Goal: Task Accomplishment & Management: Use online tool/utility

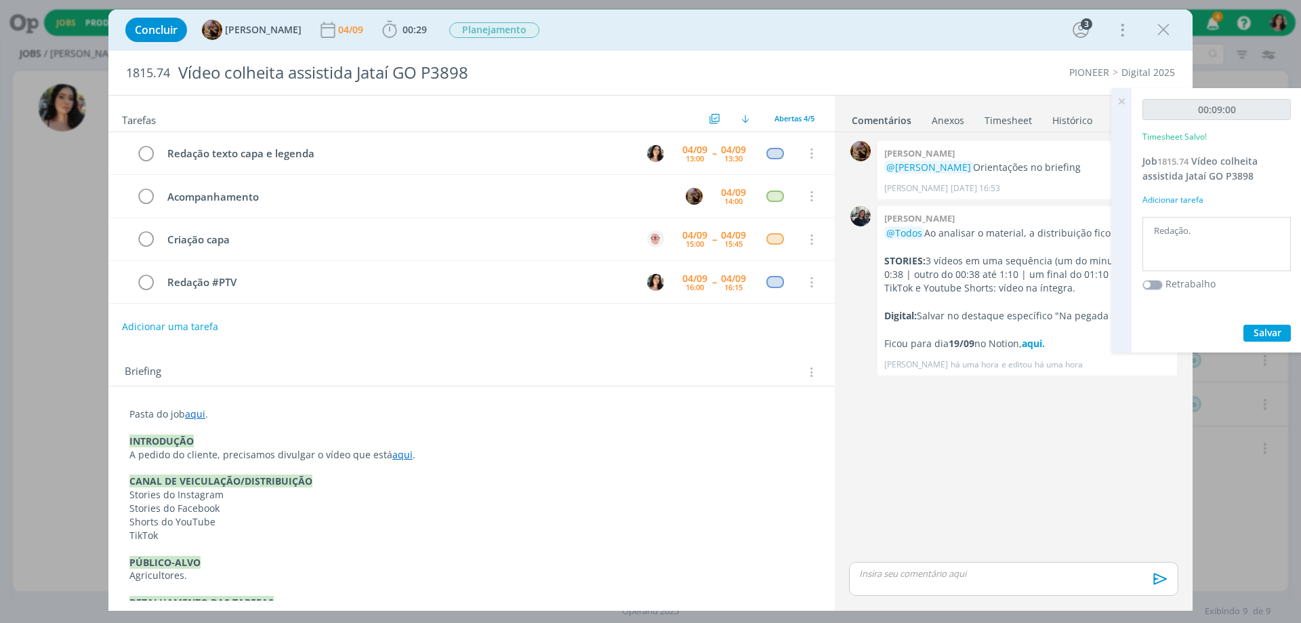
scroll to position [203, 0]
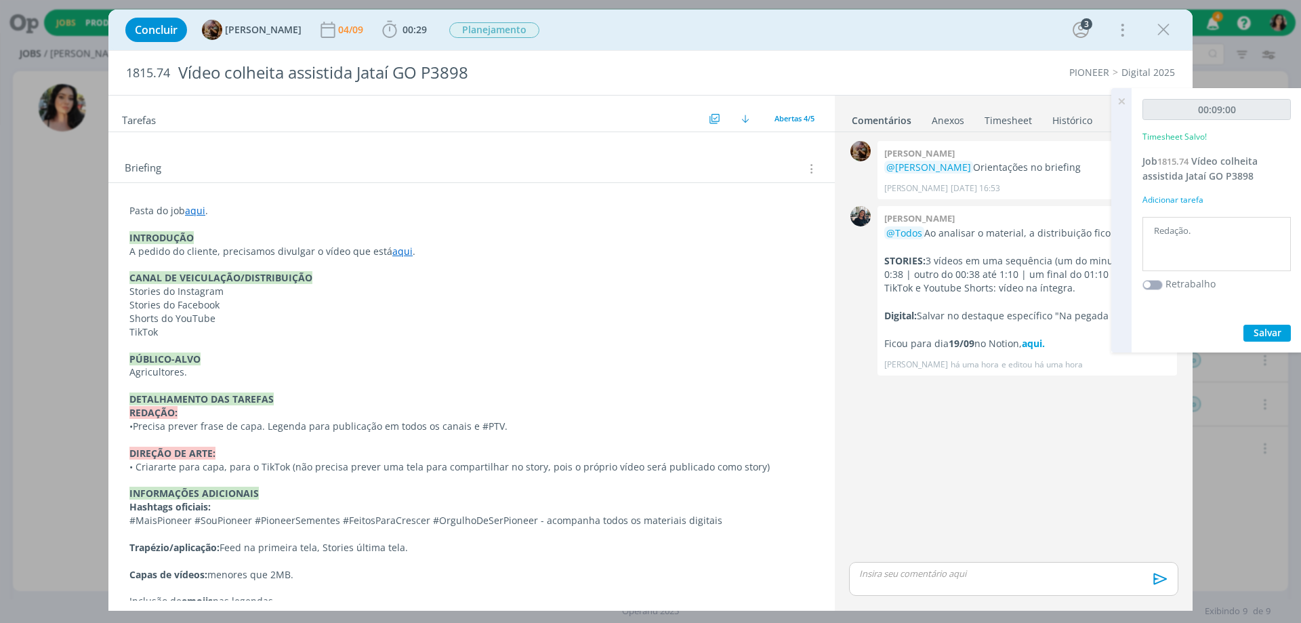
click at [695, 30] on div "Concluir Amanda Rodrigues 04/09 00:29 Iniciar Apontar Data * 04/09/2025 Horas *…" at bounding box center [651, 30] width 1064 height 33
click at [400, 22] on icon "dialog" at bounding box center [390, 30] width 20 height 20
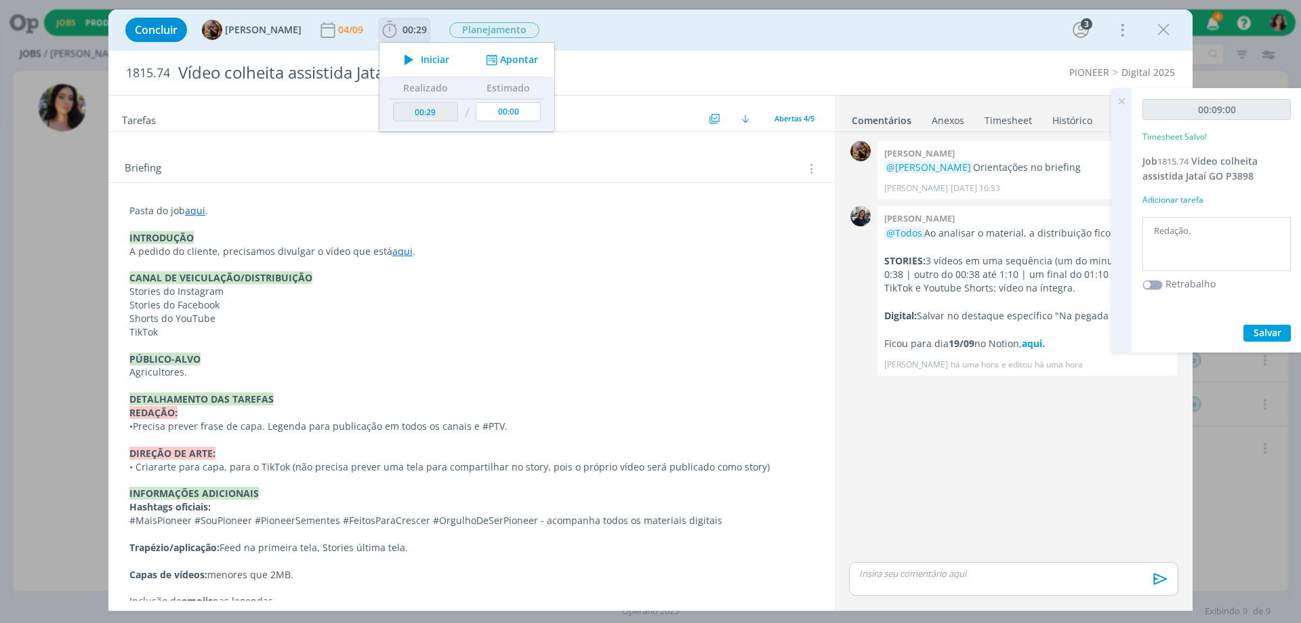
click at [446, 64] on span "Iniciar" at bounding box center [435, 59] width 28 height 9
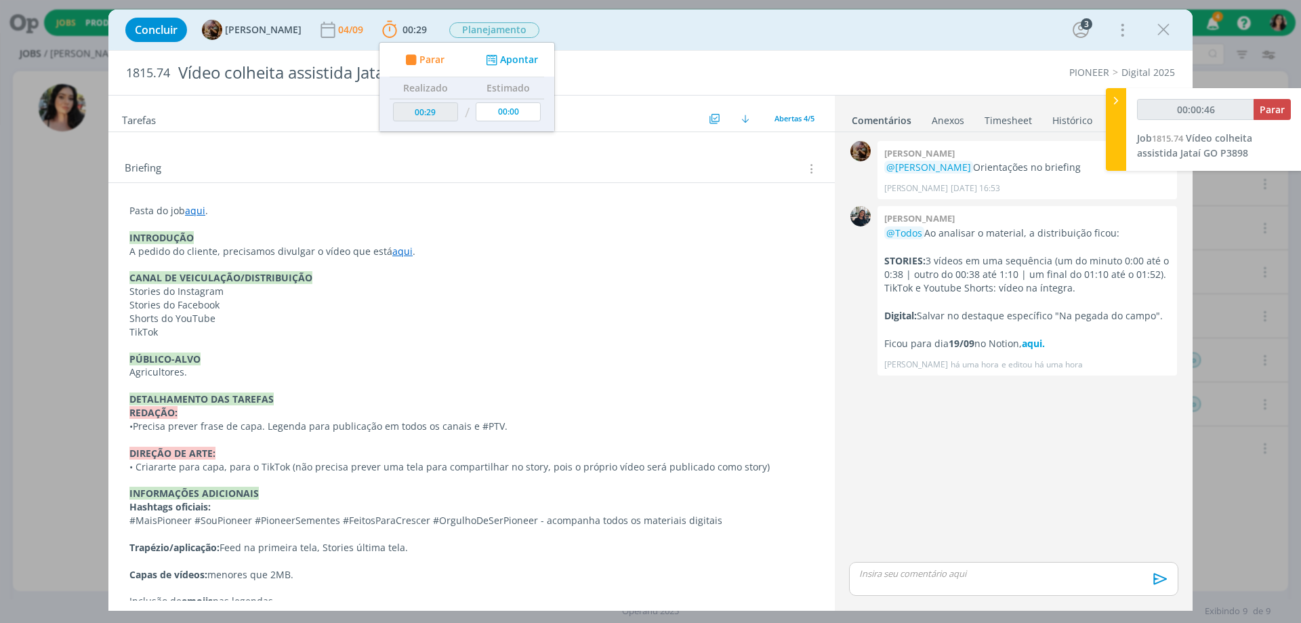
click at [662, 21] on div "Concluir Amanda Rodrigues 04/09 00:29 Parar Apontar Data * 04/09/2025 Horas * 0…" at bounding box center [651, 30] width 1064 height 33
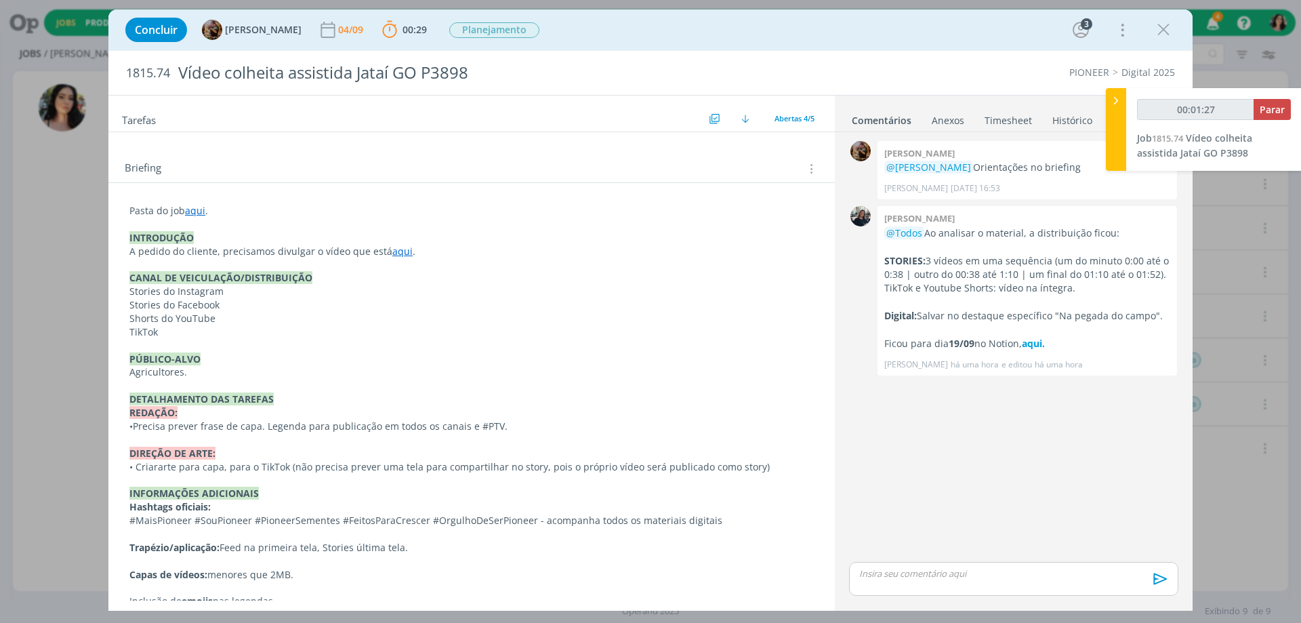
click at [580, 43] on div "Concluir Amanda Rodrigues 04/09 00:29 Parar Apontar Data * 04/09/2025 Horas * 0…" at bounding box center [651, 30] width 1064 height 33
drag, startPoint x: 122, startPoint y: 75, endPoint x: 170, endPoint y: 85, distance: 49.3
click at [170, 85] on div "1815.74 Vídeo colheita assistida Jataí GO P3898" at bounding box center [429, 73] width 620 height 44
copy span "1815.74"
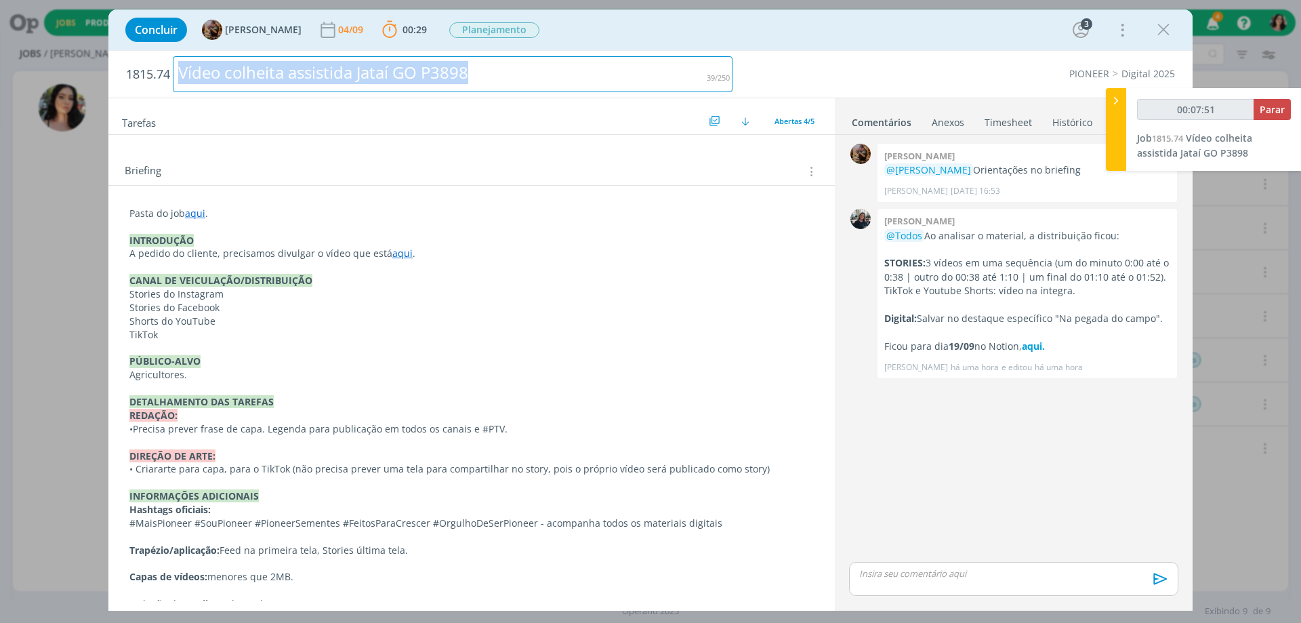
drag, startPoint x: 487, startPoint y: 82, endPoint x: 39, endPoint y: 77, distance: 448.0
click at [39, 77] on div "Concluir Amanda Rodrigues 04/09 00:29 Parar Apontar Data * 04/09/2025 Horas * 0…" at bounding box center [650, 311] width 1301 height 623
copy div "Vídeo colheita assistida Jataí GO P3898"
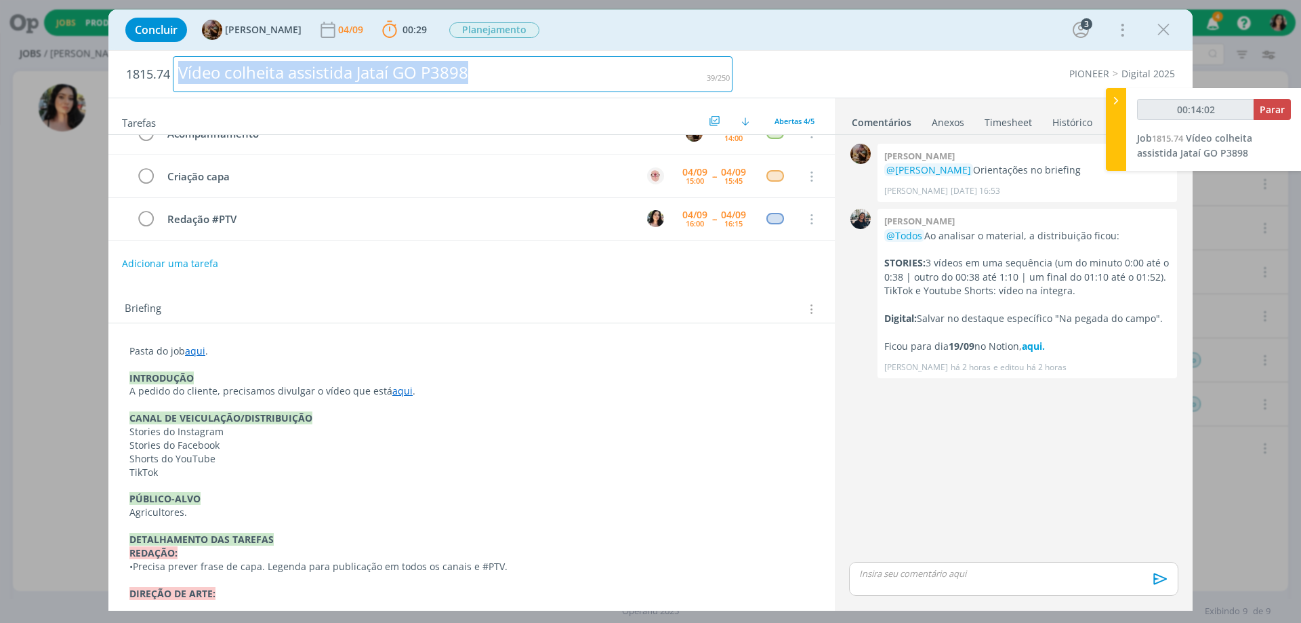
scroll to position [0, 0]
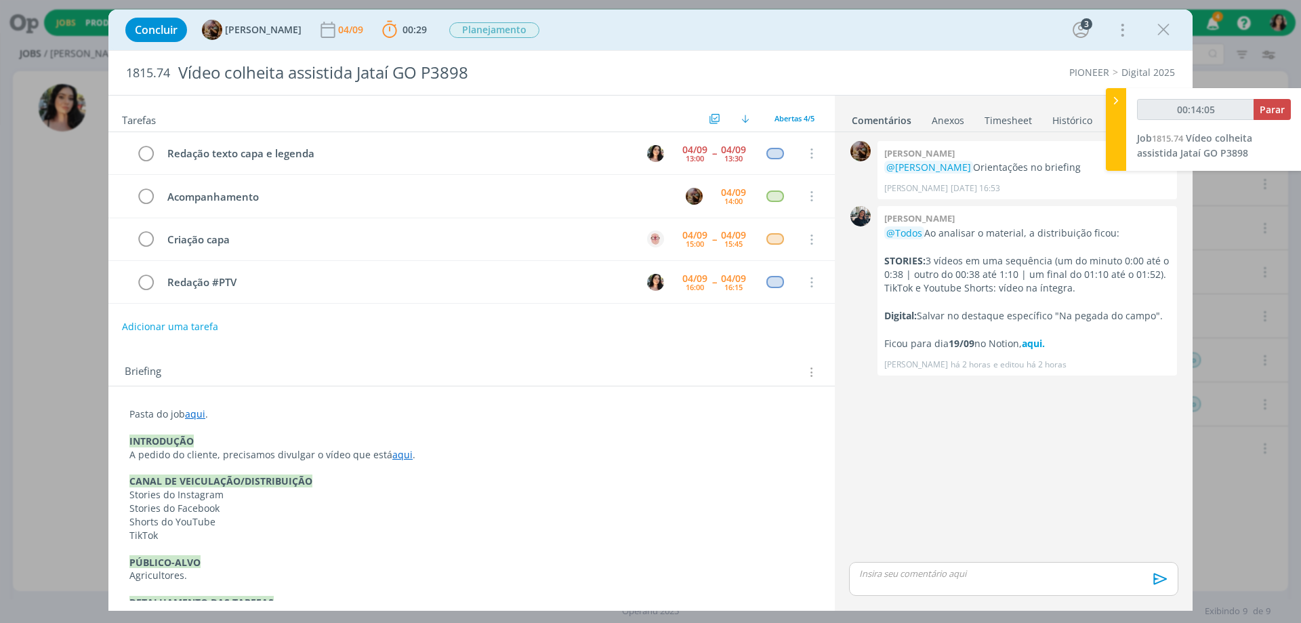
click at [197, 418] on link "aqui" at bounding box center [195, 413] width 20 height 13
click at [201, 443] on link "https://sobeae.sharepoint.com/:f:/s/SOBEAE/ElM5I-LOaY5ClgjL9Gt3zv4BcjUkwLdqQGYe…" at bounding box center [218, 440] width 102 height 18
click at [962, 570] on p "dialog" at bounding box center [1014, 573] width 308 height 12
type input "00:14:36"
click at [911, 544] on p "texto na pasta." at bounding box center [1014, 548] width 308 height 12
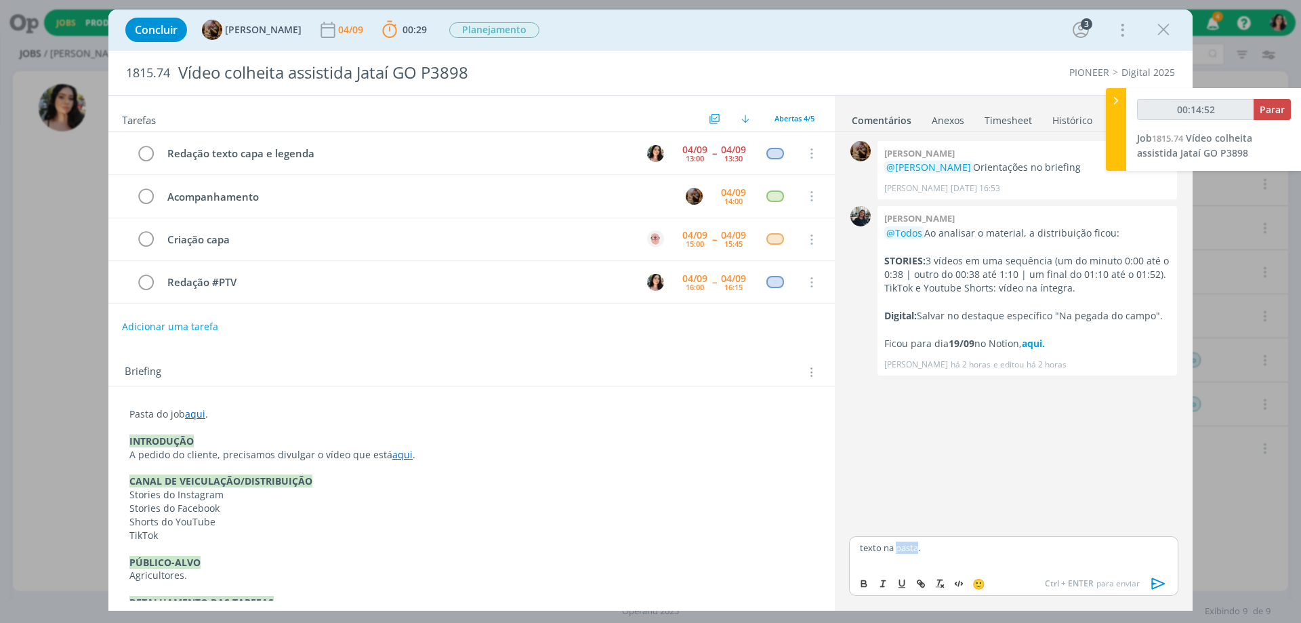
click at [912, 544] on p "texto na pasta." at bounding box center [1014, 548] width 308 height 12
type input "00:14:53"
click at [922, 578] on icon "dialog" at bounding box center [921, 583] width 11 height 11
paste input "https://sobeae.sharepoint.com/sites/SOBEAE/Documentos%20Compartilhados/Forms/Al…"
type input "https://sobeae.sharepoint.com/sites/SOBEAE/Documentos%20Compartilhados/Forms/Al…"
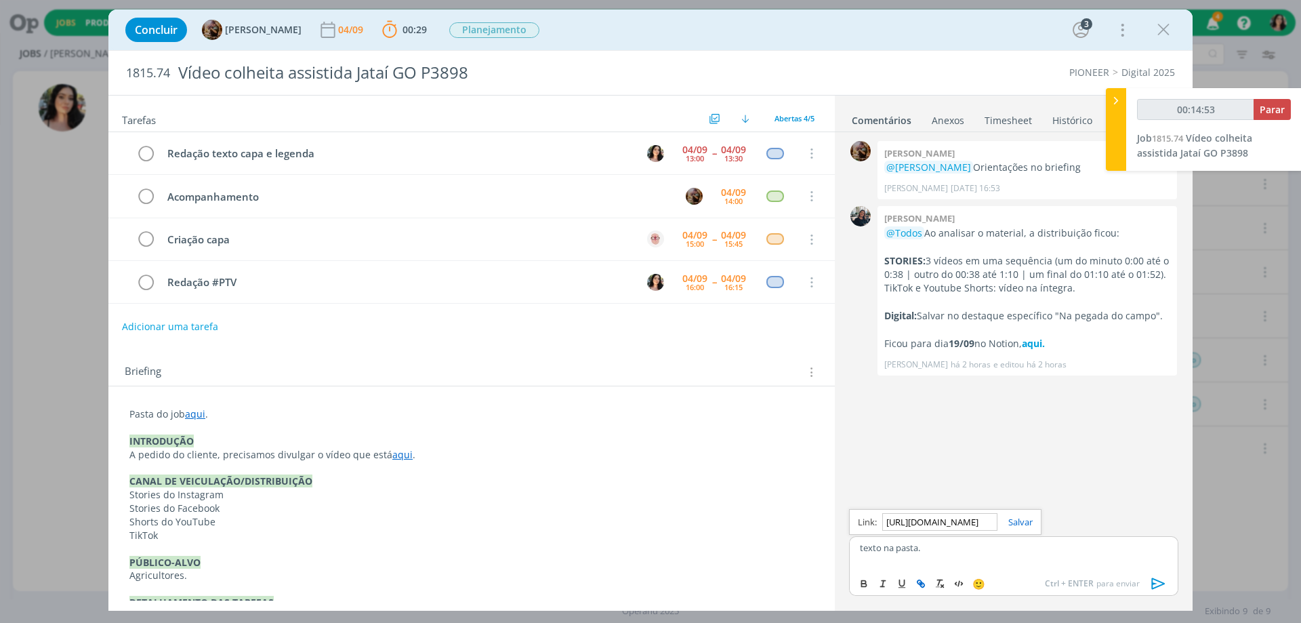
scroll to position [0, 1888]
type input "00:14:54"
type input "https://sobeae.sharepoint.com/sites/SOBEAE/Documentos%20Compartilhados/Forms/Al…"
click at [1011, 519] on link "dialog" at bounding box center [1015, 522] width 35 height 12
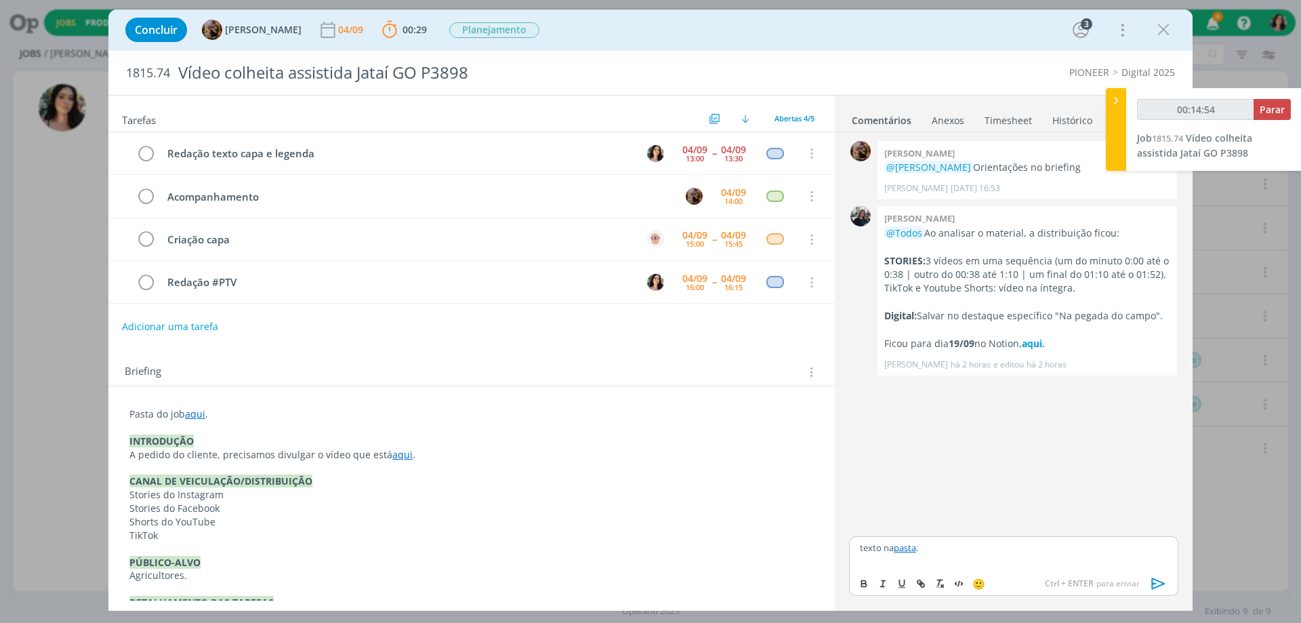
click at [949, 550] on p "texto na pasta ." at bounding box center [1014, 548] width 308 height 12
click at [1154, 584] on icon "dialog" at bounding box center [1159, 583] width 14 height 12
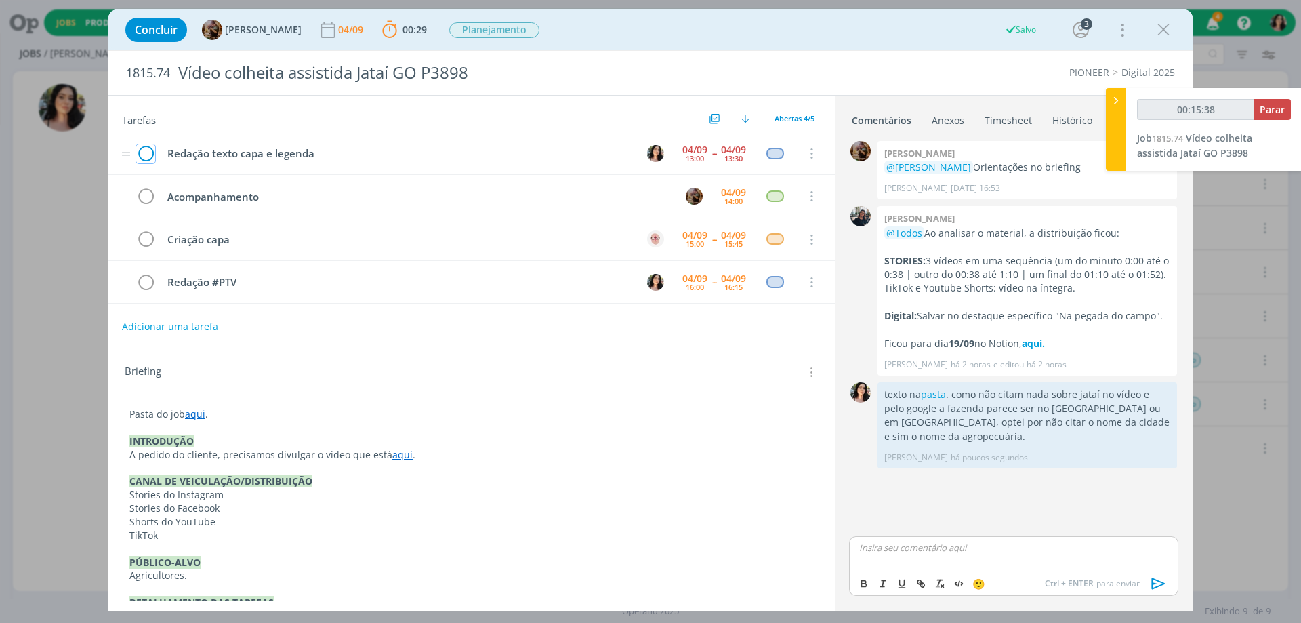
click at [152, 152] on icon "dialog" at bounding box center [145, 154] width 19 height 20
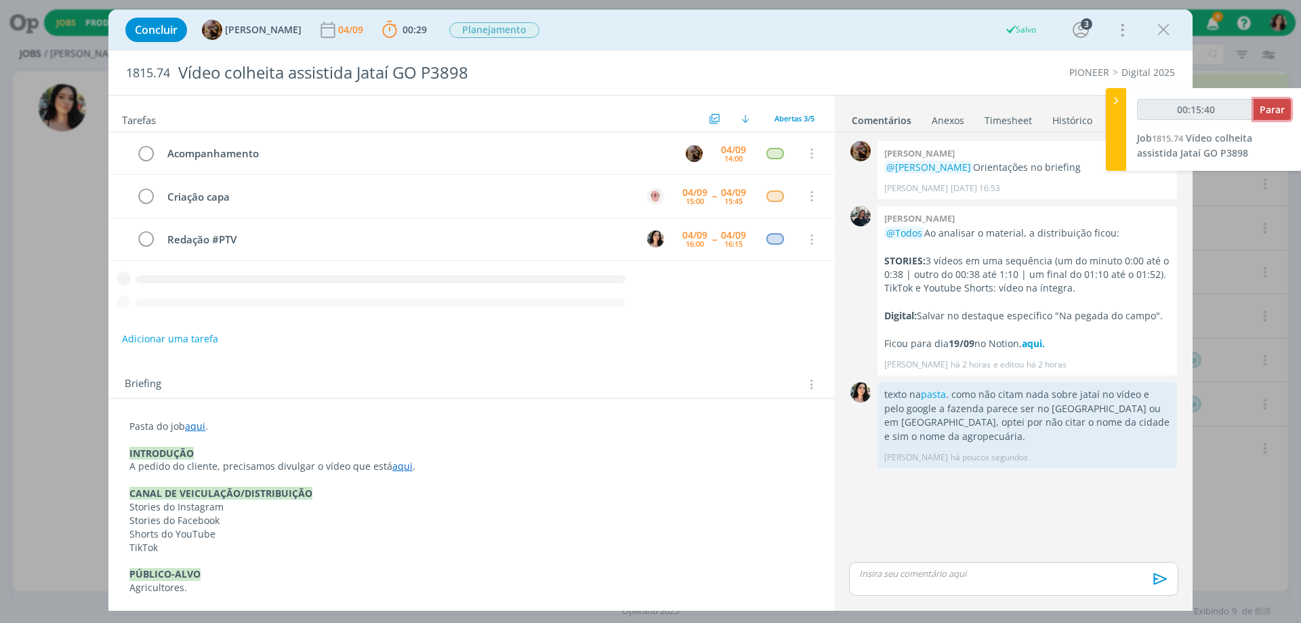
click at [1259, 106] on button "Parar" at bounding box center [1272, 109] width 37 height 21
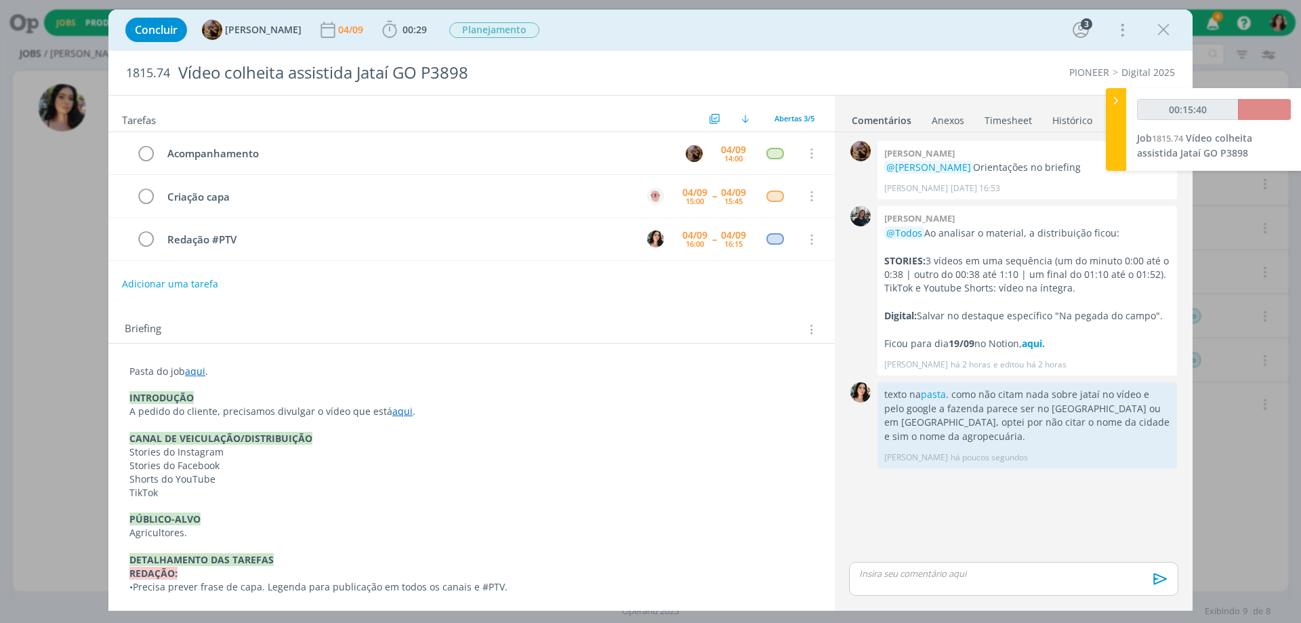
type input "00:16:00"
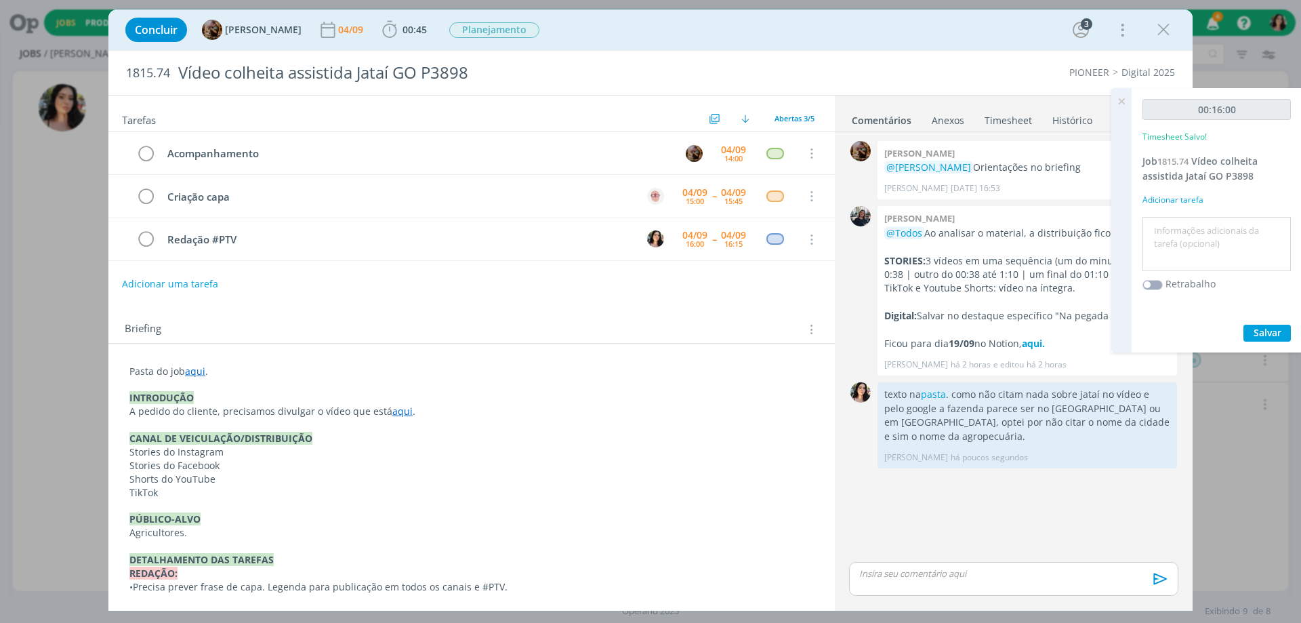
click at [1184, 246] on textarea at bounding box center [1217, 244] width 142 height 48
type textarea "Redação."
click at [1265, 329] on span "Salvar" at bounding box center [1268, 332] width 28 height 13
click at [994, 111] on link "Timesheet" at bounding box center [1008, 118] width 49 height 20
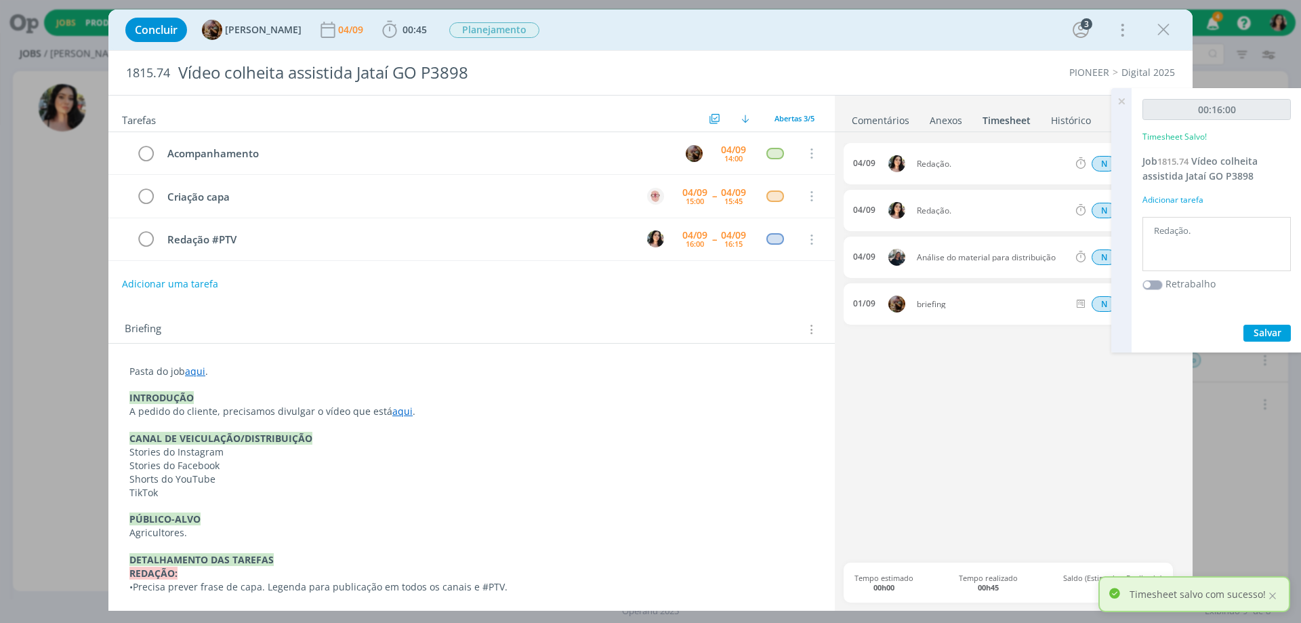
click at [1120, 100] on icon at bounding box center [1121, 101] width 24 height 26
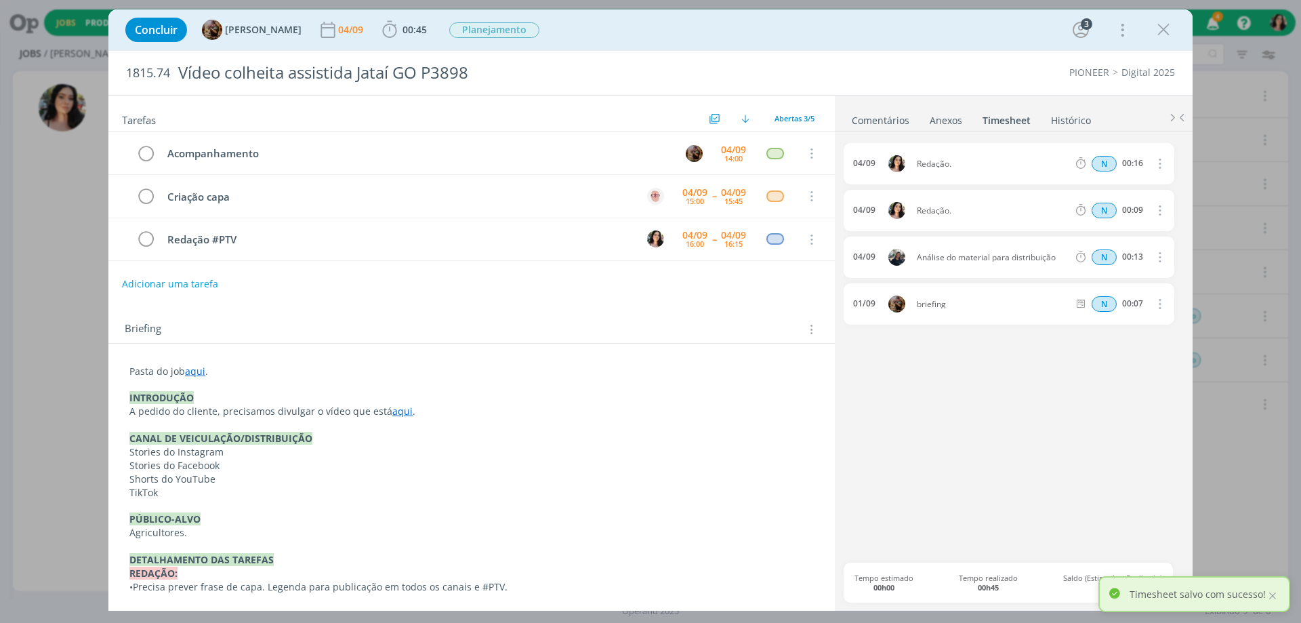
click at [876, 114] on link "Comentários" at bounding box center [880, 118] width 59 height 20
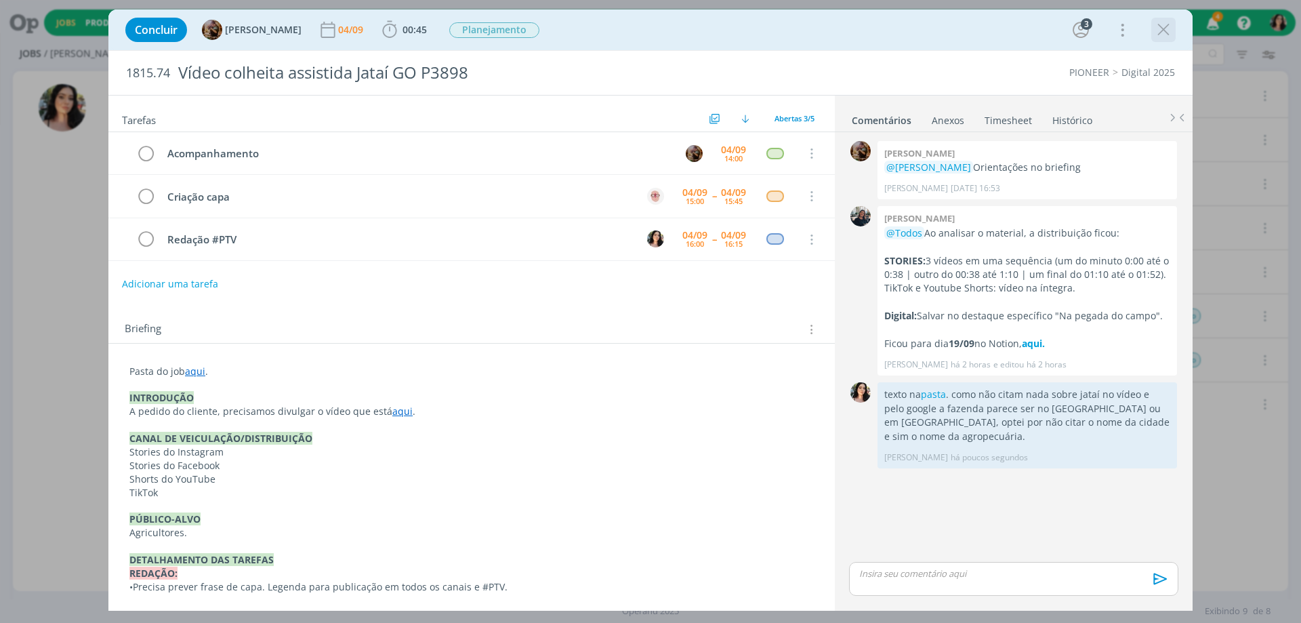
click at [1154, 27] on icon "dialog" at bounding box center [1164, 30] width 20 height 20
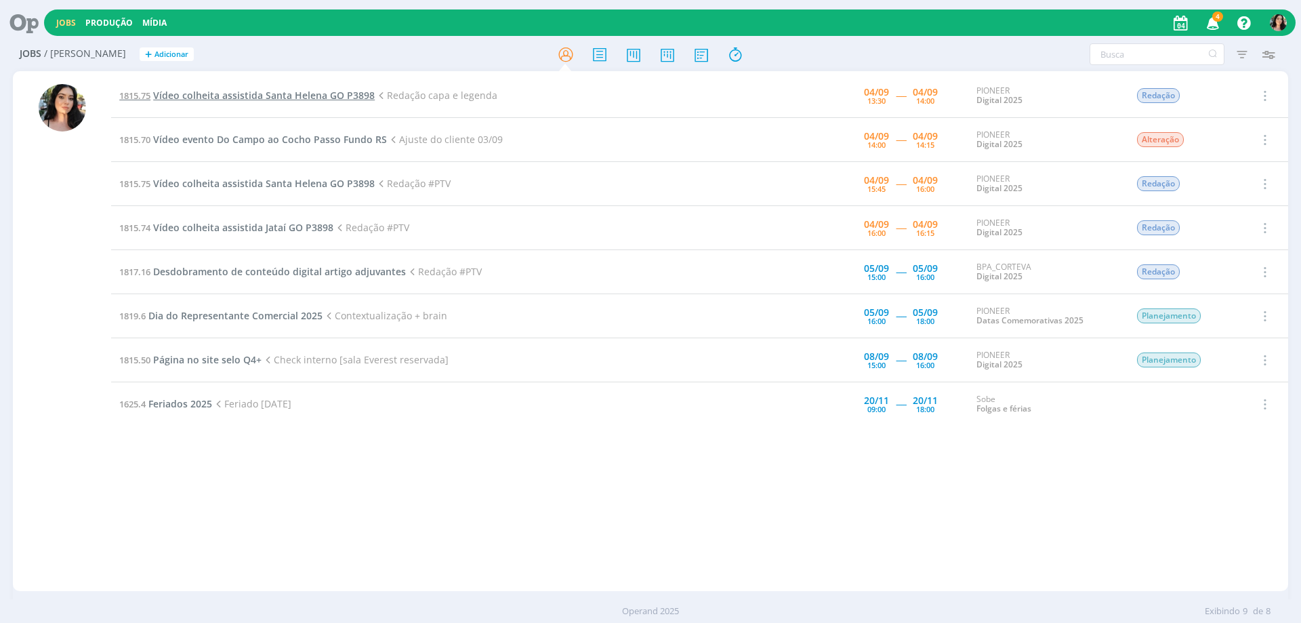
click at [276, 92] on span "Vídeo colheita assistida Santa Helena GO P3898" at bounding box center [264, 95] width 222 height 13
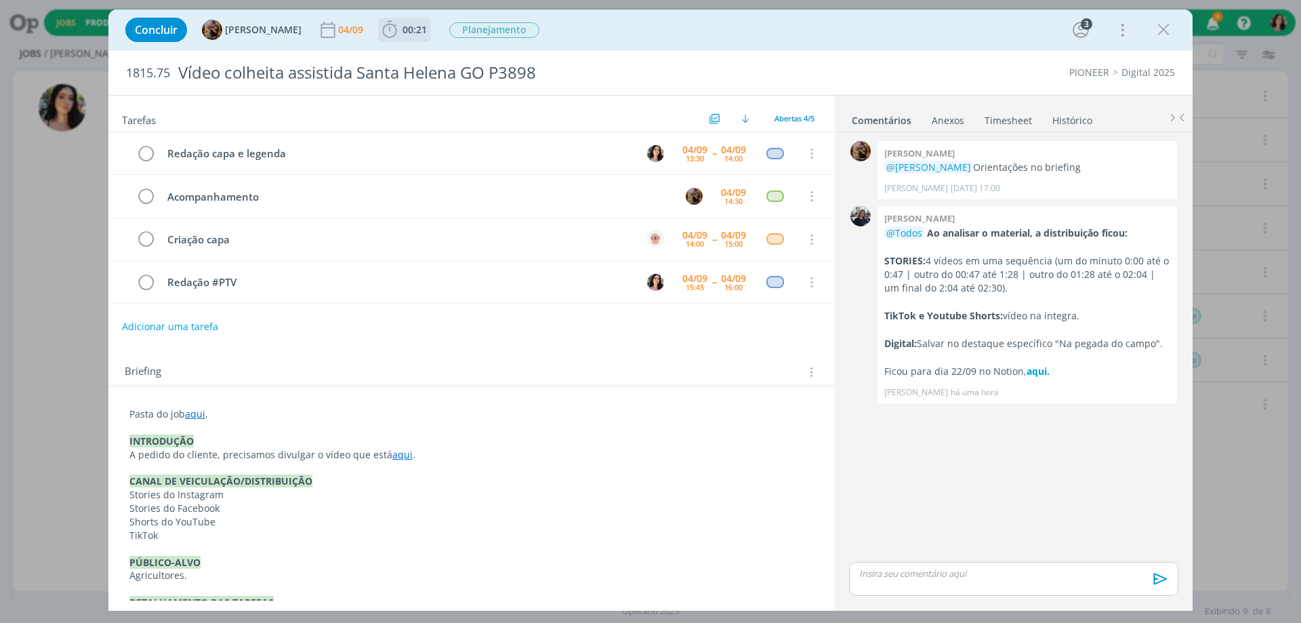
click at [420, 29] on span "00:21" at bounding box center [415, 29] width 24 height 13
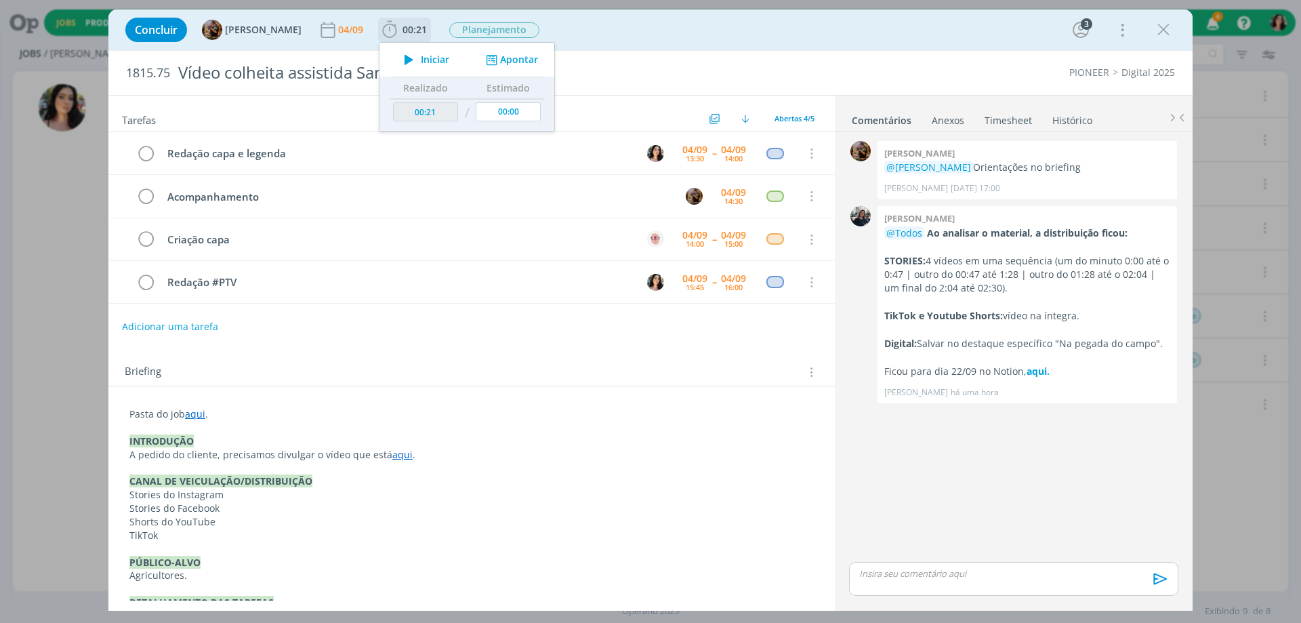
click at [415, 56] on icon "dialog" at bounding box center [409, 60] width 24 height 18
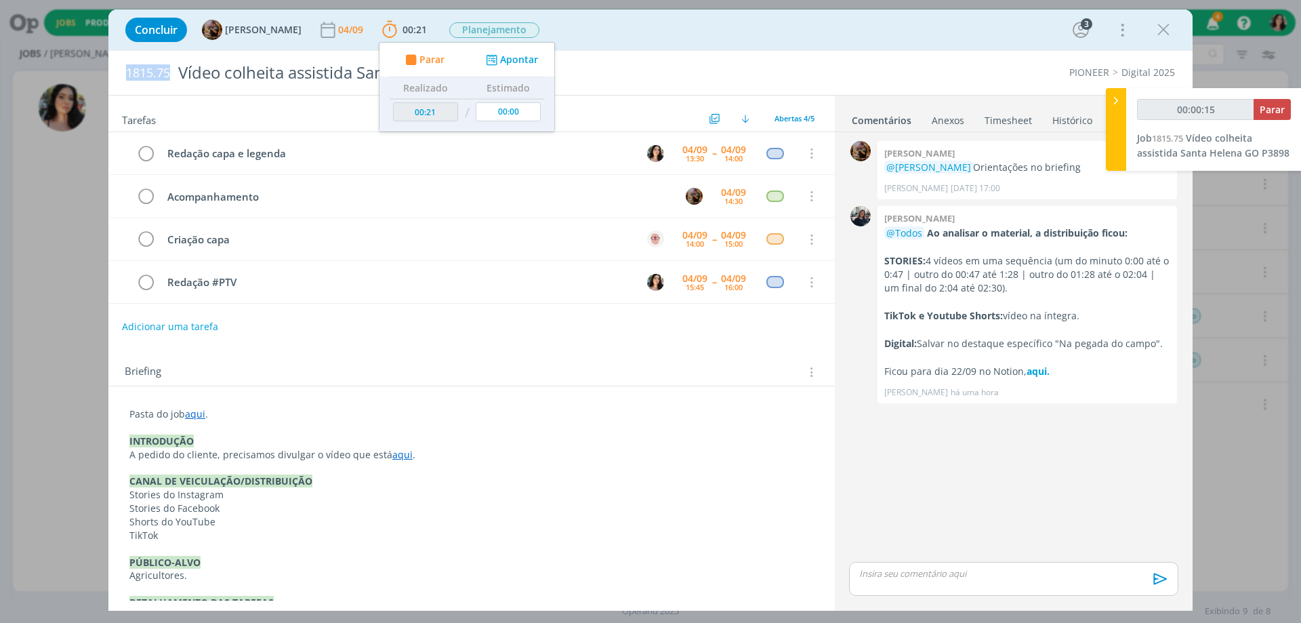
drag, startPoint x: 123, startPoint y: 74, endPoint x: 169, endPoint y: 74, distance: 46.8
click at [169, 74] on div "1815.75 Vídeo colheita assistida Santa Helena GO P3898" at bounding box center [429, 73] width 620 height 44
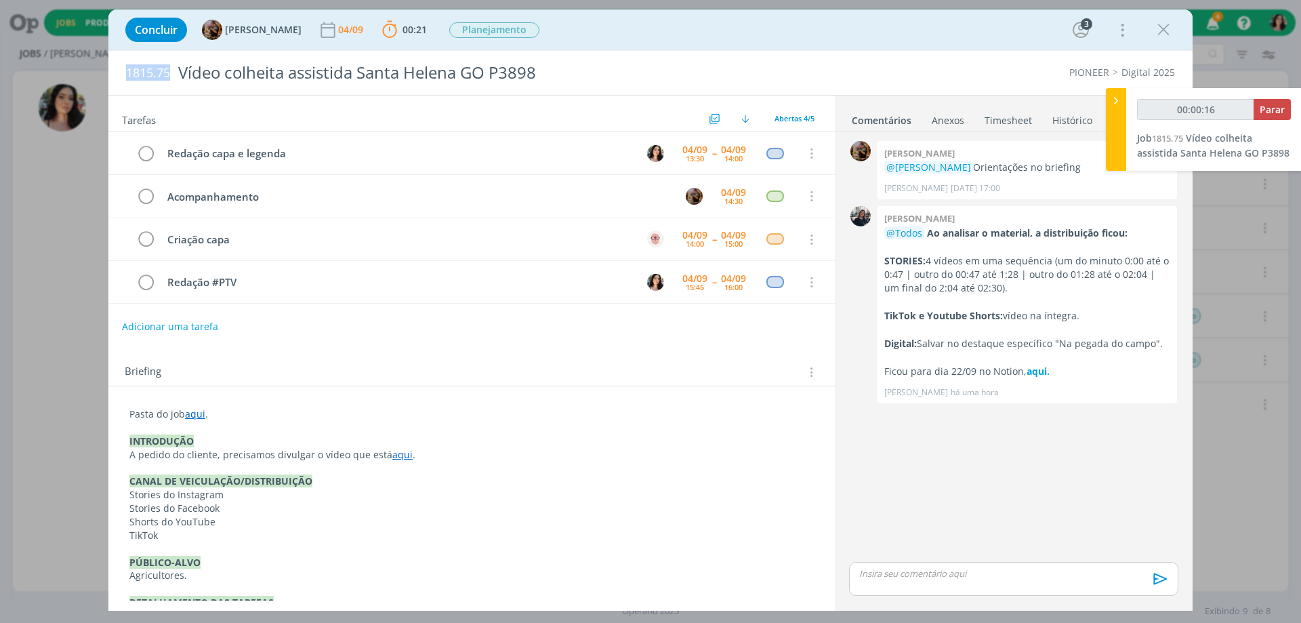
copy span "1815.75"
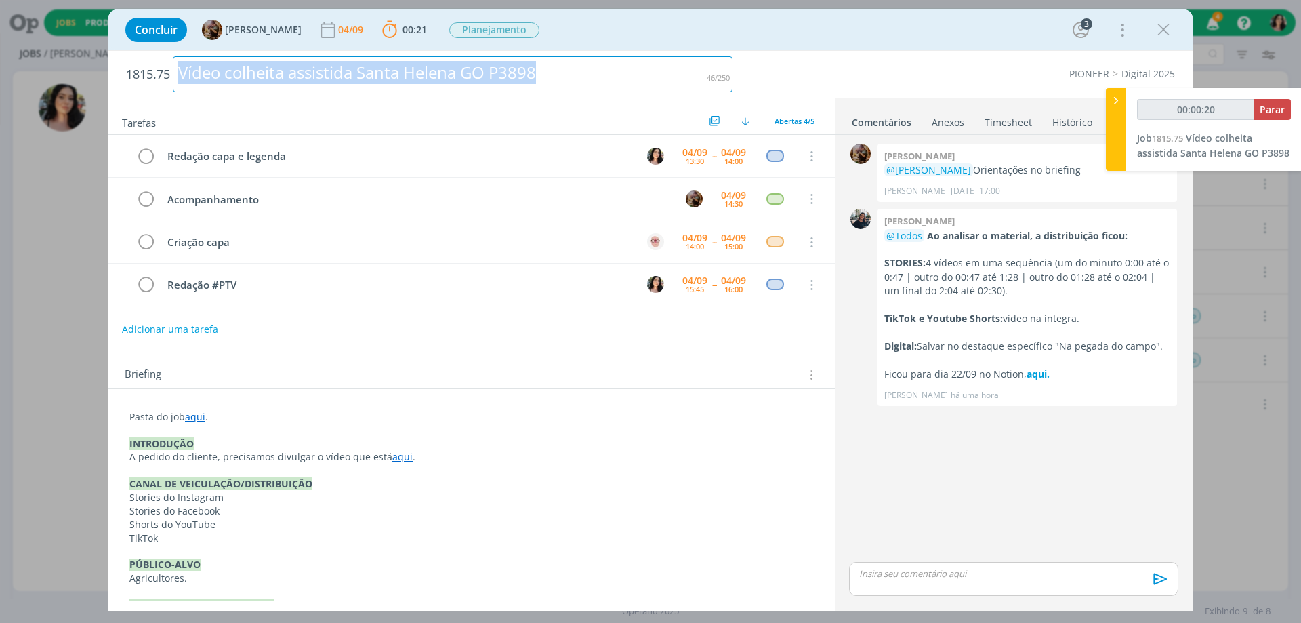
drag, startPoint x: 417, startPoint y: 67, endPoint x: 43, endPoint y: 46, distance: 374.0
click at [43, 46] on div "Concluir Amanda Rodrigues 04/09 00:21 Parar Apontar Data * 04/09/2025 Horas * 0…" at bounding box center [650, 311] width 1301 height 623
copy div "Vídeo colheita assistida Santa Helena GO P3898"
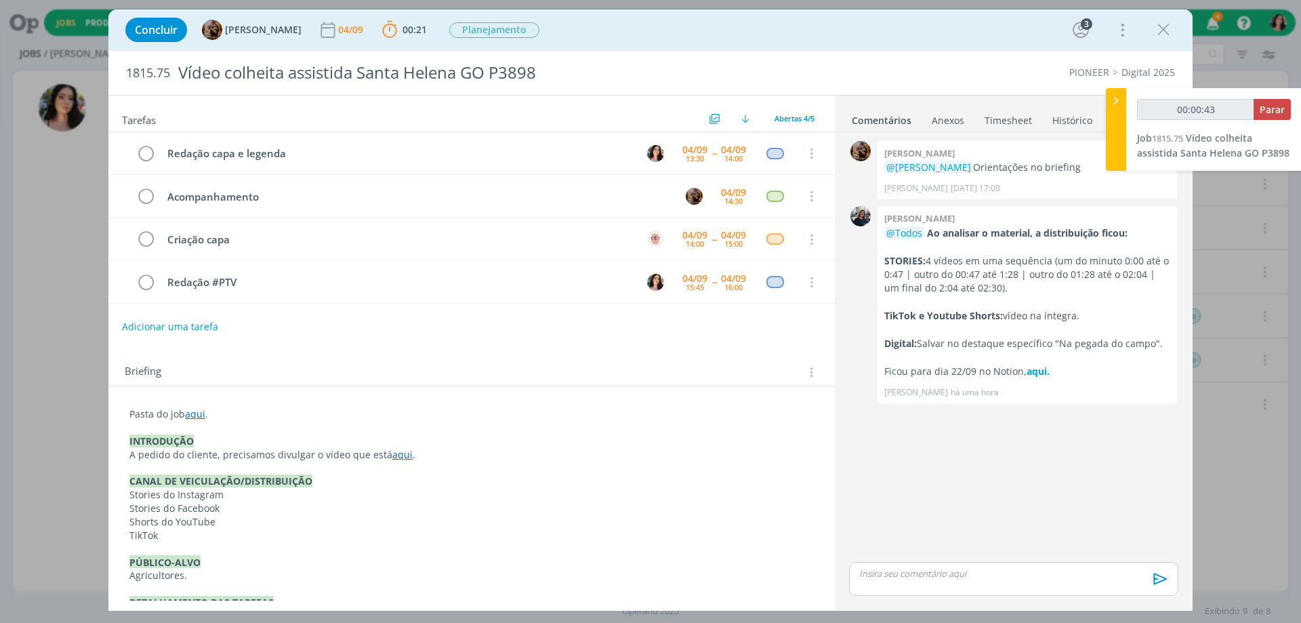
click at [392, 453] on link "aqui" at bounding box center [402, 454] width 20 height 13
click at [395, 478] on link "https://sobeae.sharepoint.com/:v:/s/SOBEAE/EQJsCgX8JFpNhp42teSIa0gB1-VhyOs2kw73…" at bounding box center [354, 481] width 102 height 18
click at [194, 416] on link "aqui" at bounding box center [196, 414] width 20 height 13
click at [207, 439] on link "https://sobeae.sharepoint.com/:f:/s/SOBEAE/Enn3a6O0aJZCoKVOUcZF5QEB4klVXB3LhLos…" at bounding box center [218, 441] width 102 height 18
click at [895, 579] on p "dialog" at bounding box center [1014, 573] width 308 height 12
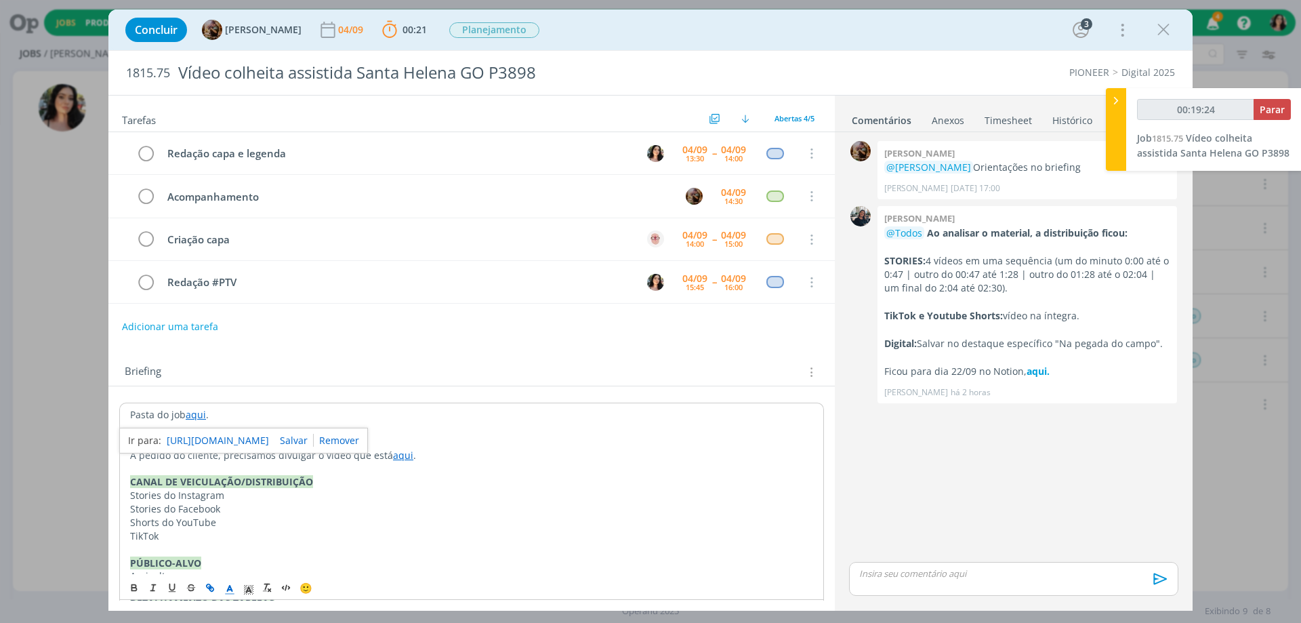
type input "00:19:25"
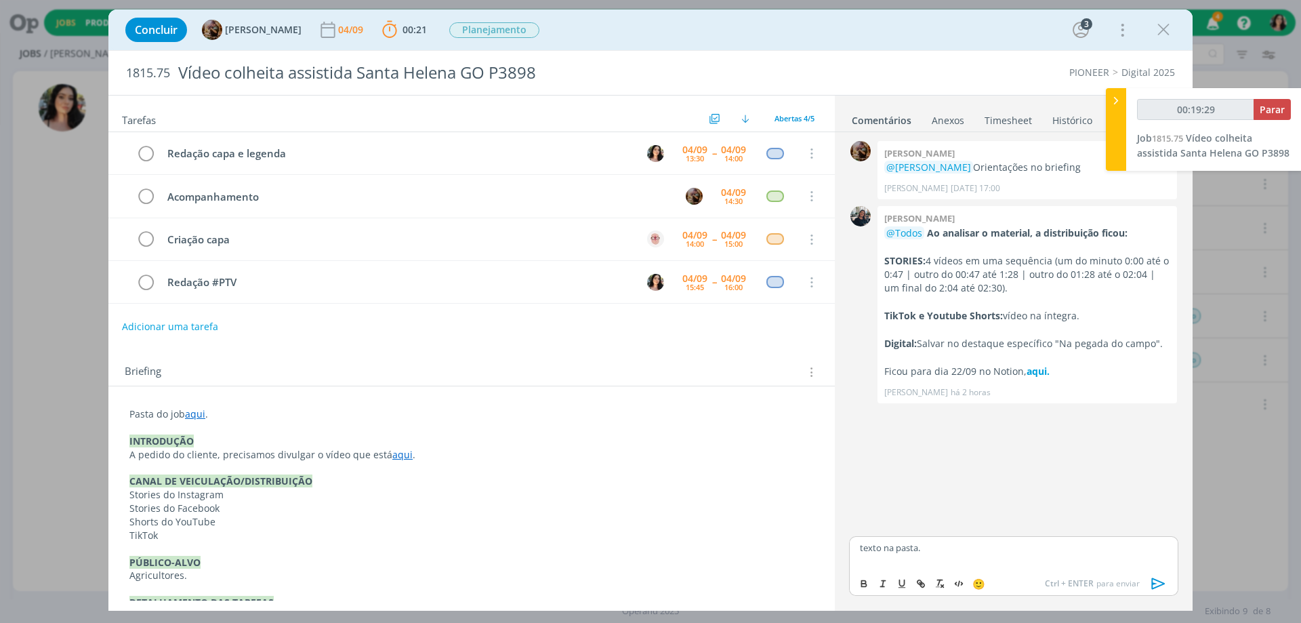
click at [907, 551] on p "texto na pasta." at bounding box center [1014, 548] width 308 height 12
type input "00:19:30"
click at [919, 586] on icon "dialog" at bounding box center [921, 583] width 11 height 11
paste input "https://sobeae.sharepoint.com/sites/SOBEAE/Documentos%20Compartilhados/Forms/Al…"
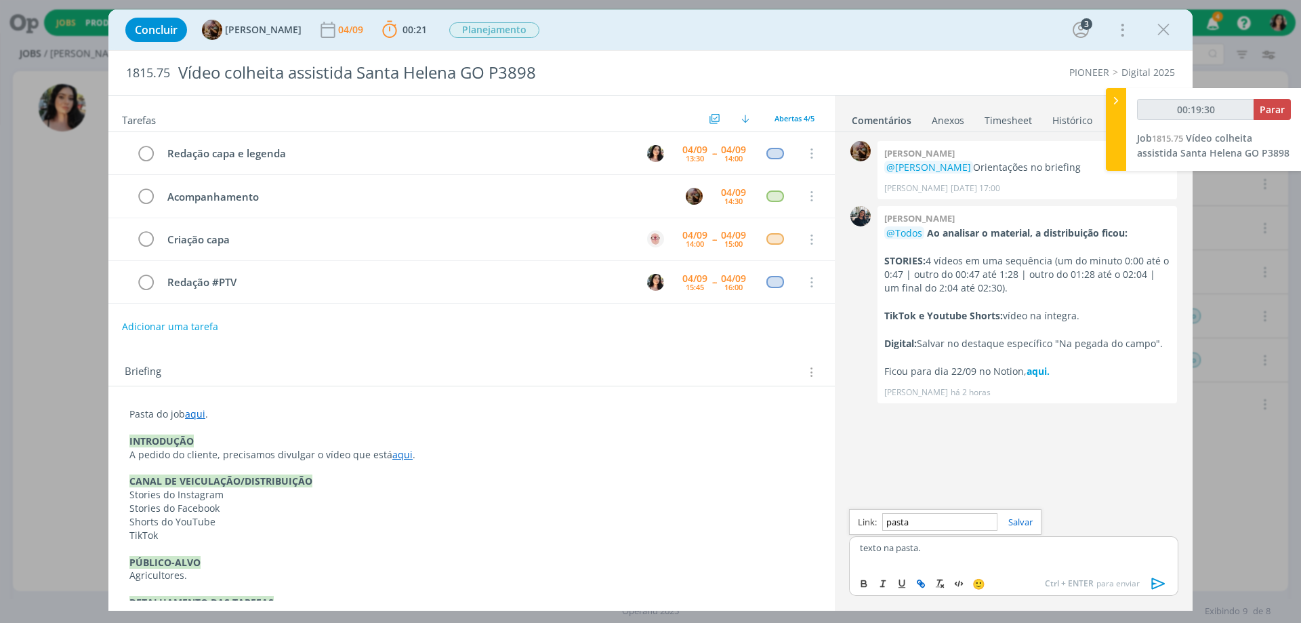
type input "https://sobeae.sharepoint.com/sites/SOBEAE/Documentos%20Compartilhados/Forms/Al…"
type input "00:19:31"
type input "https://sobeae.sharepoint.com/sites/SOBEAE/Documentos%20Compartilhados/Forms/Al…"
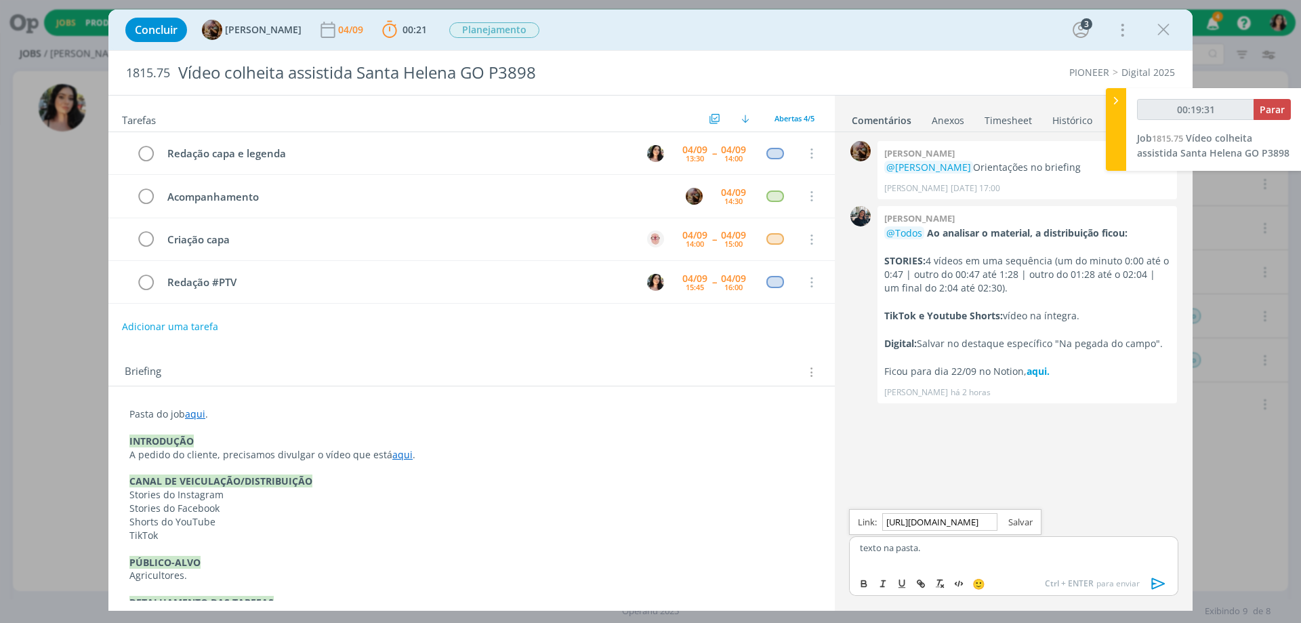
click at [1017, 518] on link "dialog" at bounding box center [1015, 522] width 35 height 12
click at [962, 546] on p "texto na pasta ." at bounding box center [1014, 548] width 308 height 12
drag, startPoint x: 151, startPoint y: 153, endPoint x: 186, endPoint y: 165, distance: 37.3
click at [146, 151] on icon "dialog" at bounding box center [145, 154] width 19 height 20
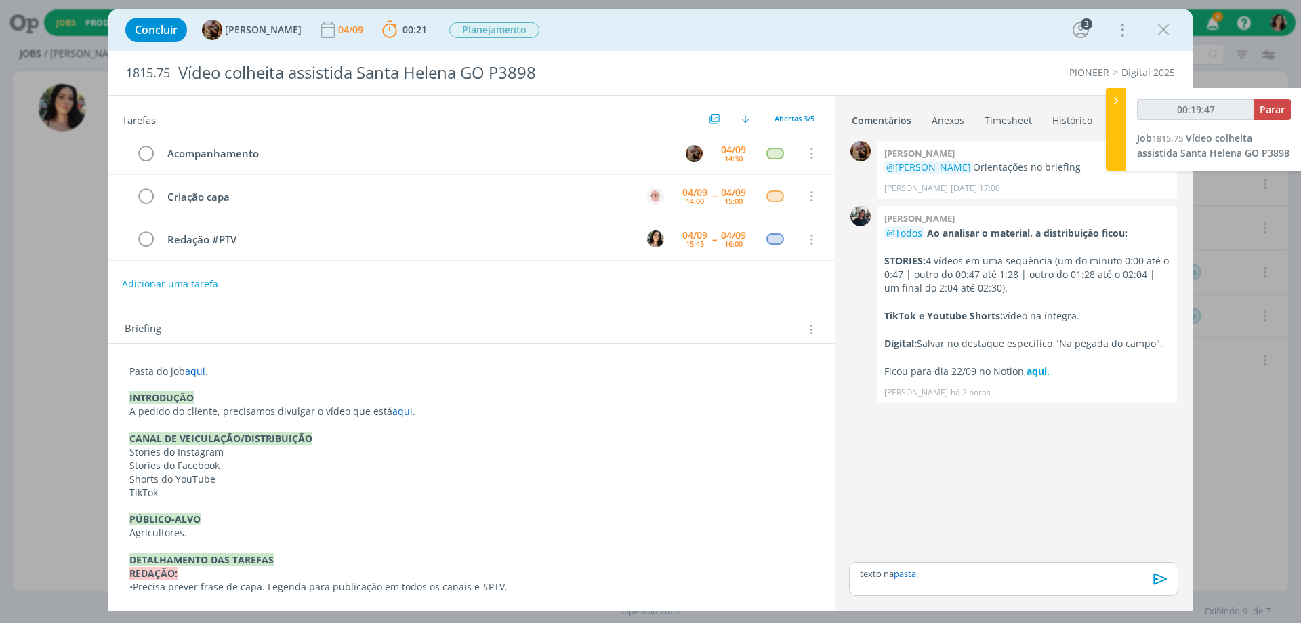
click at [1156, 579] on icon "dialog" at bounding box center [1161, 579] width 14 height 12
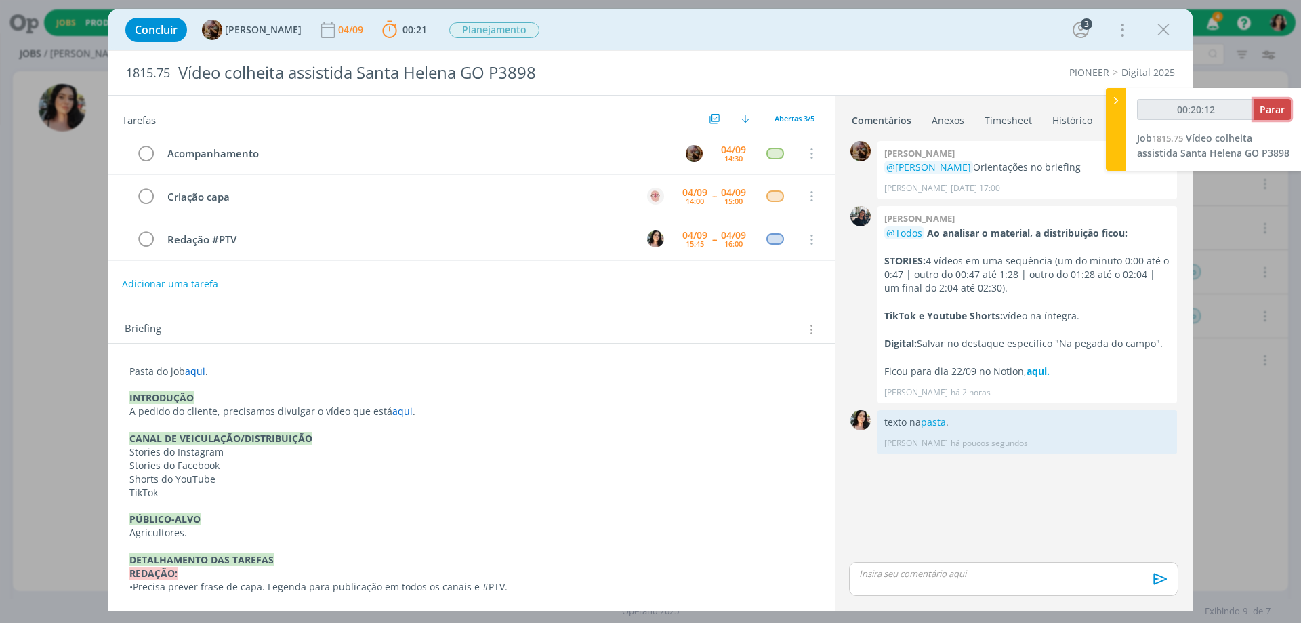
click at [1274, 110] on span "Parar" at bounding box center [1272, 109] width 25 height 13
type input "00:21:00"
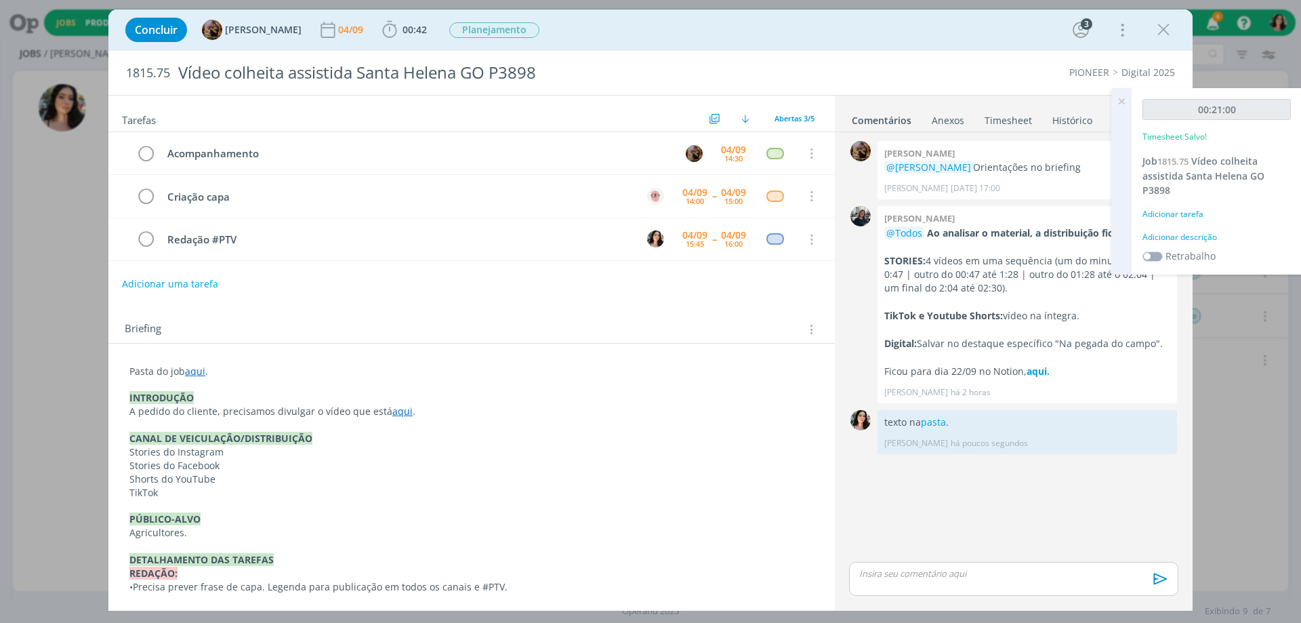
click at [1178, 237] on div "Adicionar descrição" at bounding box center [1217, 237] width 148 height 12
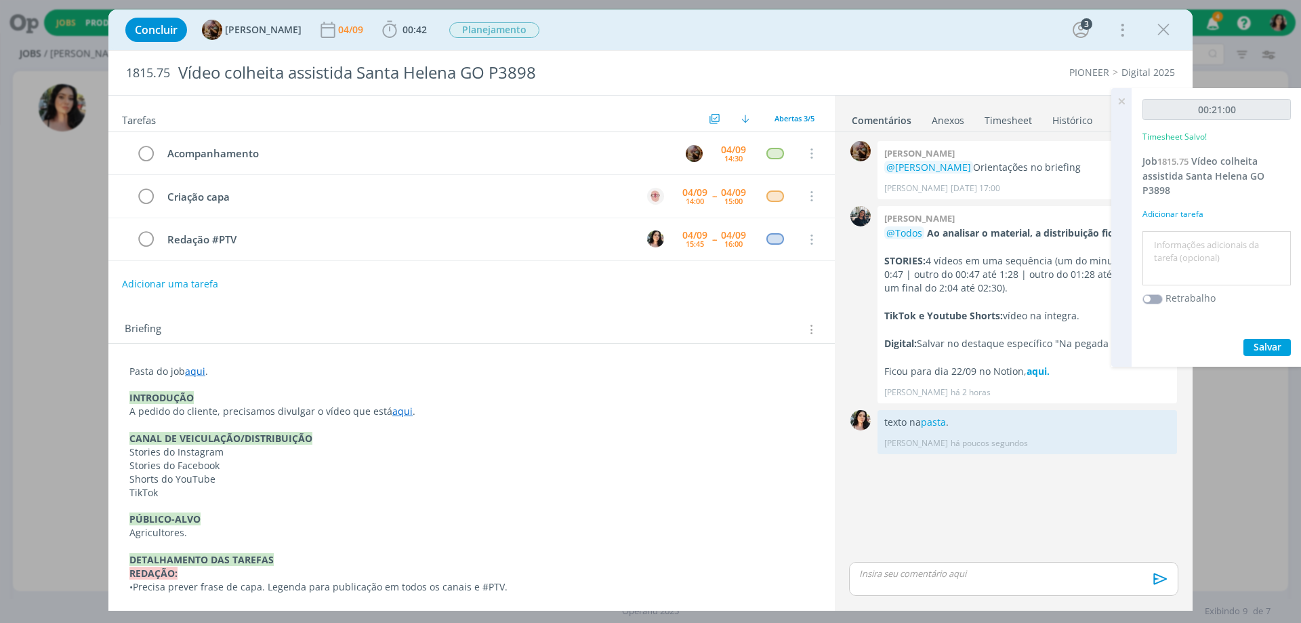
click at [1181, 247] on textarea at bounding box center [1217, 259] width 142 height 48
type textarea "Redação."
click at [1269, 342] on span "Salvar" at bounding box center [1268, 346] width 28 height 13
click at [1120, 102] on icon at bounding box center [1121, 101] width 24 height 26
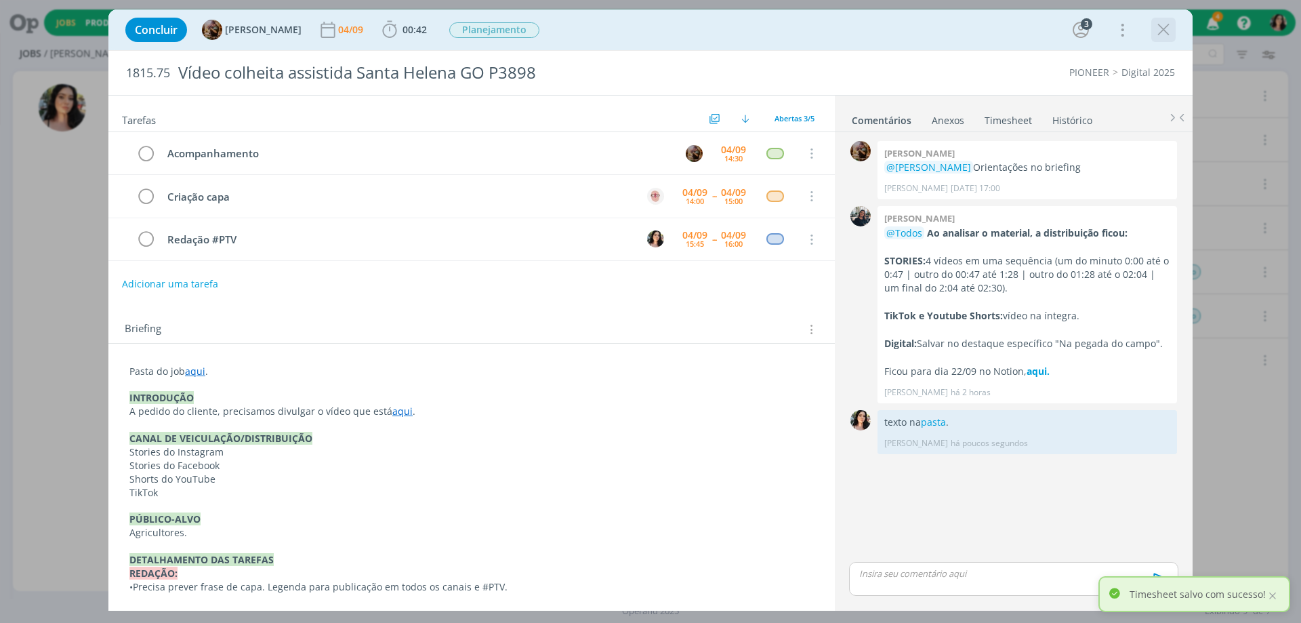
click at [1164, 33] on icon "dialog" at bounding box center [1164, 30] width 20 height 20
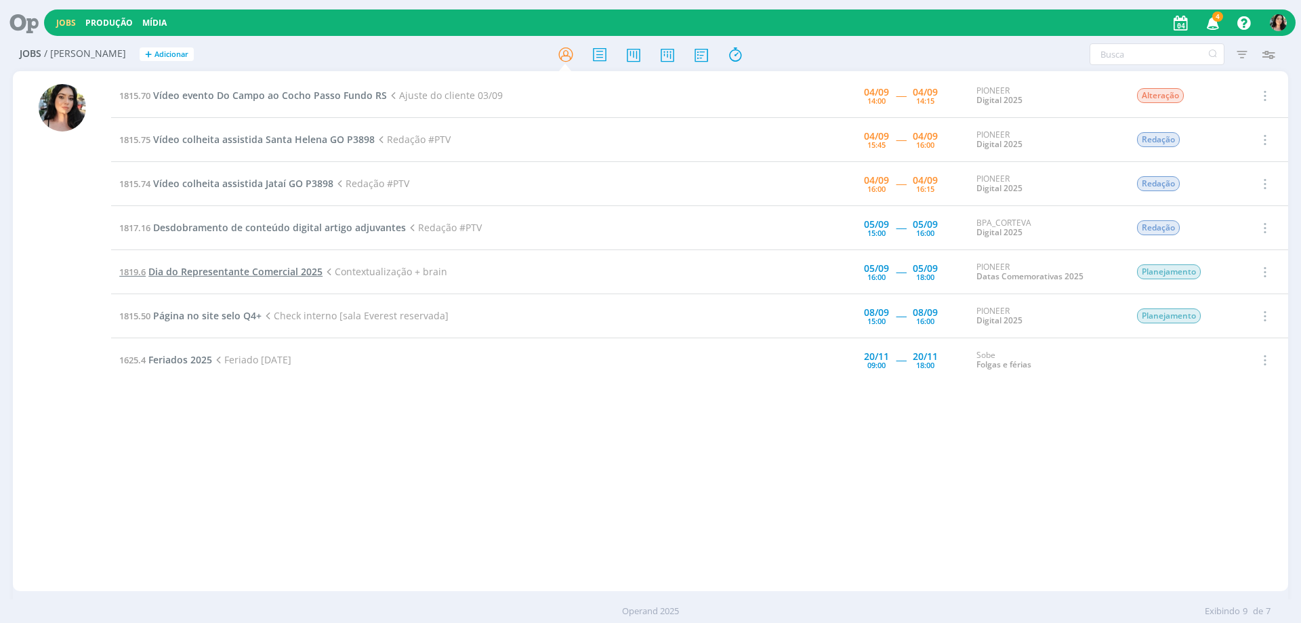
click at [266, 271] on span "Dia do Representante Comercial 2025" at bounding box center [235, 271] width 174 height 13
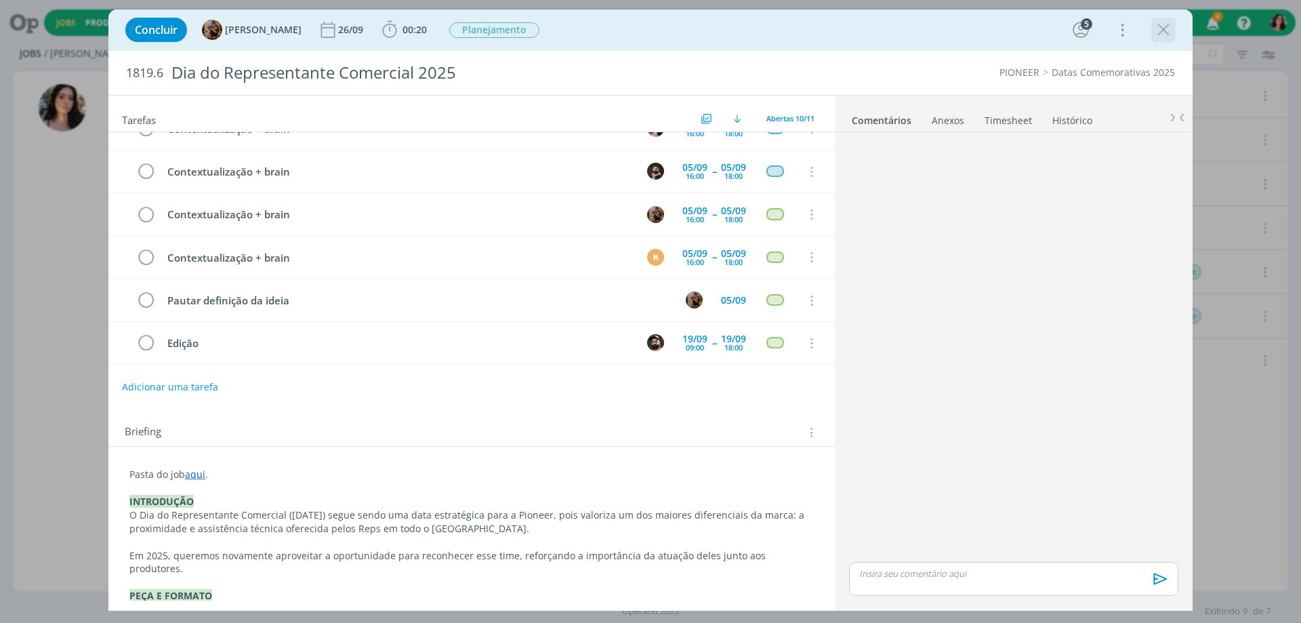
click at [1164, 28] on icon "dialog" at bounding box center [1164, 30] width 20 height 20
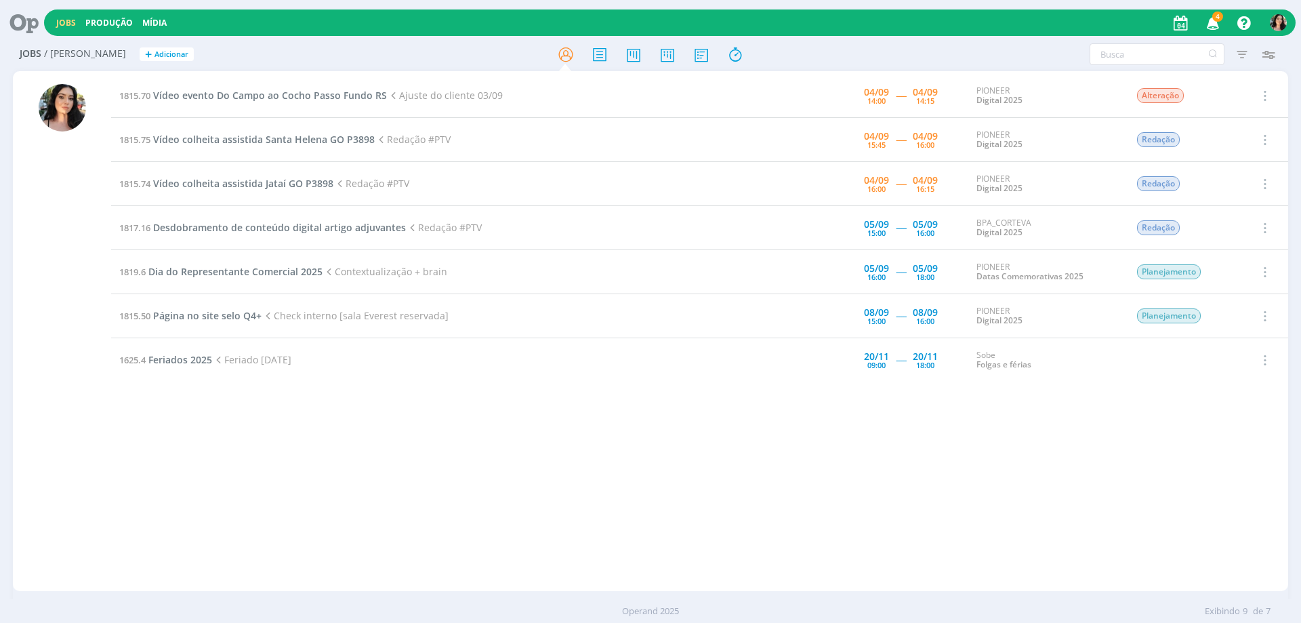
click at [26, 14] on icon at bounding box center [19, 22] width 28 height 26
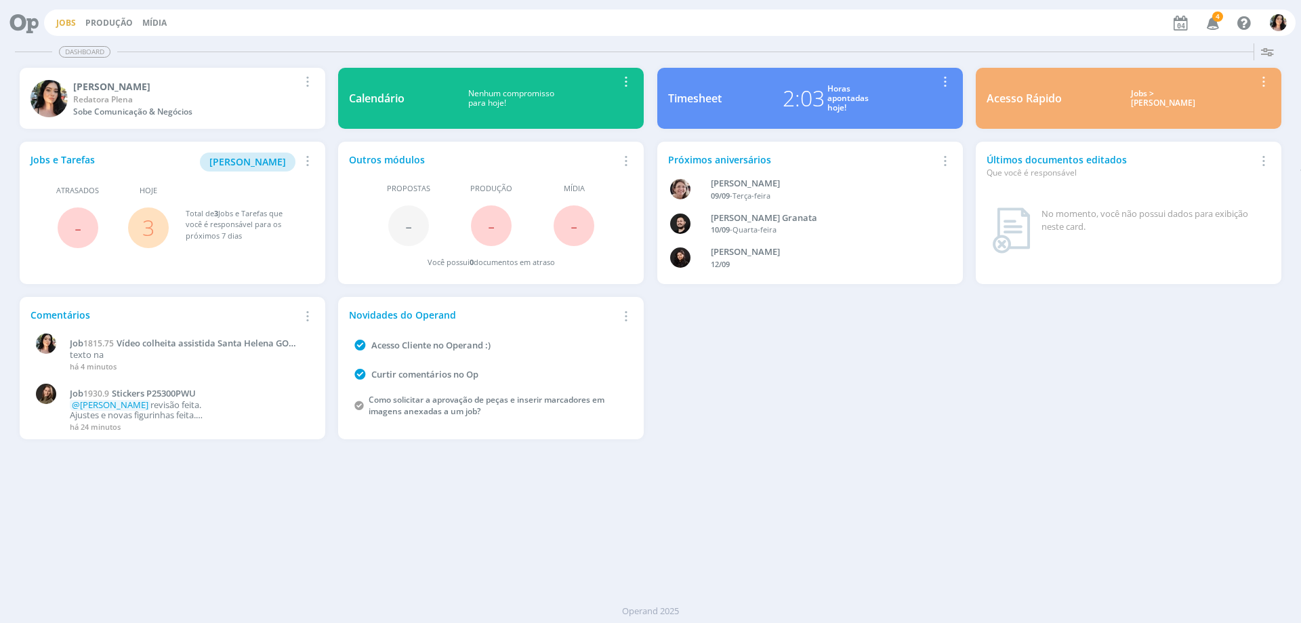
click at [58, 18] on link "Jobs" at bounding box center [66, 23] width 20 height 12
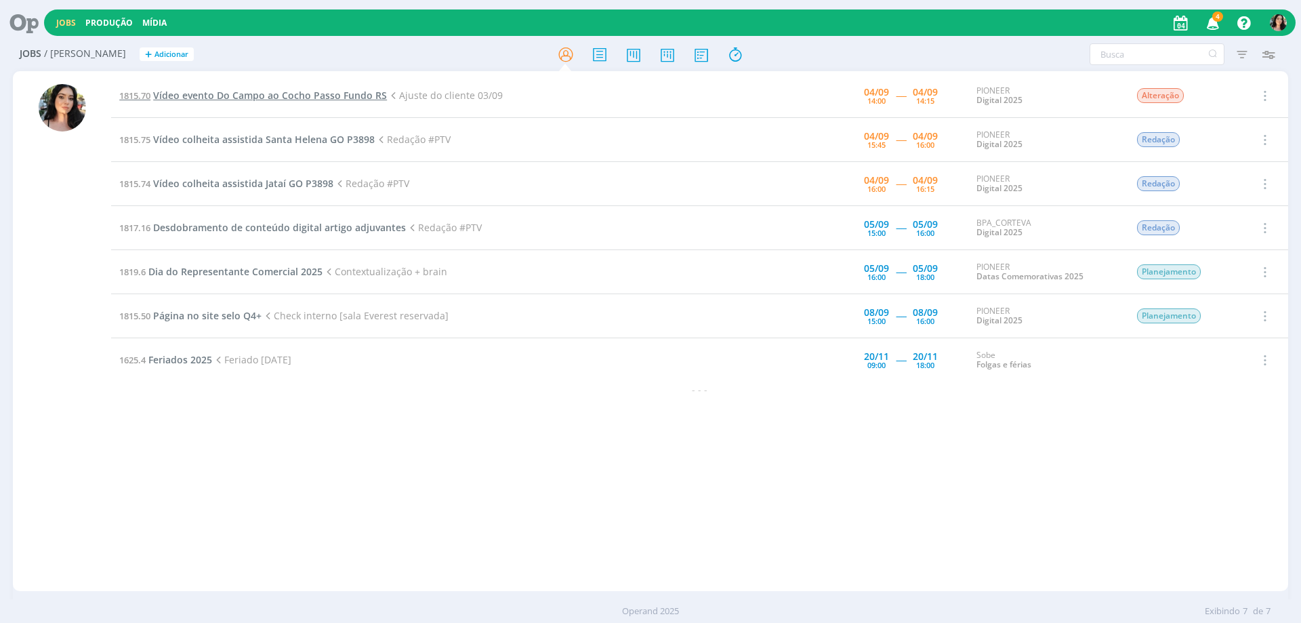
click at [242, 89] on span "Vídeo evento Do Campo ao Cocho Passo Fundo RS" at bounding box center [270, 95] width 234 height 13
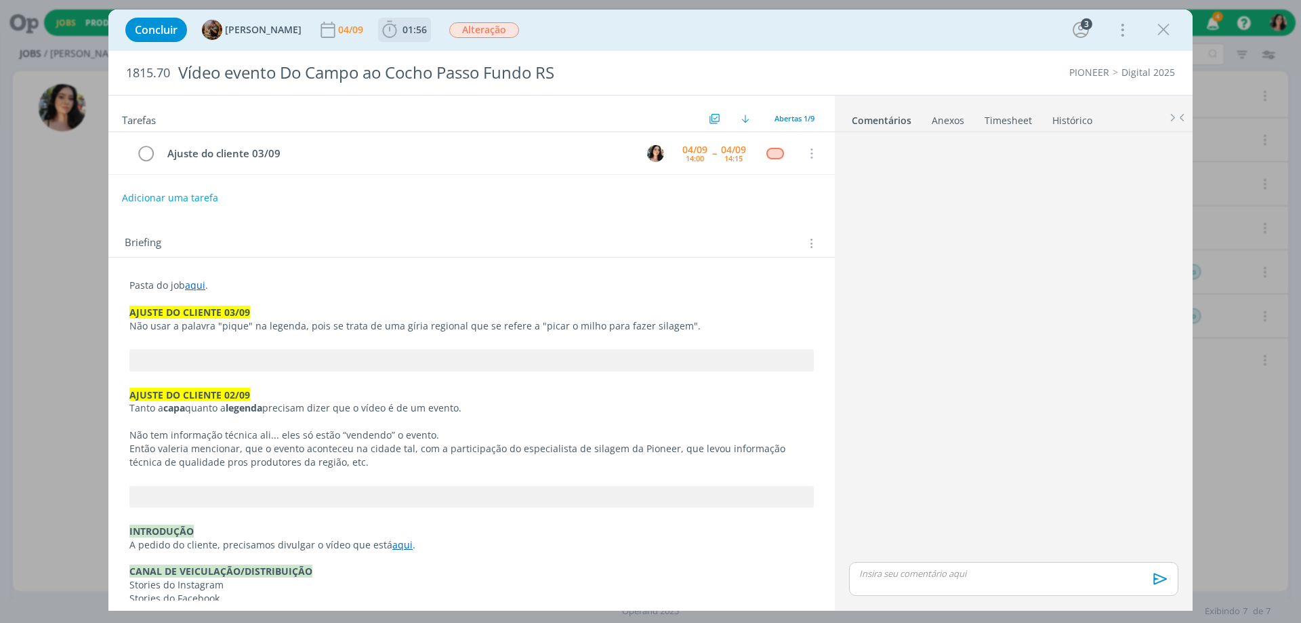
click at [426, 29] on span "01:56" at bounding box center [415, 29] width 24 height 13
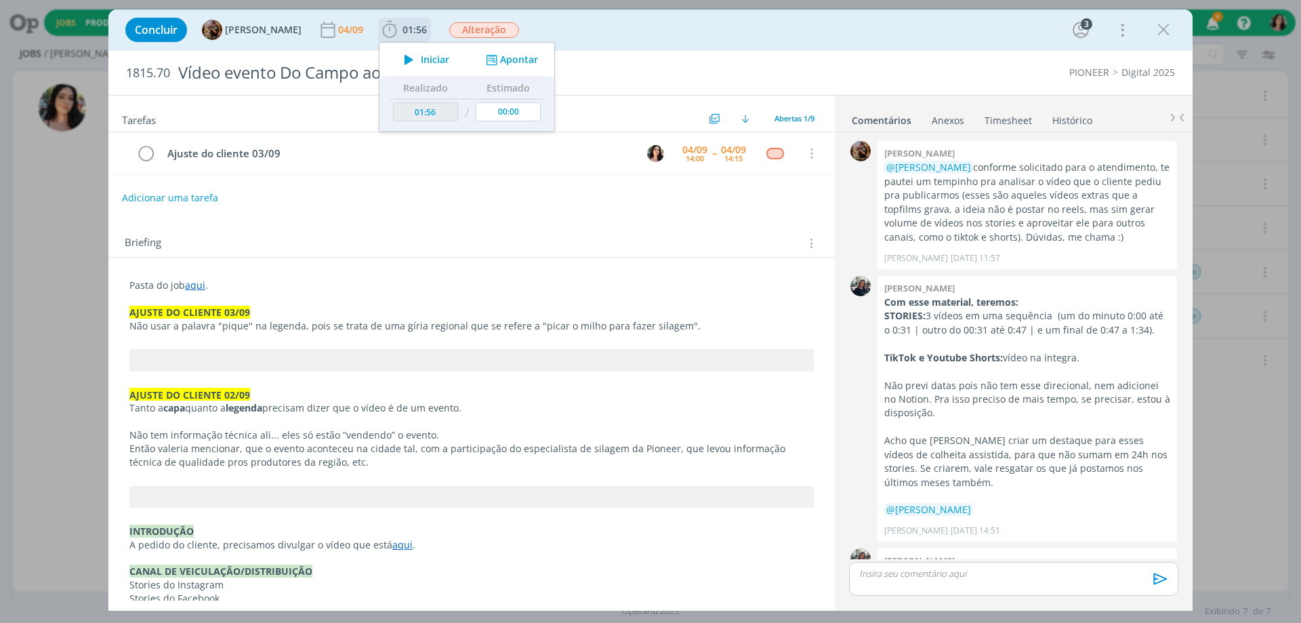
scroll to position [781, 0]
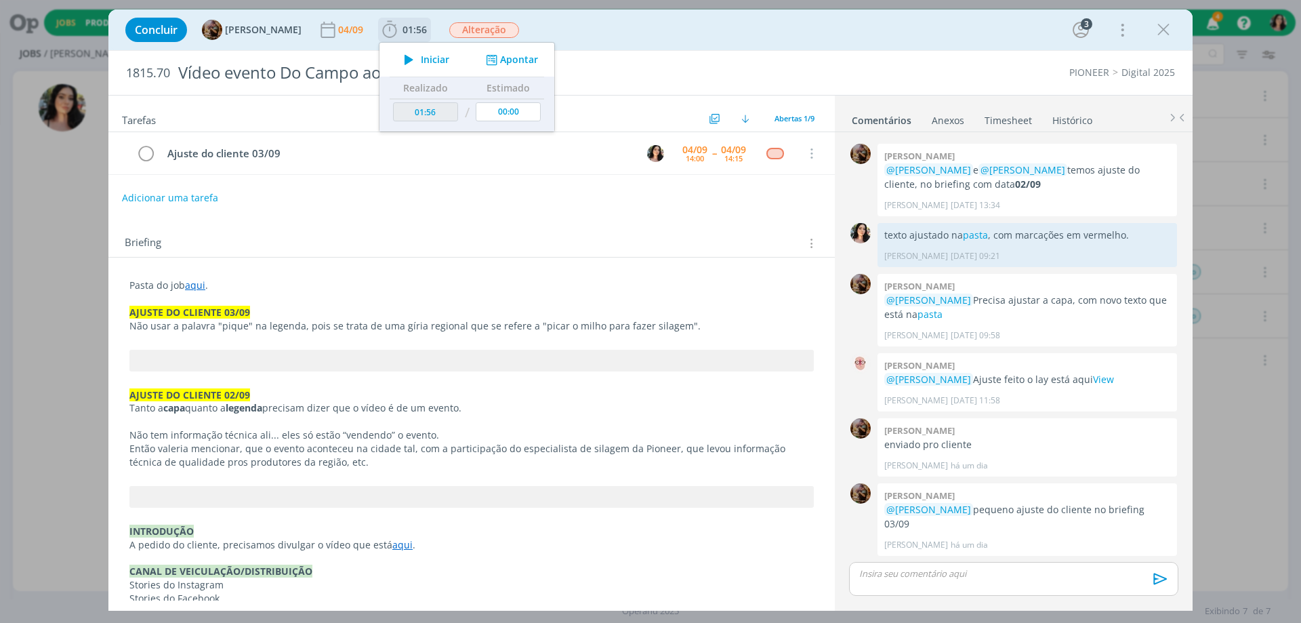
click at [436, 55] on span "Iniciar" at bounding box center [435, 59] width 28 height 9
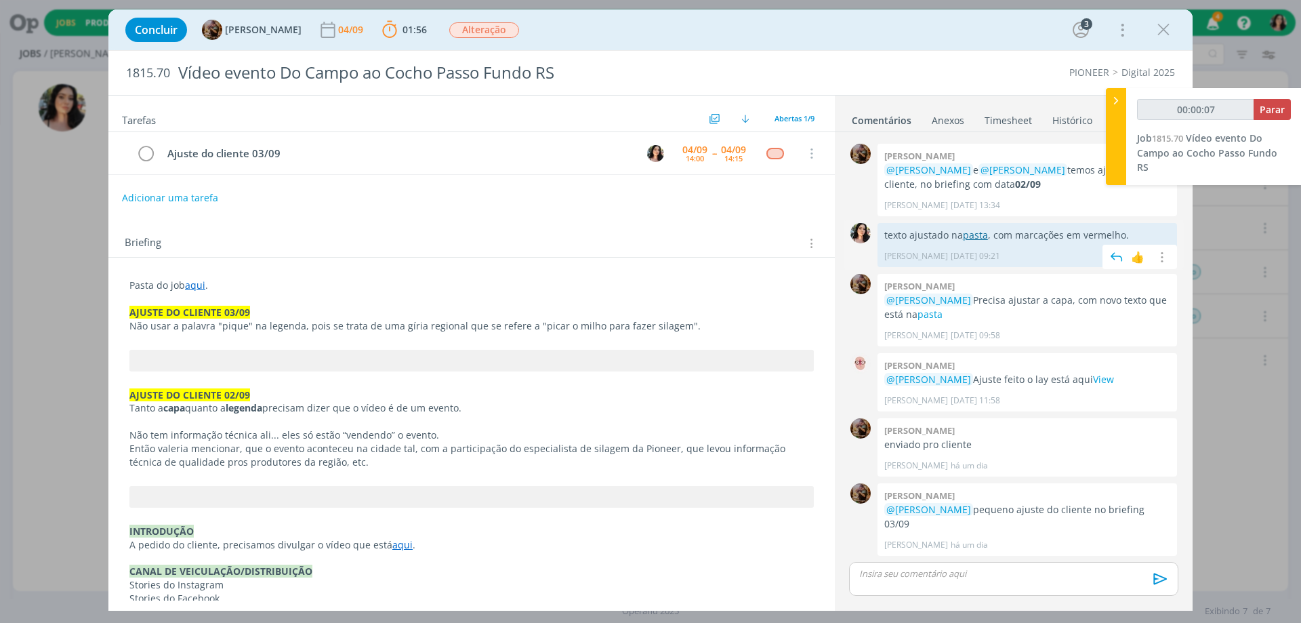
click at [983, 241] on link "pasta" at bounding box center [975, 234] width 25 height 13
click at [1107, 386] on link "View" at bounding box center [1103, 379] width 21 height 13
click at [1019, 593] on div "dialog" at bounding box center [1013, 579] width 329 height 34
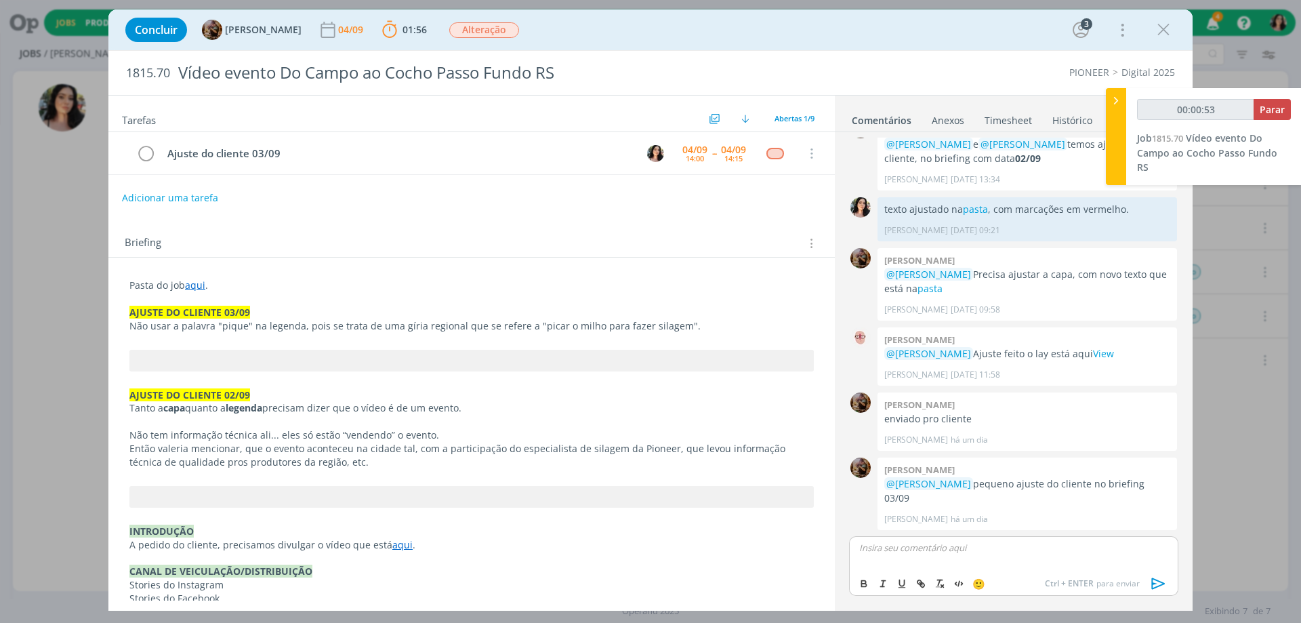
type input "00:00:54"
click at [941, 550] on p "texto ajustado no ppt." at bounding box center [1014, 548] width 308 height 12
type input "00:01:03"
click at [924, 582] on icon "dialog" at bounding box center [921, 583] width 11 height 11
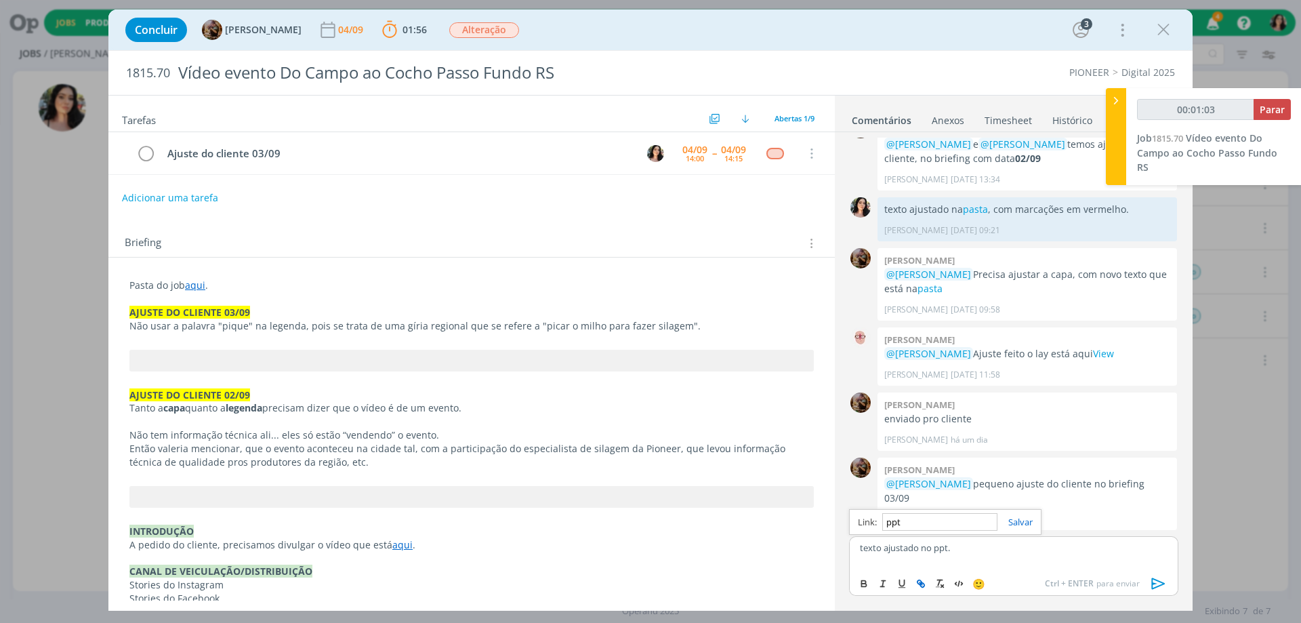
paste input "https://sobeae.sharepoint.com/:p:/r/sites/SOBEAE/_layouts/15/Doc.aspx?sourcedoc…"
type input "https://sobeae.sharepoint.com/:p:/r/sites/SOBEAE/_layouts/15/Doc.aspx?sourcedoc…"
type input "00:01:04"
type input "https://sobeae.sharepoint.com/:p:/r/sites/SOBEAE/_layouts/15/Doc.aspx?sourcedoc…"
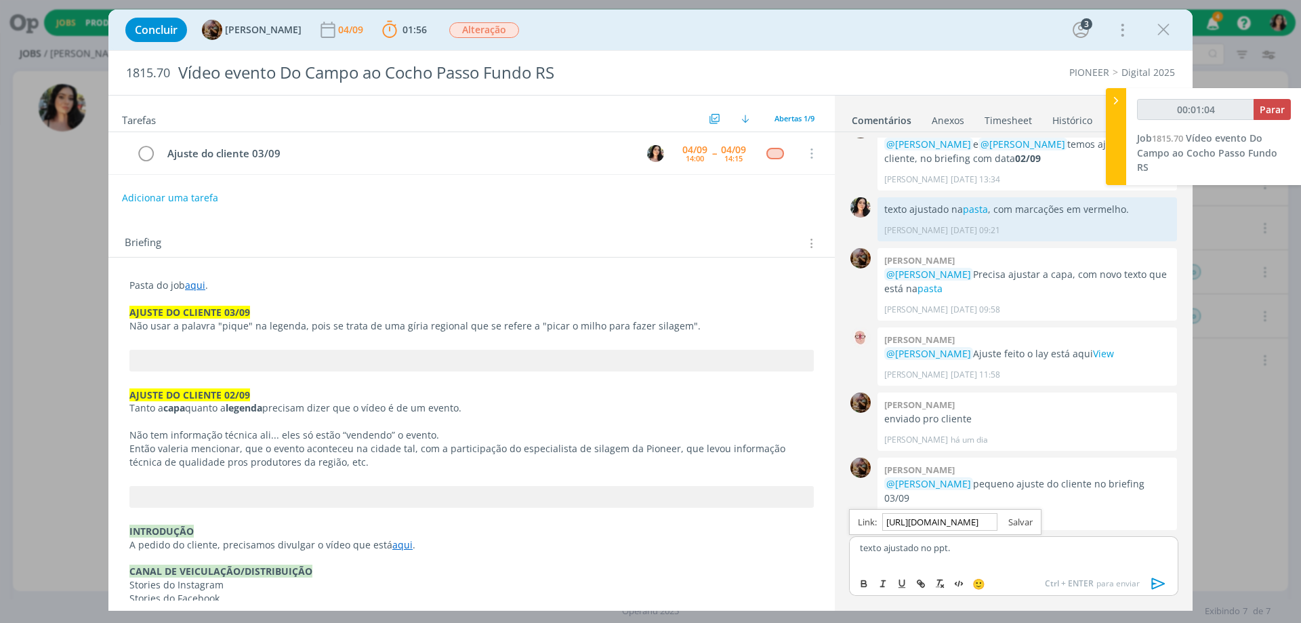
click at [1022, 517] on link "dialog" at bounding box center [1015, 522] width 35 height 12
drag, startPoint x: 144, startPoint y: 149, endPoint x: 921, endPoint y: 405, distance: 818.5
click at [143, 149] on icon "dialog" at bounding box center [145, 154] width 19 height 20
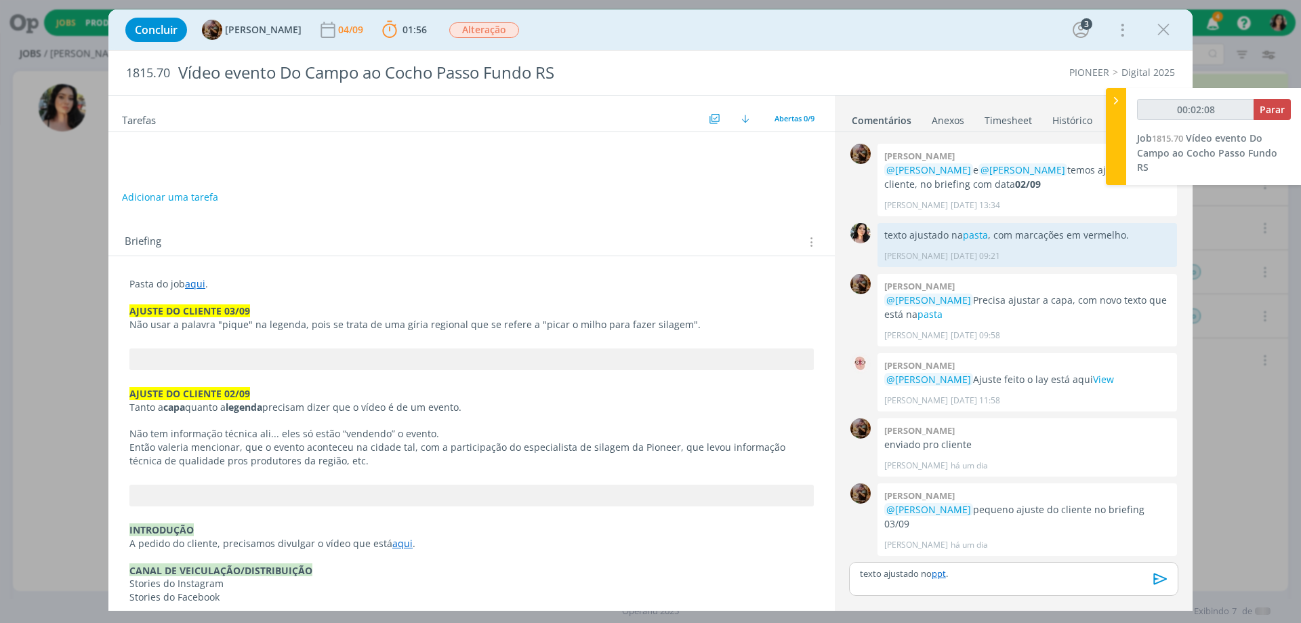
click at [1158, 573] on icon "dialog" at bounding box center [1161, 579] width 20 height 20
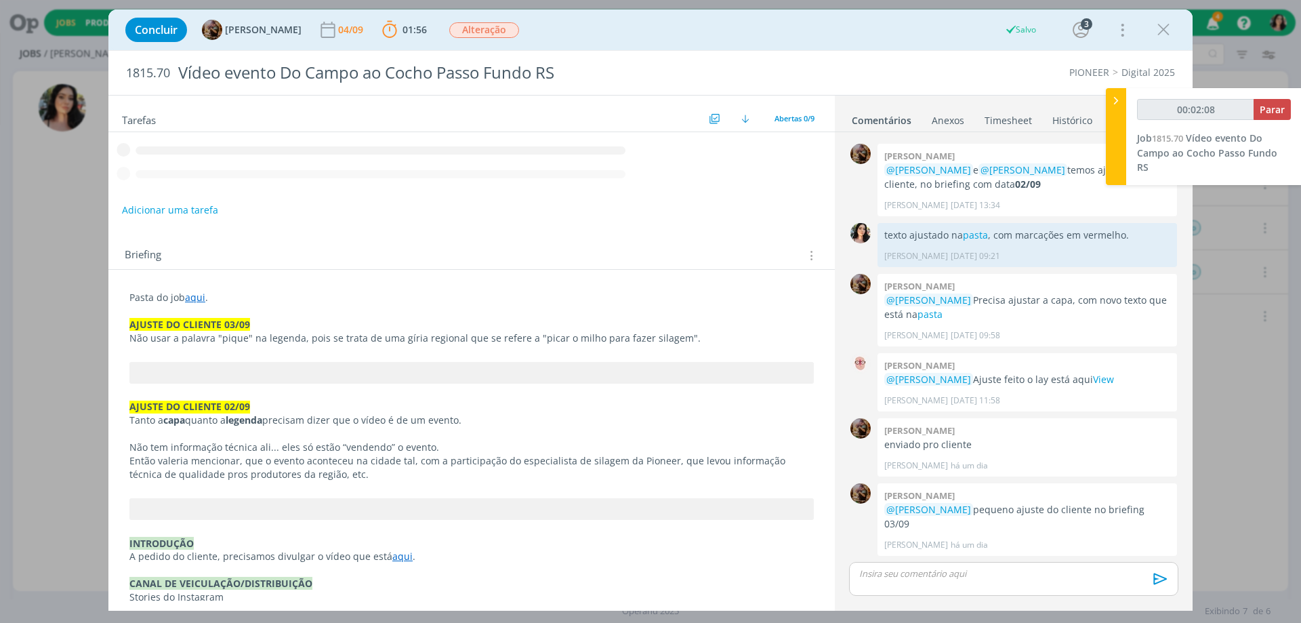
type input "00:02:09"
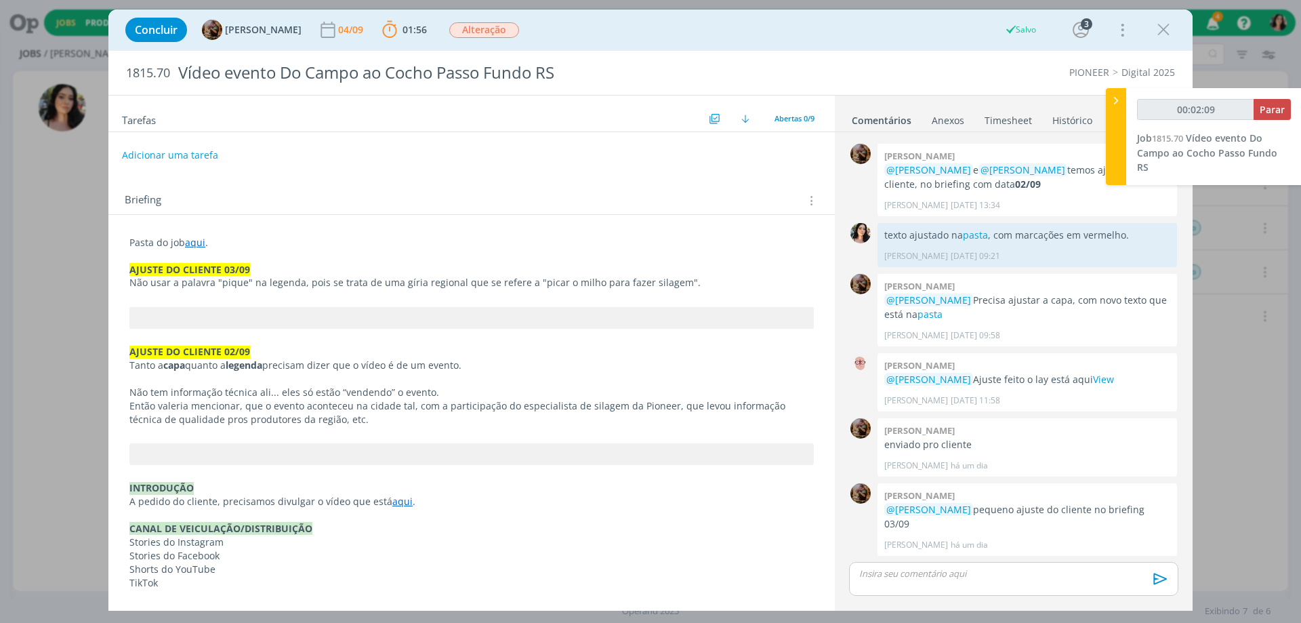
scroll to position [832, 0]
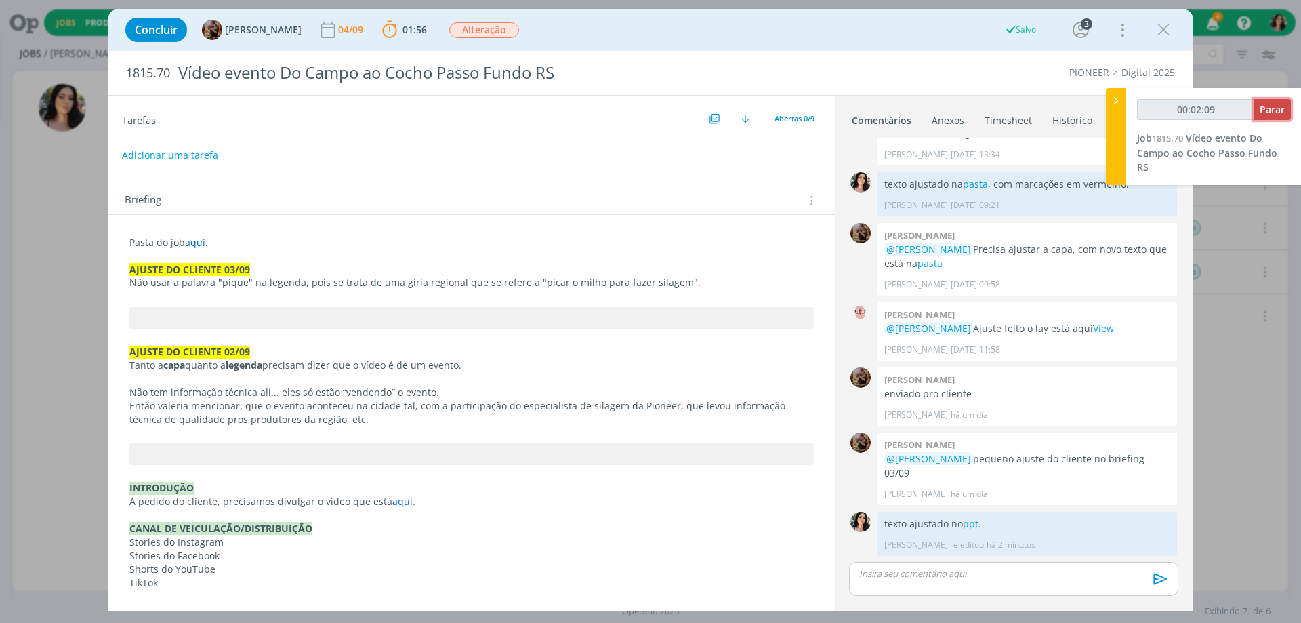
click at [1288, 117] on button "Parar" at bounding box center [1272, 109] width 37 height 21
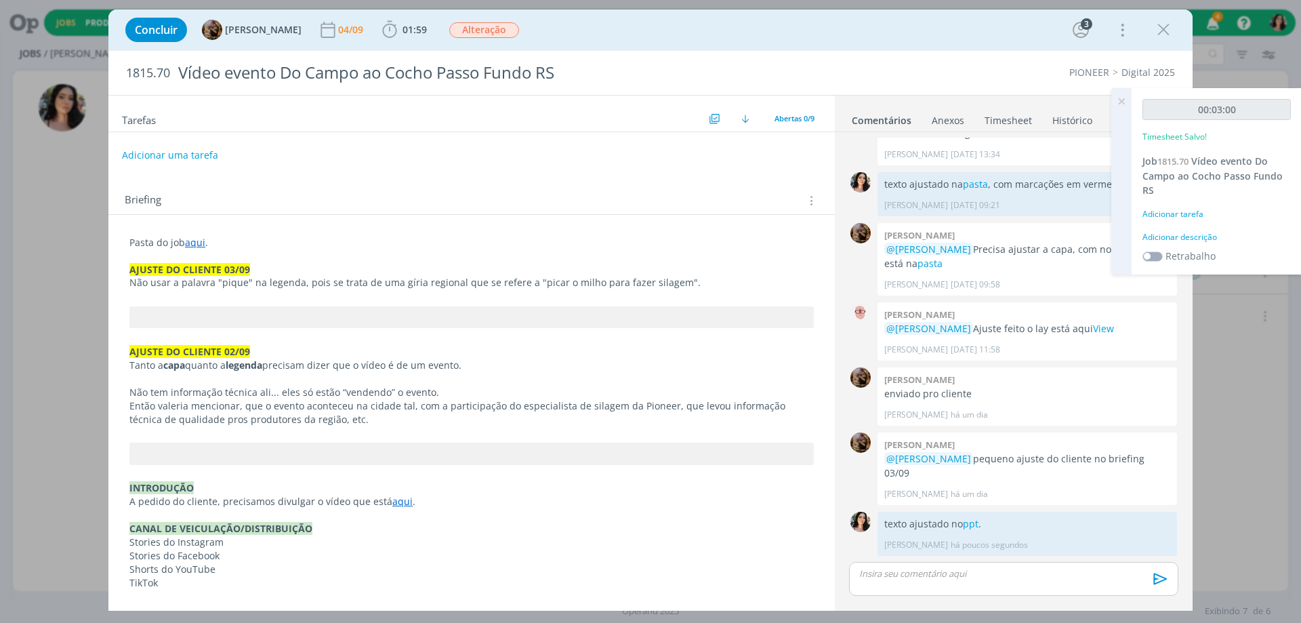
click at [1169, 237] on div "Adicionar descrição" at bounding box center [1217, 237] width 148 height 12
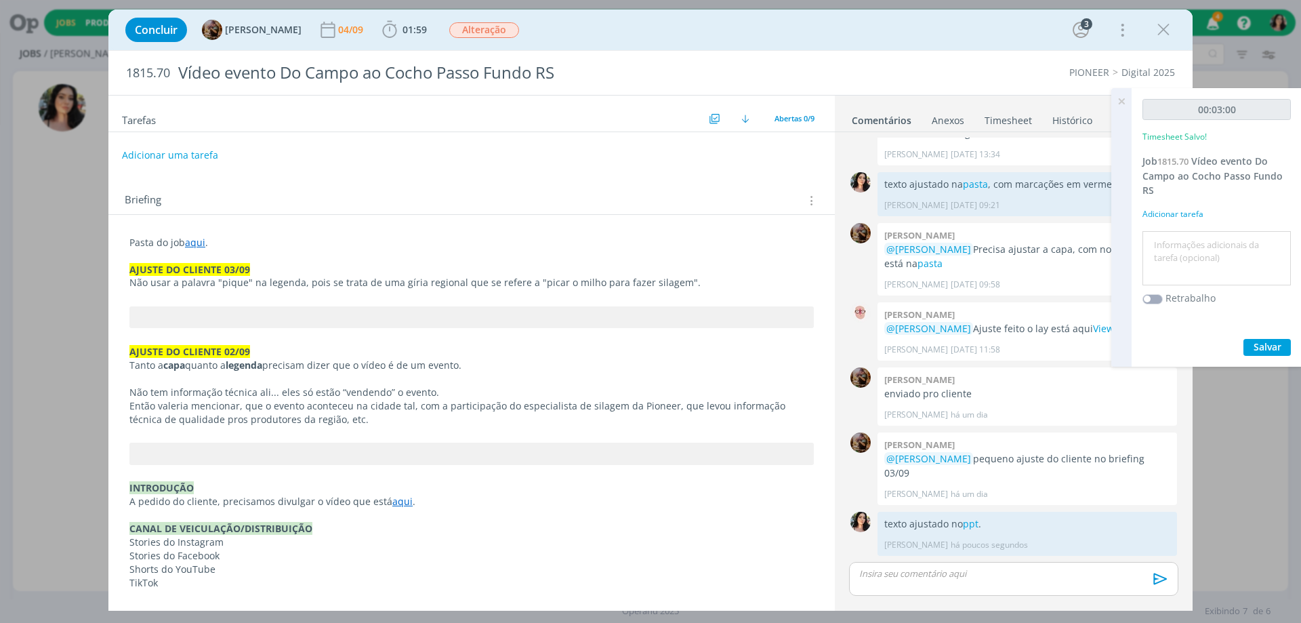
click at [1170, 237] on textarea at bounding box center [1217, 259] width 142 height 48
type textarea "Ajuste."
click at [1267, 347] on span "Salvar" at bounding box center [1268, 346] width 28 height 13
click at [1165, 28] on icon "dialog" at bounding box center [1164, 30] width 20 height 20
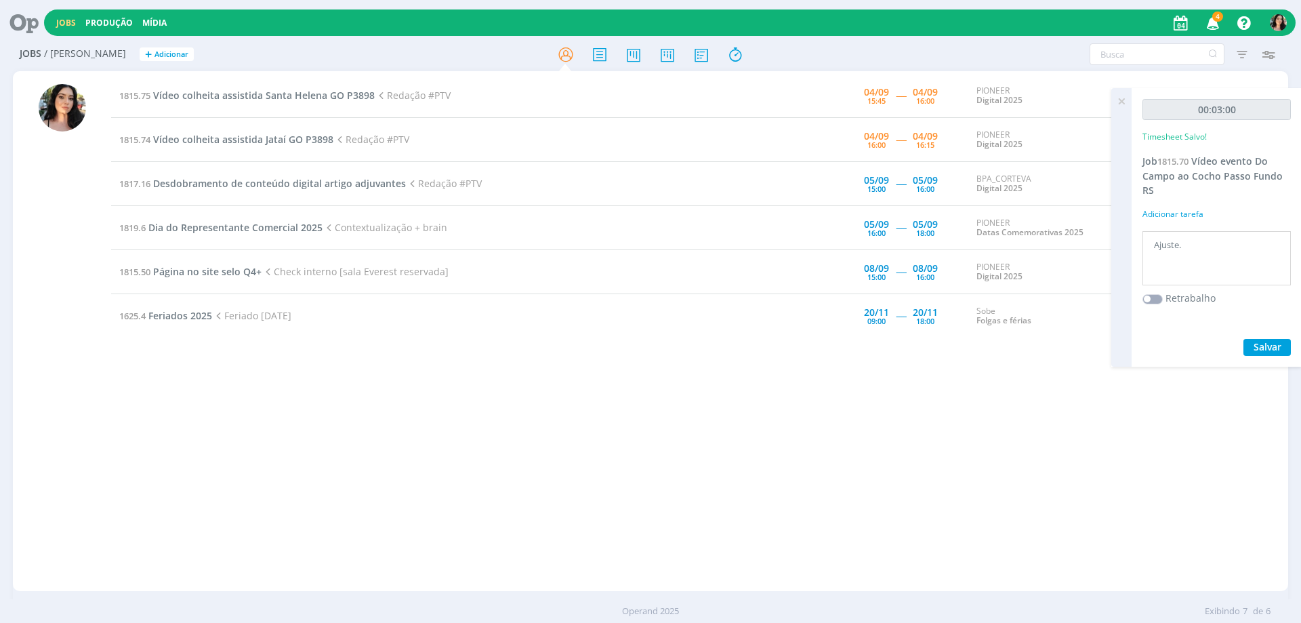
click at [1121, 102] on icon at bounding box center [1121, 101] width 24 height 26
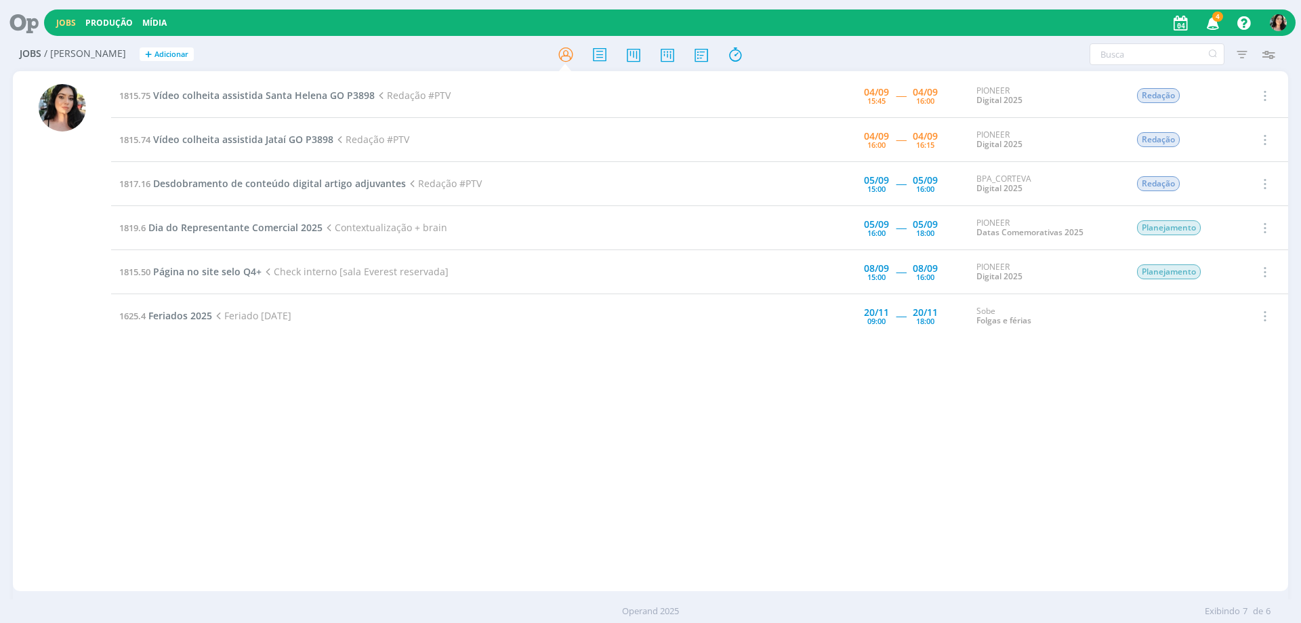
click at [22, 16] on icon at bounding box center [19, 22] width 28 height 26
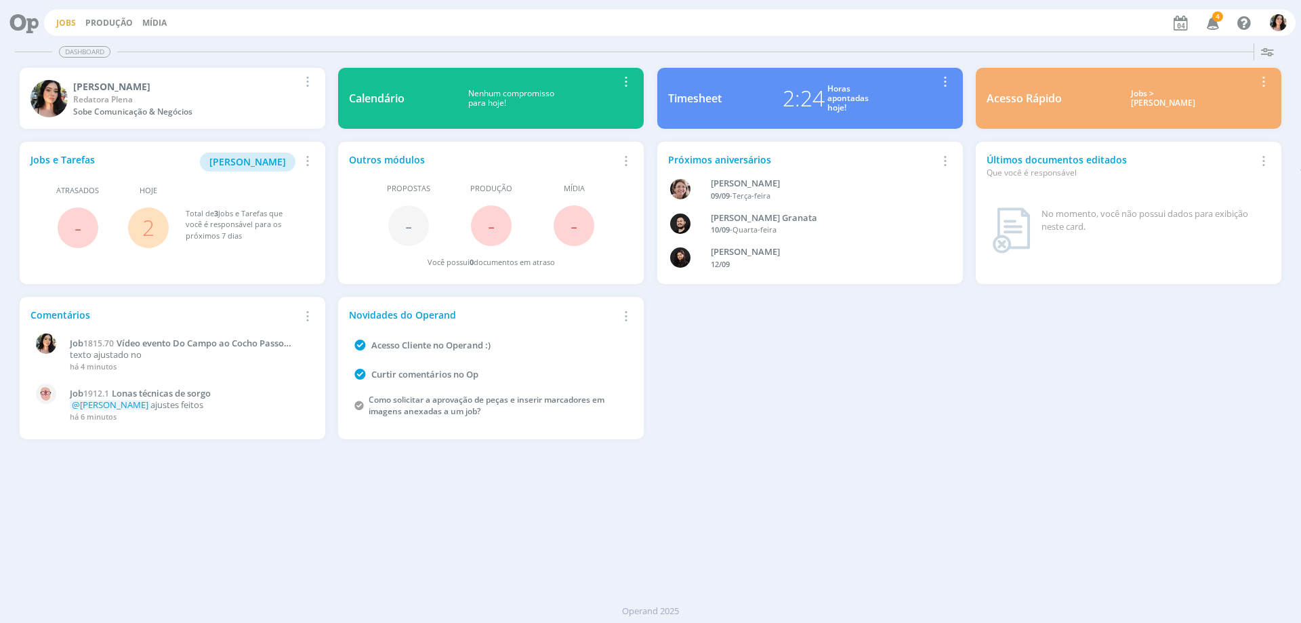
click at [67, 24] on link "Jobs" at bounding box center [66, 23] width 20 height 12
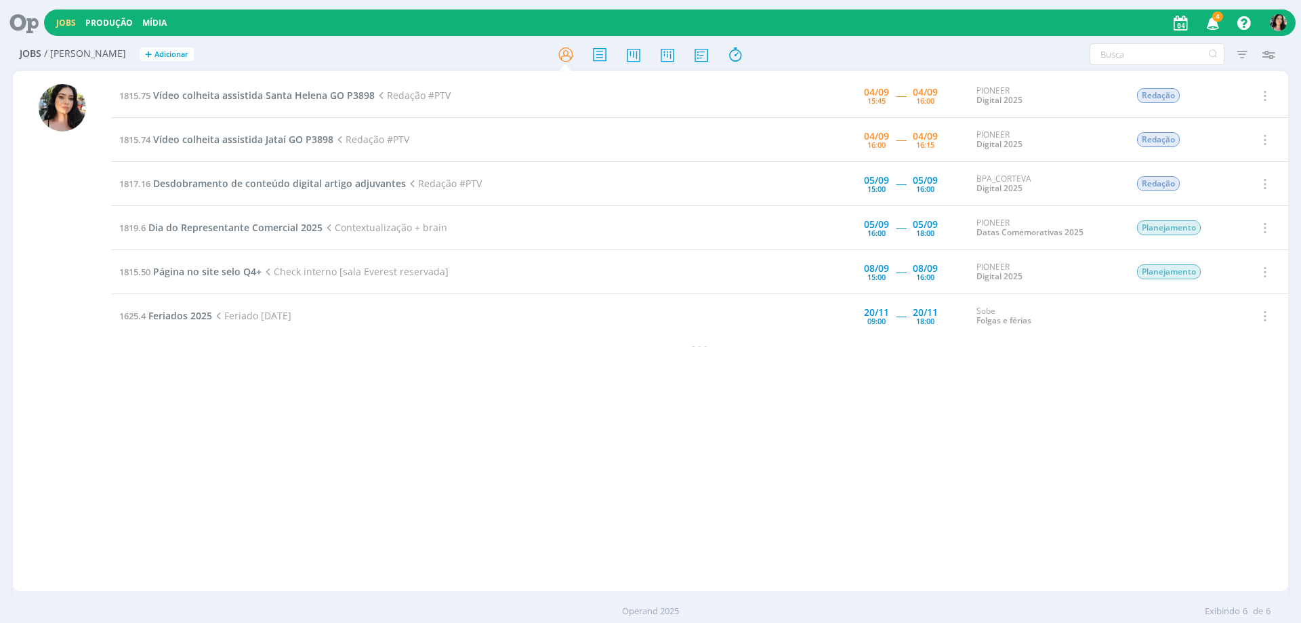
click at [15, 24] on icon at bounding box center [19, 22] width 28 height 26
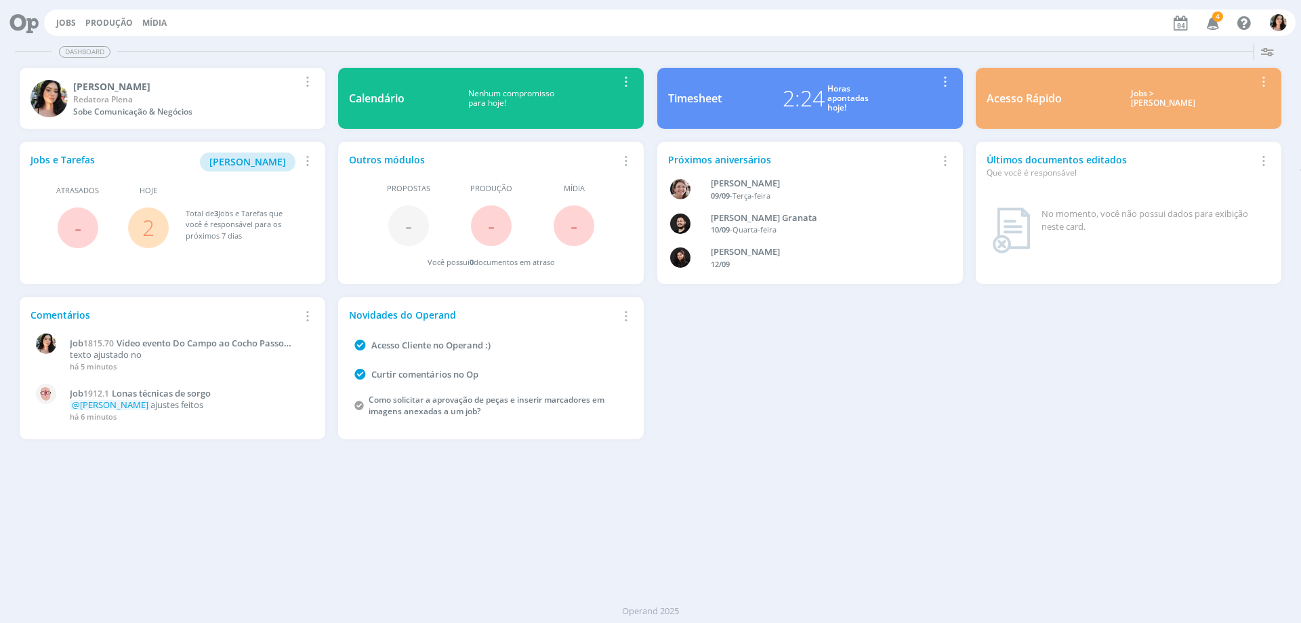
click at [56, 30] on div "Jobs Produção Mídia 4 Notificações Central de Ajuda Área de Membros Implantação…" at bounding box center [670, 22] width 1252 height 26
click at [64, 23] on link "Jobs" at bounding box center [66, 23] width 20 height 12
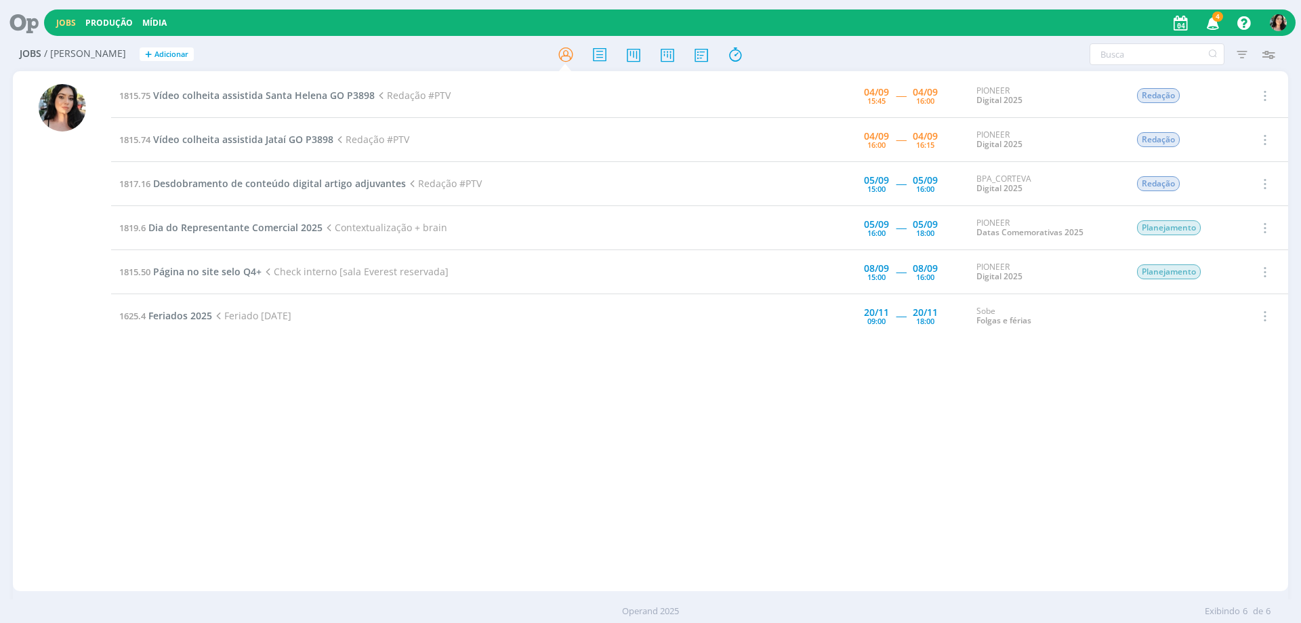
click at [23, 20] on icon at bounding box center [19, 22] width 28 height 26
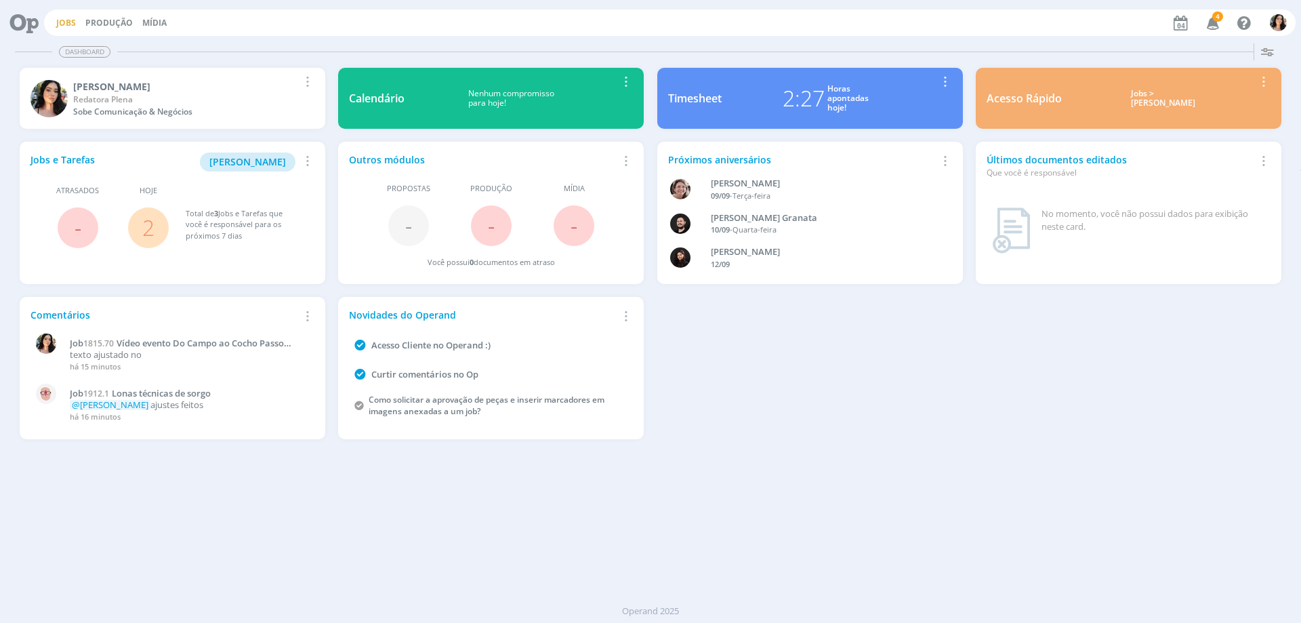
click at [67, 27] on link "Jobs" at bounding box center [66, 23] width 20 height 12
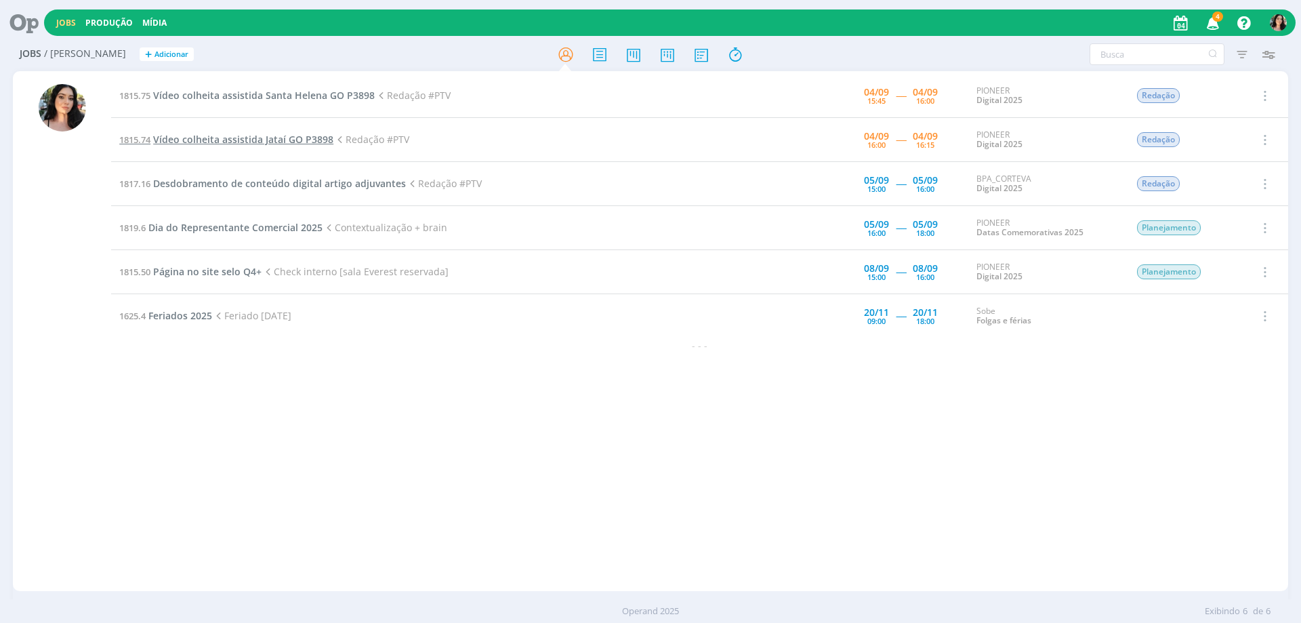
click at [319, 139] on span "Vídeo colheita assistida Jataí GO P3898" at bounding box center [243, 139] width 180 height 13
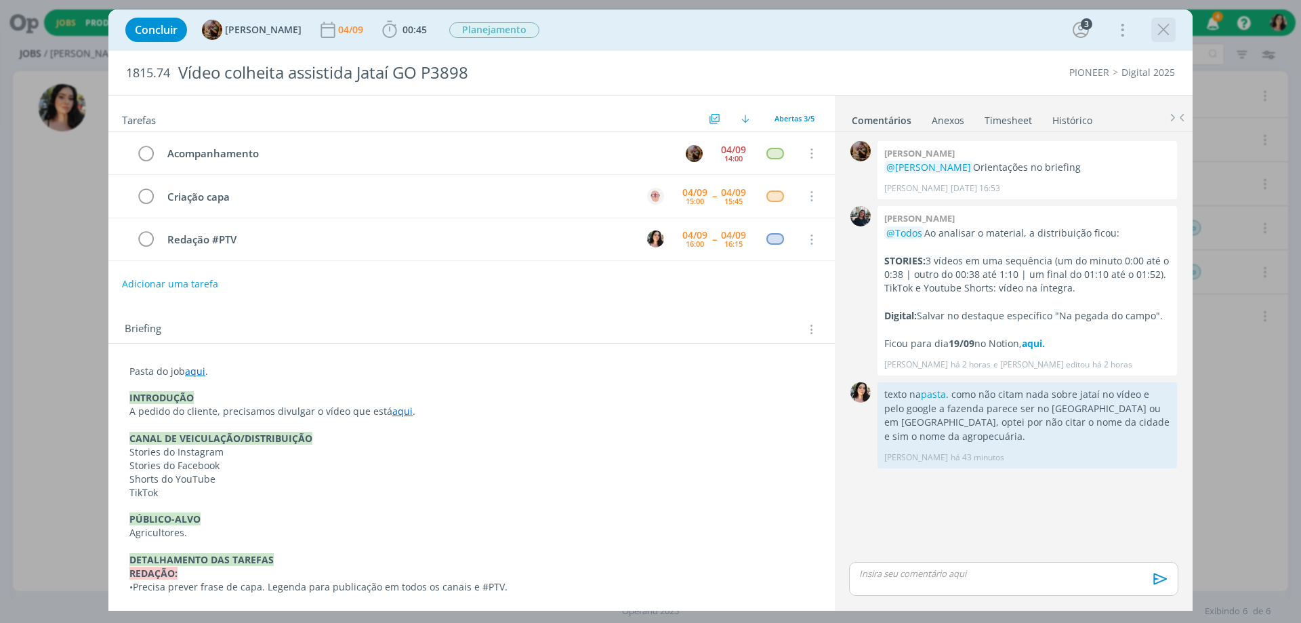
click at [1162, 32] on icon "dialog" at bounding box center [1164, 30] width 20 height 20
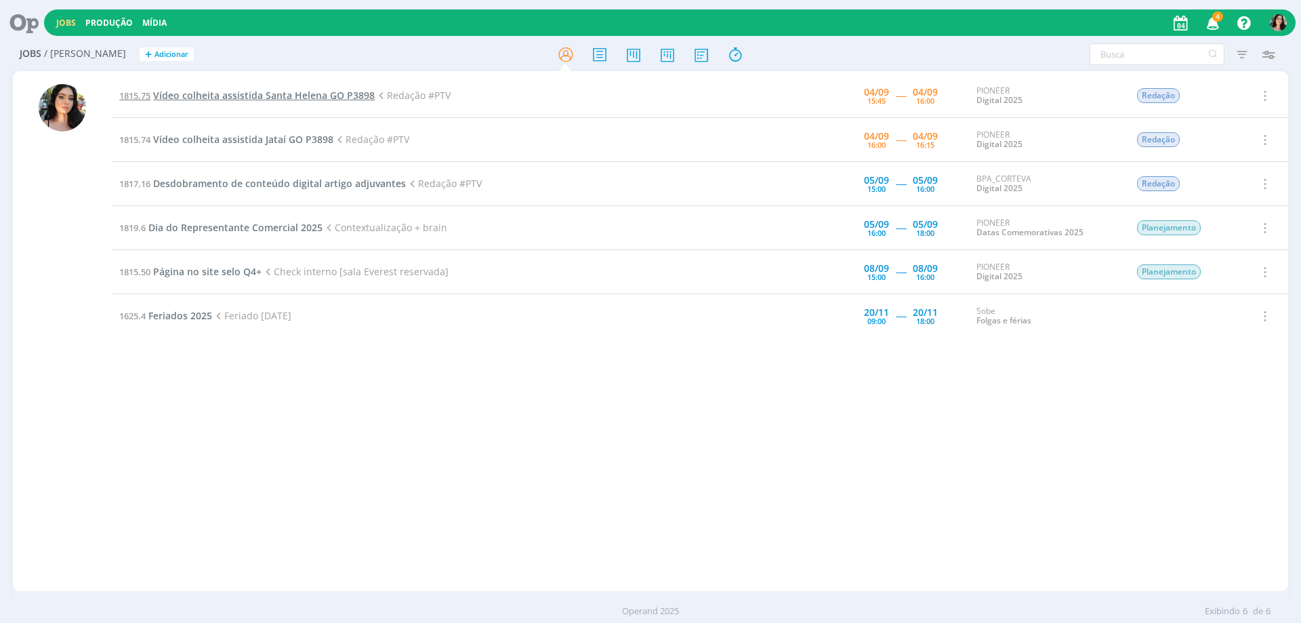
click at [266, 97] on span "Vídeo colheita assistida Santa Helena GO P3898" at bounding box center [264, 95] width 222 height 13
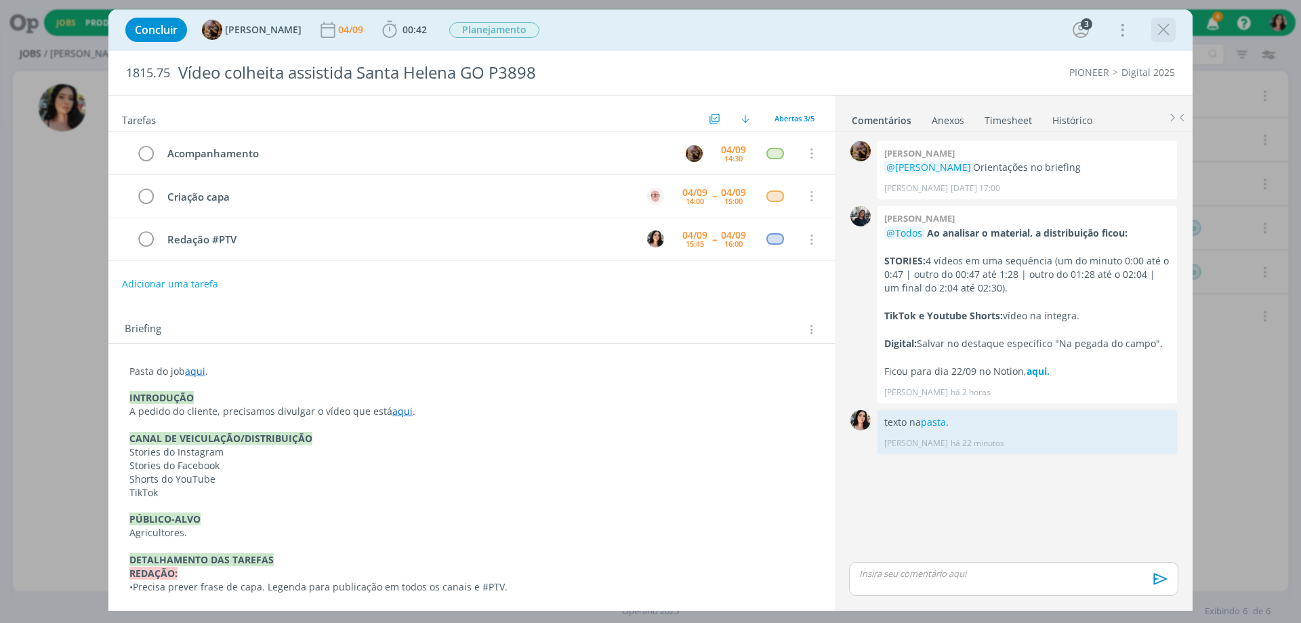
click at [1166, 26] on icon "dialog" at bounding box center [1164, 30] width 20 height 20
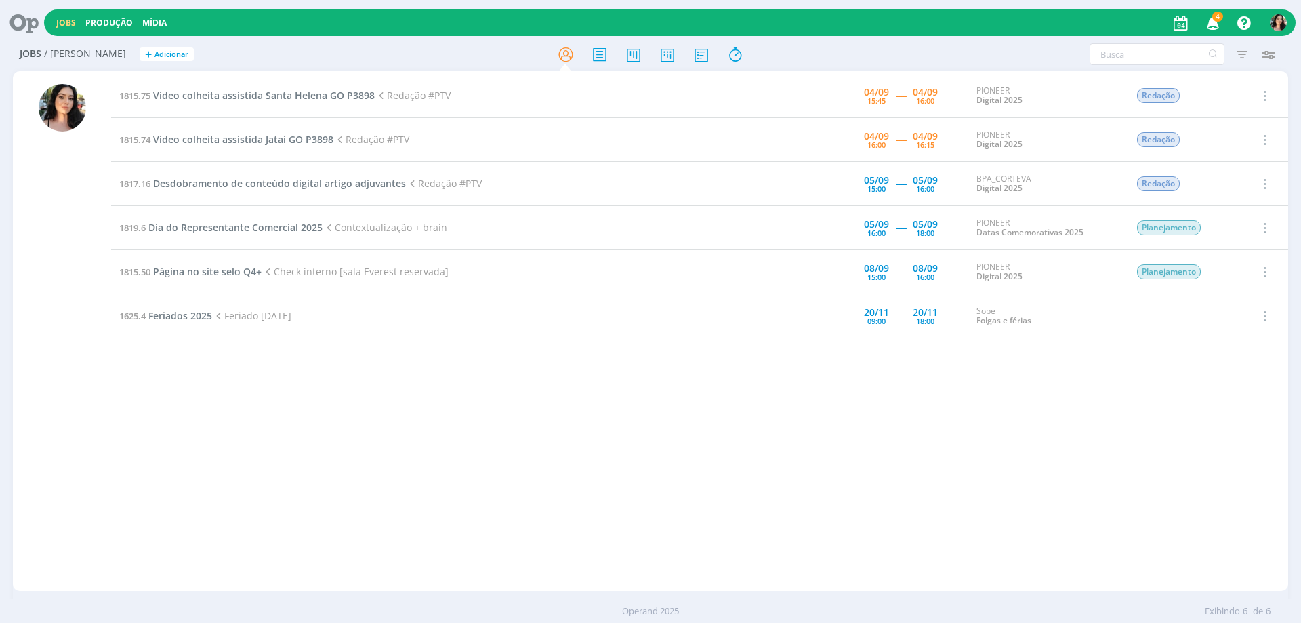
click at [335, 95] on span "Vídeo colheita assistida Santa Helena GO P3898" at bounding box center [264, 95] width 222 height 13
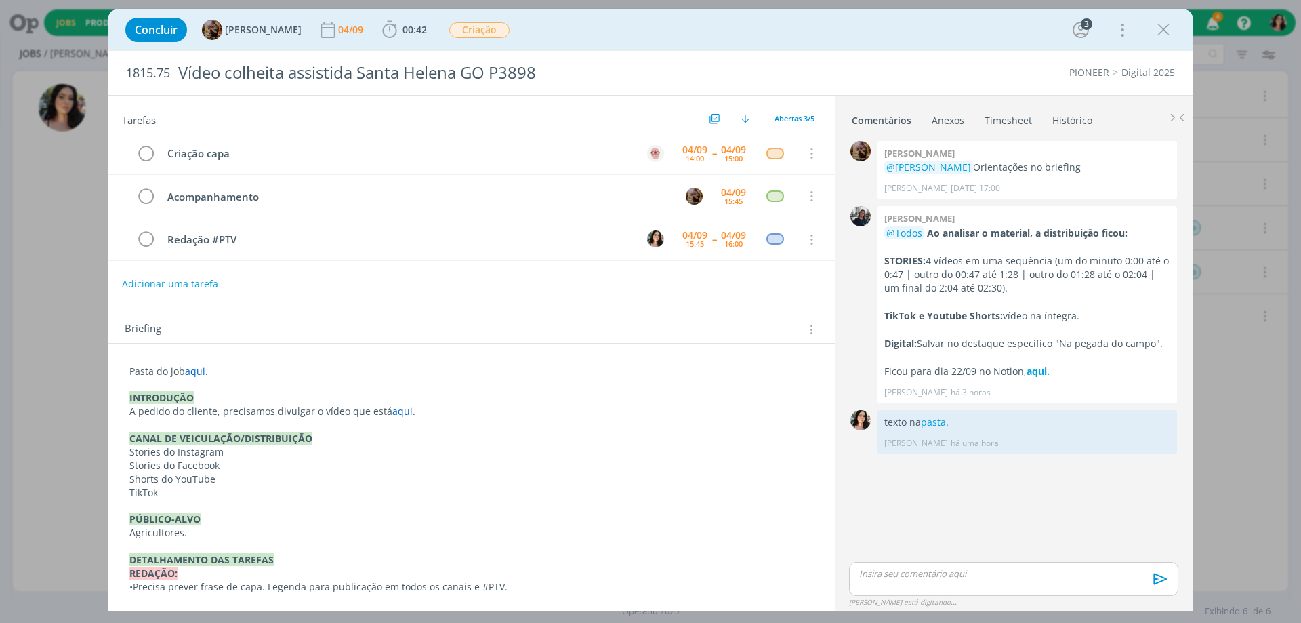
click at [821, 43] on div "Concluir Amanda Rodrigues 04/09 00:42 Iniciar Apontar Data * 04/09/2025 Horas *…" at bounding box center [651, 30] width 1064 height 33
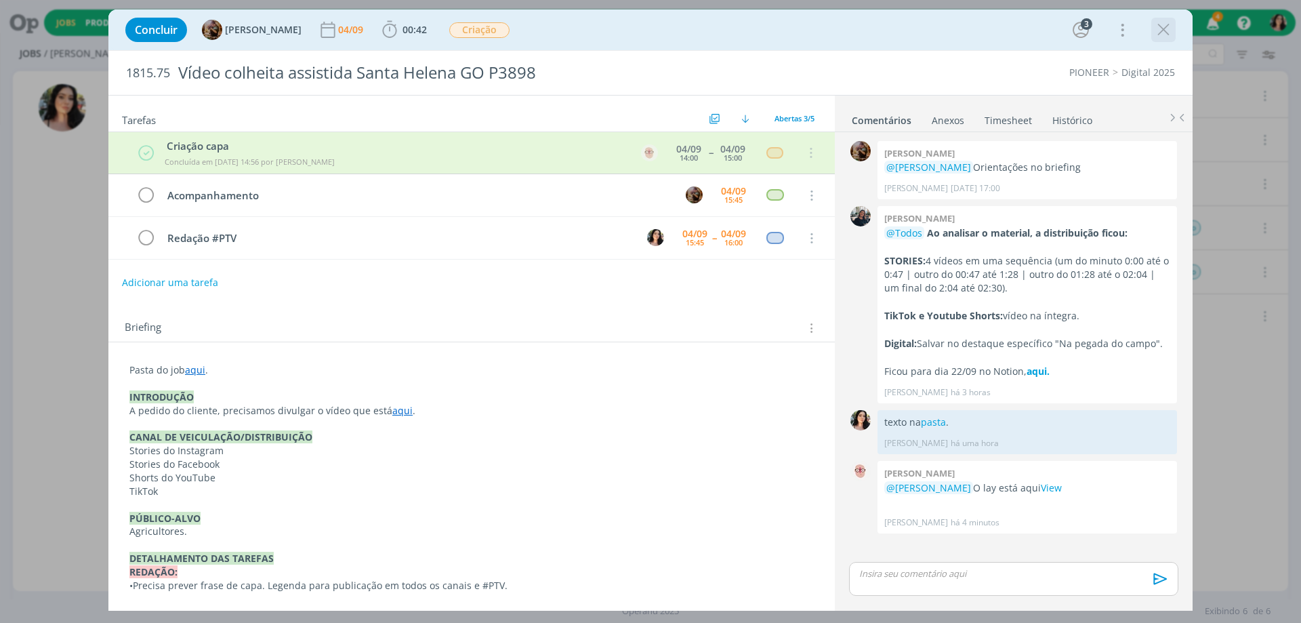
click at [1158, 30] on icon "dialog" at bounding box center [1164, 30] width 20 height 20
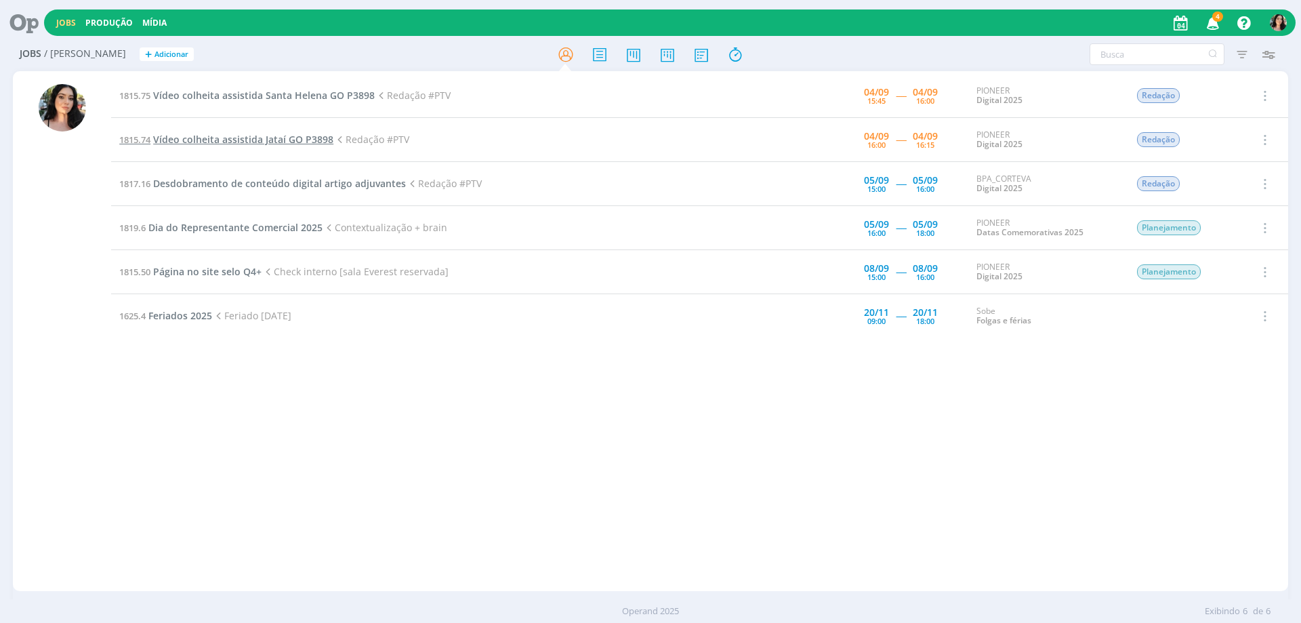
click at [324, 136] on span "Vídeo colheita assistida Jataí GO P3898" at bounding box center [243, 139] width 180 height 13
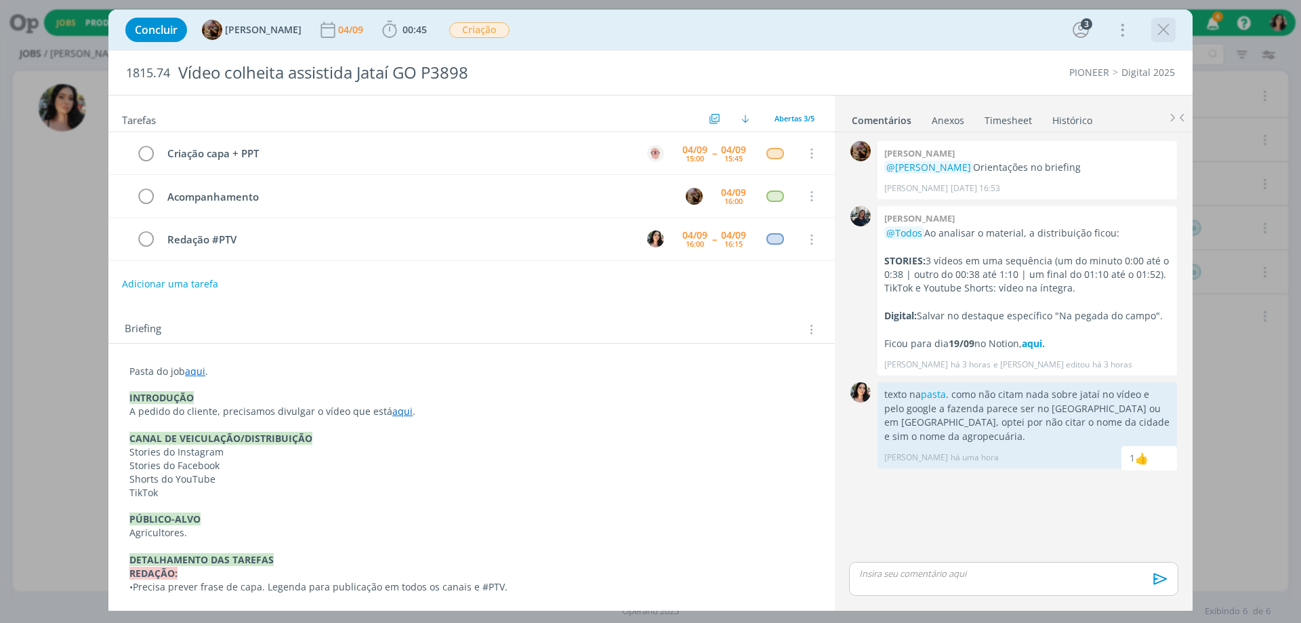
click at [1168, 33] on icon "dialog" at bounding box center [1164, 30] width 20 height 20
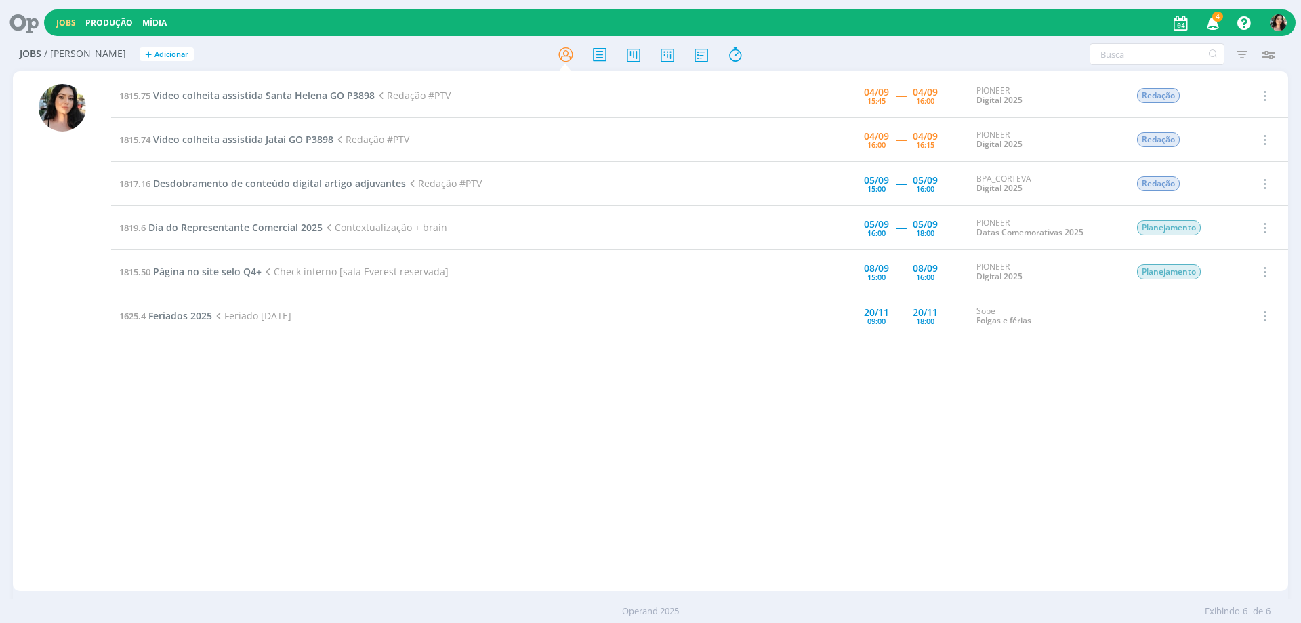
click at [304, 92] on span "Vídeo colheita assistida Santa Helena GO P3898" at bounding box center [264, 95] width 222 height 13
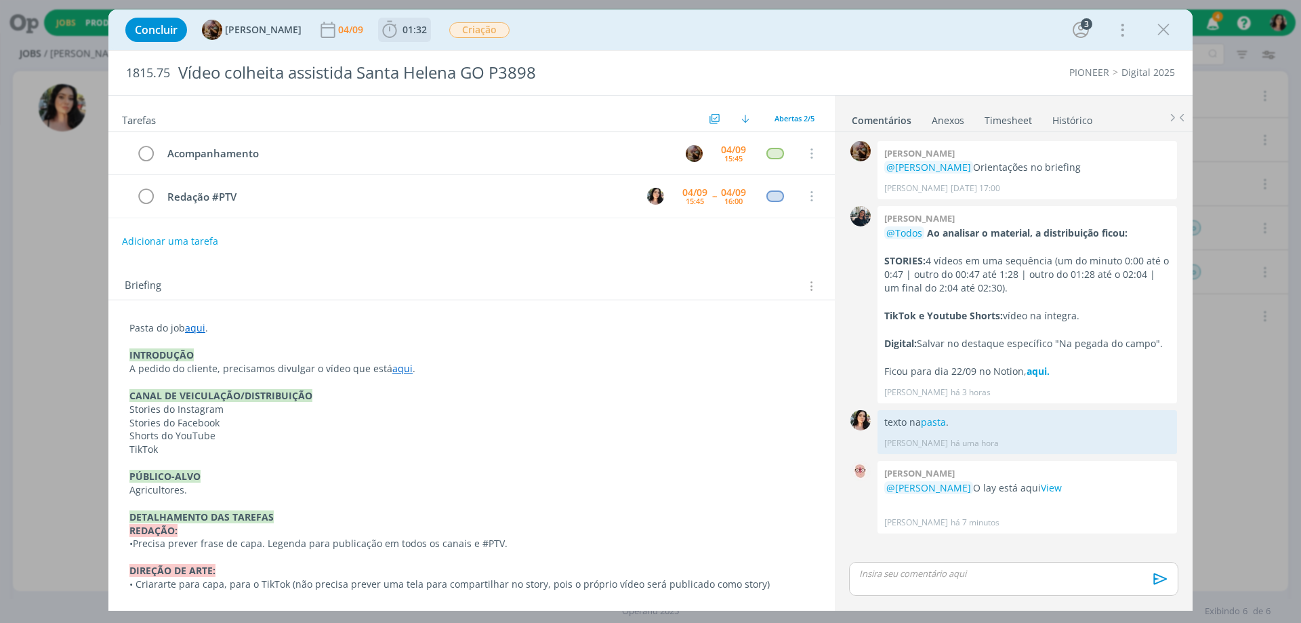
click at [427, 29] on span "01:32" at bounding box center [415, 29] width 24 height 13
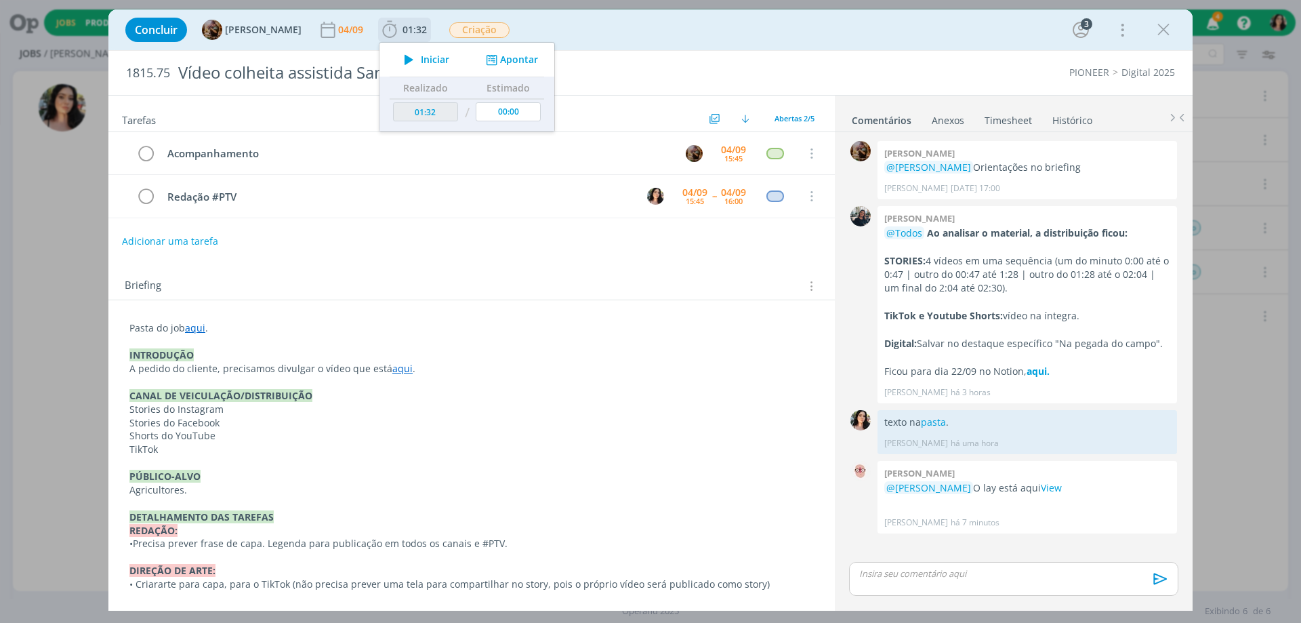
click at [449, 61] on span "Iniciar" at bounding box center [435, 59] width 28 height 9
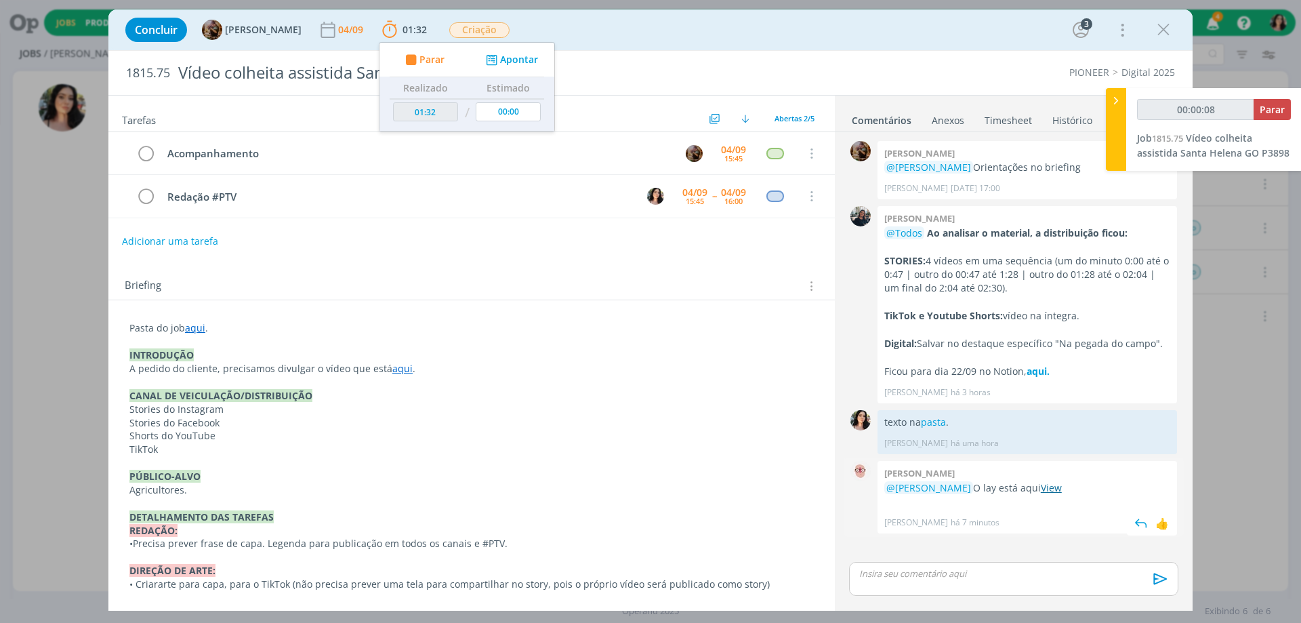
click at [1062, 491] on link "View" at bounding box center [1051, 487] width 21 height 13
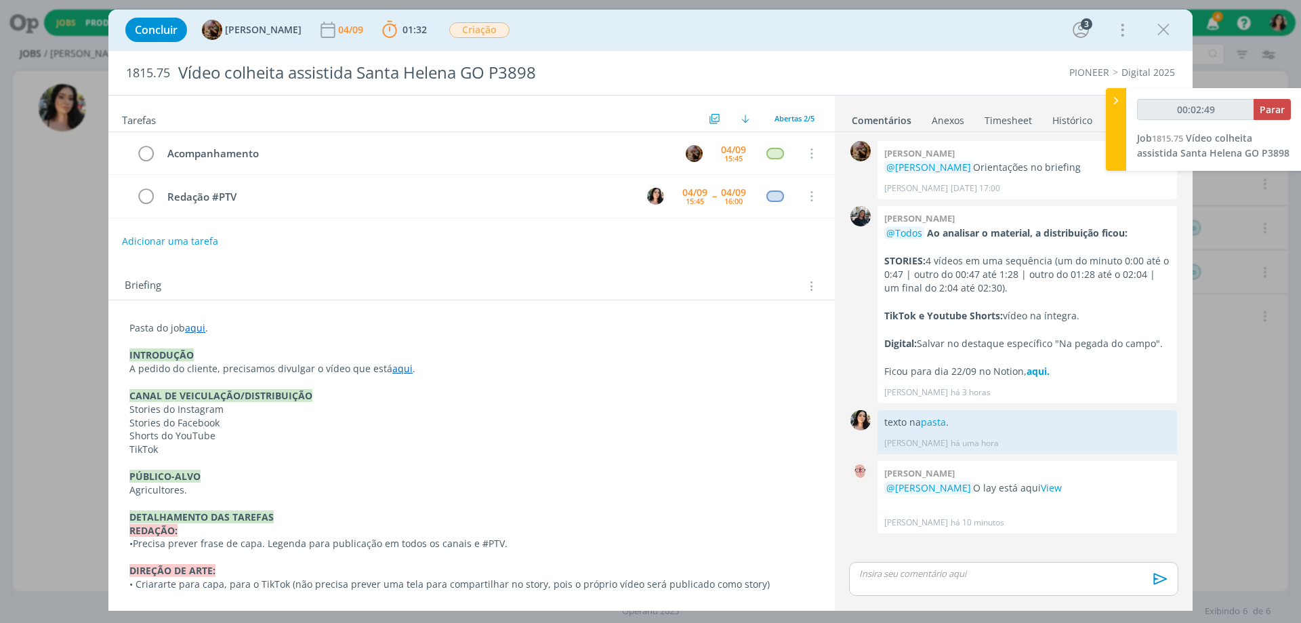
click at [918, 563] on div "dialog" at bounding box center [1013, 579] width 329 height 34
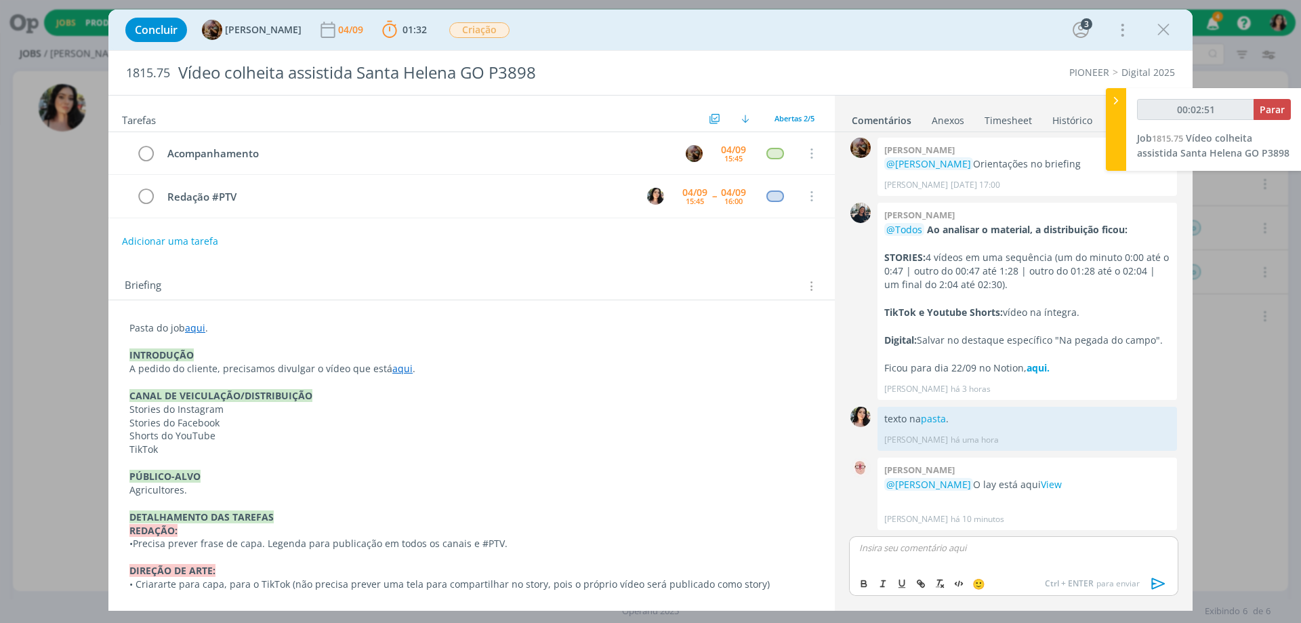
type input "00:02:52"
click at [956, 549] on p "#ptv incluído no ppt" at bounding box center [1014, 548] width 308 height 12
click at [970, 550] on p "#ptv incluído no ppt na pasta." at bounding box center [1014, 548] width 308 height 12
click at [972, 550] on p "#ptv incluído no ppt na pasta." at bounding box center [1014, 548] width 308 height 12
click at [963, 548] on p "#ptv incluído no ppt na pasta." at bounding box center [1014, 548] width 308 height 12
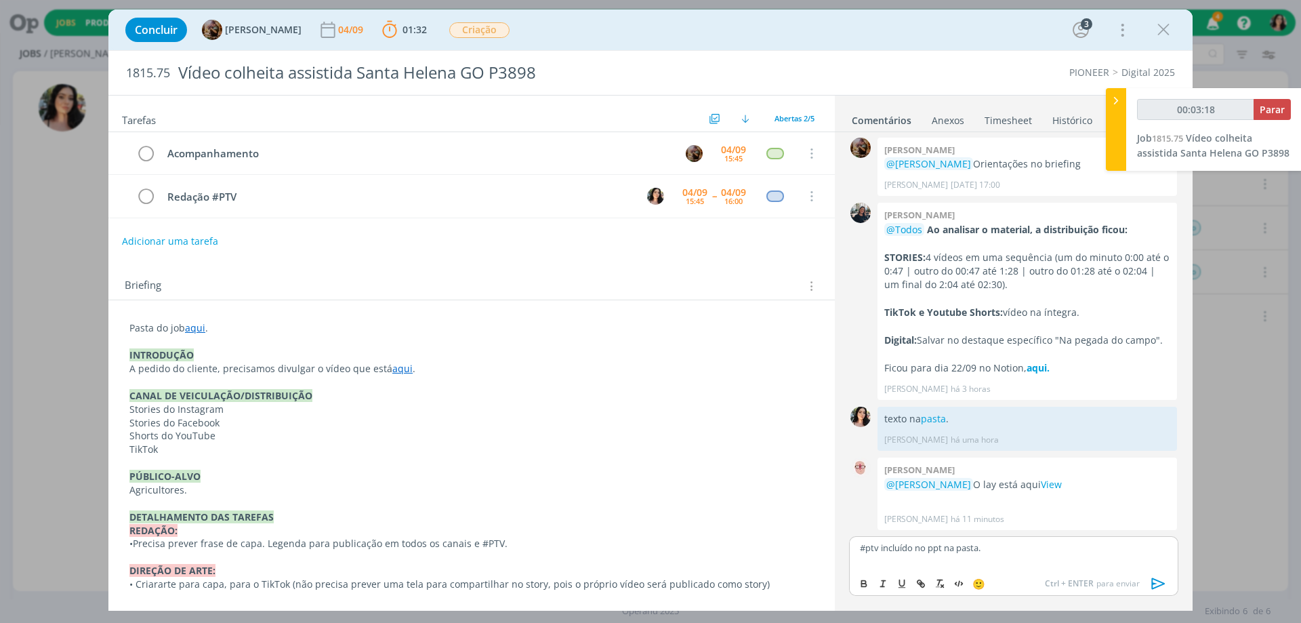
type input "00:03:19"
click at [964, 548] on p "#ptv incluído no ppt na pasta." at bounding box center [1014, 548] width 308 height 12
click at [920, 586] on icon "dialog" at bounding box center [922, 585] width 4 height 4
type input "pasta"
type input "00:03:20"
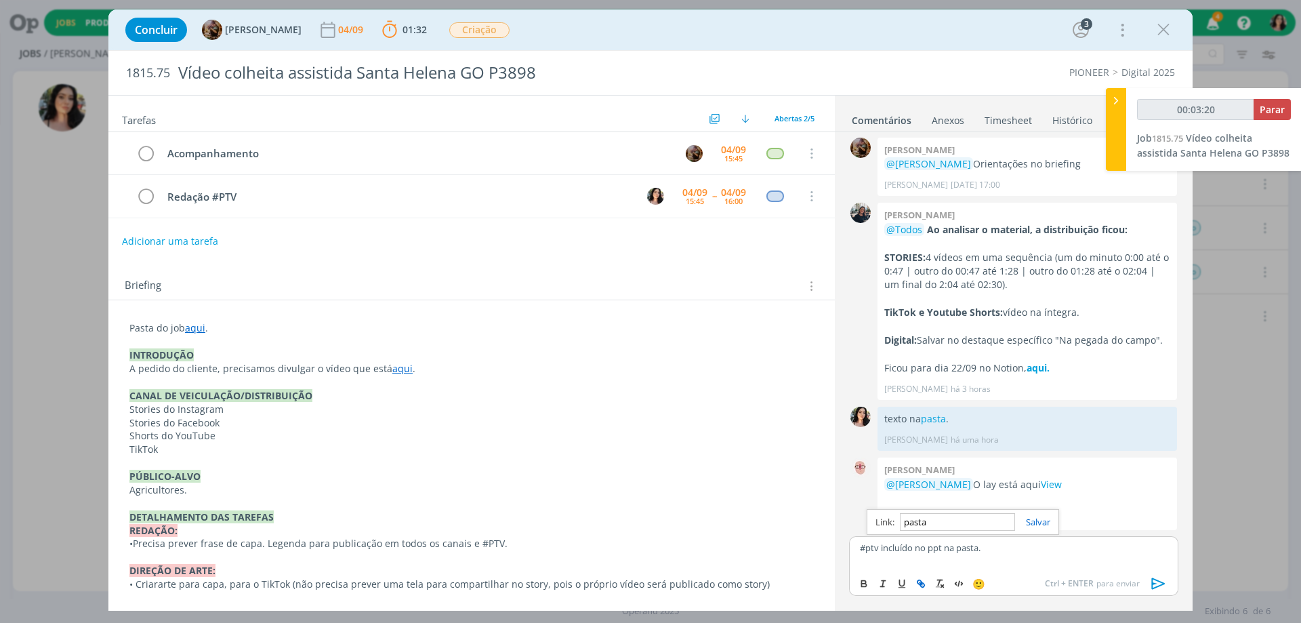
paste input "https://sobeae.sharepoint.com/sites/SOBEAE/Documentos%20Compartilhados/Forms/Al…"
type input "https://sobeae.sharepoint.com/sites/SOBEAE/Documentos%20Compartilhados/Forms/Al…"
type input "00:03:21"
type input "https://sobeae.sharepoint.com/sites/SOBEAE/Documentos%20Compartilhados/Forms/Al…"
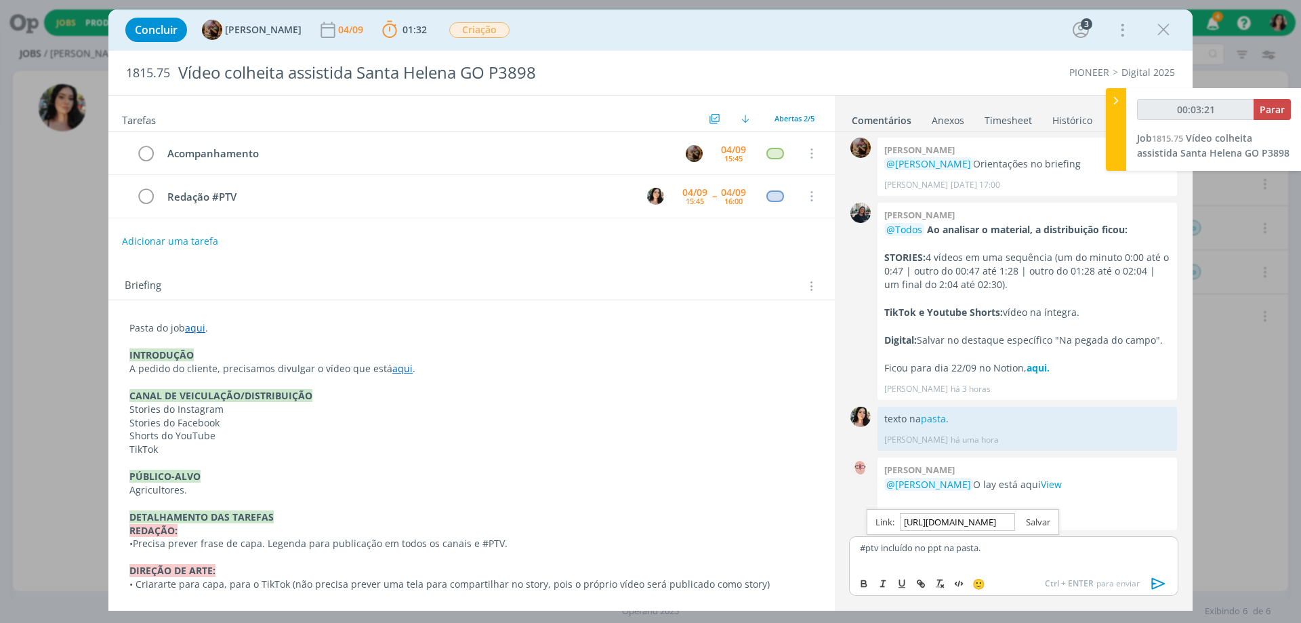
scroll to position [0, 0]
click at [1038, 524] on link "dialog" at bounding box center [1032, 522] width 35 height 12
click at [1160, 586] on icon "dialog" at bounding box center [1159, 583] width 14 height 12
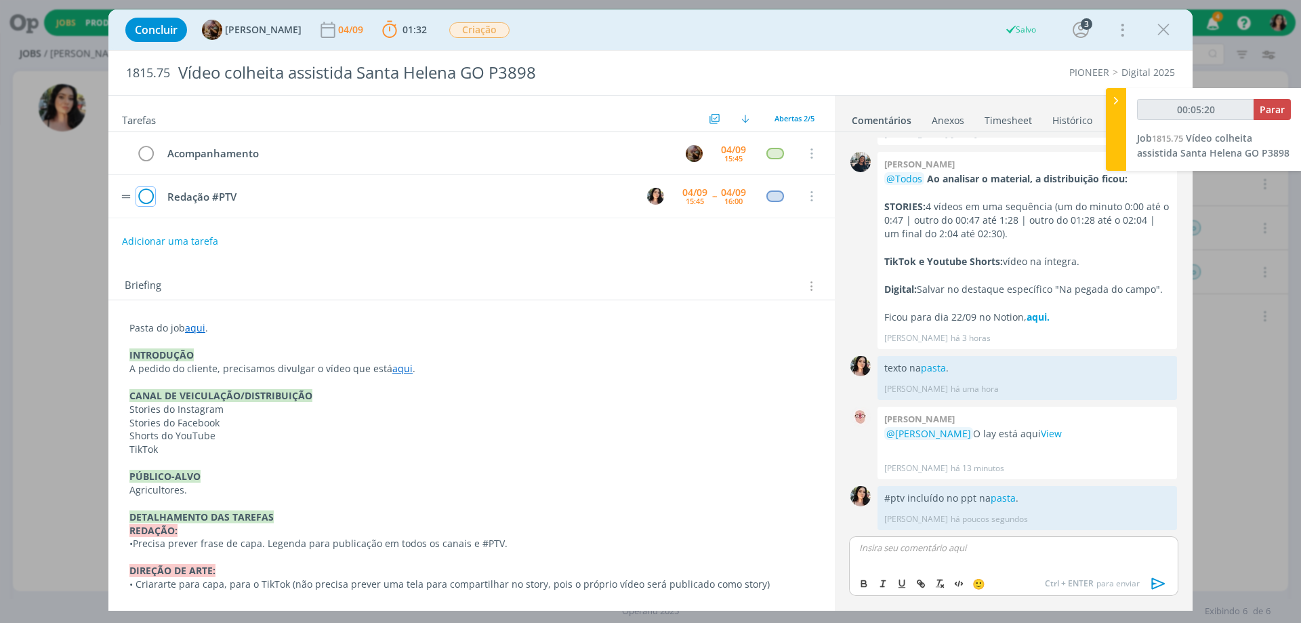
click at [138, 196] on icon "dialog" at bounding box center [145, 196] width 19 height 20
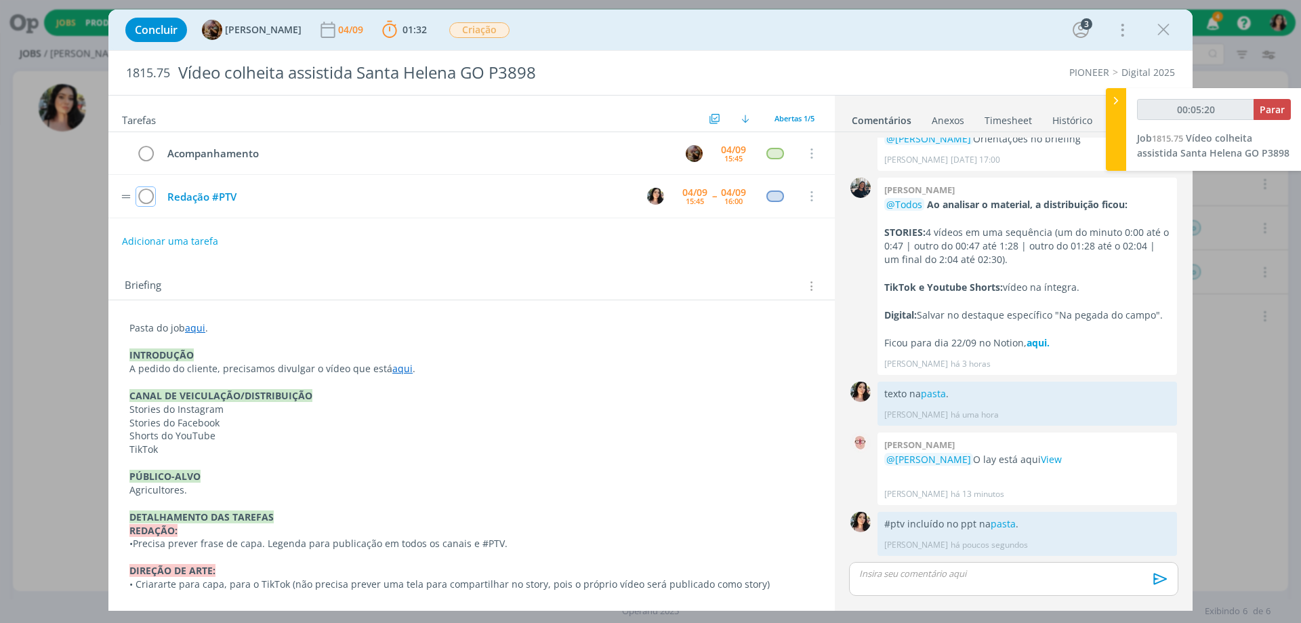
scroll to position [28, 0]
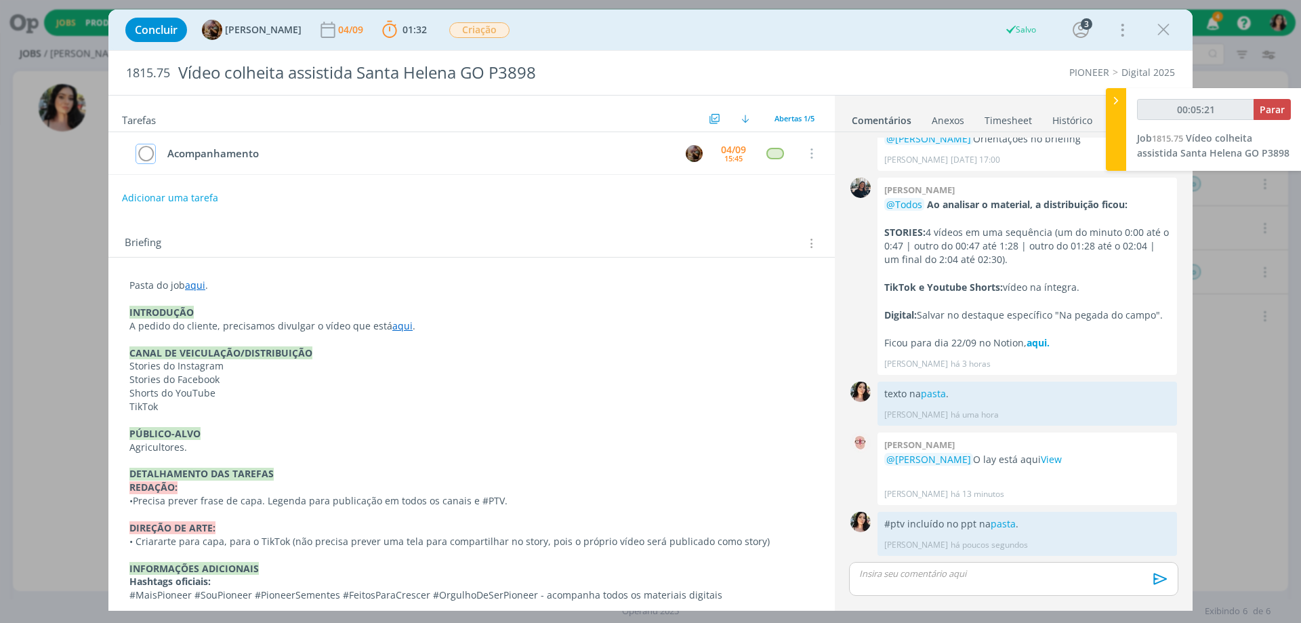
type input "00:05:22"
click at [1276, 104] on span "Parar" at bounding box center [1272, 109] width 25 height 13
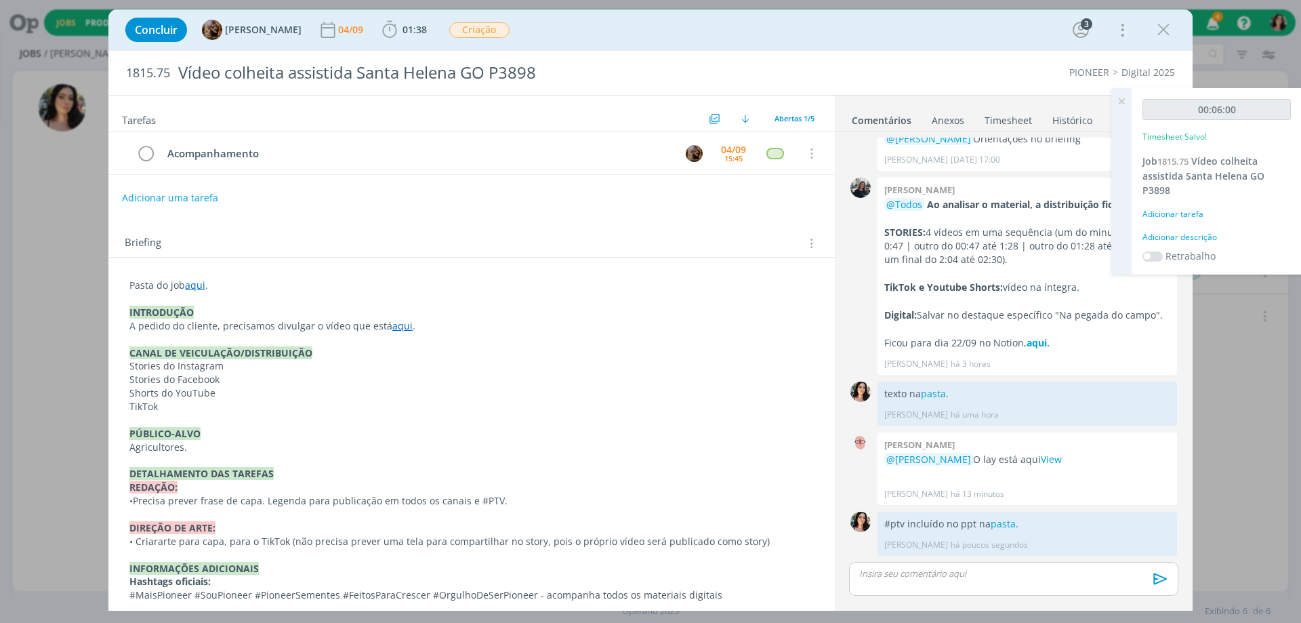
click at [1177, 241] on div "Adicionar descrição" at bounding box center [1217, 237] width 148 height 12
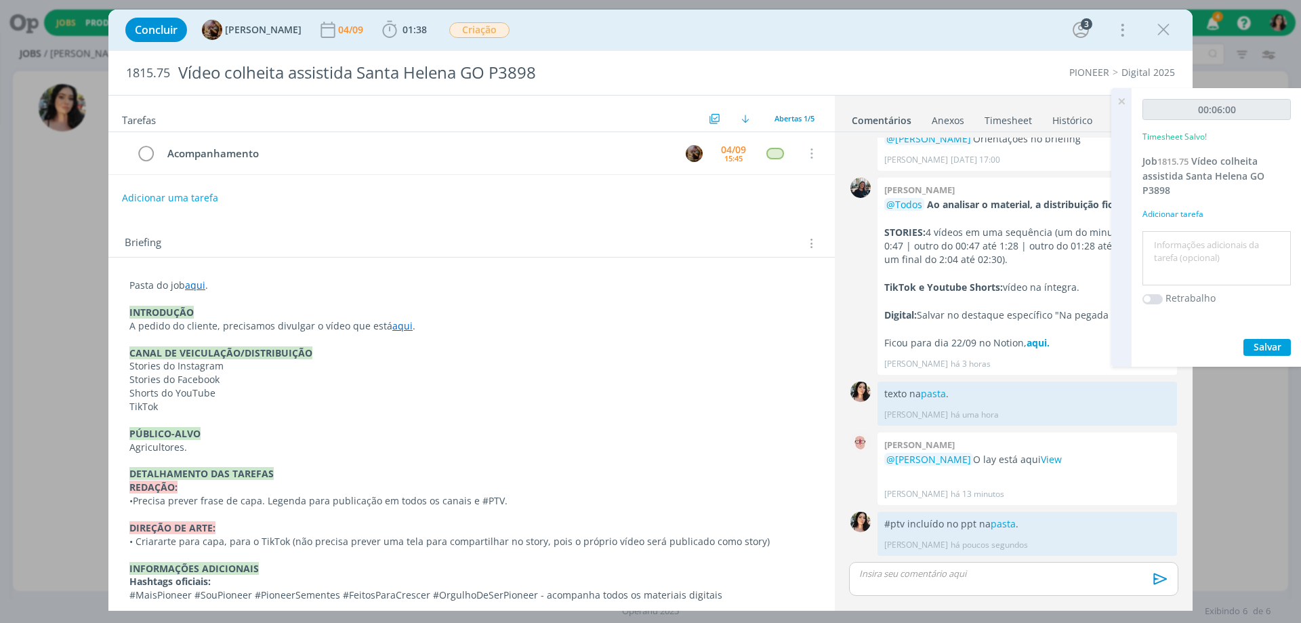
click at [1170, 247] on textarea at bounding box center [1217, 259] width 142 height 48
type textarea "Redação #ptv"
click at [1276, 348] on span "Salvar" at bounding box center [1268, 346] width 28 height 13
click at [1121, 100] on icon at bounding box center [1121, 101] width 24 height 26
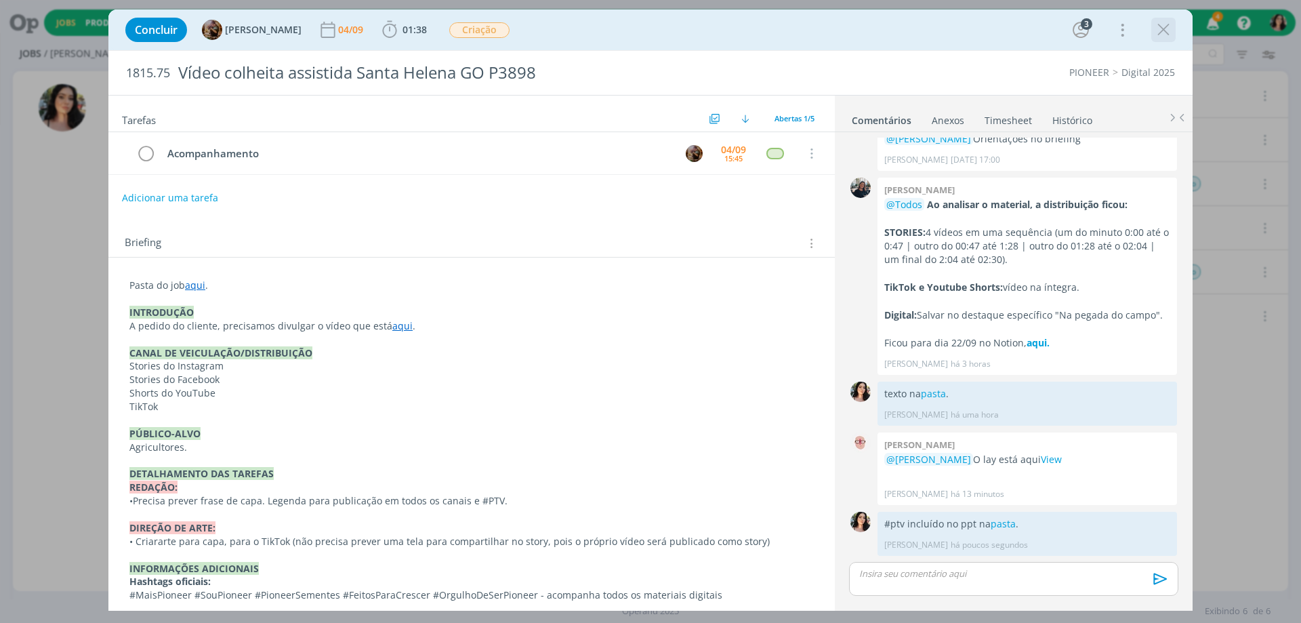
click at [1160, 31] on icon "dialog" at bounding box center [1164, 30] width 20 height 20
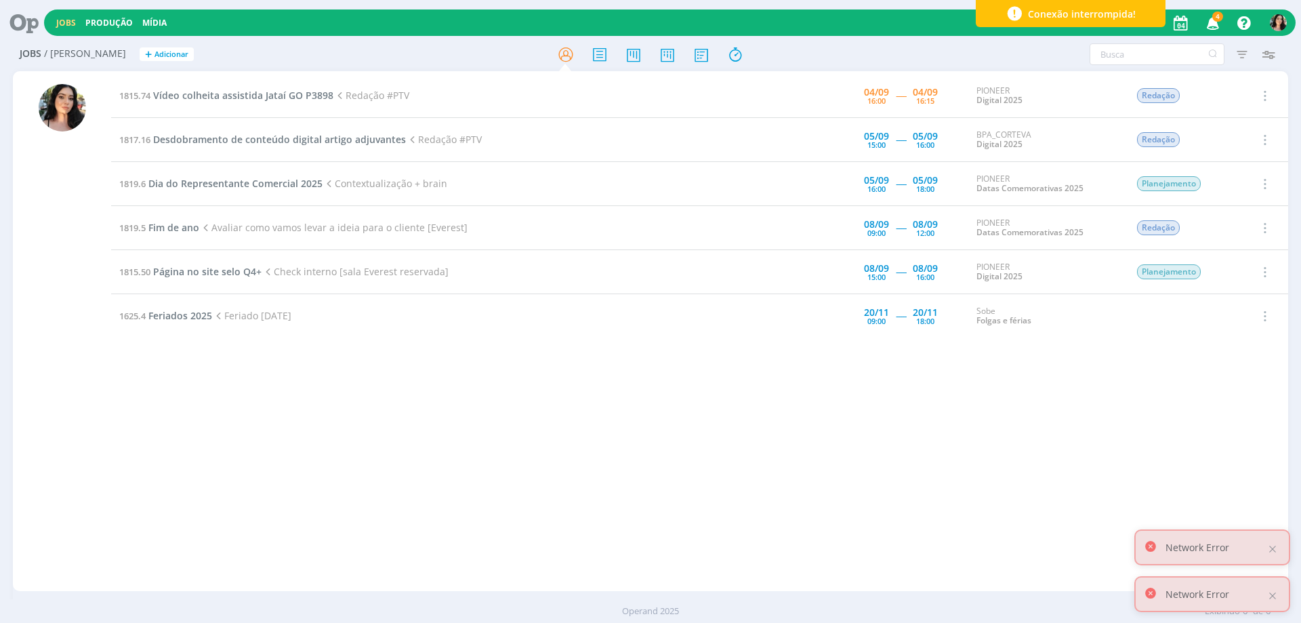
click at [661, 429] on div "1815.74 Vídeo colheita assistida Jataí GO P3898 Redação #PTV 04/09 16:00 ----- …" at bounding box center [699, 331] width 1177 height 514
click at [25, 453] on div at bounding box center [62, 332] width 98 height 517
click at [280, 83] on td "1815.74 Vídeo colheita assistida Jataí GO P3898 Redação #PTV" at bounding box center [431, 96] width 640 height 44
click at [274, 94] on span "Vídeo colheita assistida Jataí GO P3898" at bounding box center [243, 95] width 180 height 13
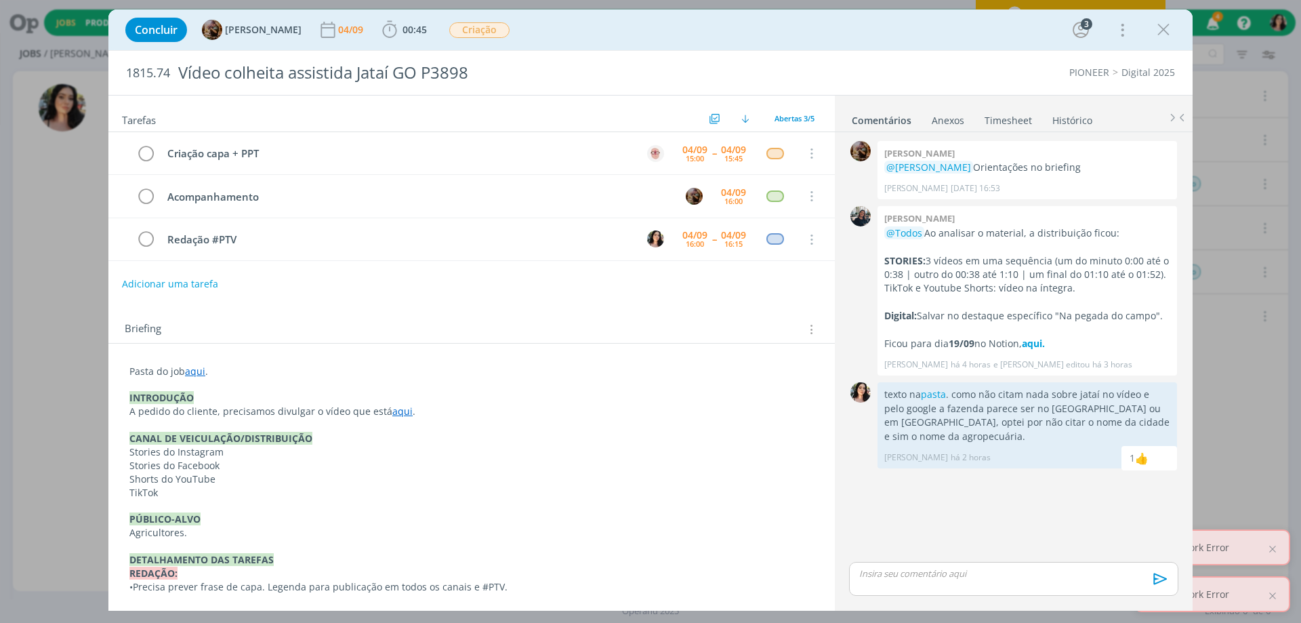
drag, startPoint x: 1163, startPoint y: 22, endPoint x: 444, endPoint y: 353, distance: 791.5
click at [1163, 22] on icon "dialog" at bounding box center [1164, 30] width 20 height 20
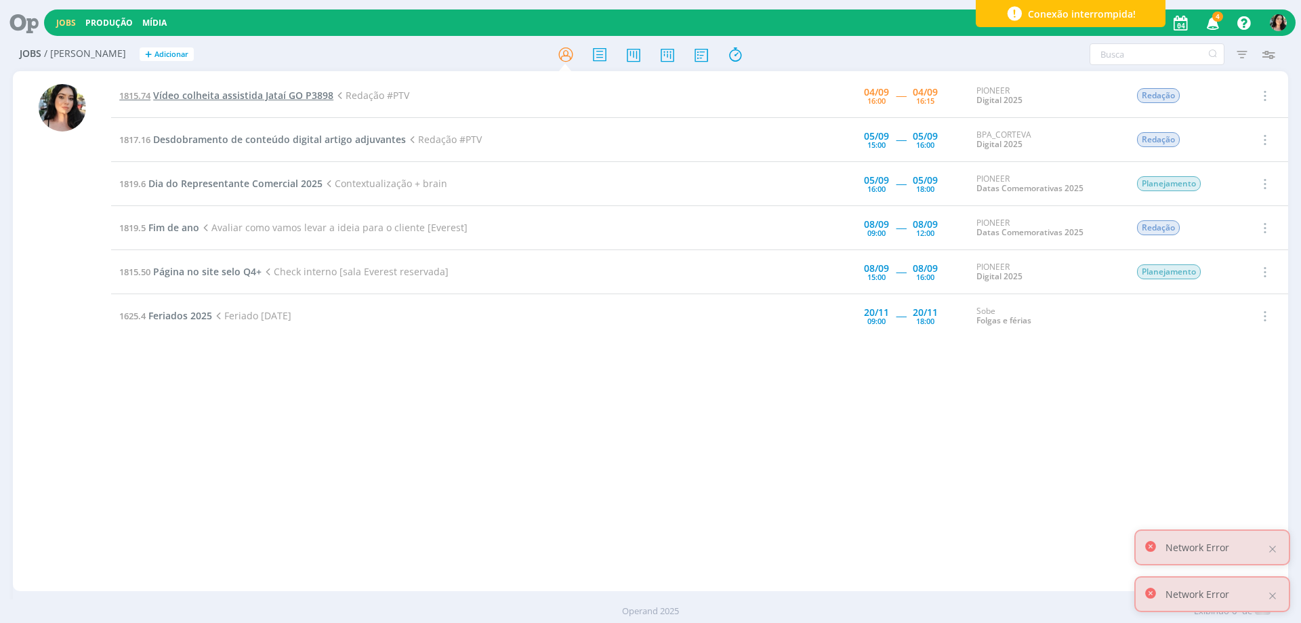
click at [296, 91] on span "Vídeo colheita assistida Jataí GO P3898" at bounding box center [243, 95] width 180 height 13
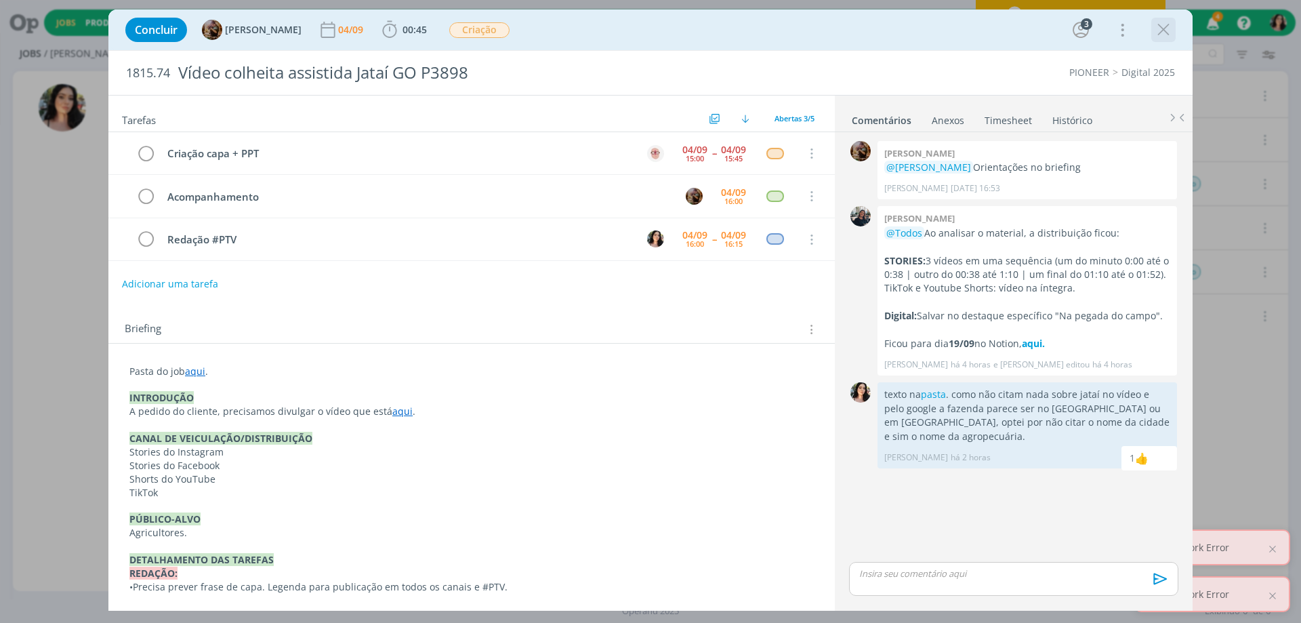
click at [1162, 33] on icon "dialog" at bounding box center [1164, 30] width 20 height 20
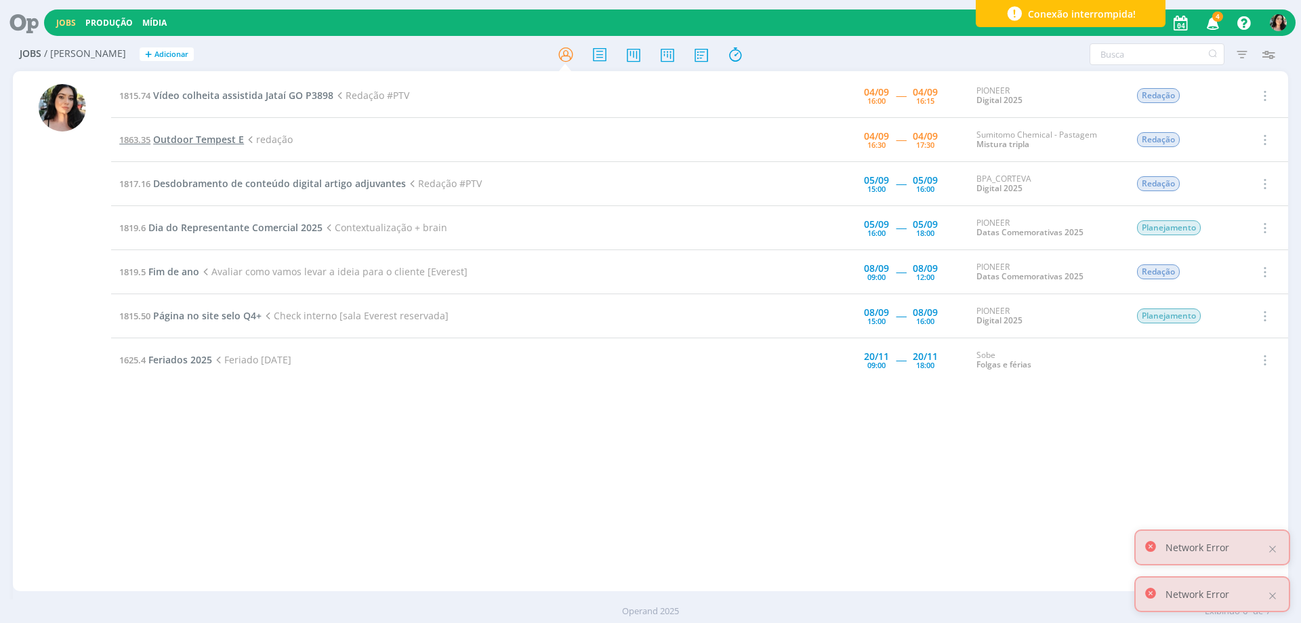
click at [179, 138] on span "Outdoor Tempest E" at bounding box center [198, 139] width 91 height 13
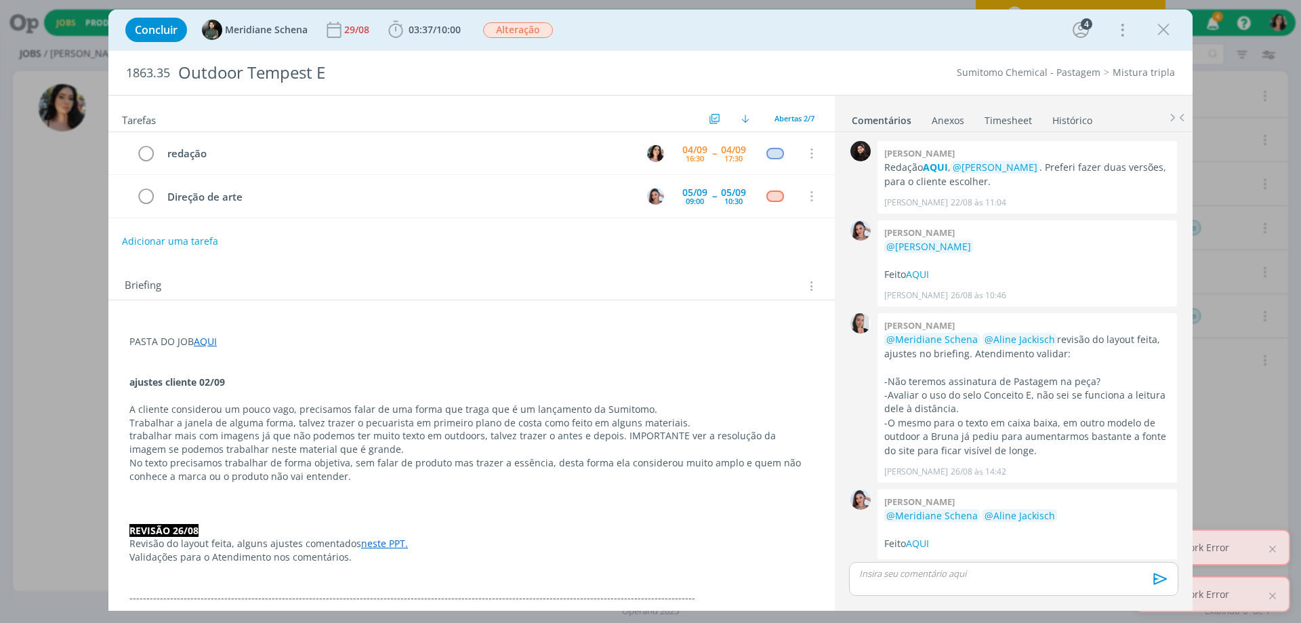
scroll to position [20, 0]
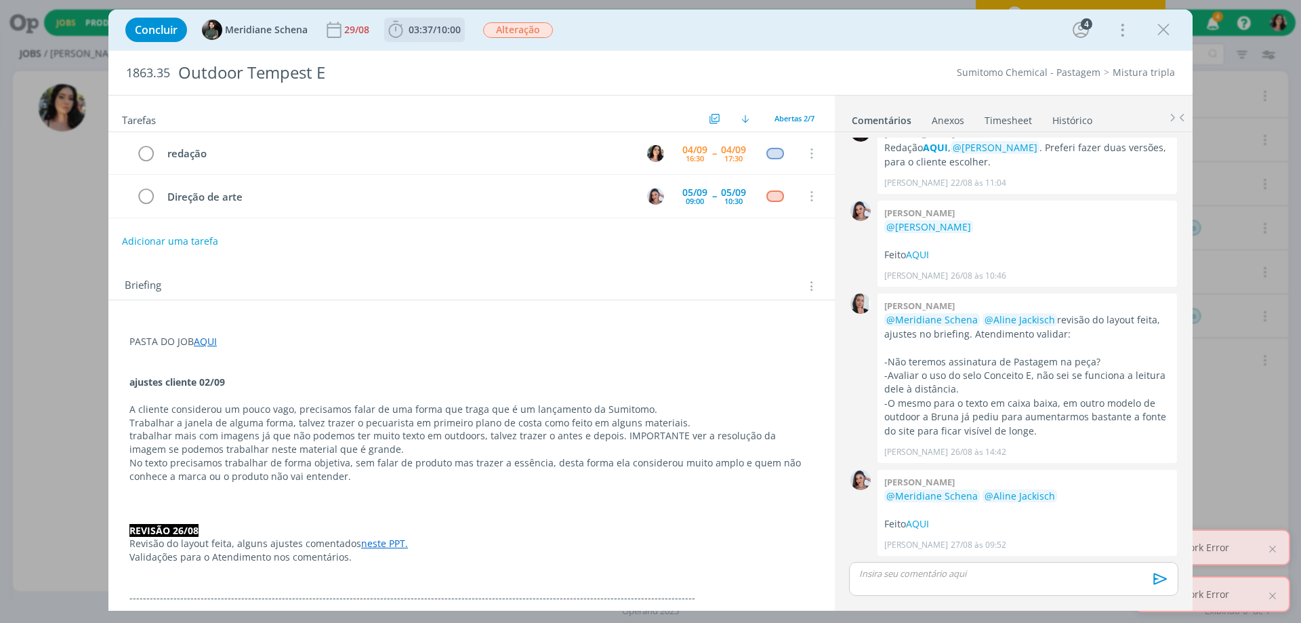
click at [444, 31] on span "10:00" at bounding box center [448, 29] width 24 height 13
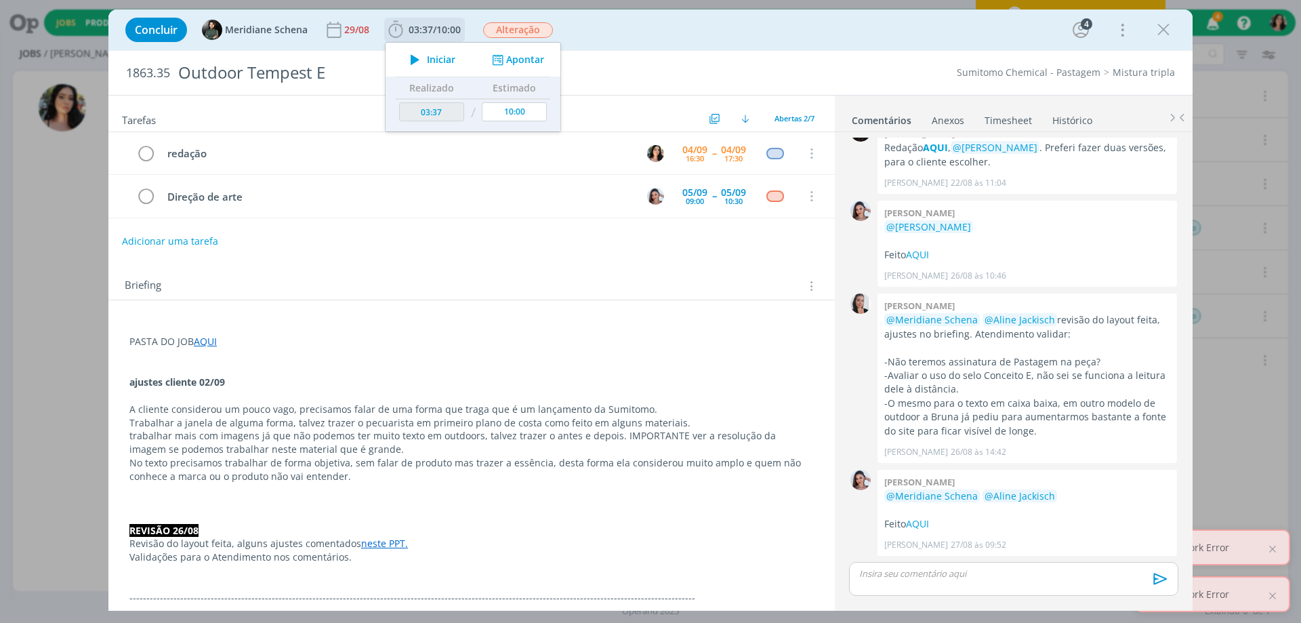
click at [433, 55] on span "Iniciar" at bounding box center [441, 59] width 28 height 9
click at [671, 28] on div "Concluir Meridiane Schena 29/08 03:37 / 10:00 Iniciar Apontar Data * 04/09/2025…" at bounding box center [651, 30] width 1064 height 33
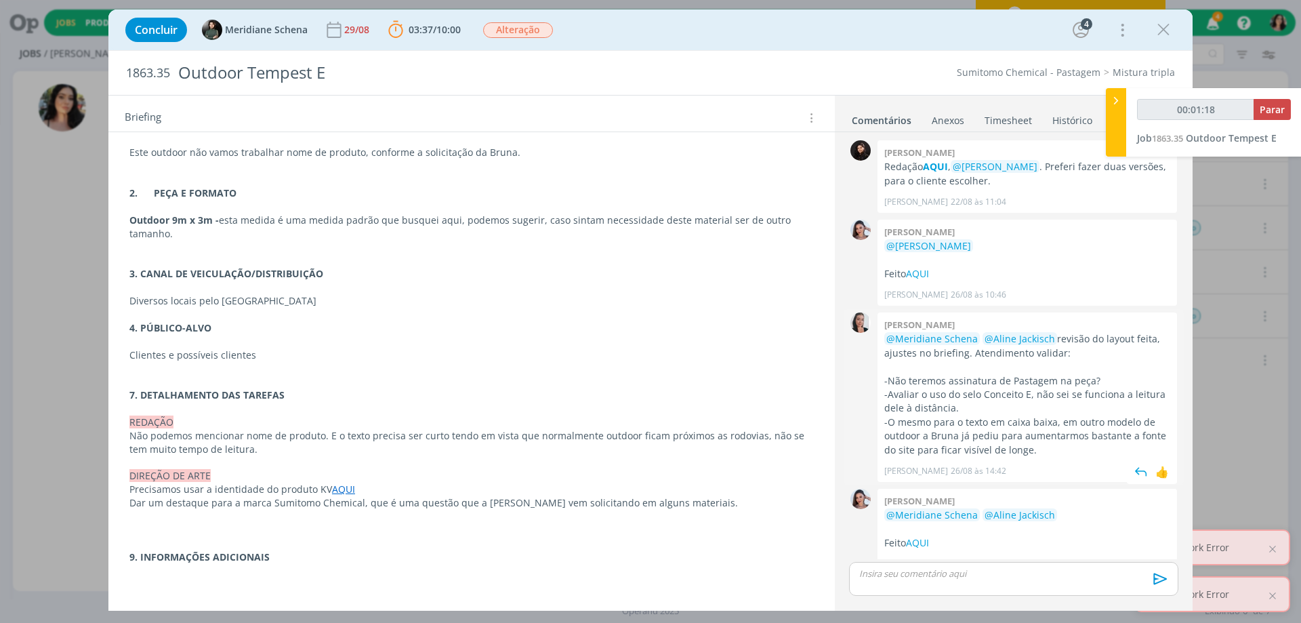
scroll to position [0, 0]
type input "00:01:21"
click at [1123, 140] on div at bounding box center [1116, 122] width 20 height 68
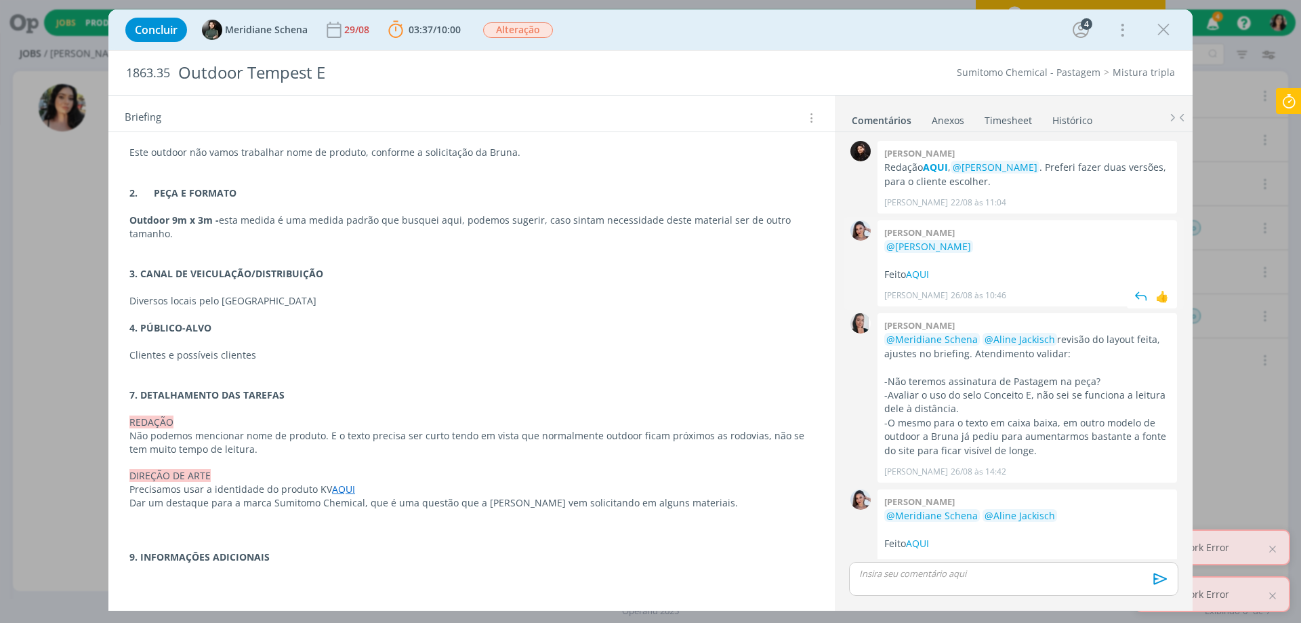
scroll to position [20, 0]
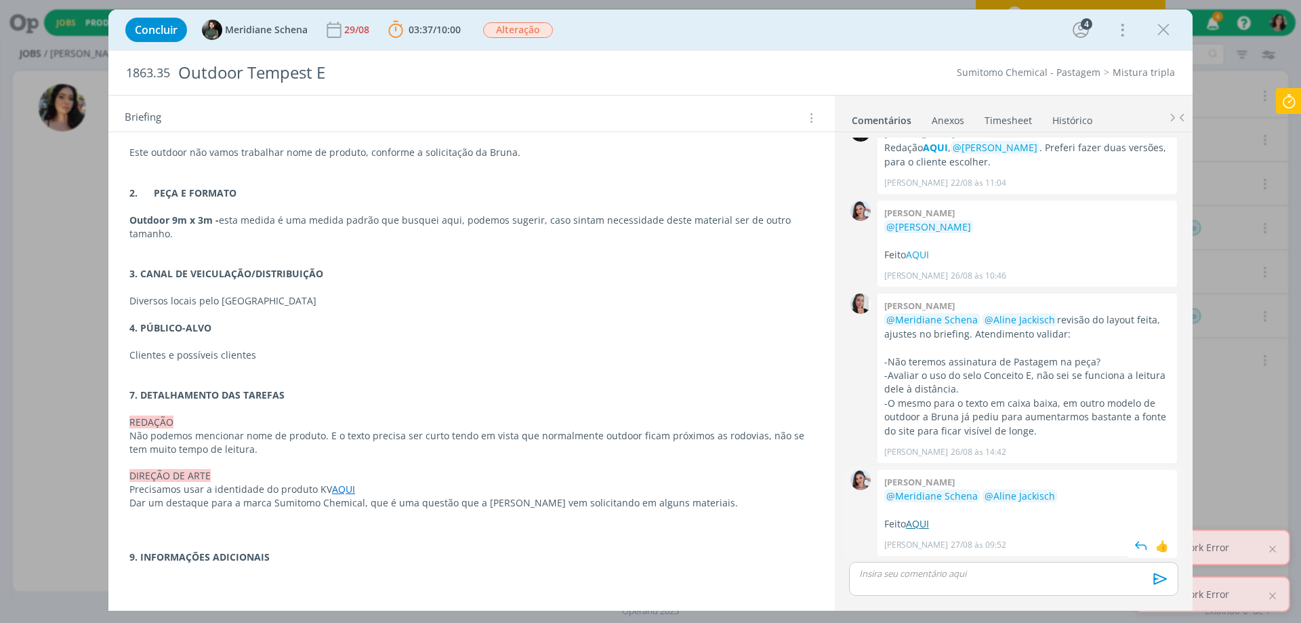
click at [916, 523] on link "AQUI" at bounding box center [917, 523] width 23 height 13
click at [688, 28] on div "Concluir Meridiane Schena 29/08 03:37 / 10:00 Parar Apontar Data * 04/09/2025 H…" at bounding box center [651, 30] width 1064 height 33
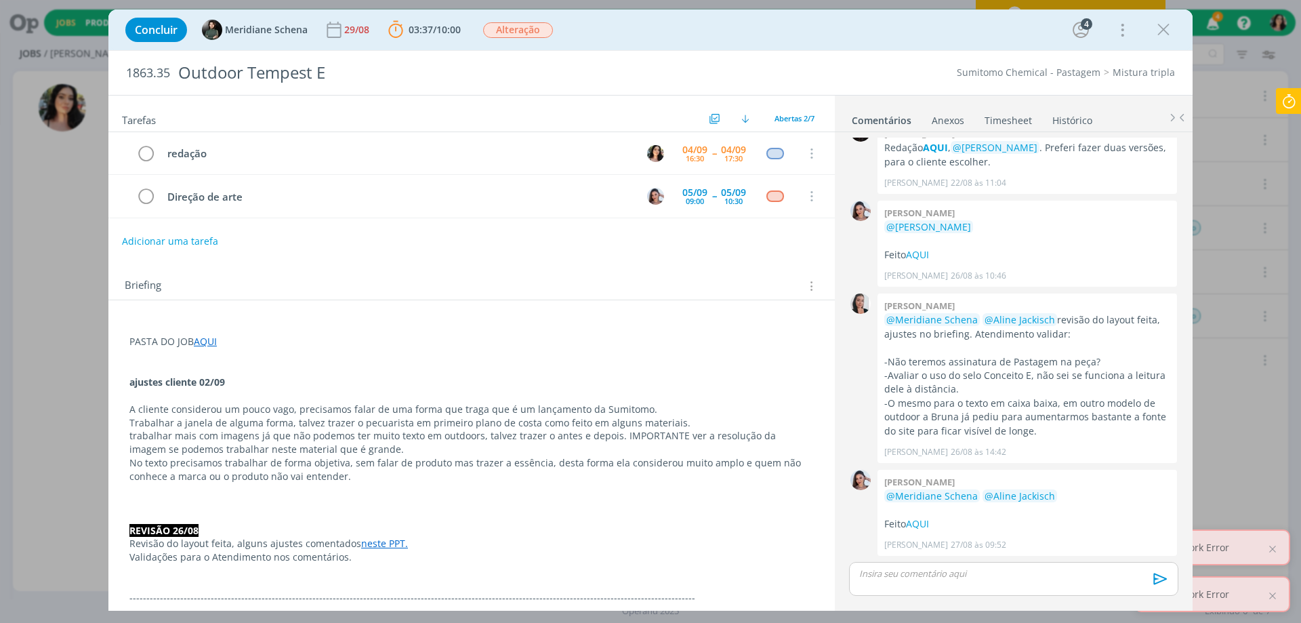
click at [1023, 121] on link "Timesheet" at bounding box center [1008, 118] width 49 height 20
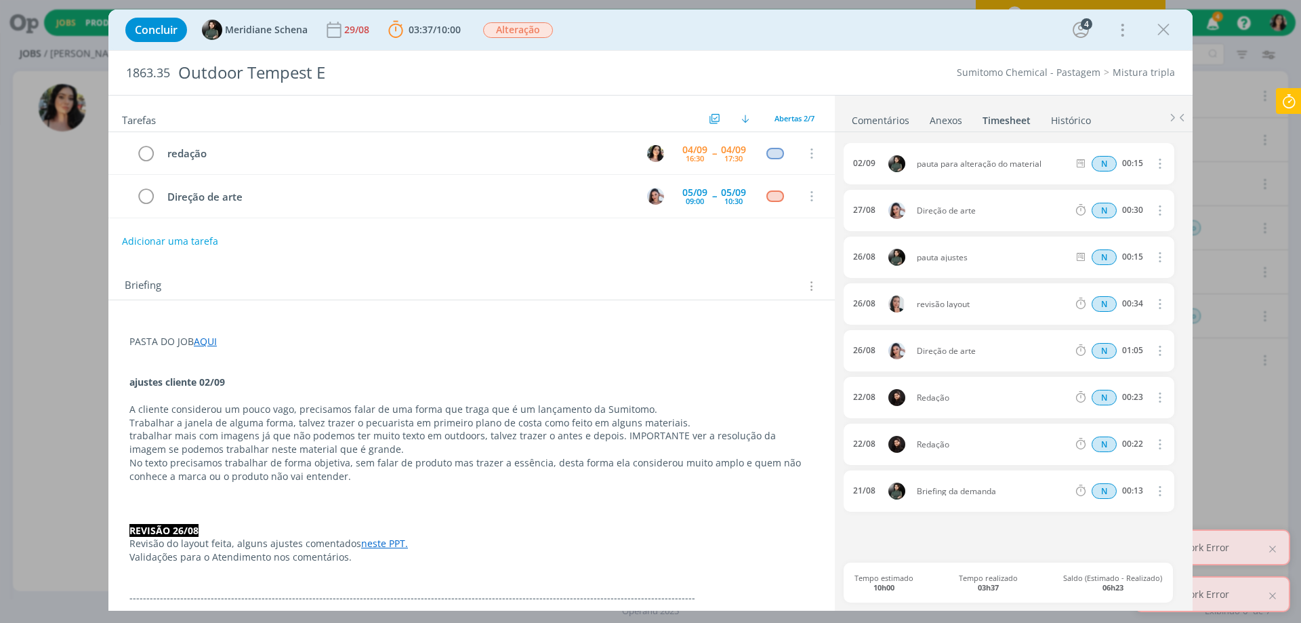
click at [863, 120] on link "Comentários" at bounding box center [880, 118] width 59 height 20
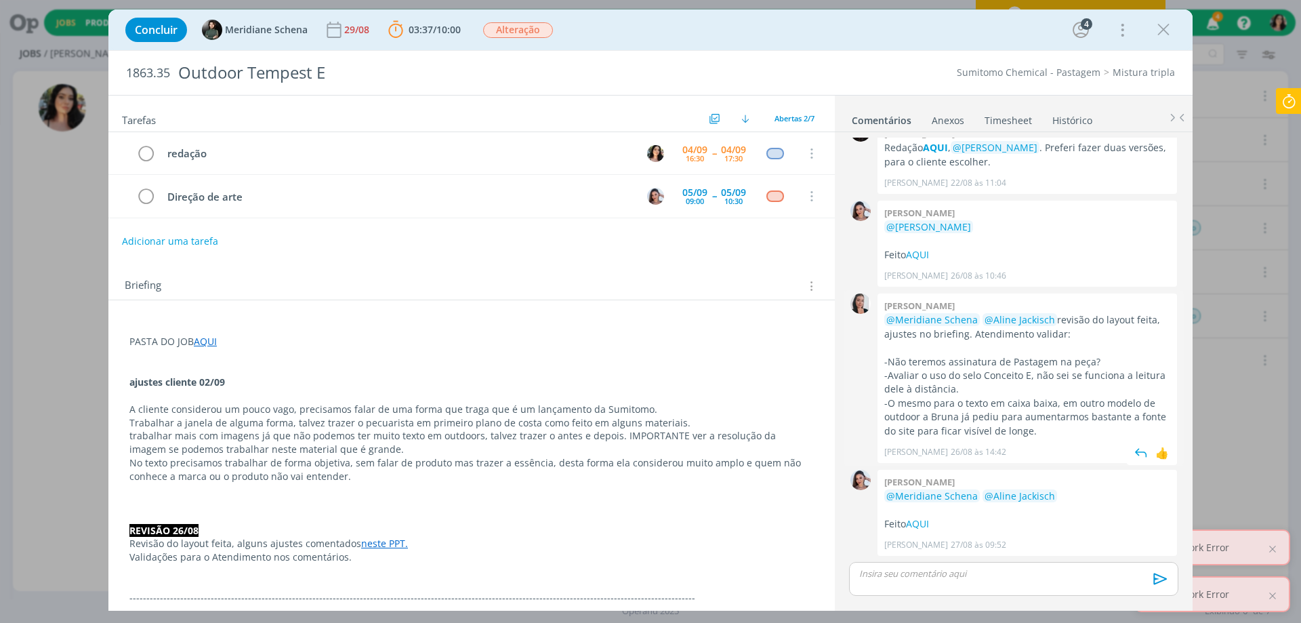
scroll to position [0, 0]
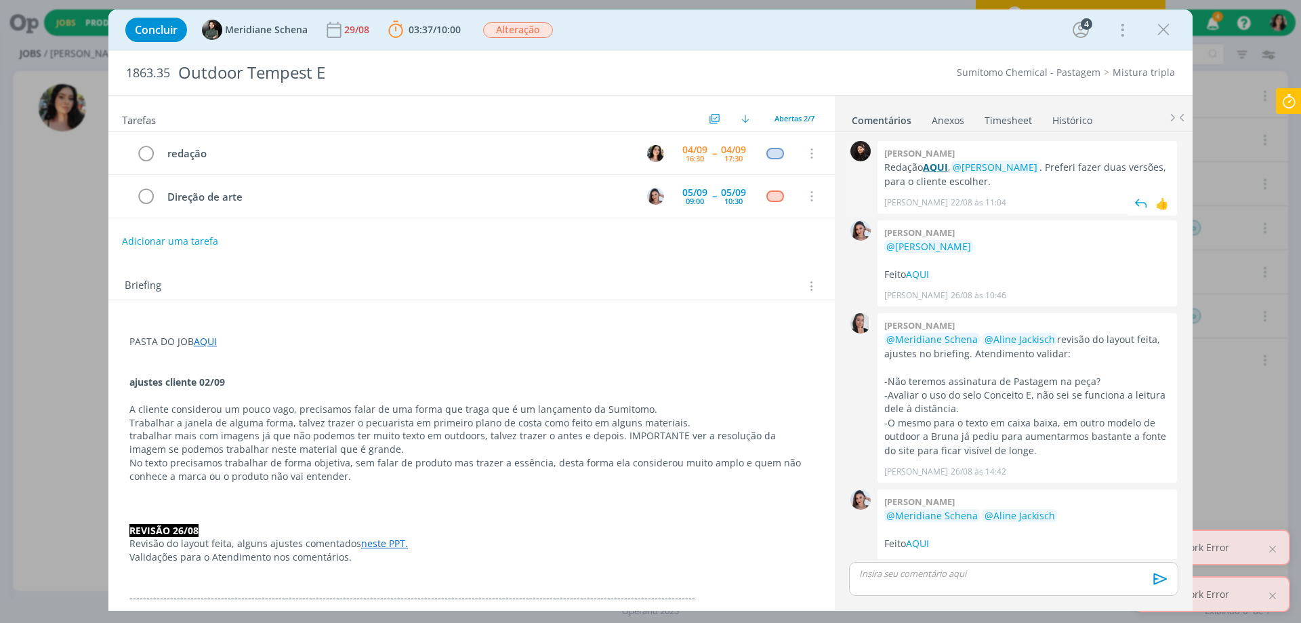
click at [935, 166] on strong "AQUI" at bounding box center [935, 167] width 25 height 13
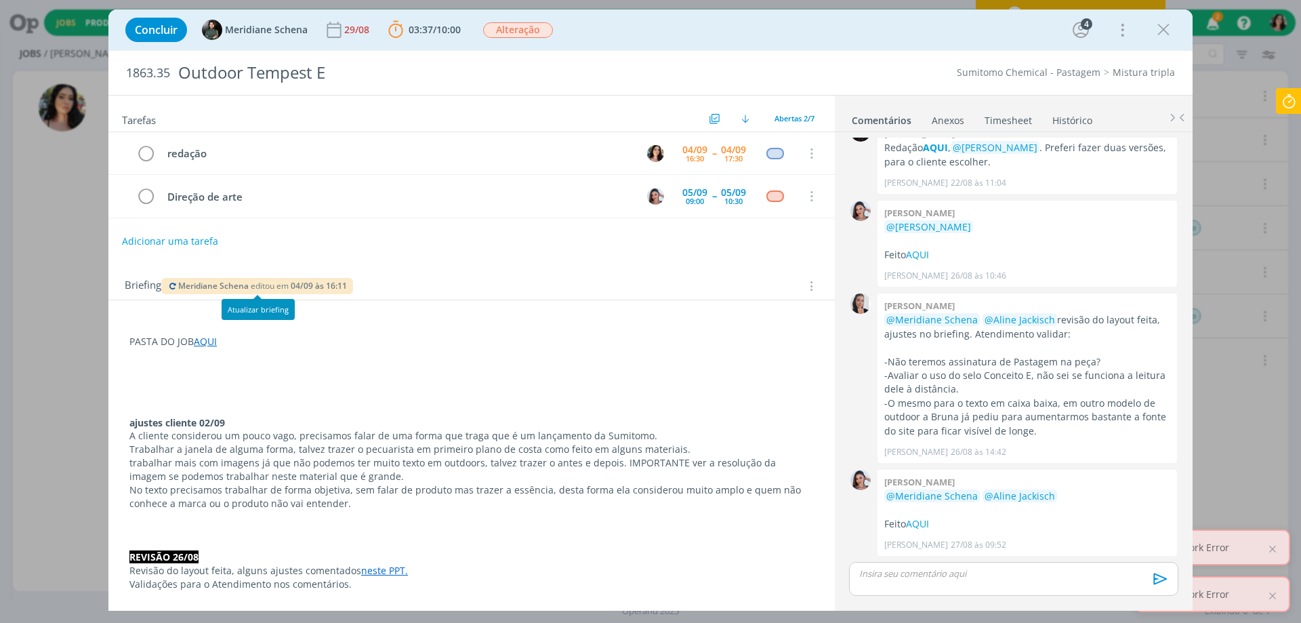
click at [311, 283] on span "04/09 às 16:11" at bounding box center [319, 286] width 56 height 12
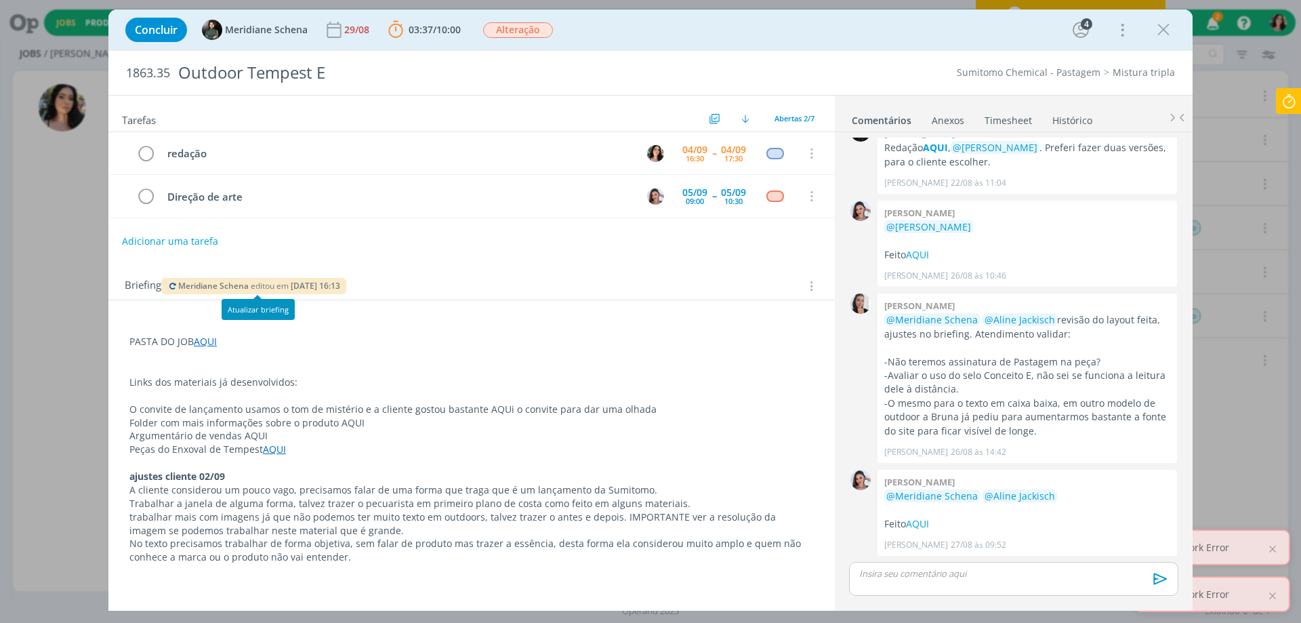
click at [287, 284] on span "editou em" at bounding box center [270, 286] width 38 height 12
click at [278, 449] on link "AQUI" at bounding box center [274, 449] width 23 height 13
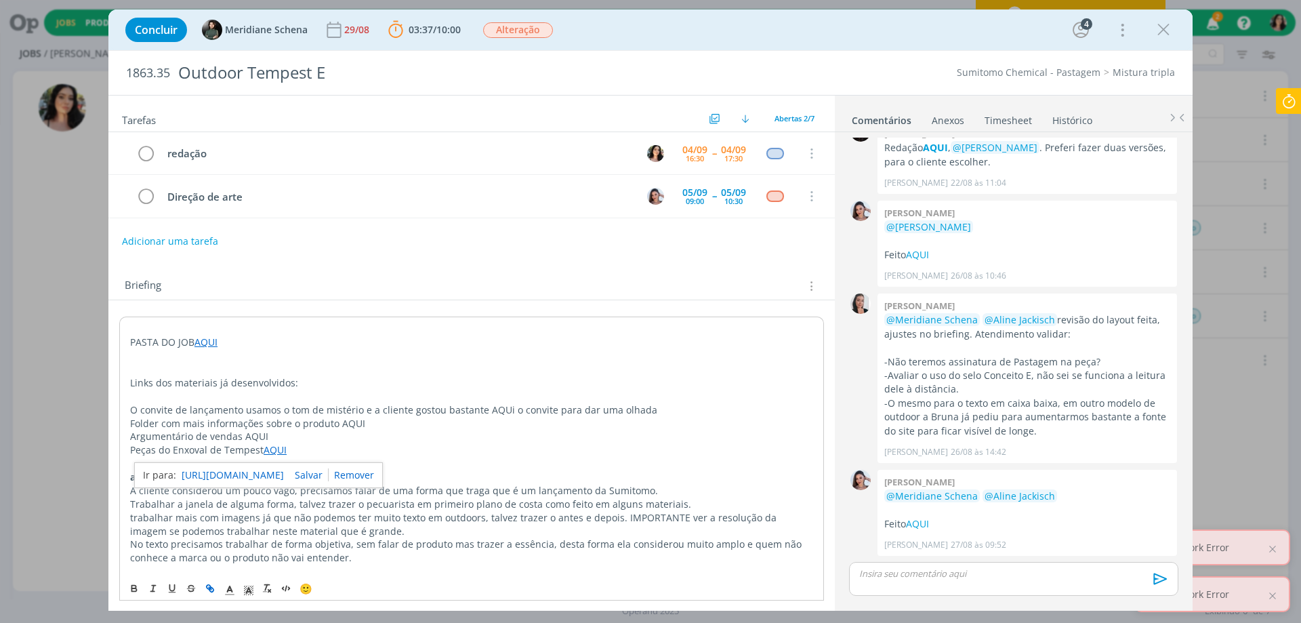
click at [277, 468] on link "https://sobeae.sharepoint.com/:f:/s/SOBEAE/EkjbItbwQrdOjy-Jj7N4BvEBa6wzMaWrmrkS…" at bounding box center [233, 475] width 102 height 18
click at [1164, 32] on icon "dialog" at bounding box center [1164, 30] width 20 height 20
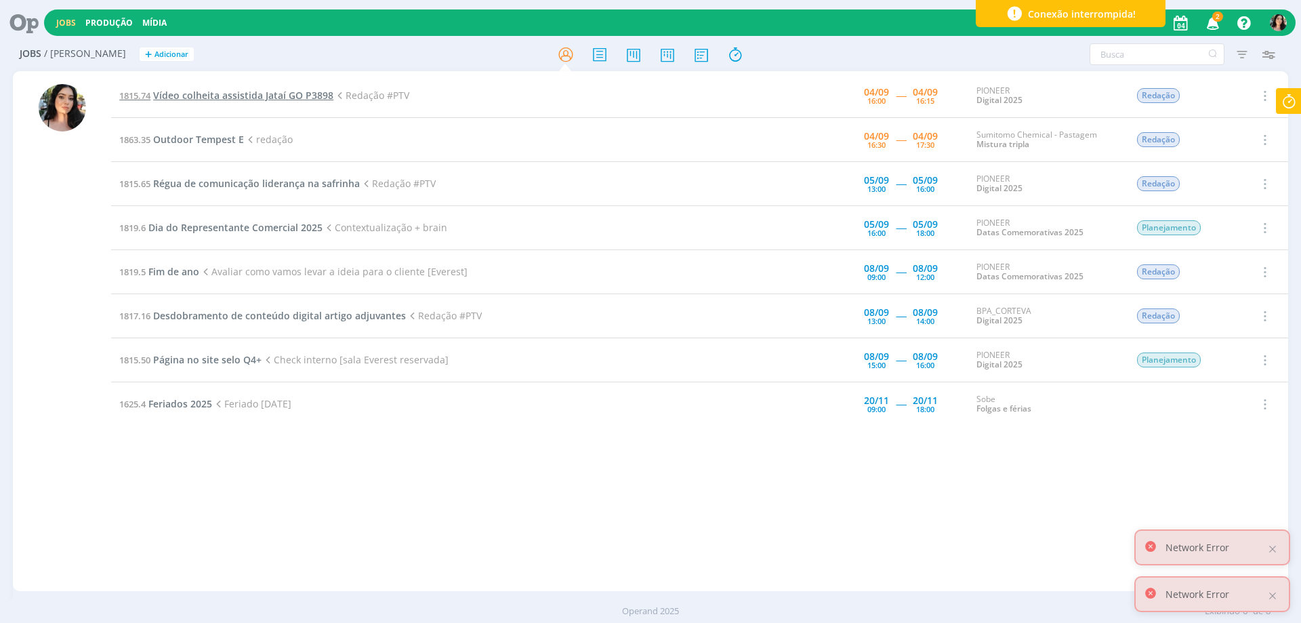
click at [238, 94] on span "Vídeo colheita assistida Jataí GO P3898" at bounding box center [243, 95] width 180 height 13
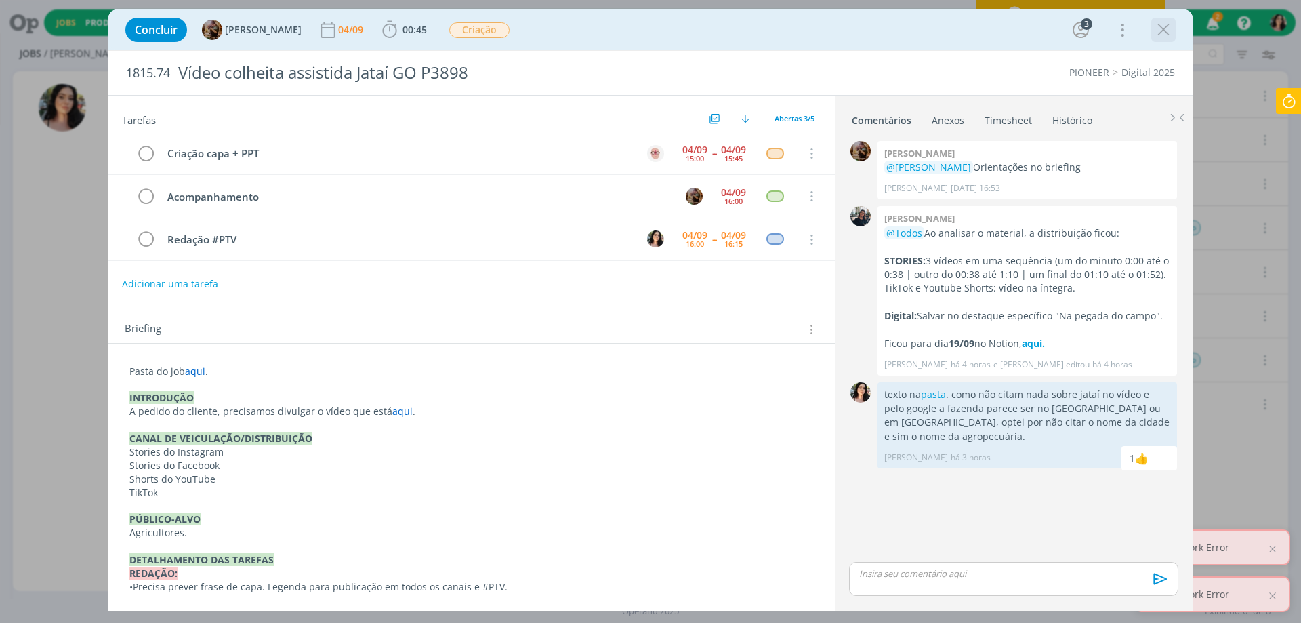
click at [1166, 28] on icon "dialog" at bounding box center [1164, 30] width 20 height 20
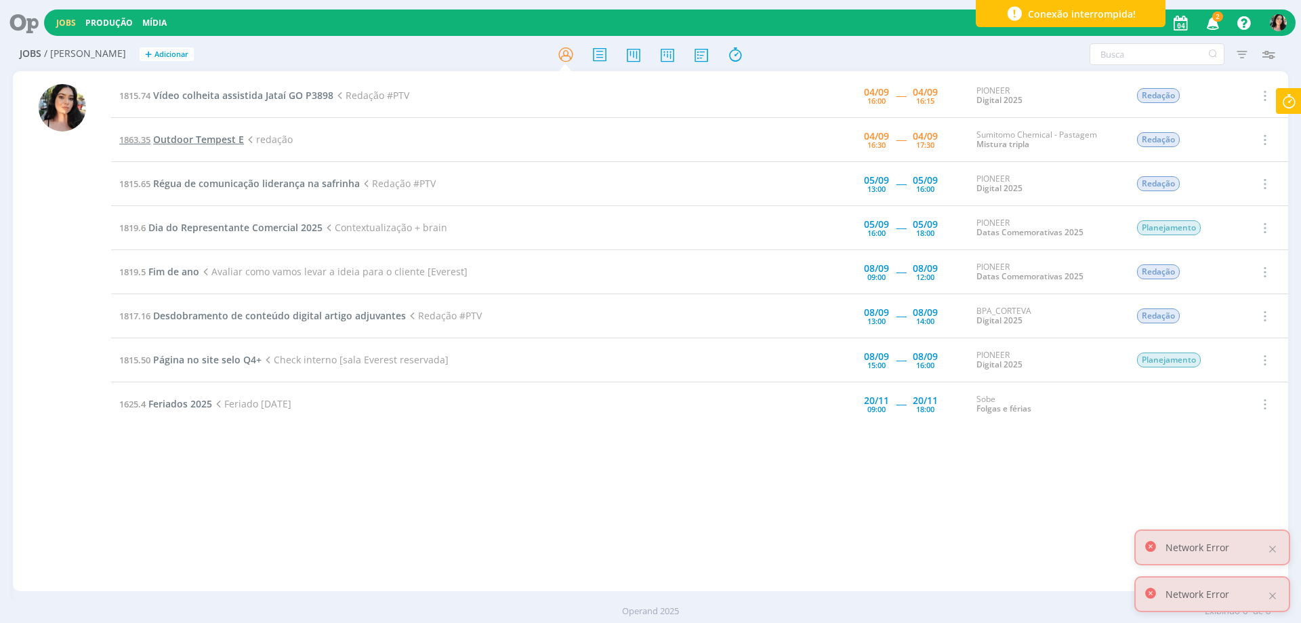
click at [213, 135] on span "Outdoor Tempest E" at bounding box center [198, 139] width 91 height 13
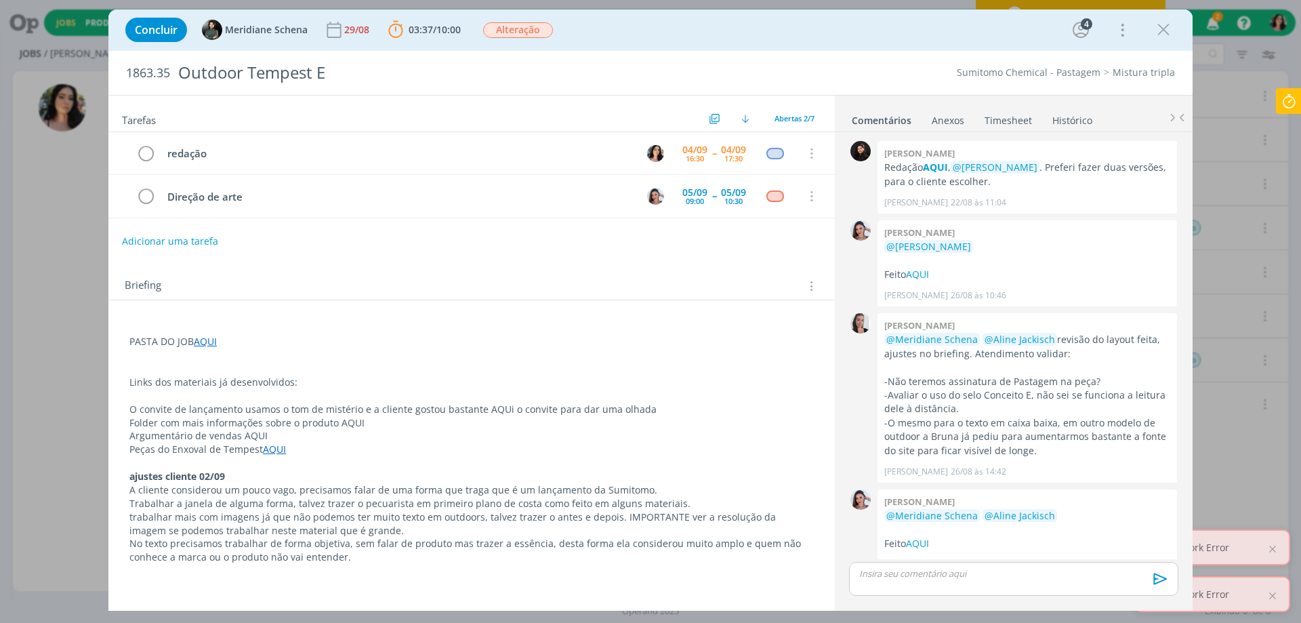
scroll to position [20, 0]
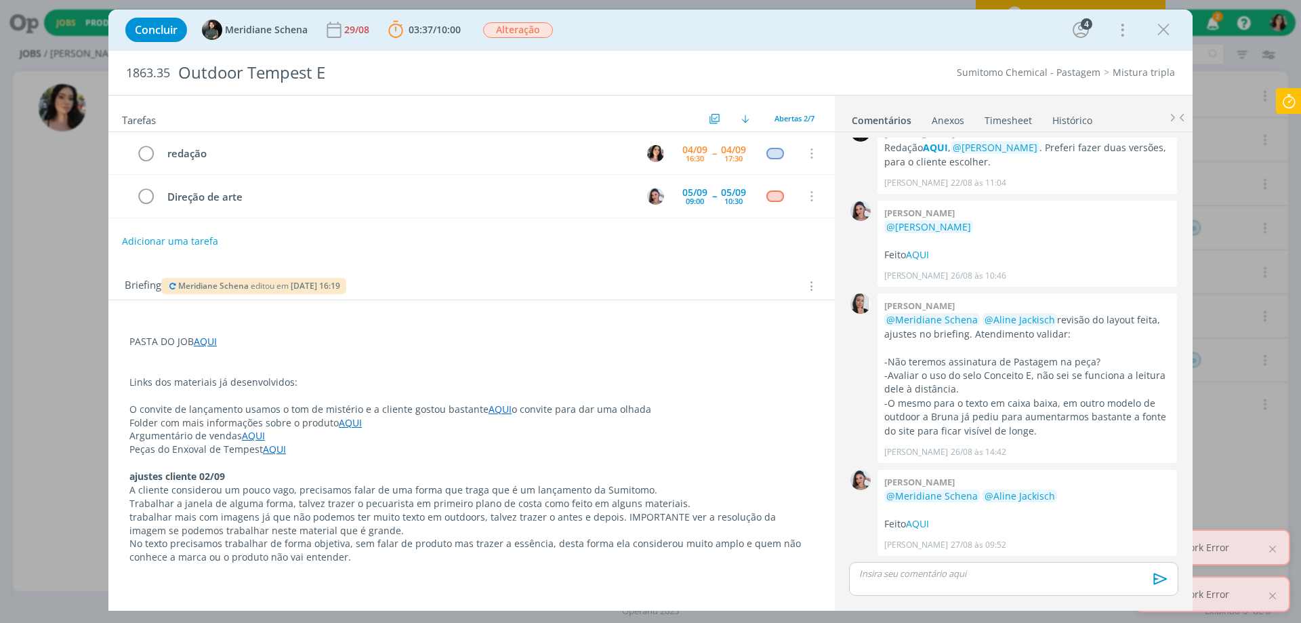
click at [974, 582] on div "dialog" at bounding box center [1013, 579] width 329 height 34
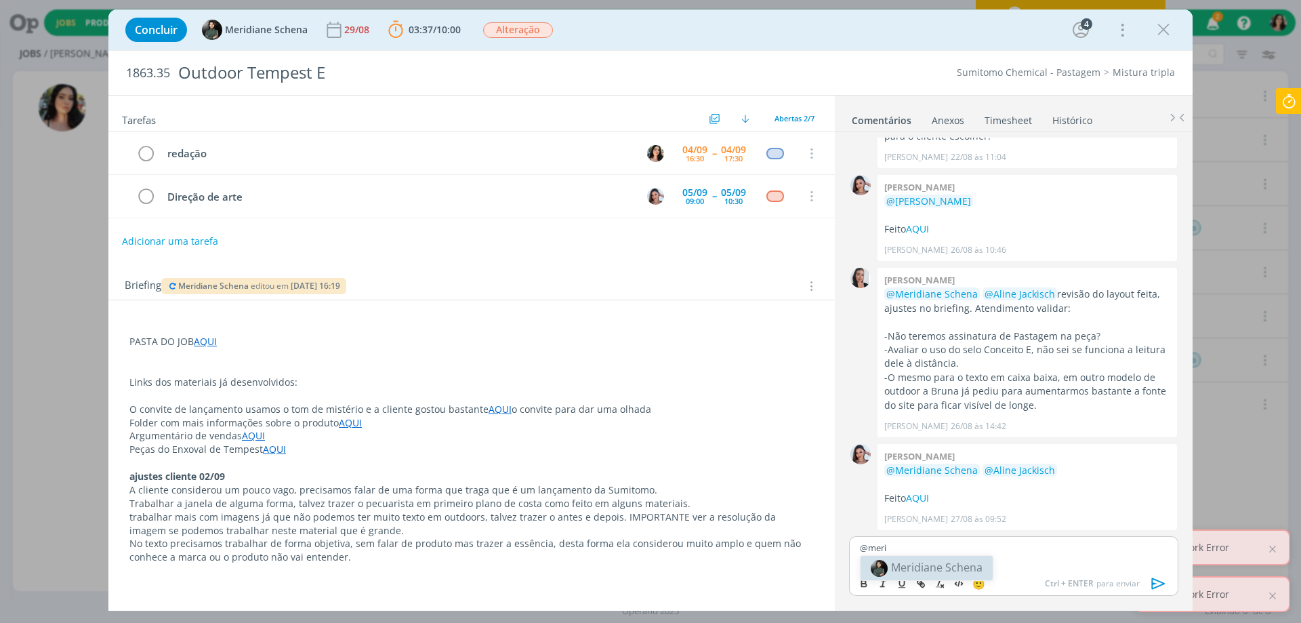
click at [958, 565] on span "Meridiane Schena" at bounding box center [936, 567] width 91 height 15
click at [978, 562] on body "Jobs Produção Mídia 2 Notificações Central de Ajuda Área de Membros Implantação…" at bounding box center [650, 311] width 1301 height 623
click at [993, 554] on div "﻿ @ Meridiane Schena ﻿ @nico" at bounding box center [1013, 553] width 329 height 34
click at [981, 565] on span "[PERSON_NAME]" at bounding box center [1021, 567] width 84 height 15
click at [943, 559] on p "﻿ @ Meridiane Schena ﻿ ﻿ @ Nicole Bartz ﻿ gurias, criei mais duas versões em ci…" at bounding box center [1014, 552] width 308 height 25
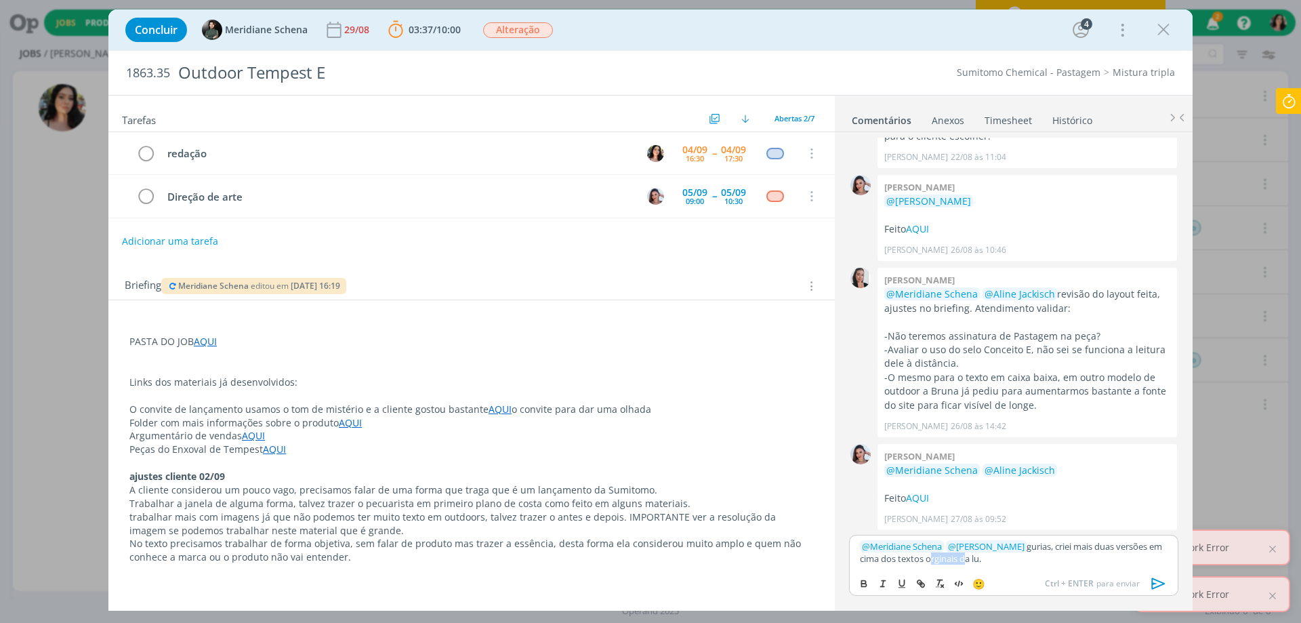
click at [943, 559] on p "﻿ @ Meridiane Schena ﻿ ﻿ @ Nicole Bartz ﻿ gurias, criei mais duas versões em ci…" at bounding box center [1014, 552] width 308 height 25
click at [1019, 564] on p "﻿ @ Meridiane Schena ﻿ ﻿ @ Nicole Bartz ﻿ gurias, criei mais duas versões em ci…" at bounding box center [1014, 552] width 308 height 25
click at [983, 548] on p "﻿ @ Meridiane Schena ﻿ ﻿ @ Nicole Bartz ﻿ gurias, criei mais duas versões em ci…" at bounding box center [1014, 545] width 308 height 37
click at [984, 558] on p "﻿ @ Meridiane Schena ﻿ ﻿ @ Nicole Bartz ﻿ gurias, criei mais duas versões em ci…" at bounding box center [1014, 545] width 308 height 37
click at [897, 557] on p "﻿ @ Meridiane Schena ﻿ ﻿ @ Nicole Bartz ﻿ gurias, criei mais duas versões em ci…" at bounding box center [1014, 540] width 308 height 50
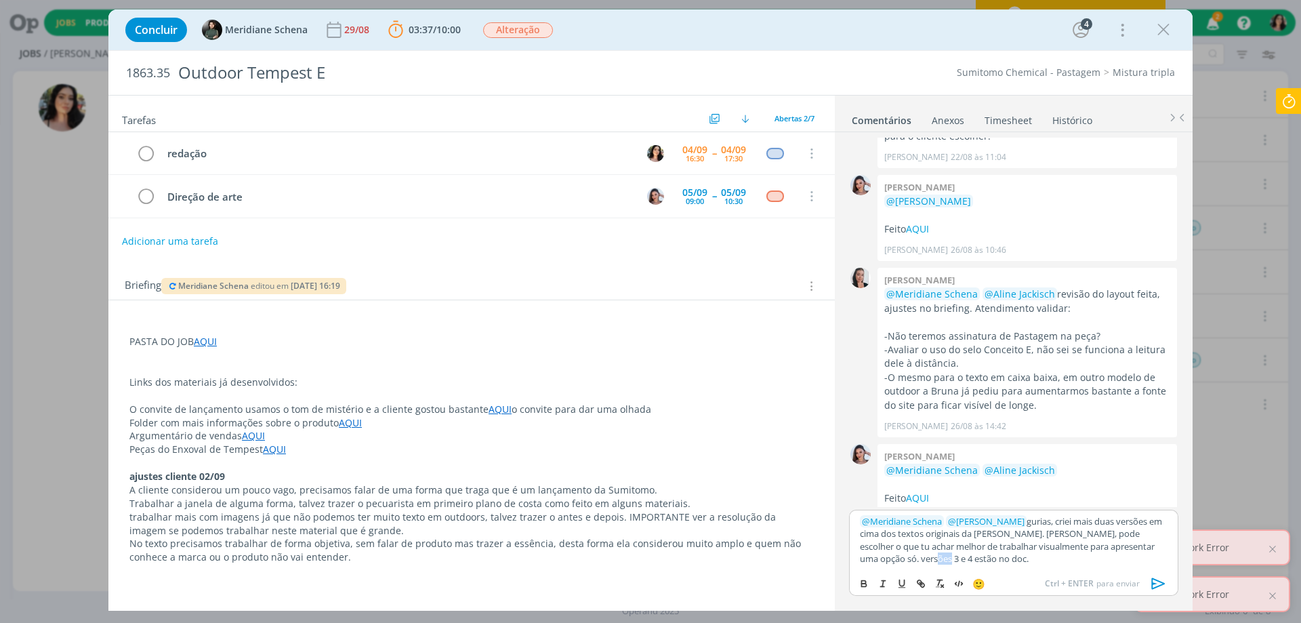
click at [897, 557] on p "﻿ @ Meridiane Schena ﻿ ﻿ @ Nicole Bartz ﻿ gurias, criei mais duas versões em ci…" at bounding box center [1014, 540] width 308 height 50
click at [922, 583] on icon "dialog" at bounding box center [922, 585] width 4 height 4
paste input "https://sobeae.sharepoint.com/:w:/s/SOBEAE/EdEoORQRQGtMq4UOhJFXmb8BS73Z_SMMyICT…"
type input "https://sobeae.sharepoint.com/:w:/s/SOBEAE/EdEoORQRQGtMq4UOhJFXmb8BS73Z_SMMyICT…"
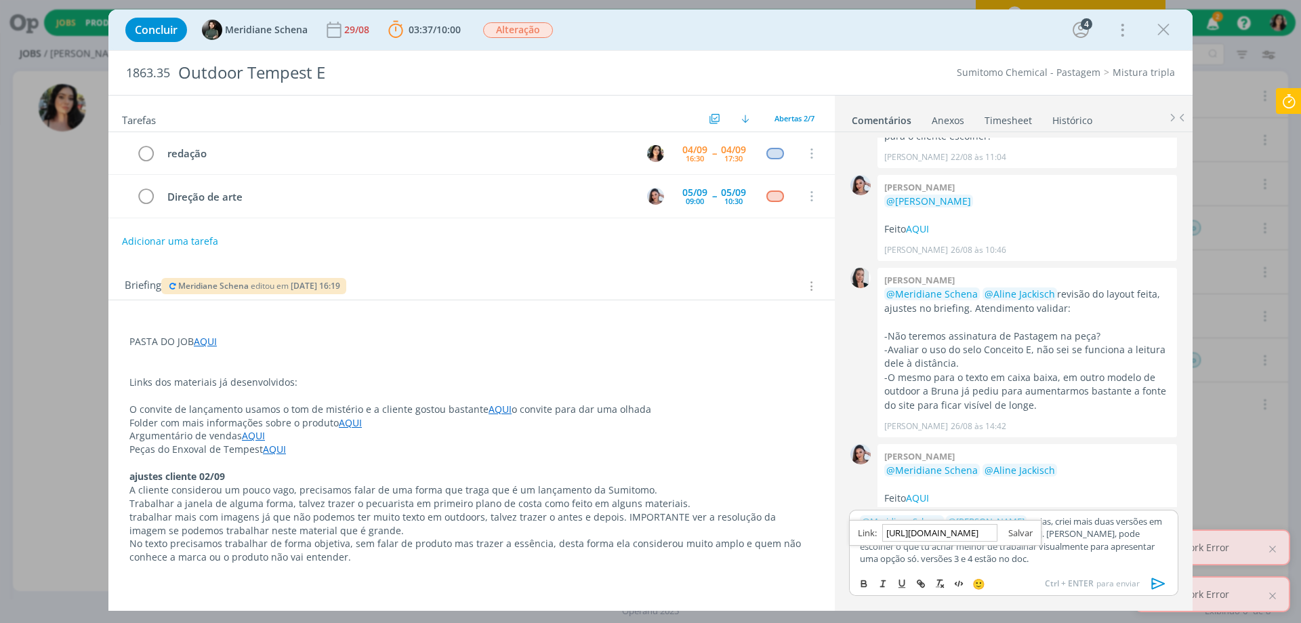
scroll to position [0, 0]
click at [1021, 527] on link "dialog" at bounding box center [1015, 533] width 35 height 12
click at [960, 568] on div "﻿ @ Meridiane Schena ﻿ ﻿ @ Nicole Bartz ﻿ gurias, criei mais duas versões em ci…" at bounding box center [1013, 540] width 329 height 60
drag, startPoint x: 1072, startPoint y: 534, endPoint x: 1133, endPoint y: 535, distance: 60.3
click at [1133, 535] on p "﻿ @ Meridiane Schena ﻿ ﻿ @ Nicole Bartz ﻿ gurias, criei mais duas versões em ci…" at bounding box center [1014, 540] width 308 height 50
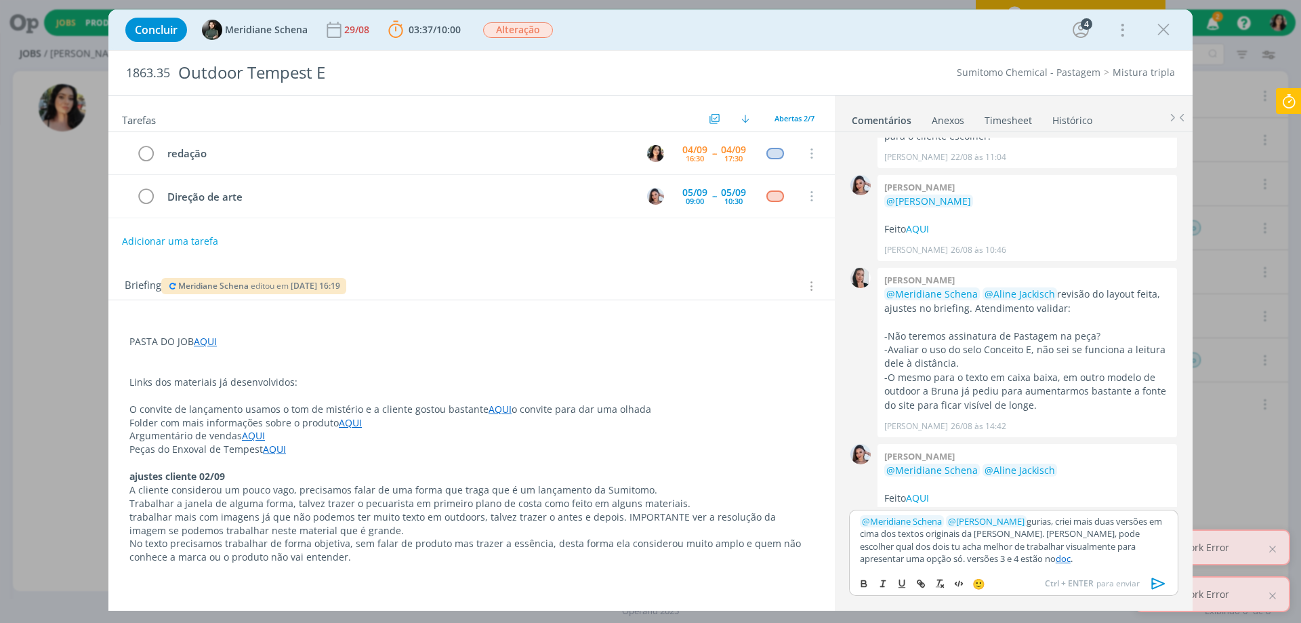
click at [1011, 533] on p "﻿ @ Meridiane Schena ﻿ ﻿ @ Nicole Bartz ﻿ gurias, criei mais duas versões em ci…" at bounding box center [1014, 540] width 308 height 50
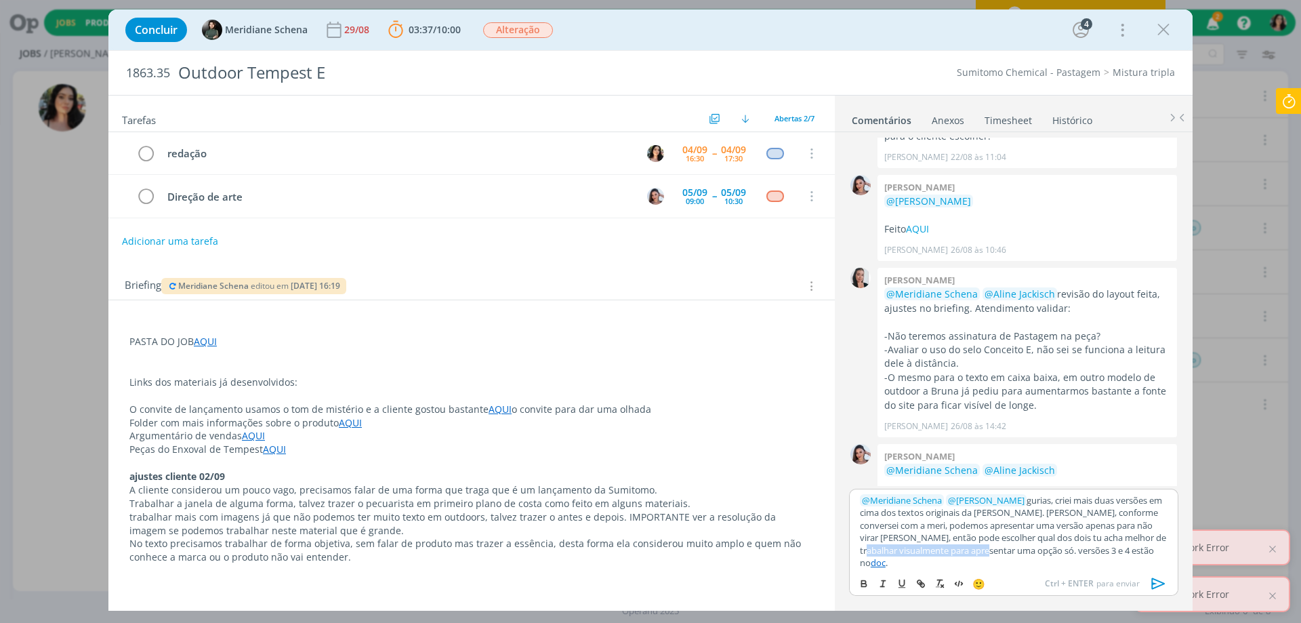
drag, startPoint x: 1145, startPoint y: 549, endPoint x: 963, endPoint y: 563, distance: 182.1
click at [963, 563] on p "﻿ @ Meridiane Schena ﻿ ﻿ @ Nicole Bartz ﻿ gurias, criei mais duas versões em ci…" at bounding box center [1014, 531] width 308 height 75
click at [926, 533] on p "﻿ @ Meridiane Schena ﻿ ﻿ @ Nicole Bartz ﻿ gurias, criei mais duas versões em ci…" at bounding box center [1014, 534] width 308 height 62
click at [1015, 535] on p "﻿ @ Meridiane Schena ﻿ ﻿ @ Nicole Bartz ﻿ gurias, criei mais duas versões em ci…" at bounding box center [1014, 534] width 308 height 62
click at [1014, 534] on p "﻿ @ Meridiane Schena ﻿ ﻿ @ Nicole Bartz ﻿ gurias, criei mais duas versões em ci…" at bounding box center [1014, 534] width 308 height 62
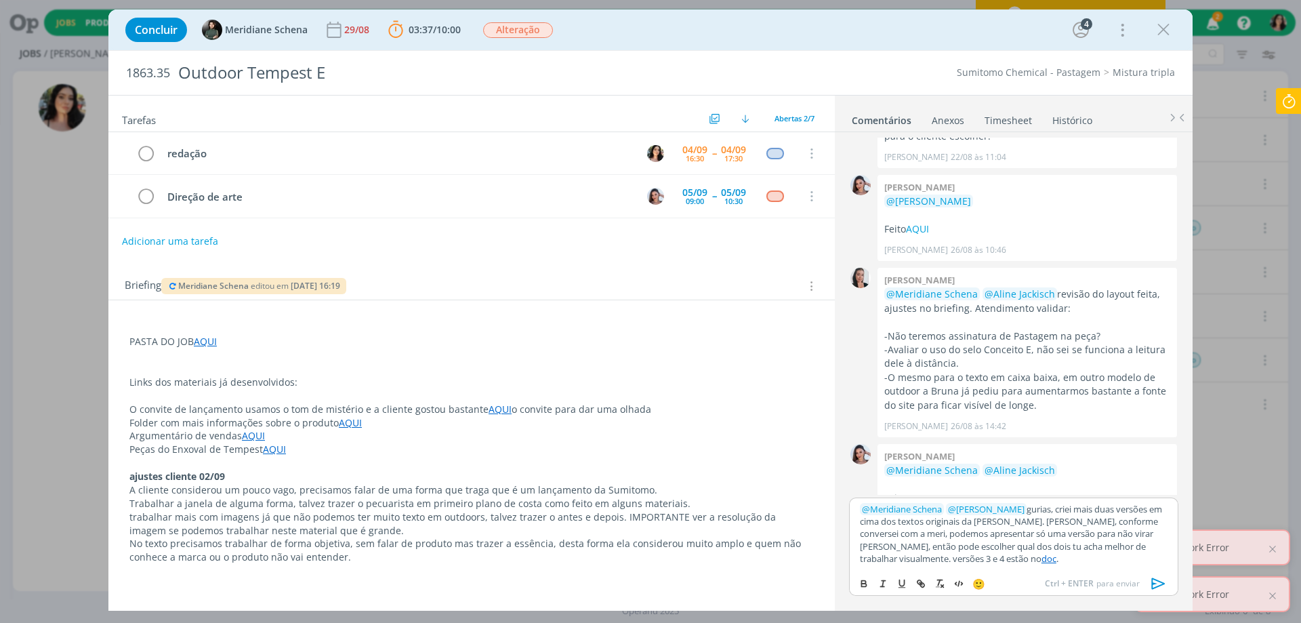
click at [1102, 533] on p "﻿ @ Meridiane Schena ﻿ ﻿ @ Nicole Bartz ﻿ gurias, criei mais duas versões em ci…" at bounding box center [1014, 534] width 308 height 62
click at [1063, 537] on p "﻿ @ Meridiane Schena ﻿ ﻿ @ Nicole Bartz ﻿ gurias, criei mais duas versões em ci…" at bounding box center [1014, 534] width 308 height 62
click at [1049, 534] on p "﻿ @ Meridiane Schena ﻿ ﻿ @ Nicole Bartz ﻿ gurias, criei mais duas versões em ci…" at bounding box center [1014, 534] width 308 height 62
click at [900, 538] on p "﻿ @ Meridiane Schena ﻿ ﻿ @ Nicole Bartz ﻿ gurias, criei mais duas versões em ci…" at bounding box center [1014, 534] width 308 height 62
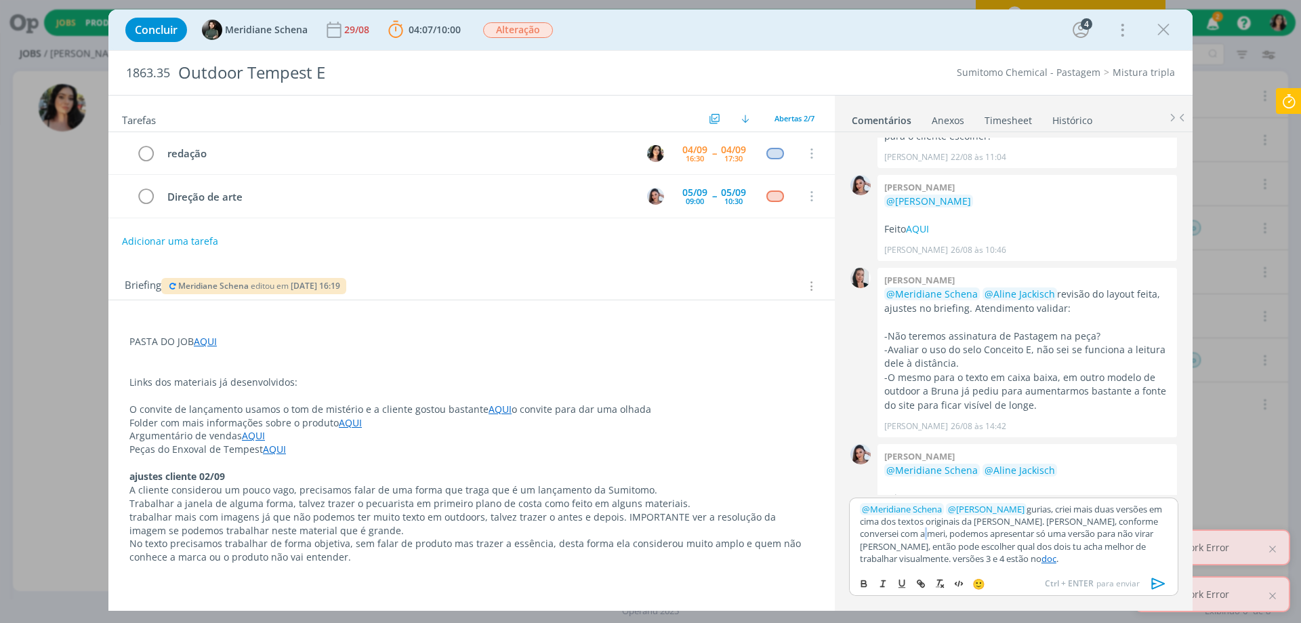
click at [900, 538] on p "﻿ @ Meridiane Schena ﻿ ﻿ @ Nicole Bartz ﻿ gurias, criei mais duas versões em ci…" at bounding box center [1014, 534] width 308 height 62
click at [897, 537] on p "﻿ @ Meridiane Schena ﻿ ﻿ @ Nicole Bartz ﻿ gurias, criei mais duas versões em ci…" at bounding box center [1014, 534] width 308 height 62
click at [889, 531] on p "﻿ @ Meridiane Schena ﻿ ﻿ @ Nicole Bartz ﻿ gurias, criei mais duas versões em ci…" at bounding box center [1014, 534] width 308 height 62
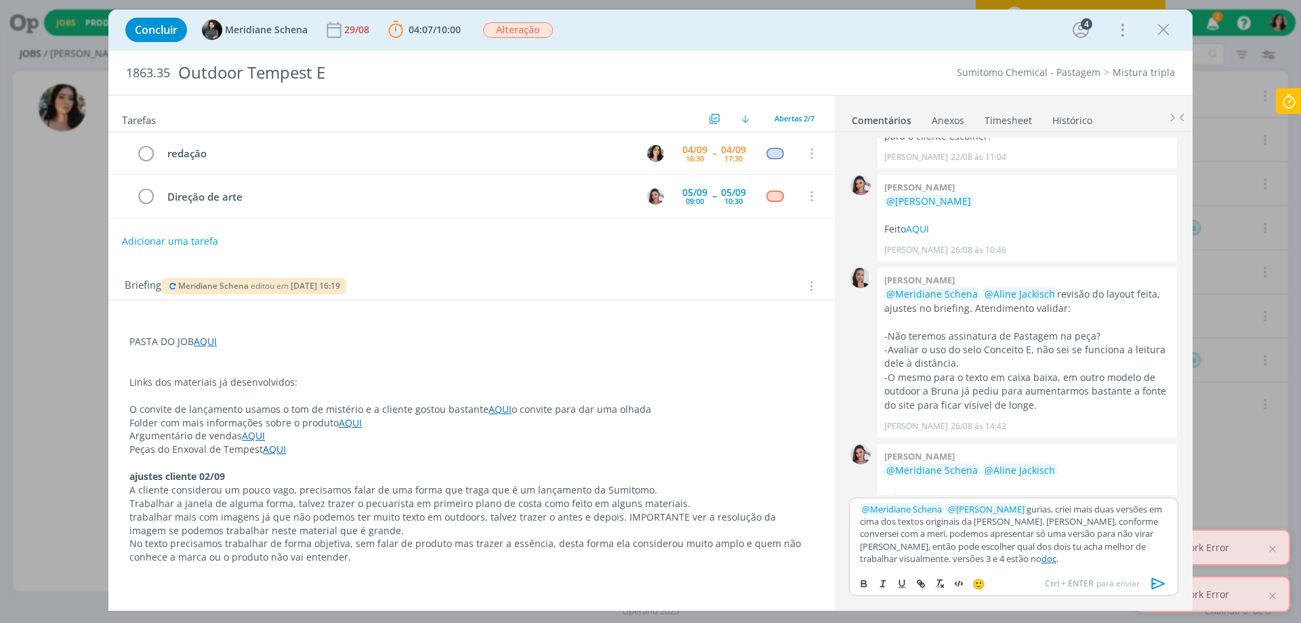
click at [943, 551] on p "﻿ @ Meridiane Schena ﻿ ﻿ @ Nicole Bartz ﻿ gurias, criei mais duas versões em ci…" at bounding box center [1014, 534] width 308 height 62
click at [1156, 577] on icon "dialog" at bounding box center [1159, 583] width 20 height 20
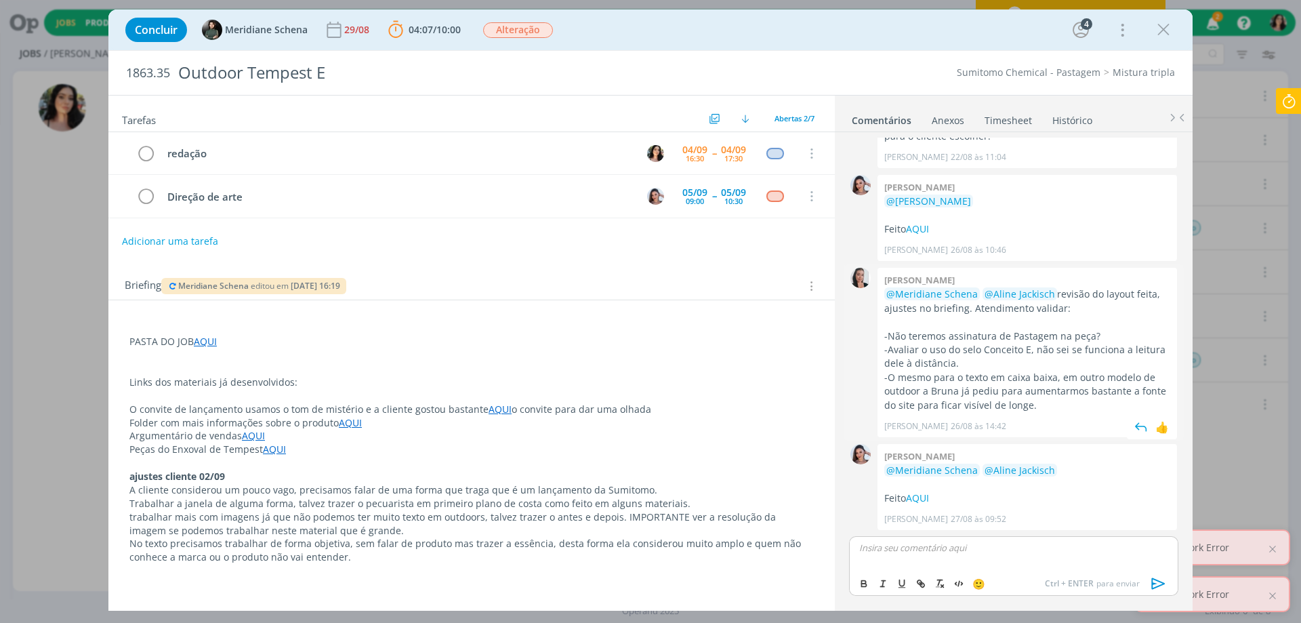
scroll to position [165, 0]
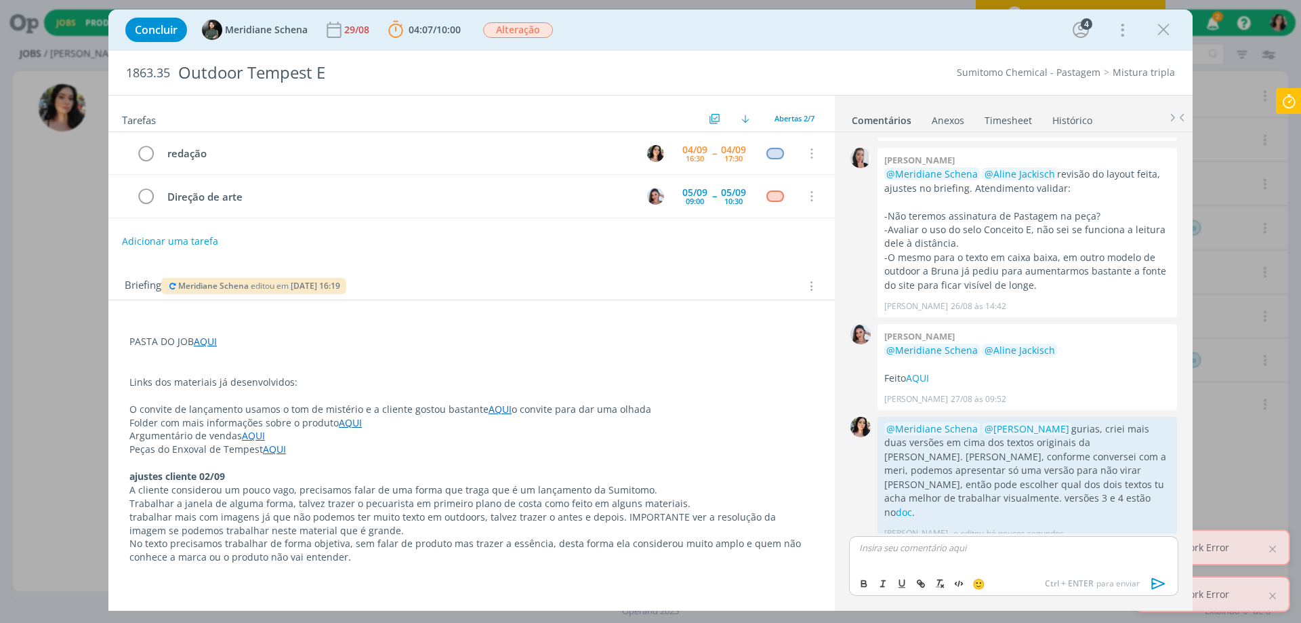
click at [1290, 103] on icon at bounding box center [1289, 101] width 24 height 26
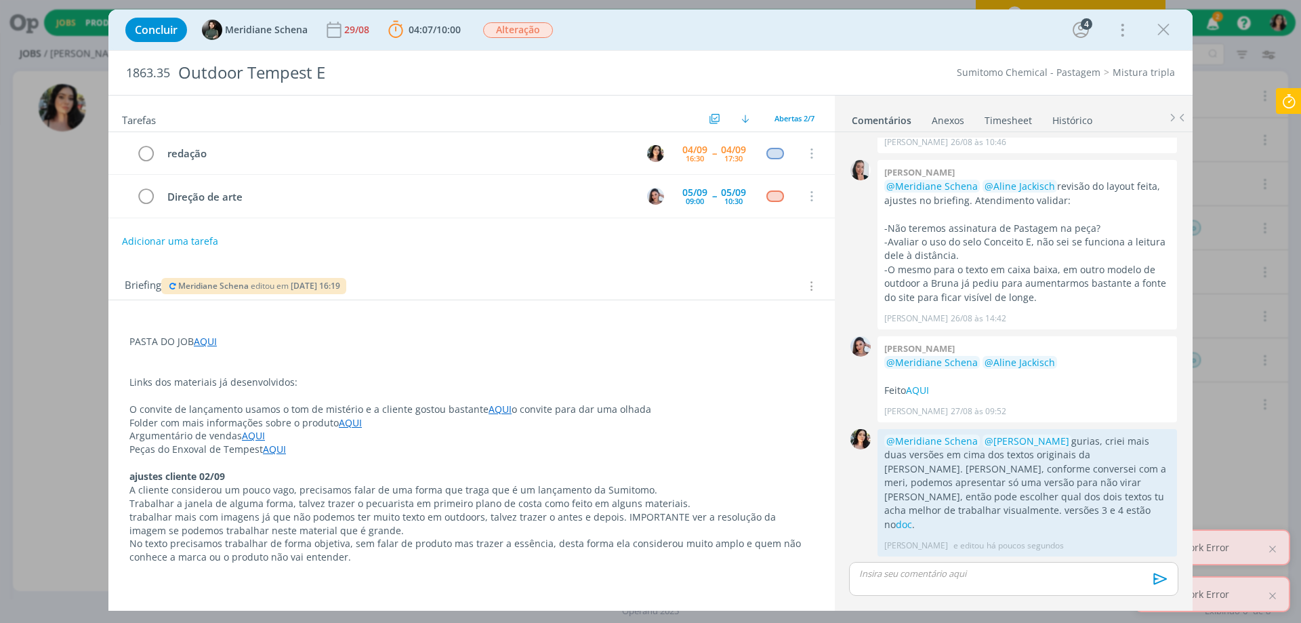
scroll to position [140, 0]
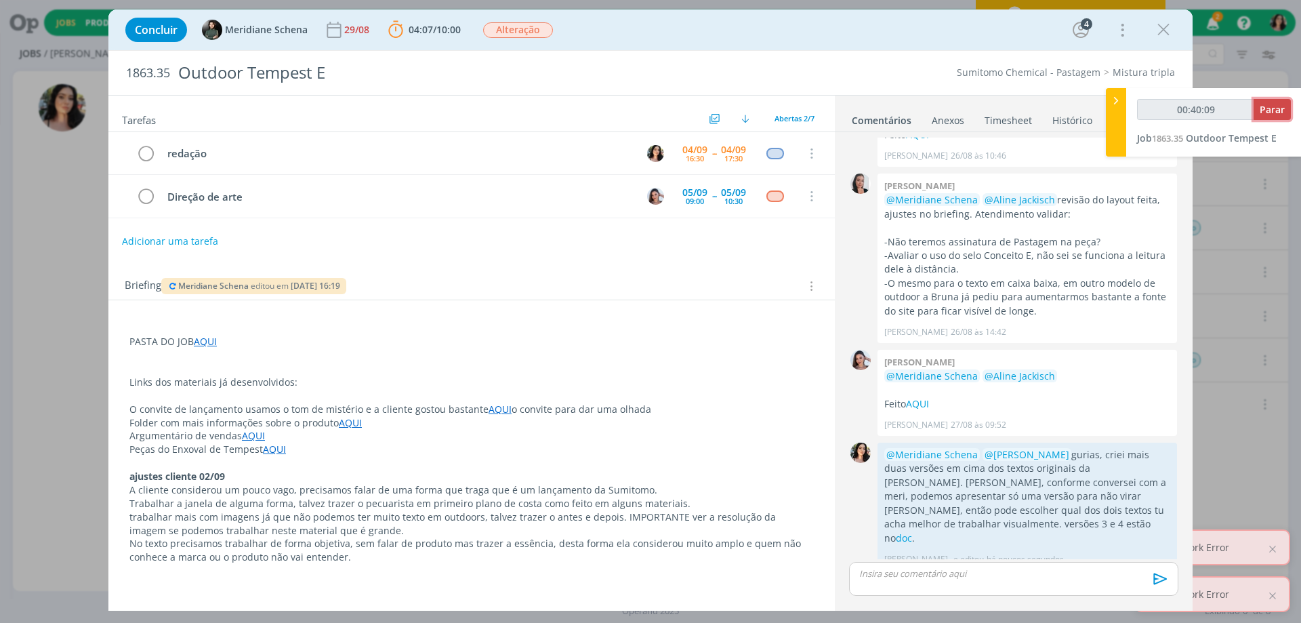
click at [1280, 108] on span "Parar" at bounding box center [1272, 109] width 25 height 13
click at [144, 156] on icon "dialog" at bounding box center [145, 154] width 19 height 20
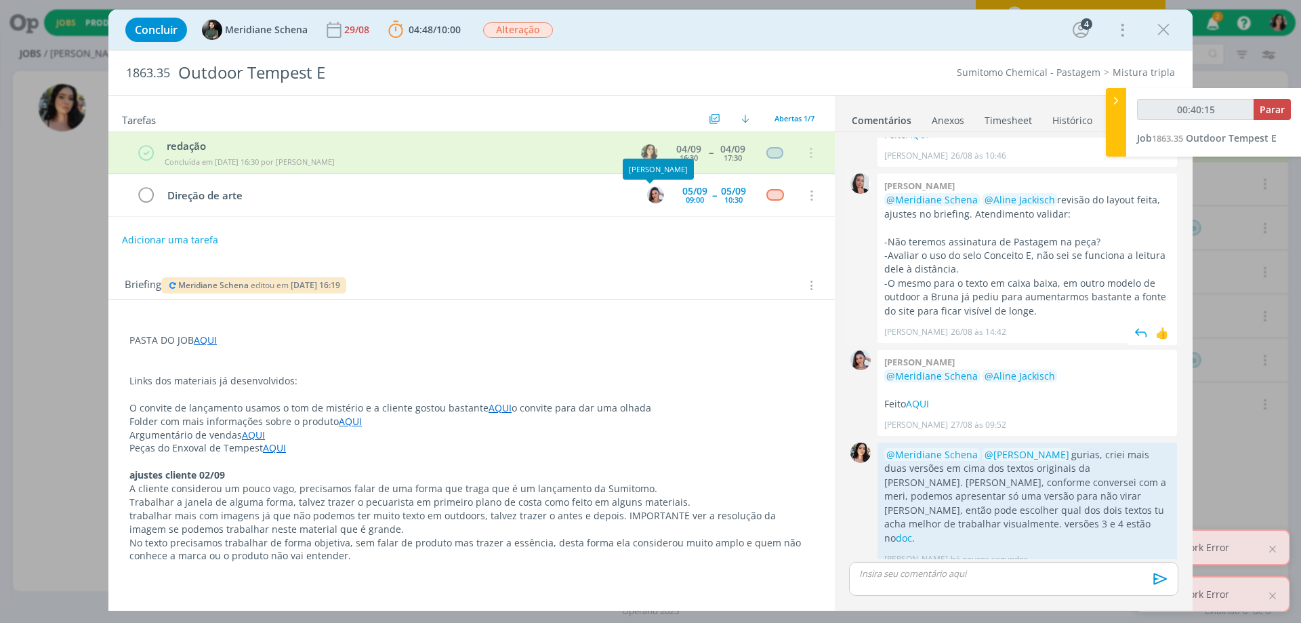
type input "00:41:00"
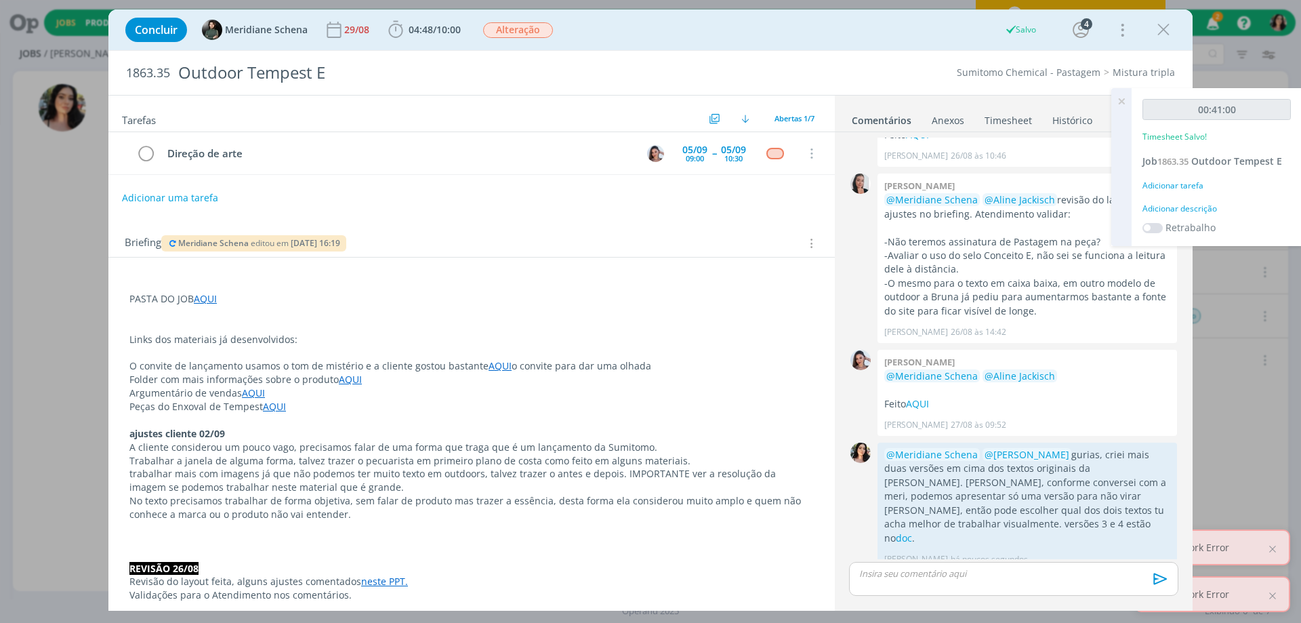
click at [1180, 208] on div "Adicionar descrição" at bounding box center [1217, 209] width 148 height 12
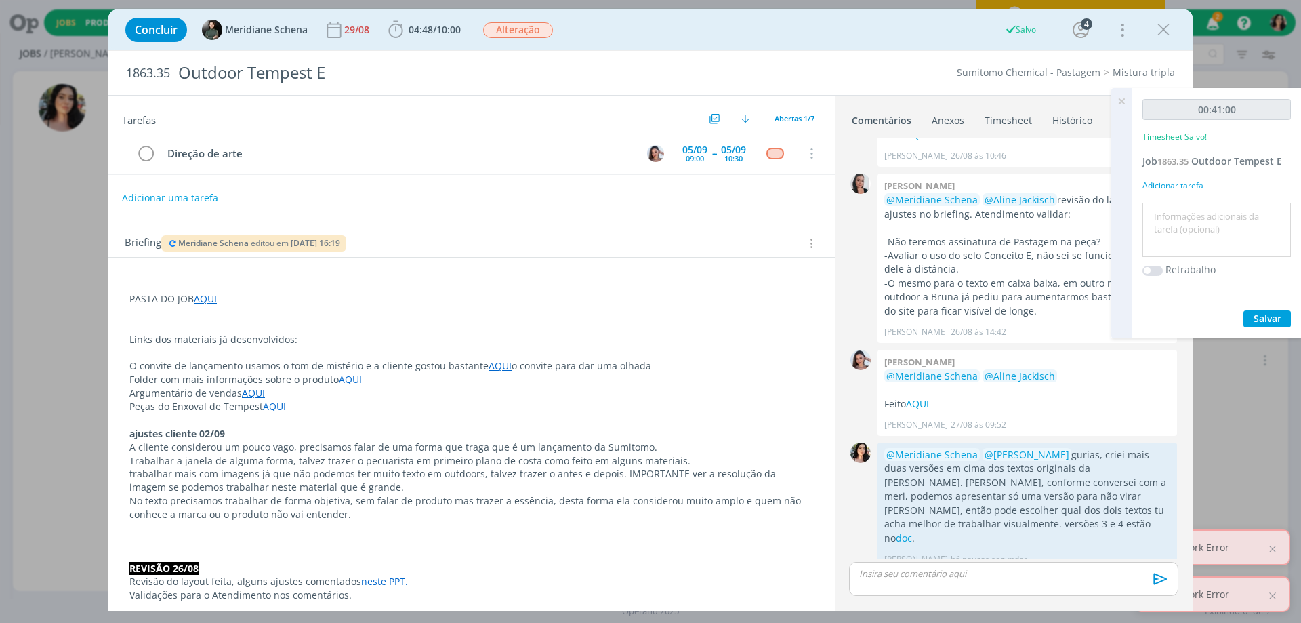
click at [1187, 223] on textarea at bounding box center [1217, 230] width 142 height 48
type textarea "Contextualização com Meri + redação."
click at [334, 243] on span "04/09 às 16:19" at bounding box center [315, 243] width 49 height 12
click at [491, 365] on link "AQUI" at bounding box center [500, 365] width 23 height 13
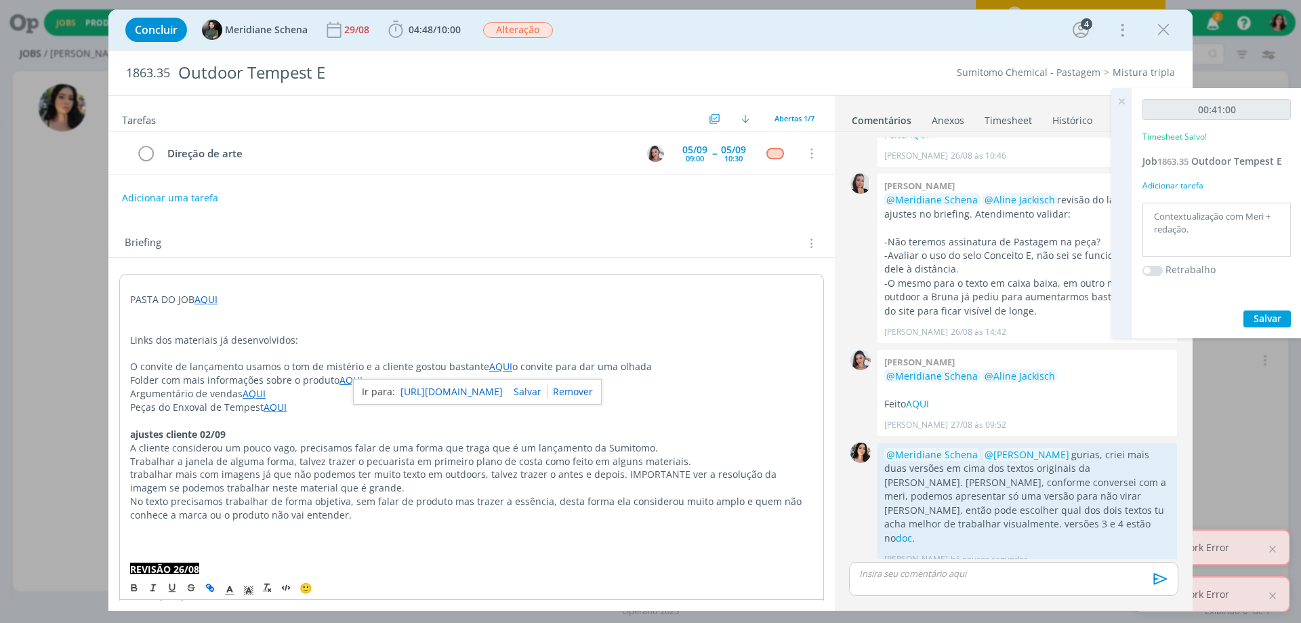
click at [481, 388] on link "https://sobeae.sharepoint.com/:f:/s/SOBEAE/Eq9gGbFiYnVOveCV6YBBXZgBhZcWeCys_ym9…" at bounding box center [452, 392] width 102 height 18
click at [1268, 314] on span "Salvar" at bounding box center [1268, 318] width 28 height 13
click at [1118, 95] on icon at bounding box center [1121, 101] width 24 height 26
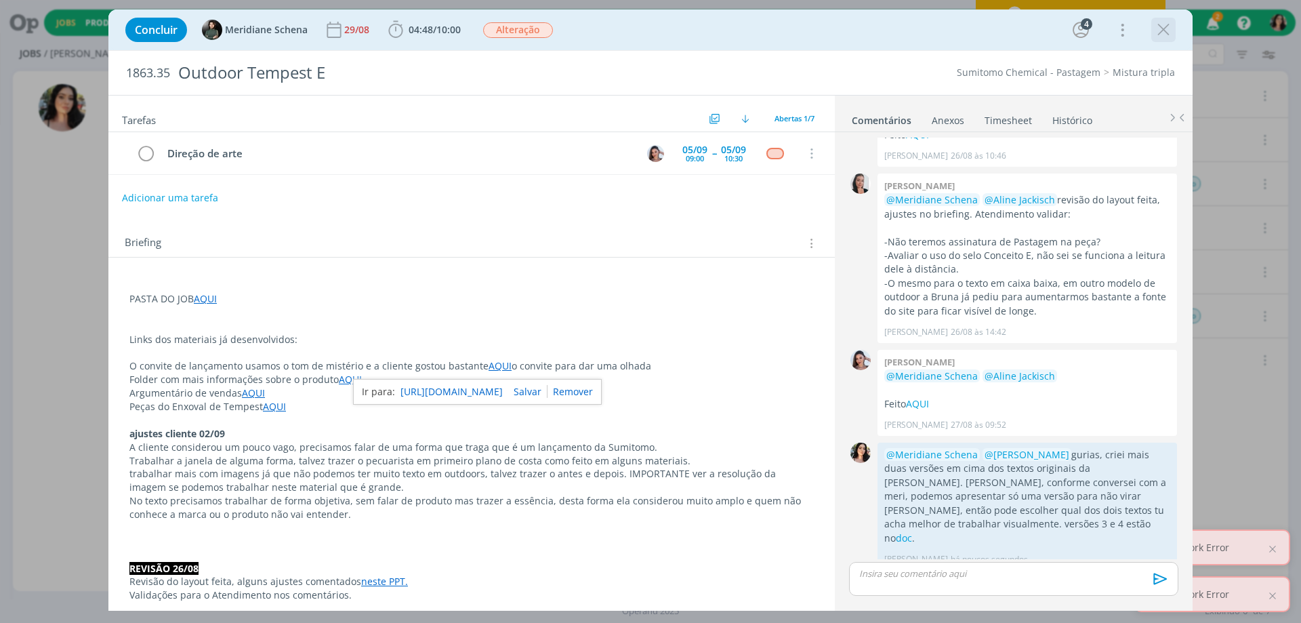
click at [1166, 24] on icon "dialog" at bounding box center [1164, 30] width 20 height 20
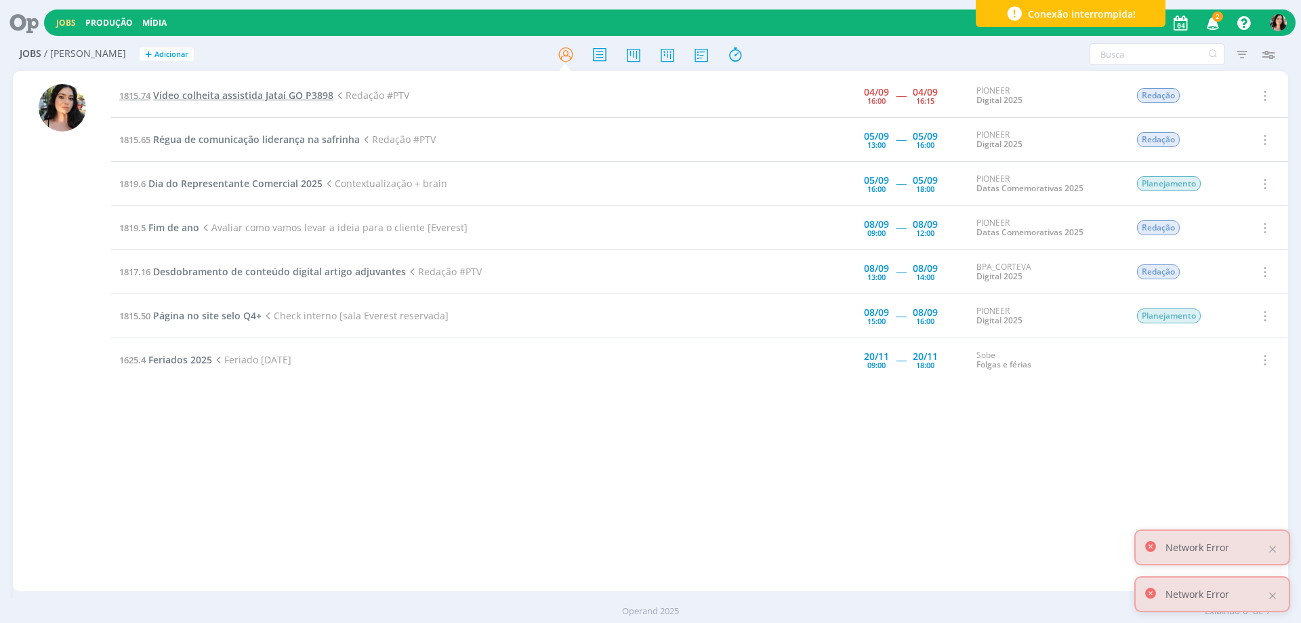
click at [226, 96] on span "Vídeo colheita assistida Jataí GO P3898" at bounding box center [243, 95] width 180 height 13
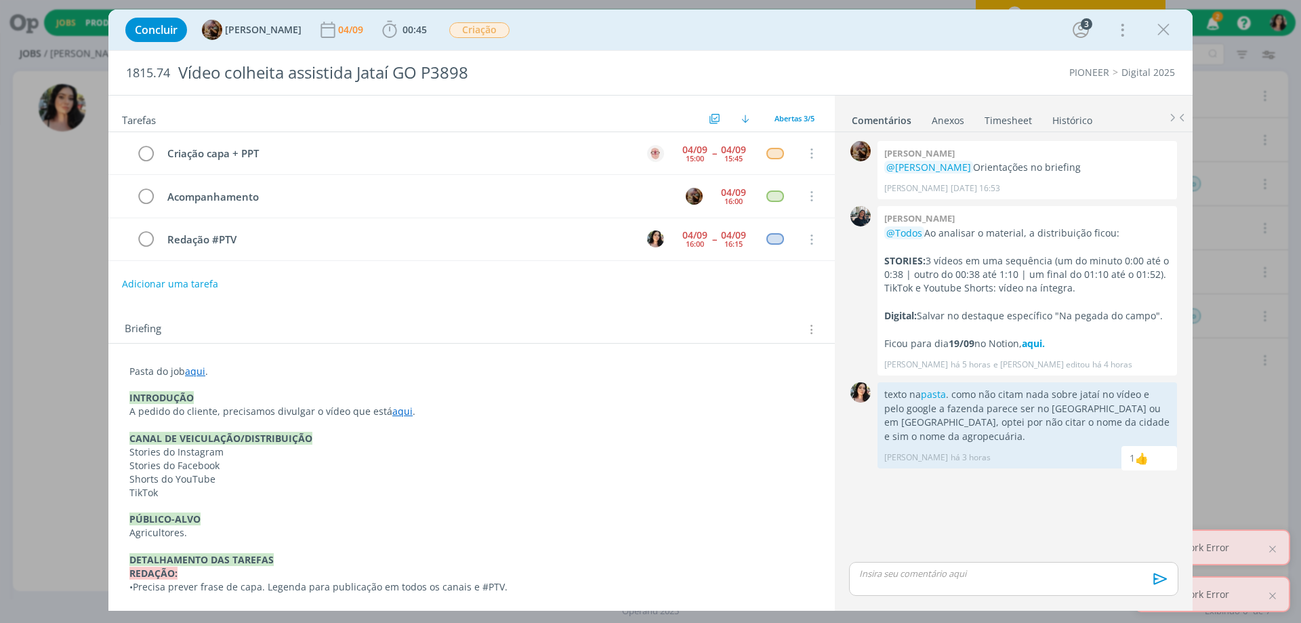
drag, startPoint x: 1156, startPoint y: 24, endPoint x: 64, endPoint y: 32, distance: 1091.9
click at [1157, 24] on icon "dialog" at bounding box center [1164, 30] width 20 height 20
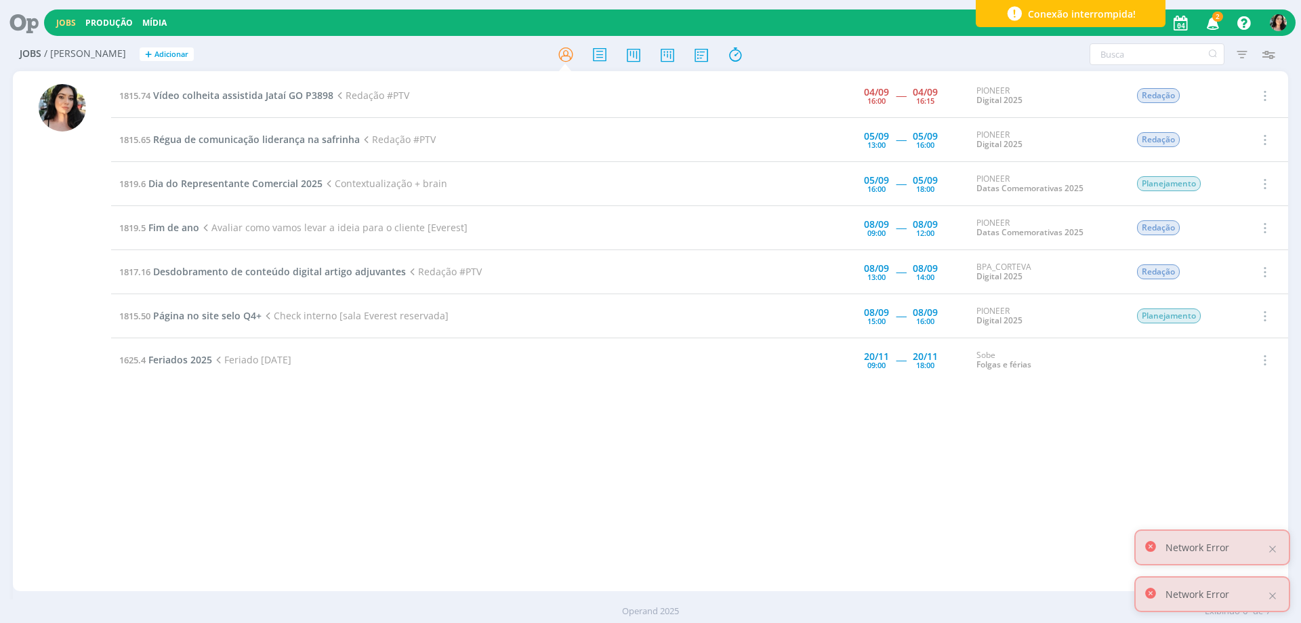
click at [39, 18] on div at bounding box center [24, 23] width 39 height 30
click at [33, 22] on icon at bounding box center [19, 22] width 28 height 26
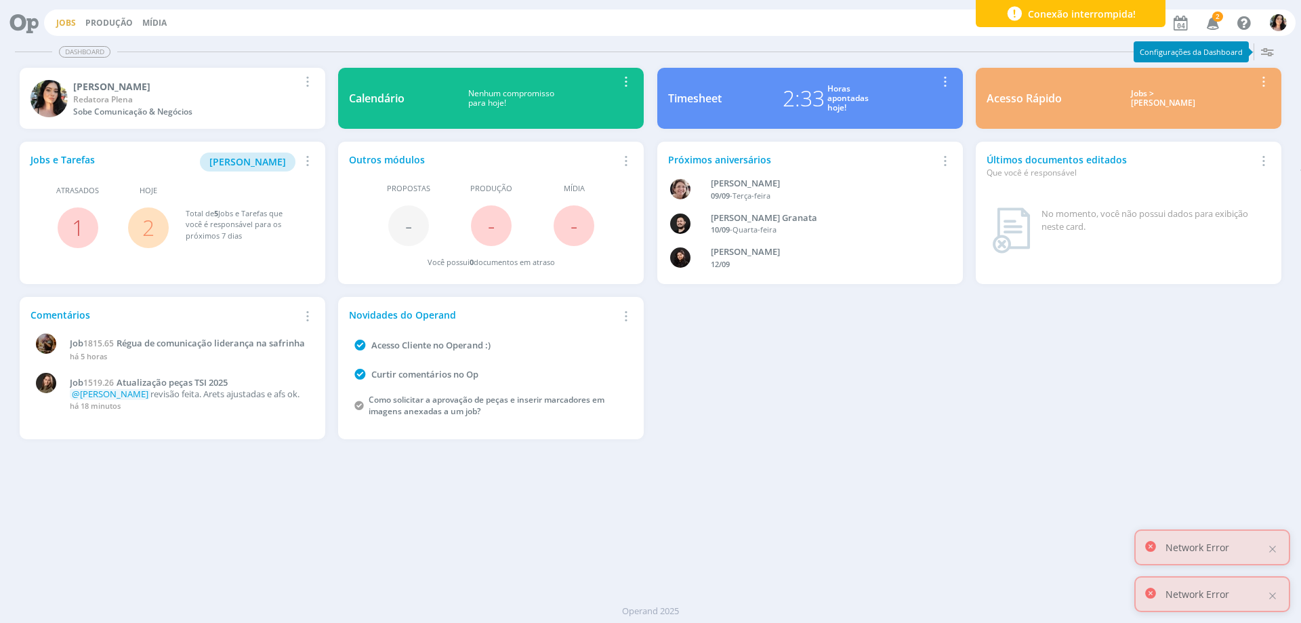
click at [70, 21] on link "Jobs" at bounding box center [66, 23] width 20 height 12
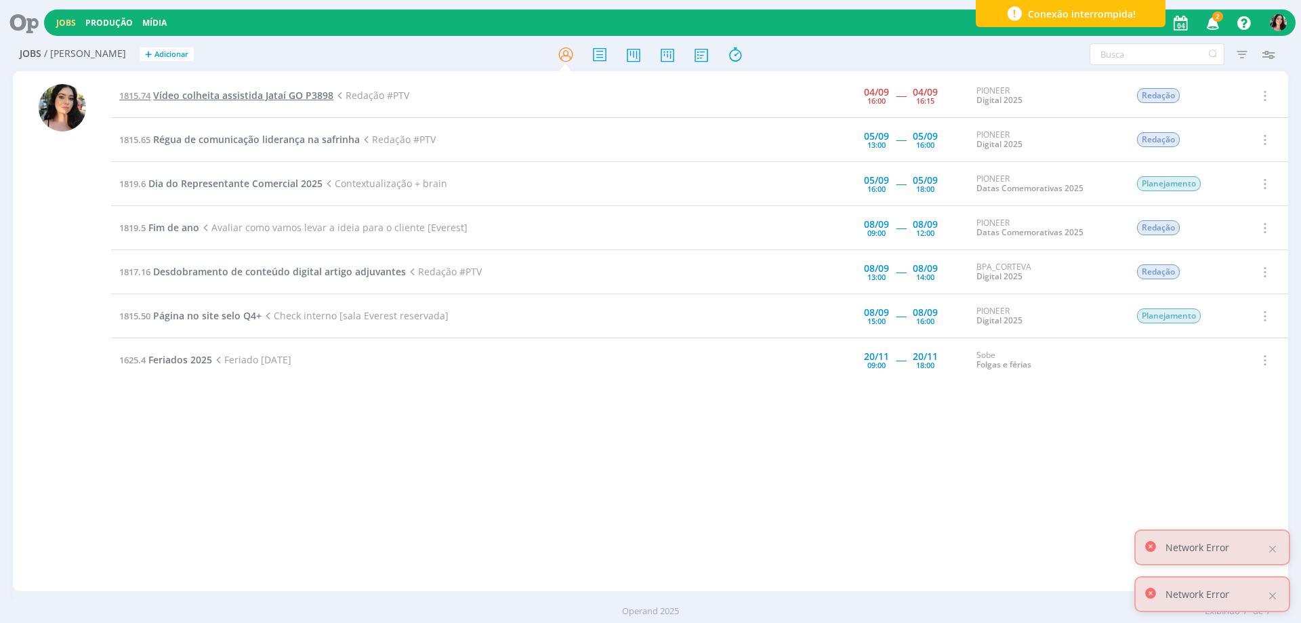
click at [274, 97] on span "Vídeo colheita assistida Jataí GO P3898" at bounding box center [243, 95] width 180 height 13
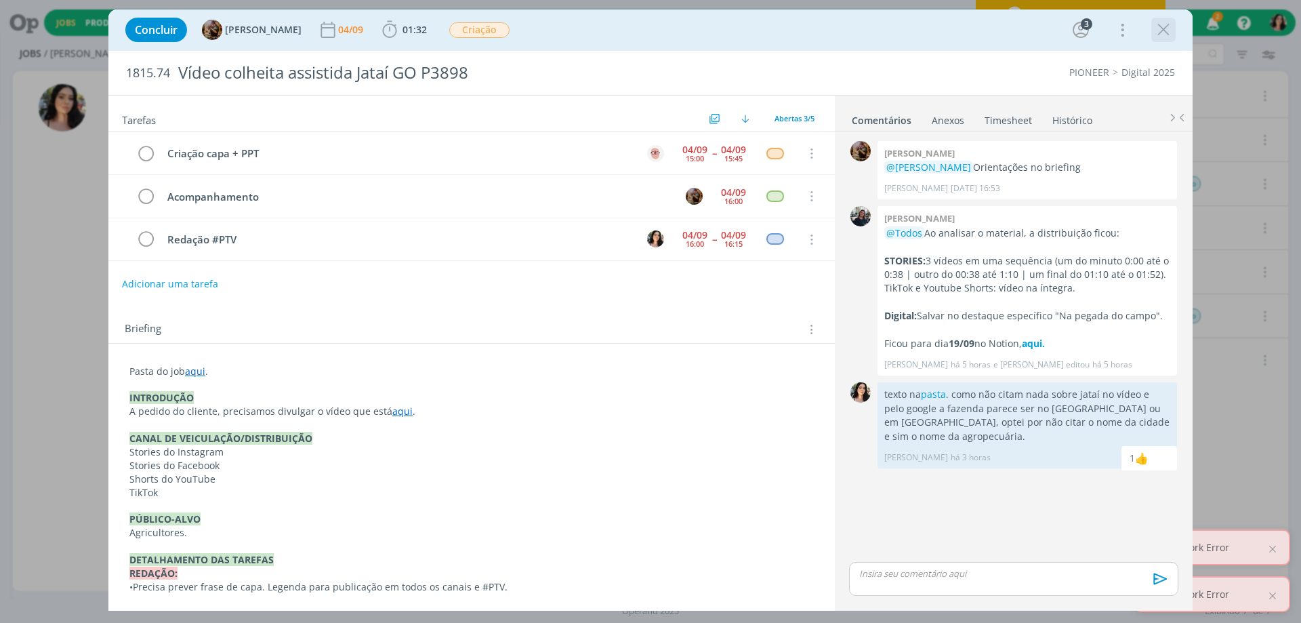
click at [1161, 24] on icon "dialog" at bounding box center [1164, 30] width 20 height 20
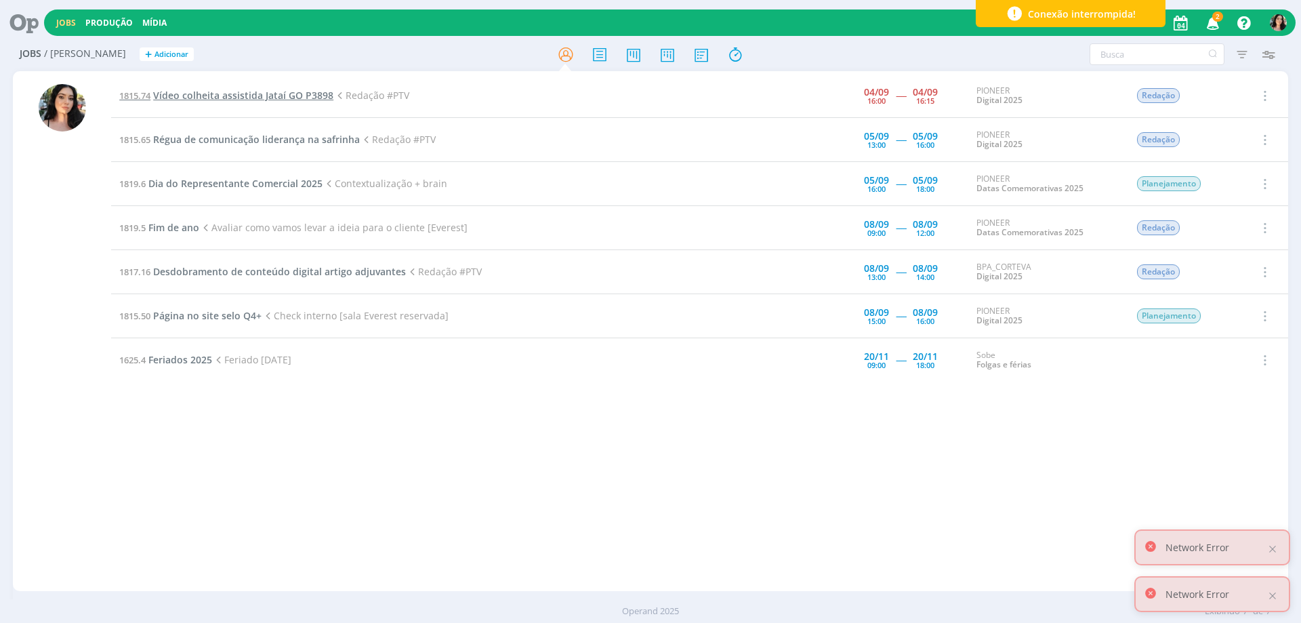
click at [294, 96] on span "Vídeo colheita assistida Jataí GO P3898" at bounding box center [243, 95] width 180 height 13
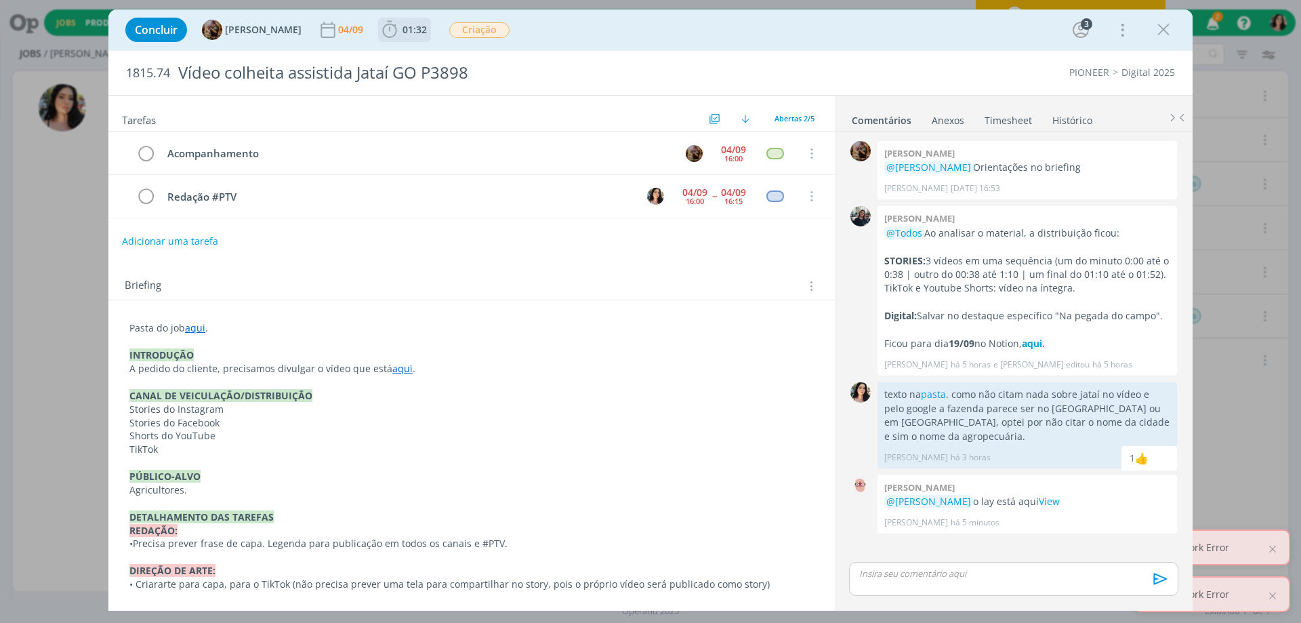
click at [400, 31] on icon "dialog" at bounding box center [390, 30] width 20 height 20
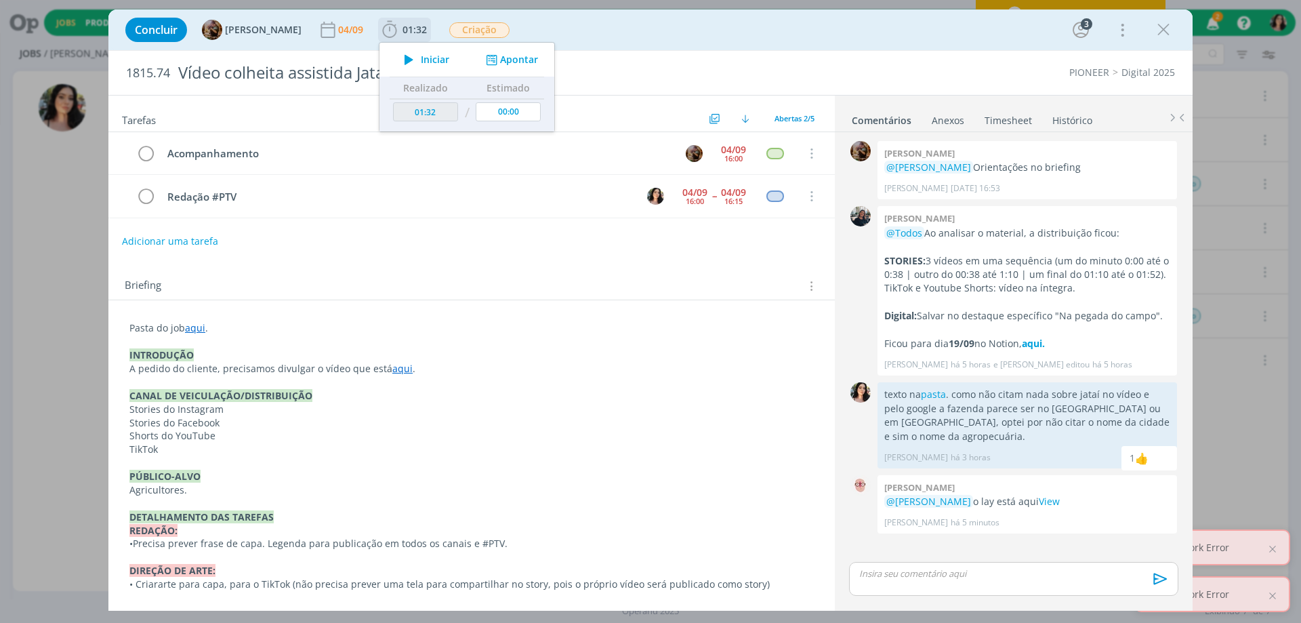
click at [420, 61] on icon "dialog" at bounding box center [409, 60] width 24 height 18
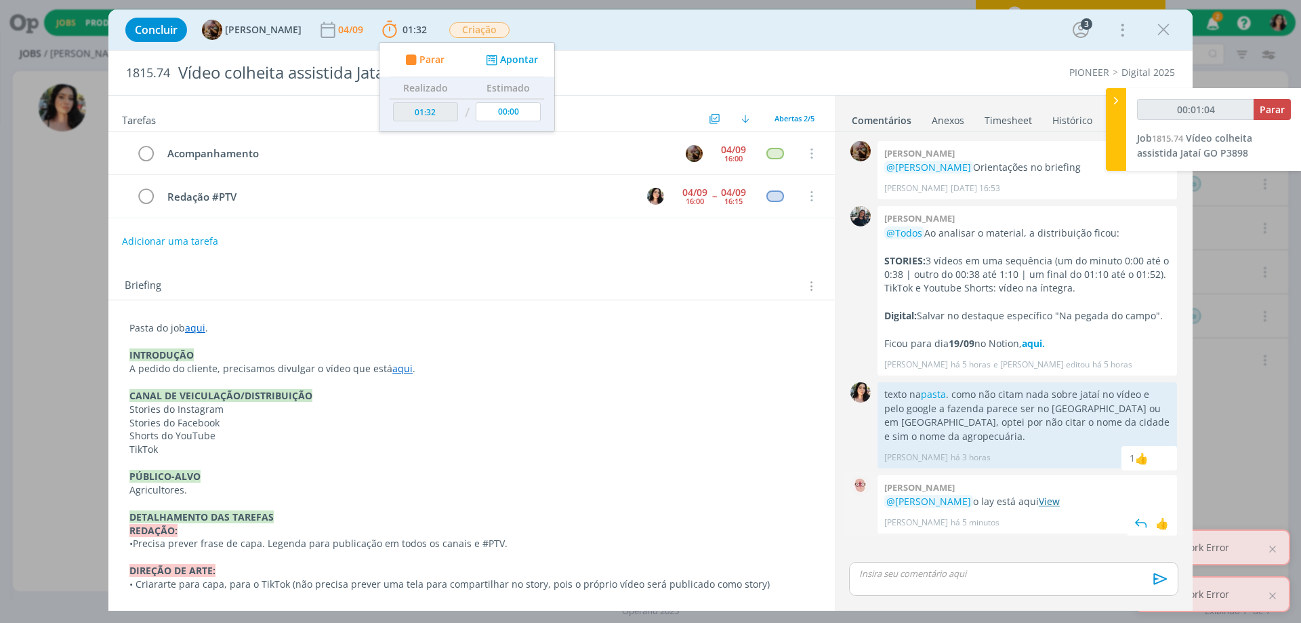
click at [1059, 495] on link "View" at bounding box center [1049, 501] width 21 height 13
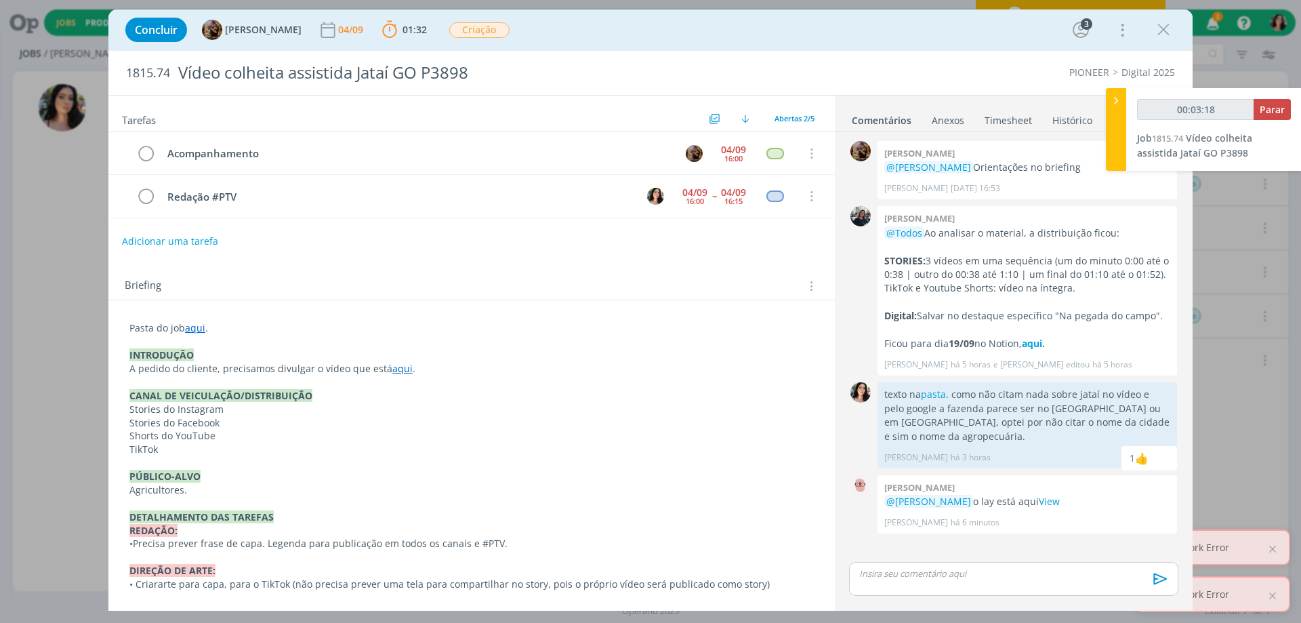
click at [886, 573] on p "dialog" at bounding box center [1014, 573] width 308 height 12
type input "00:03:20"
click at [947, 548] on p "ppt com #ptv na pasta." at bounding box center [1014, 548] width 308 height 12
type input "00:03:27"
click at [947, 548] on p "ppt com #ptv na pasta." at bounding box center [1014, 548] width 308 height 12
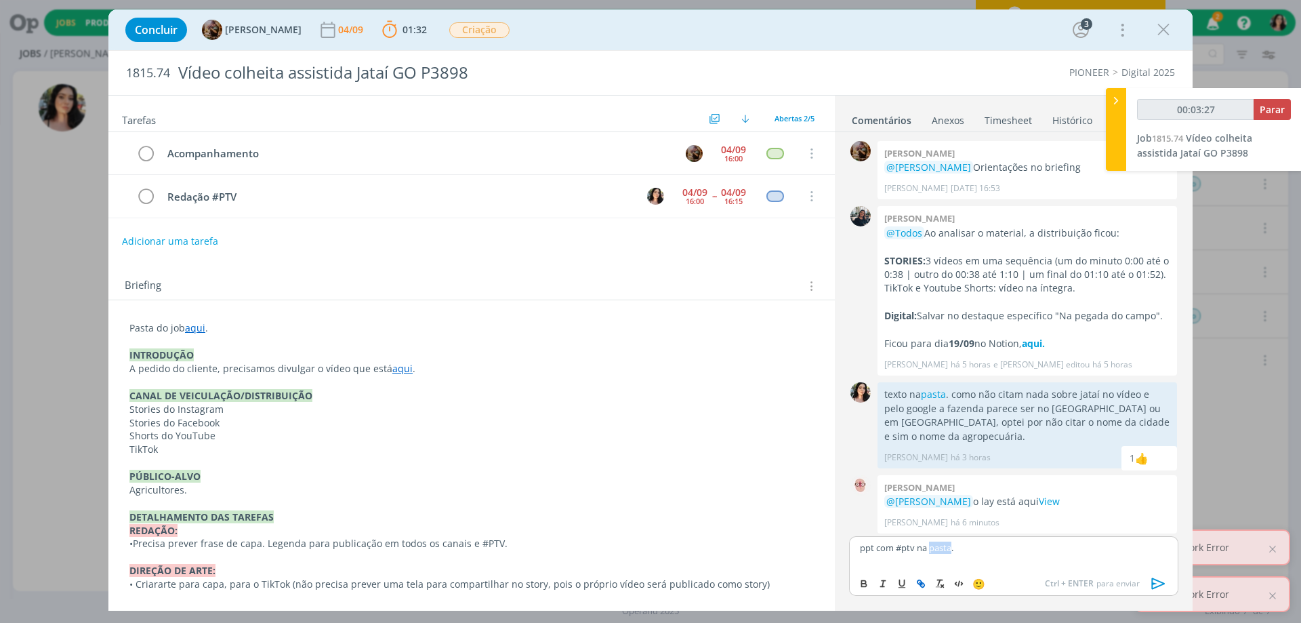
click at [926, 585] on button "dialog" at bounding box center [921, 583] width 19 height 16
paste input "https://sobeae.sharepoint.com/sites/SOBEAE/Documentos%20Compartilhados/Forms/Al…"
type input "https://sobeae.sharepoint.com/sites/SOBEAE/Documentos%20Compartilhados/Forms/Al…"
type input "00:03:28"
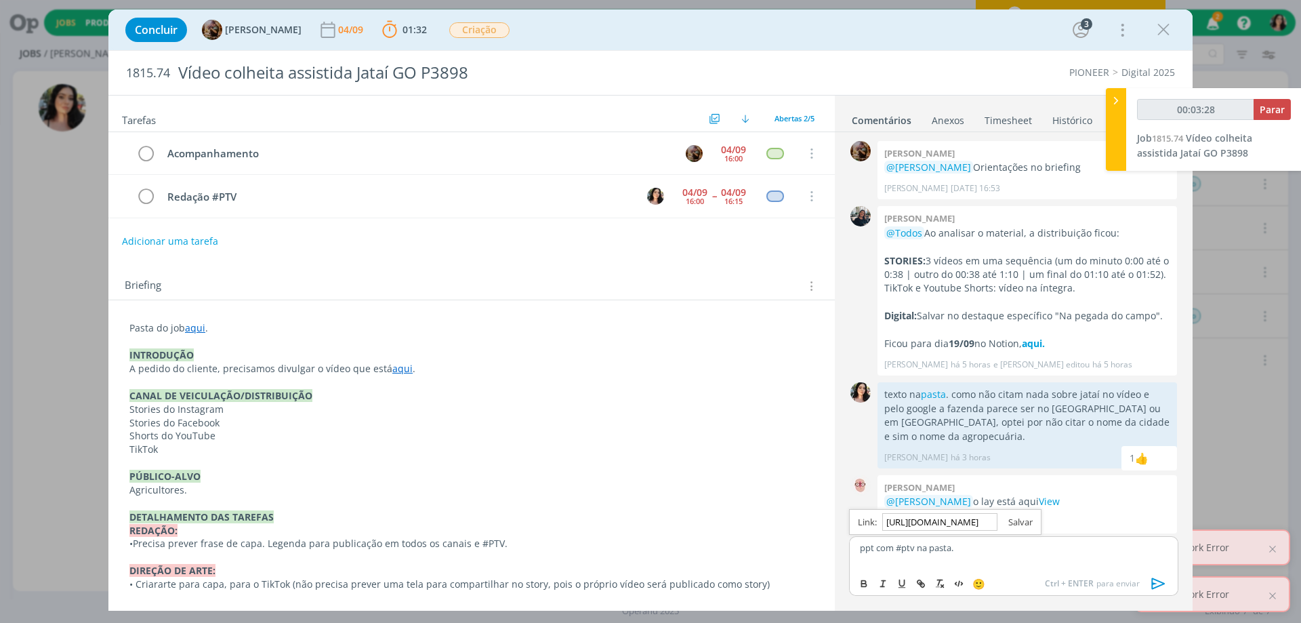
type input "https://sobeae.sharepoint.com/sites/SOBEAE/Documentos%20Compartilhados/Forms/Al…"
click at [1019, 516] on link "dialog" at bounding box center [1015, 522] width 35 height 12
click at [1162, 585] on icon "dialog" at bounding box center [1159, 583] width 14 height 12
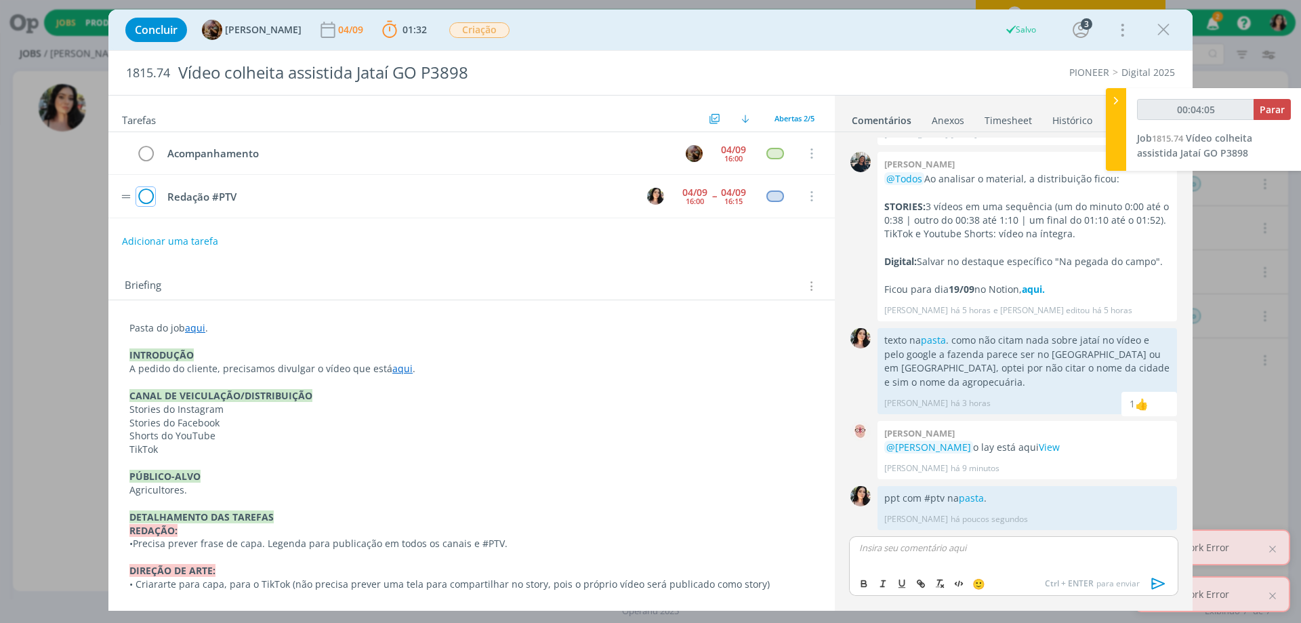
click at [138, 199] on icon "dialog" at bounding box center [145, 196] width 19 height 20
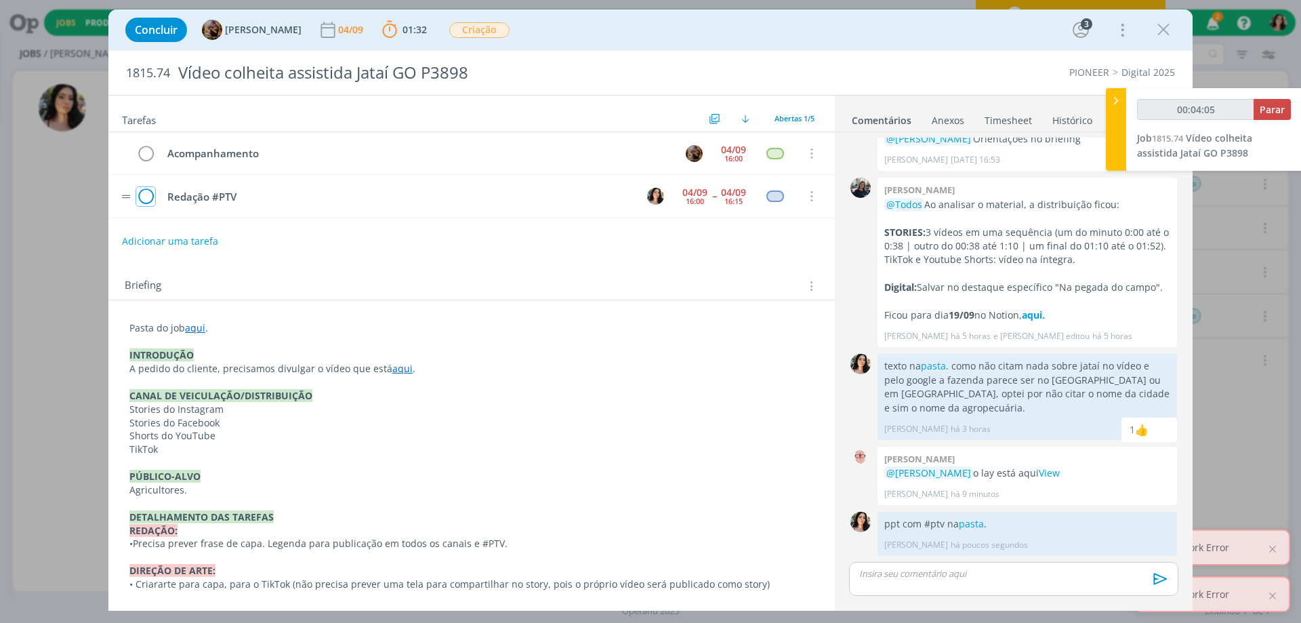
scroll to position [28, 0]
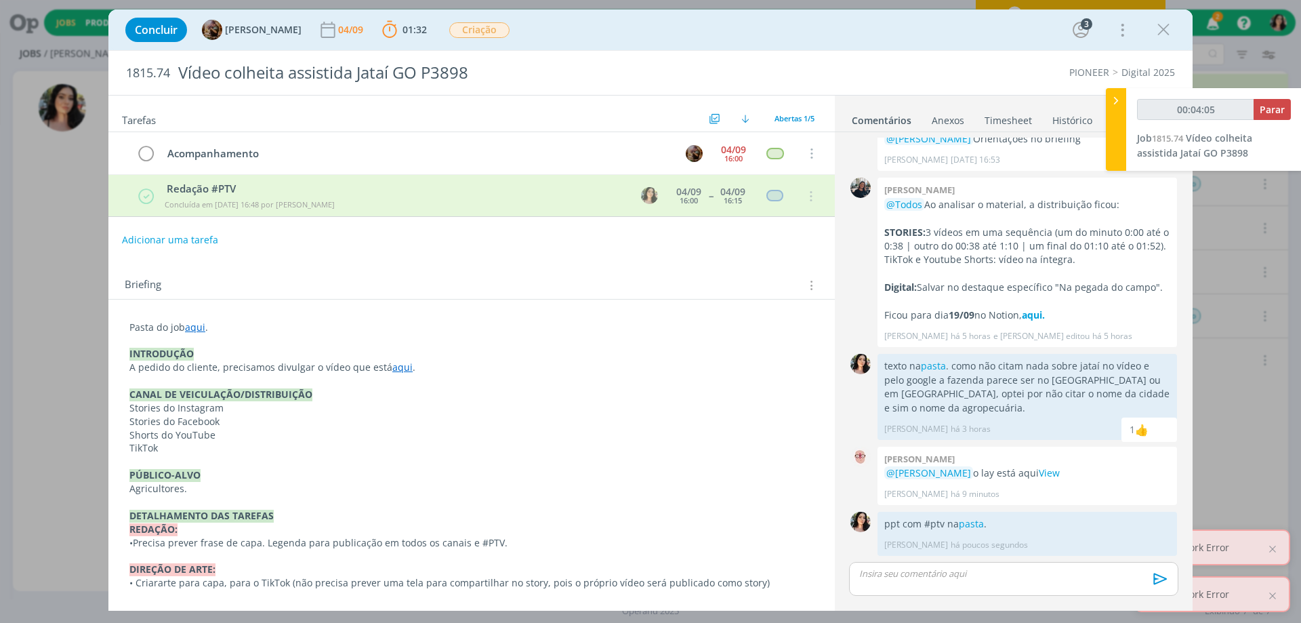
type input "00:04:06"
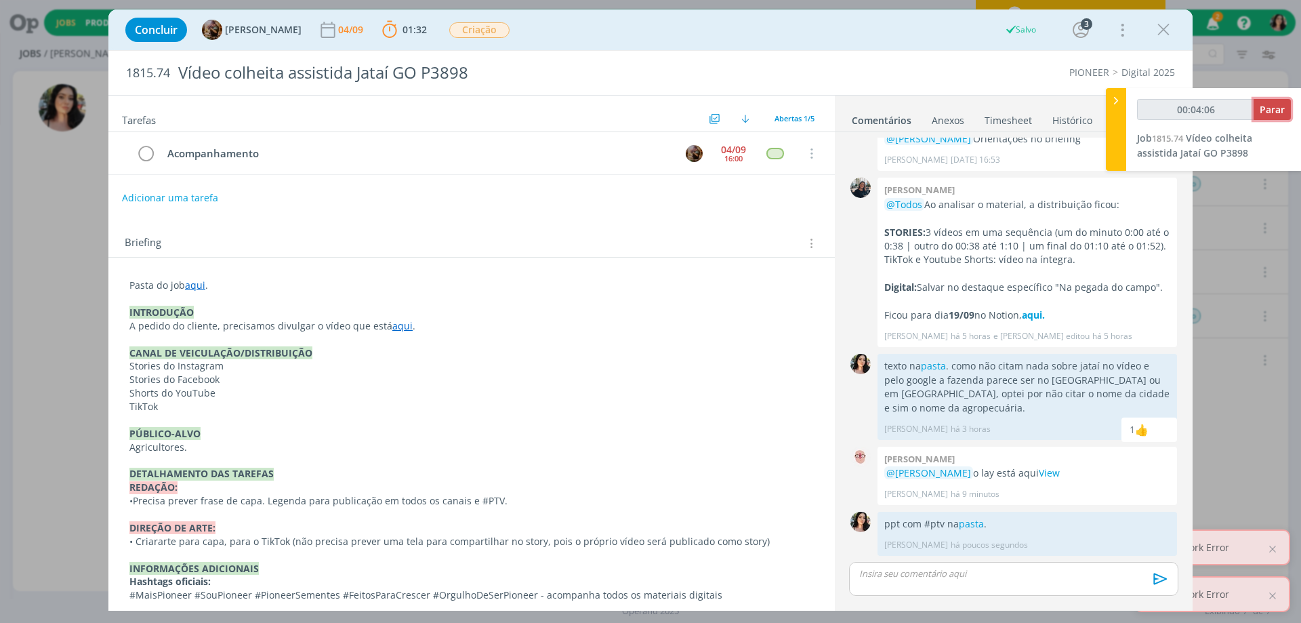
click at [1267, 108] on span "Parar" at bounding box center [1272, 109] width 25 height 13
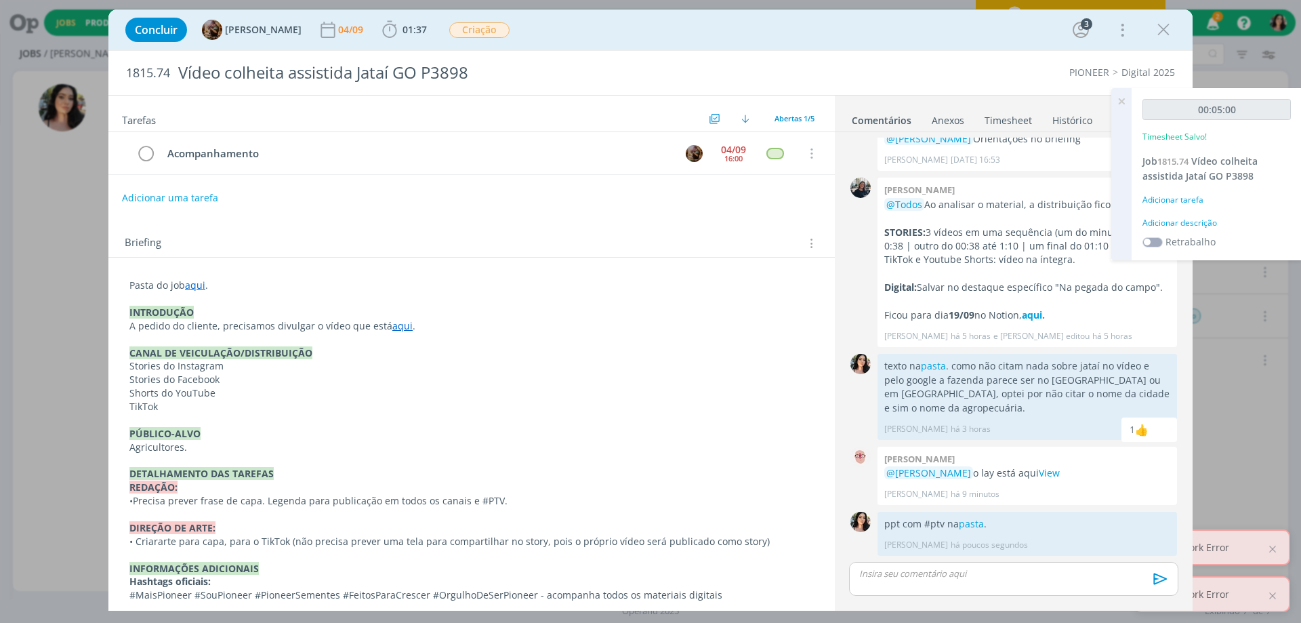
click at [1167, 230] on div "00:05:00 Timesheet Salvo! Job 1815.74 Vídeo colheita assistida Jataí GO P3898 A…" at bounding box center [1217, 174] width 170 height 172
click at [1167, 220] on div "Adicionar descrição" at bounding box center [1217, 223] width 148 height 12
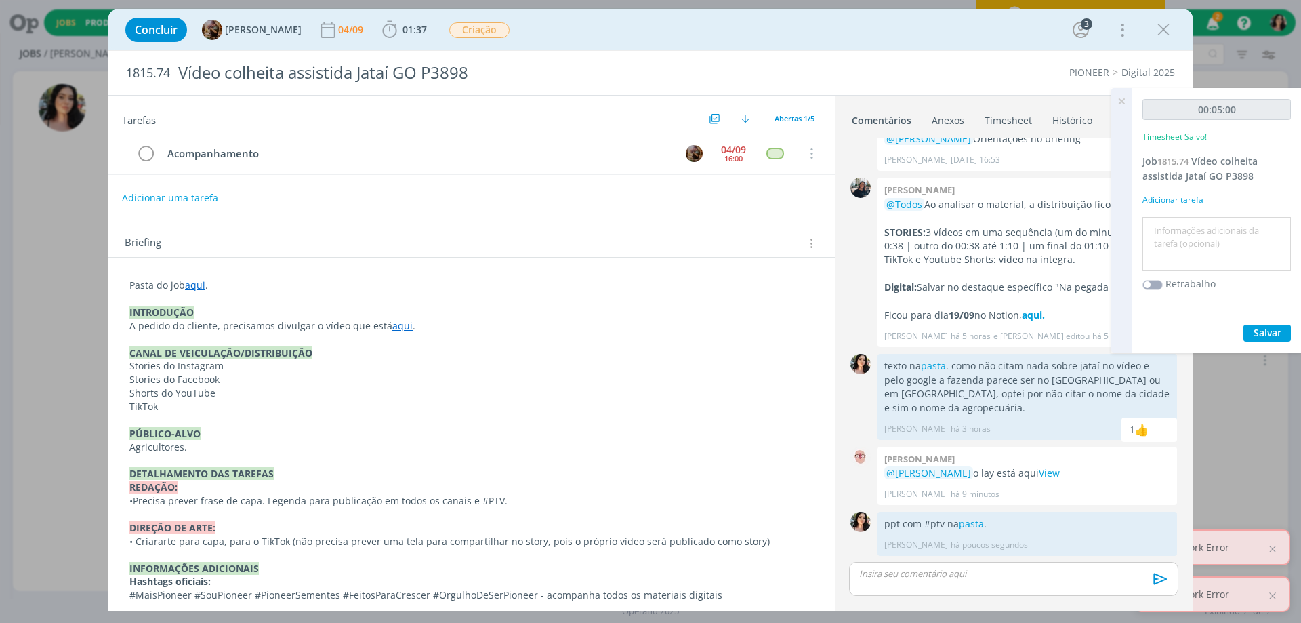
click at [1176, 235] on textarea at bounding box center [1217, 244] width 142 height 48
type textarea "Redação #ptv"
click at [1255, 330] on span "Salvar" at bounding box center [1268, 332] width 28 height 13
click at [1124, 103] on icon at bounding box center [1121, 101] width 24 height 26
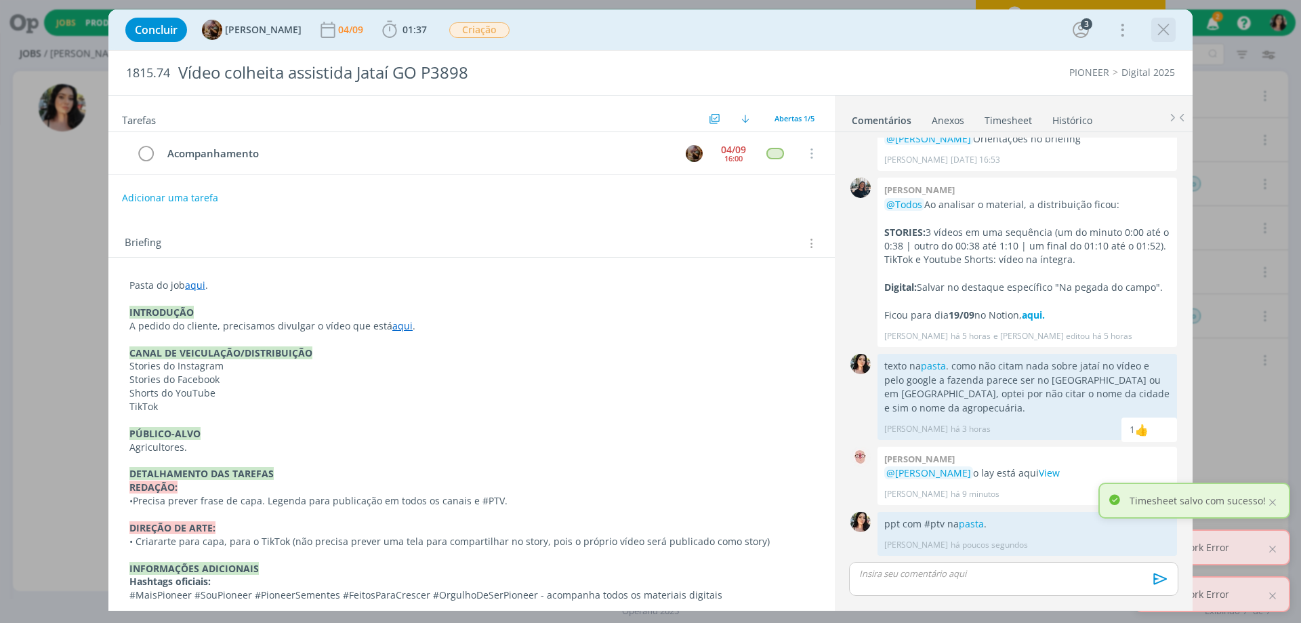
click at [1166, 34] on icon "dialog" at bounding box center [1164, 30] width 20 height 20
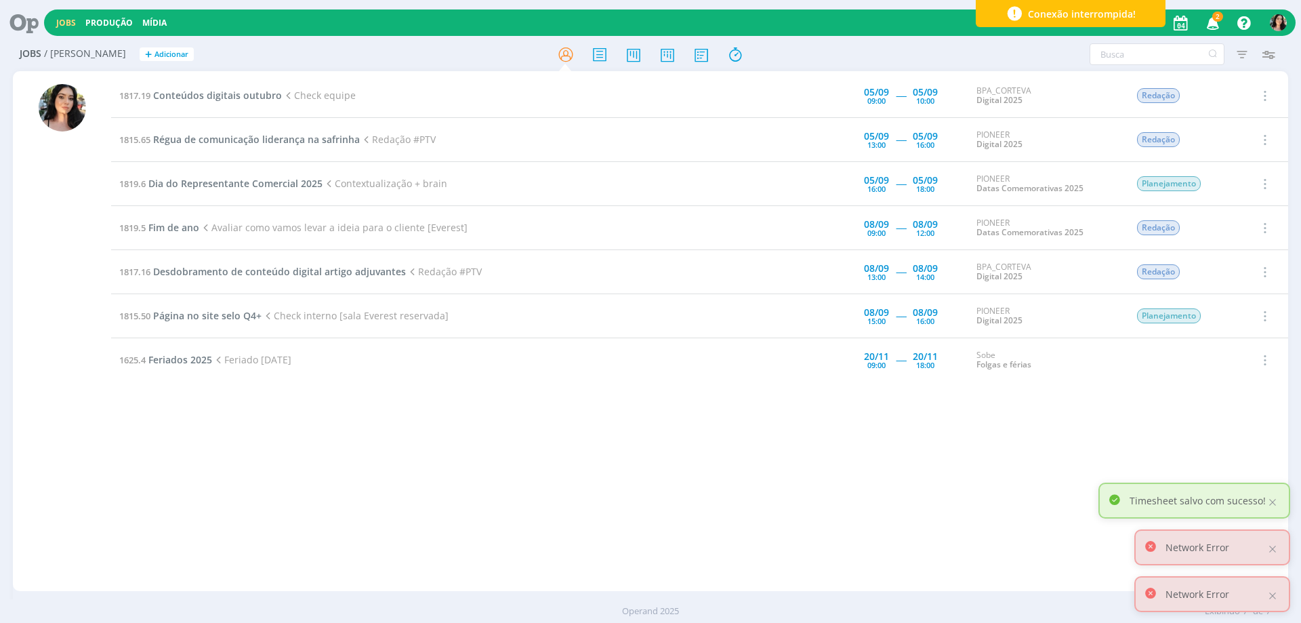
click at [26, 18] on icon at bounding box center [19, 22] width 28 height 26
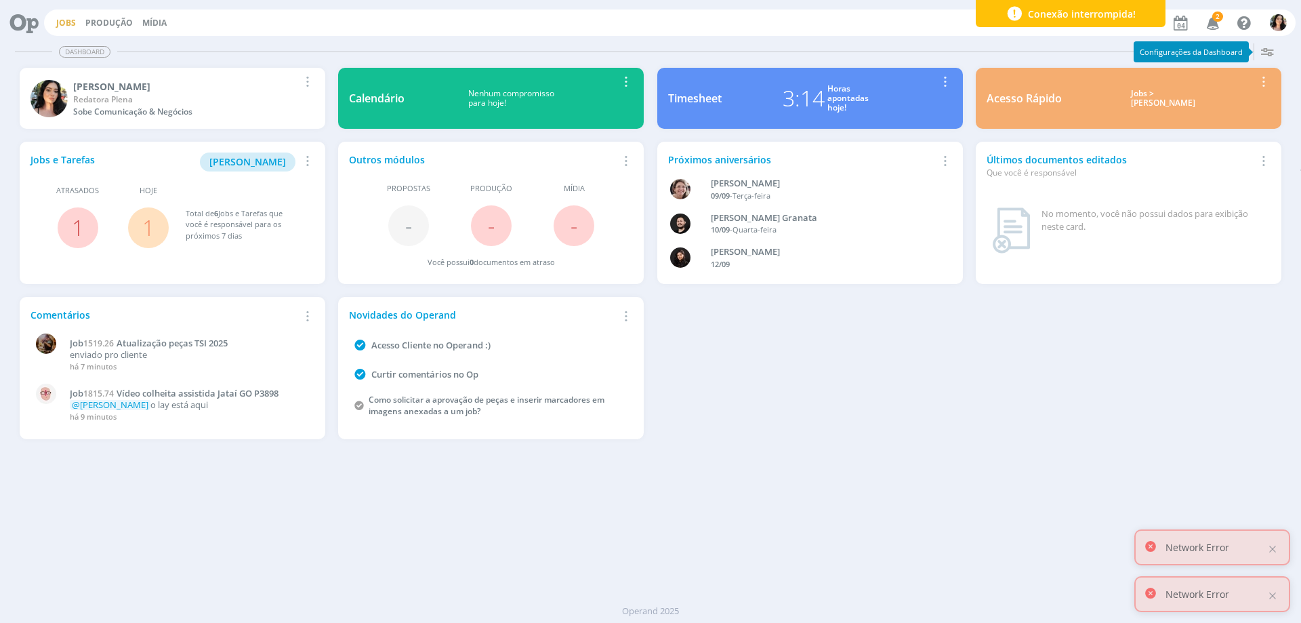
click at [68, 21] on link "Jobs" at bounding box center [66, 23] width 20 height 12
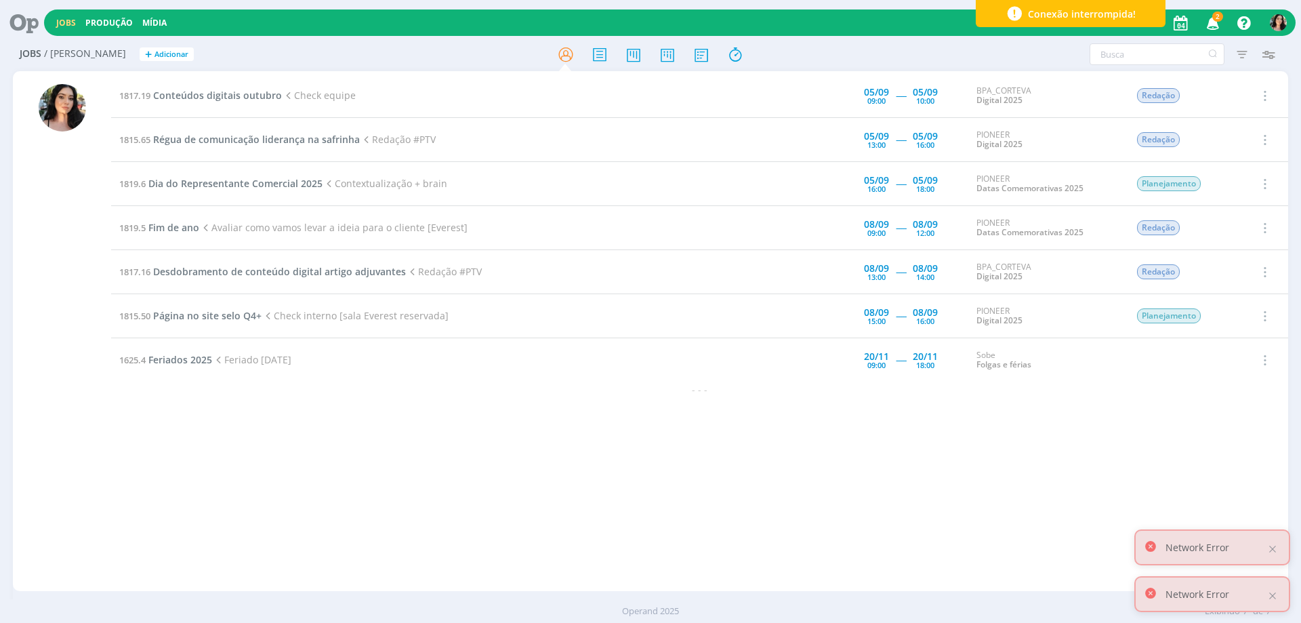
click at [178, 497] on div "1817.19 Conteúdos digitais outubro Check equipe 05/09 09:00 ----- 05/09 10:00 B…" at bounding box center [699, 331] width 1177 height 514
click at [1269, 593] on div at bounding box center [1273, 596] width 12 height 12
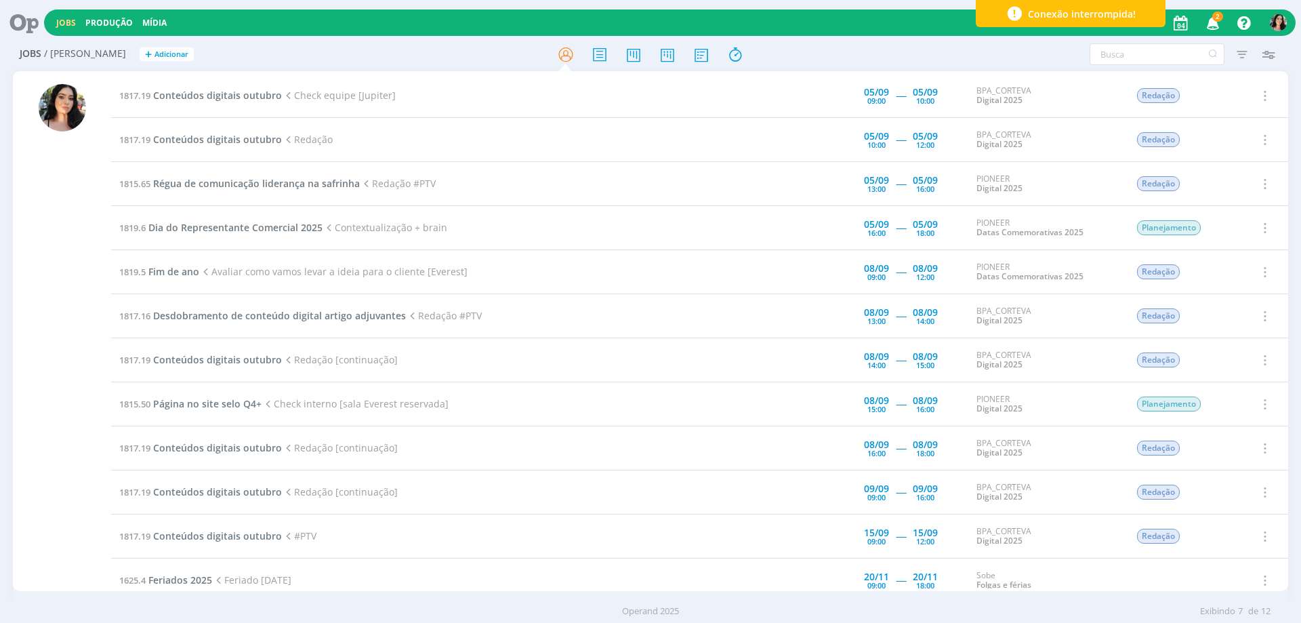
click at [0, 308] on div "Jobs / [PERSON_NAME] + Adicionar Filtros Filtrar [GEOGRAPHIC_DATA] Tipo Jobs e …" at bounding box center [650, 334] width 1301 height 592
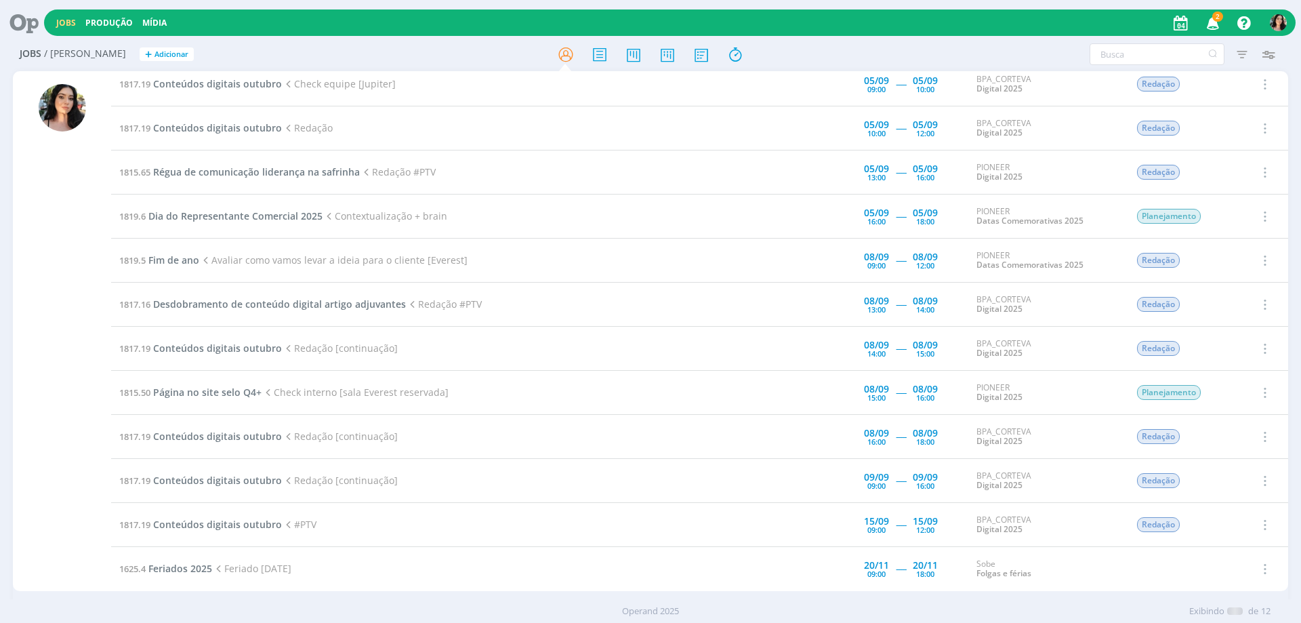
scroll to position [14, 0]
click at [733, 46] on icon at bounding box center [735, 54] width 24 height 26
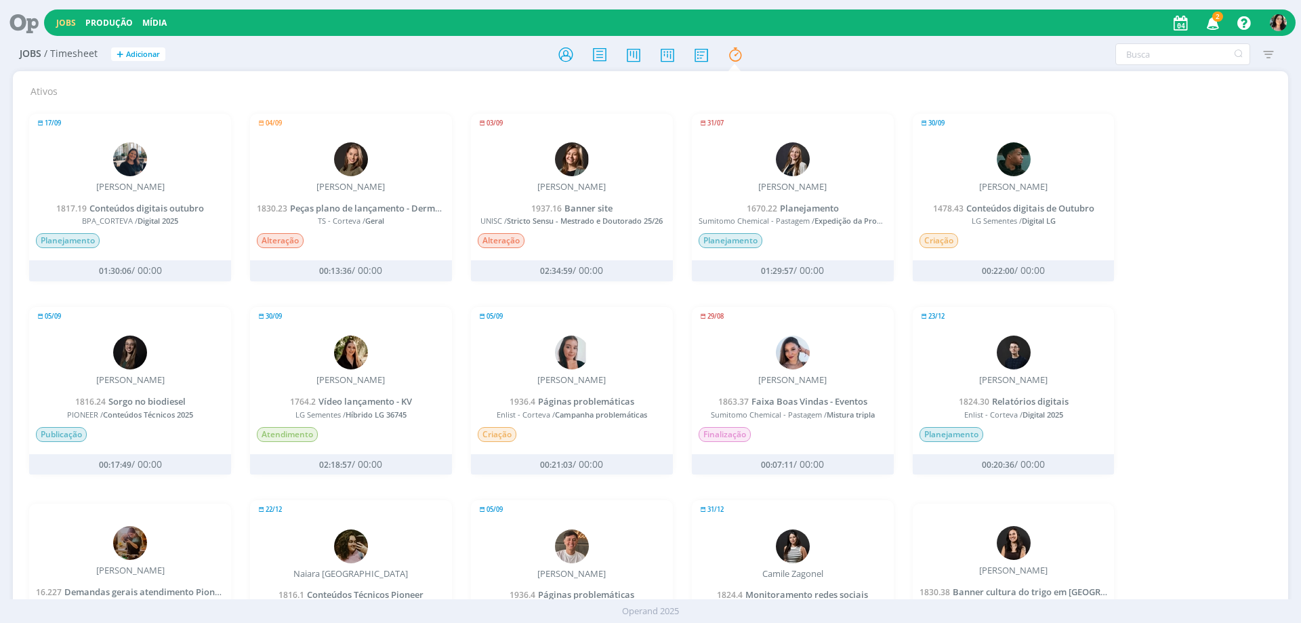
click at [77, 108] on div "17/09 [PERSON_NAME] 1817.19 Conteúdos digitais outubro BPA_CORTEVA / Digital 20…" at bounding box center [651, 578] width 1262 height 960
click at [27, 26] on icon at bounding box center [19, 22] width 28 height 26
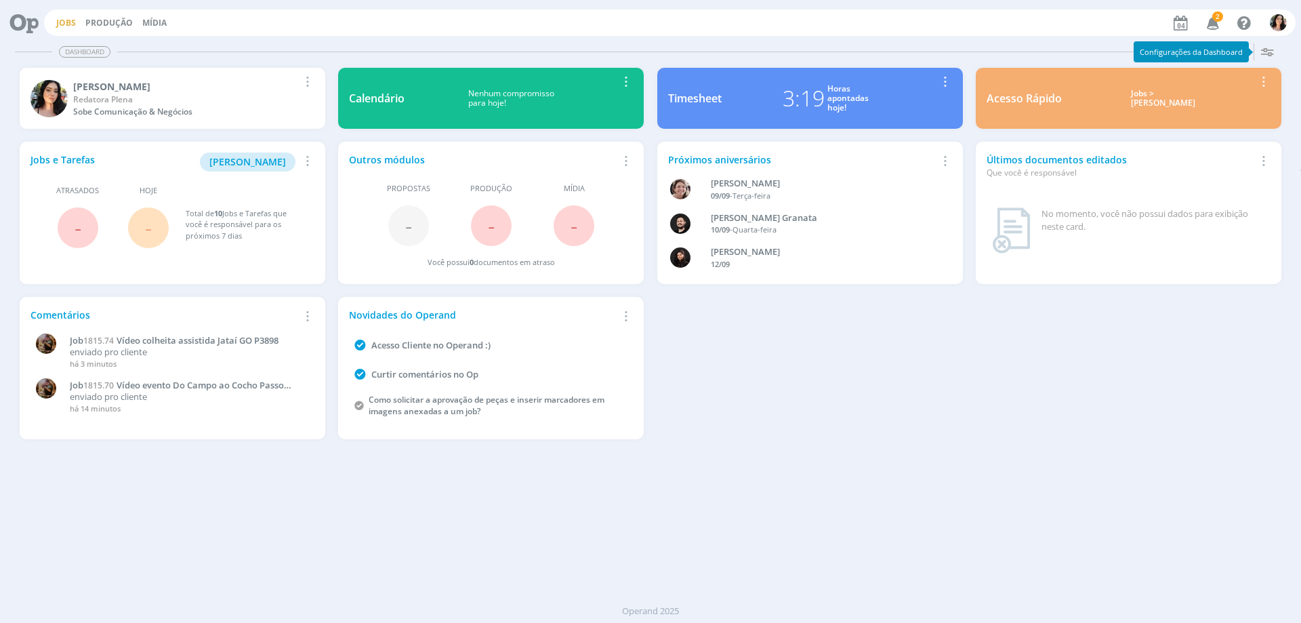
click at [65, 26] on link "Jobs" at bounding box center [66, 23] width 20 height 12
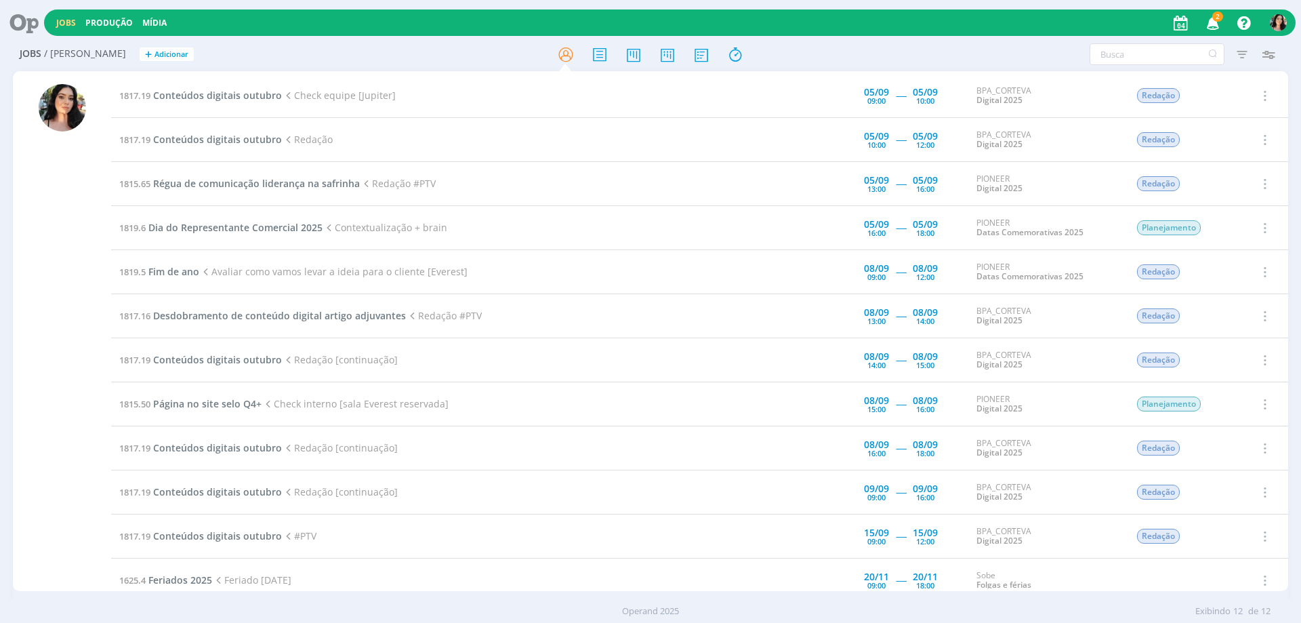
click at [0, 310] on div "Jobs / [PERSON_NAME] + Adicionar Filtros Filtrar [GEOGRAPHIC_DATA] Tipo Jobs e …" at bounding box center [650, 334] width 1301 height 592
click at [563, 55] on icon at bounding box center [566, 54] width 24 height 26
click at [715, 56] on div at bounding box center [650, 54] width 425 height 24
click at [709, 54] on icon at bounding box center [701, 54] width 24 height 26
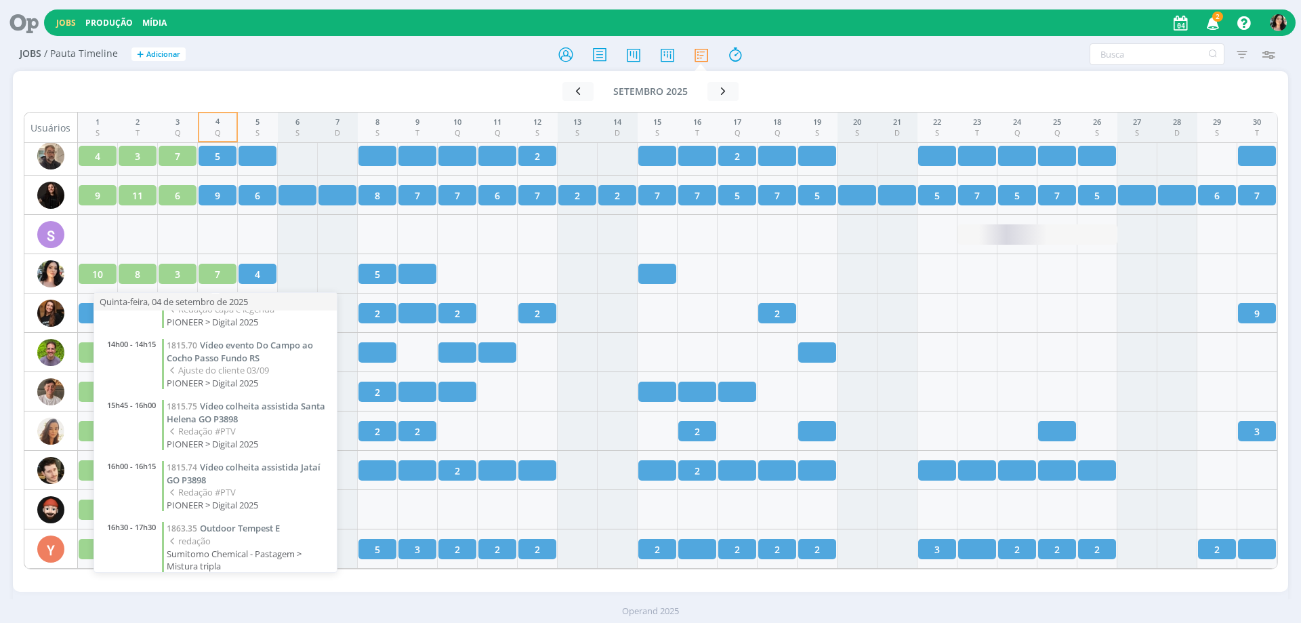
scroll to position [186, 0]
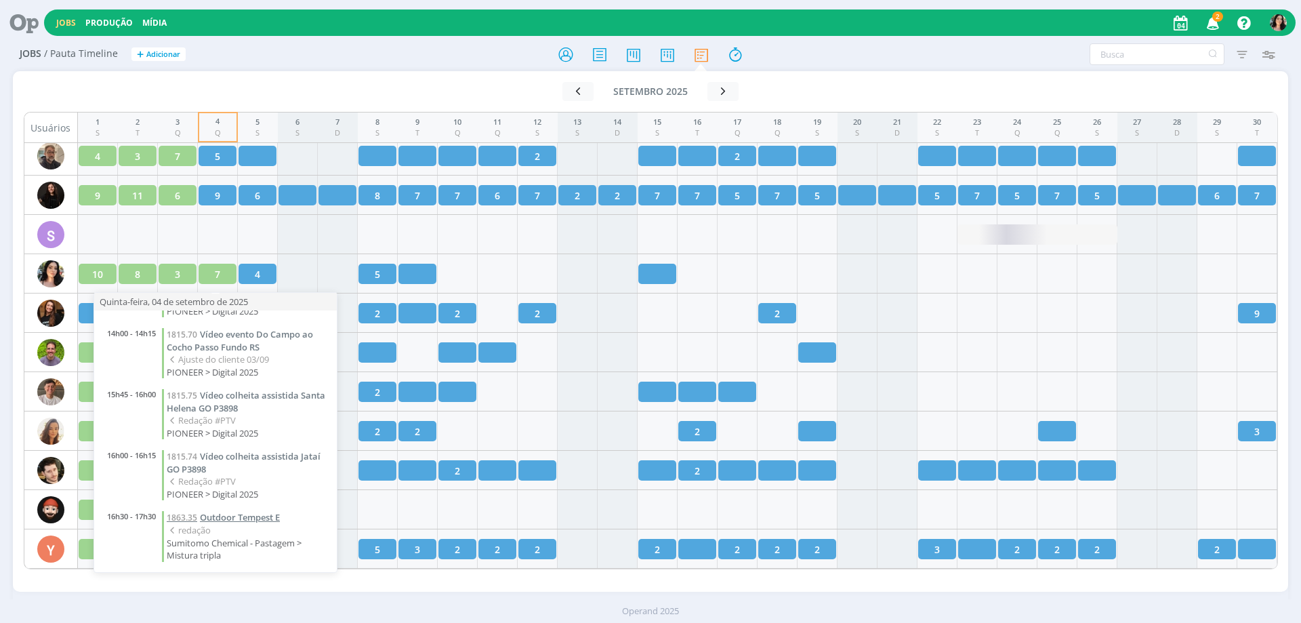
click at [235, 511] on link "1863.35 Outdoor Tempest E" at bounding box center [248, 517] width 163 height 13
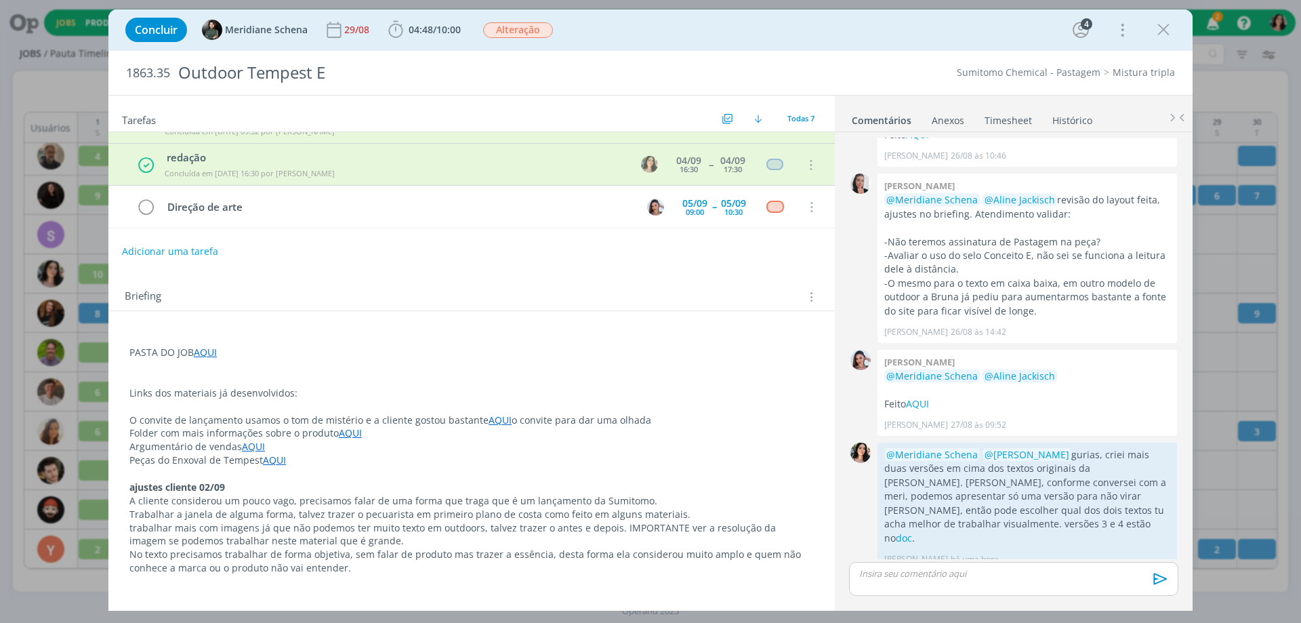
scroll to position [203, 0]
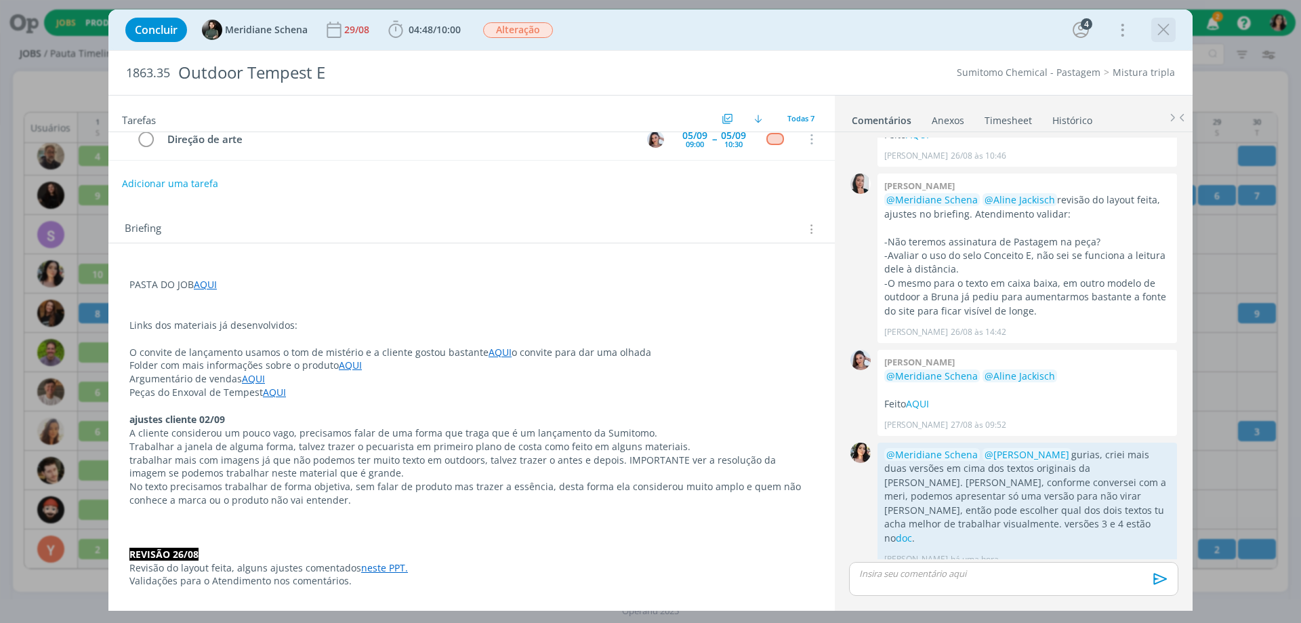
click at [1160, 26] on icon "dialog" at bounding box center [1164, 30] width 20 height 20
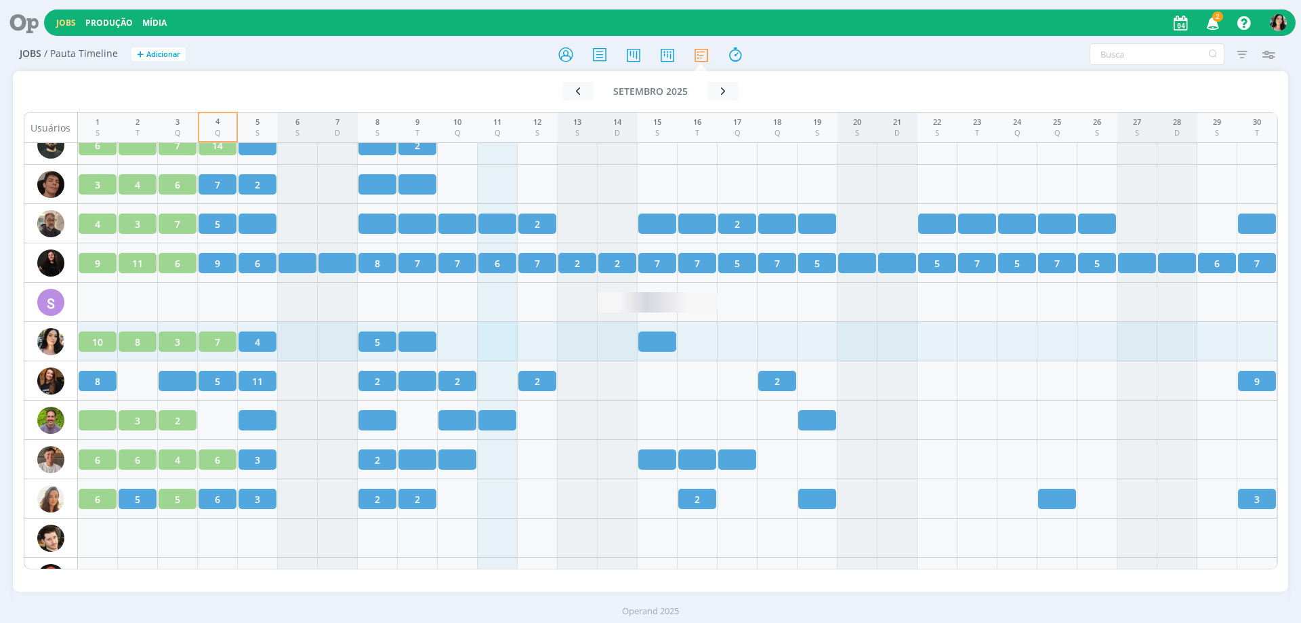
scroll to position [1860, 0]
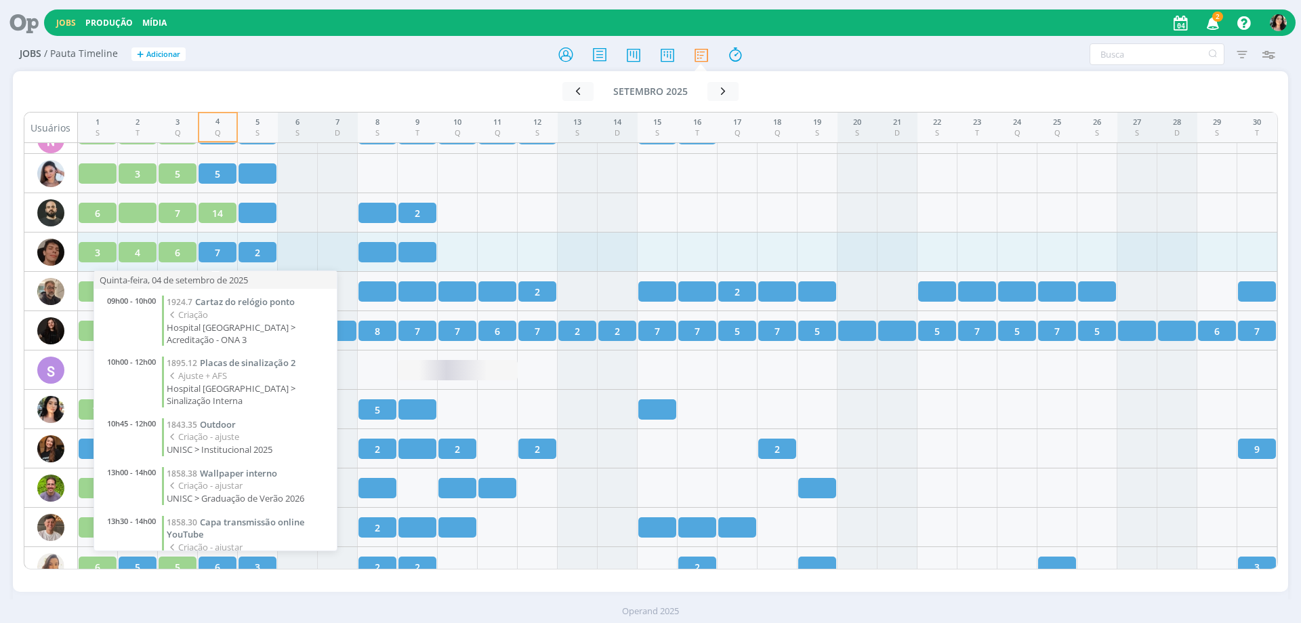
click at [218, 259] on span "7" at bounding box center [217, 252] width 5 height 14
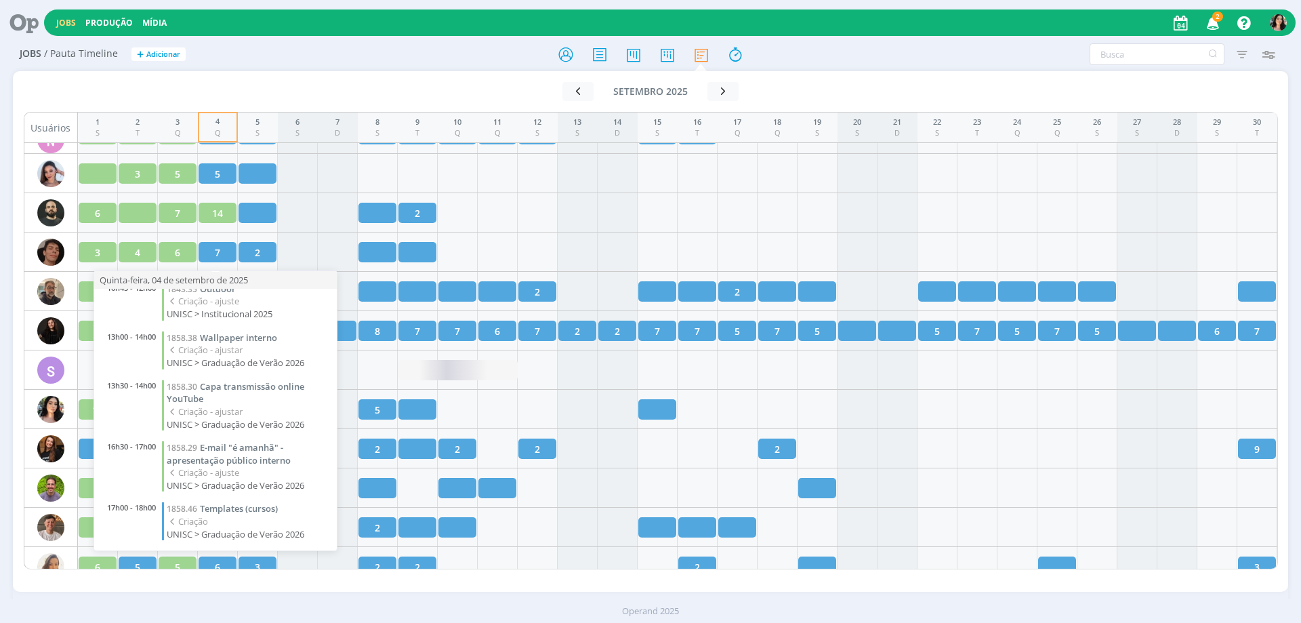
scroll to position [136, 0]
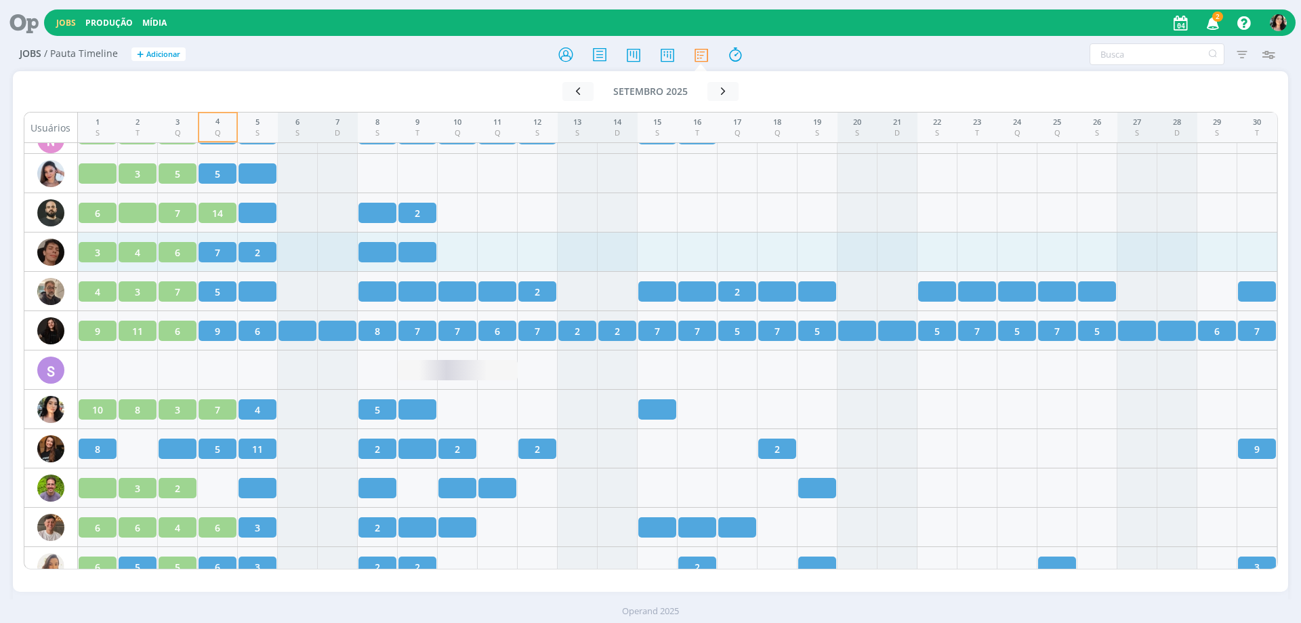
click at [222, 248] on div "7" at bounding box center [218, 252] width 38 height 20
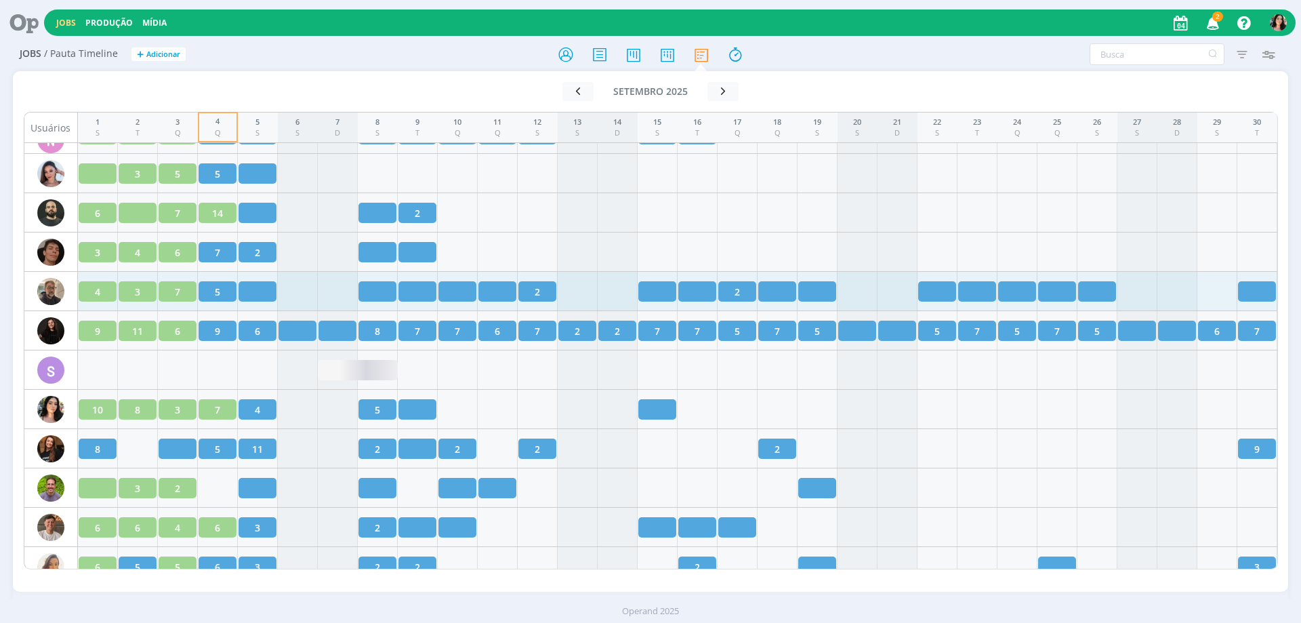
click at [210, 293] on div "5" at bounding box center [218, 291] width 38 height 20
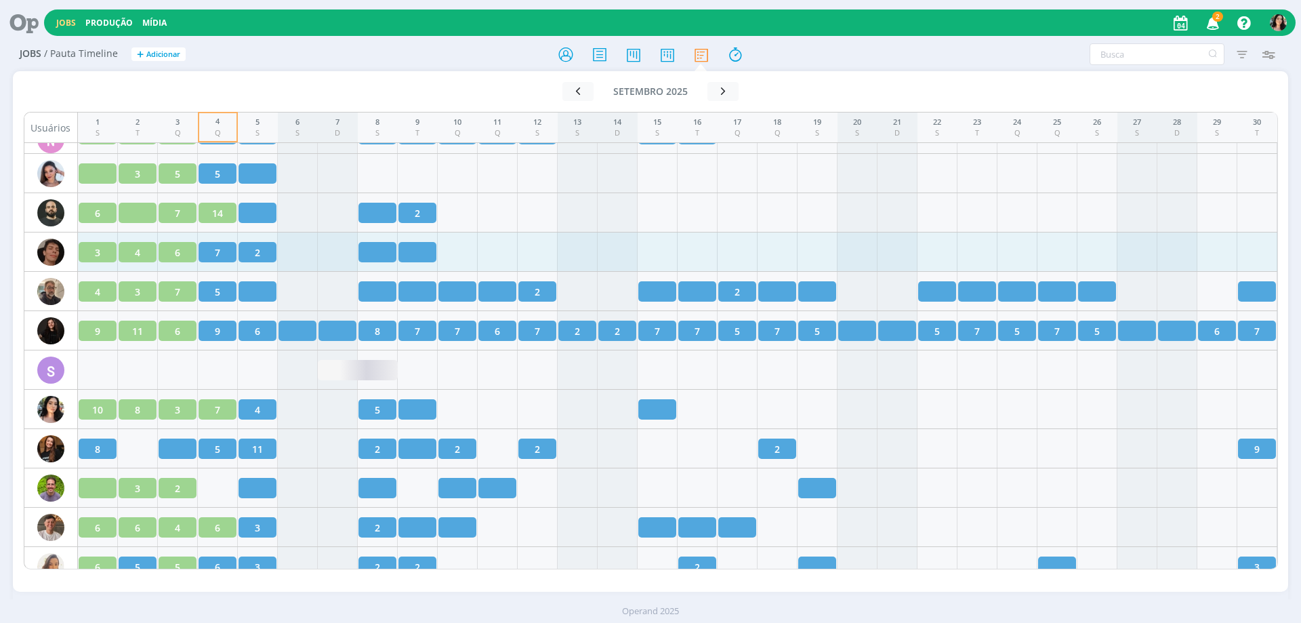
click at [226, 256] on div "7" at bounding box center [218, 252] width 38 height 20
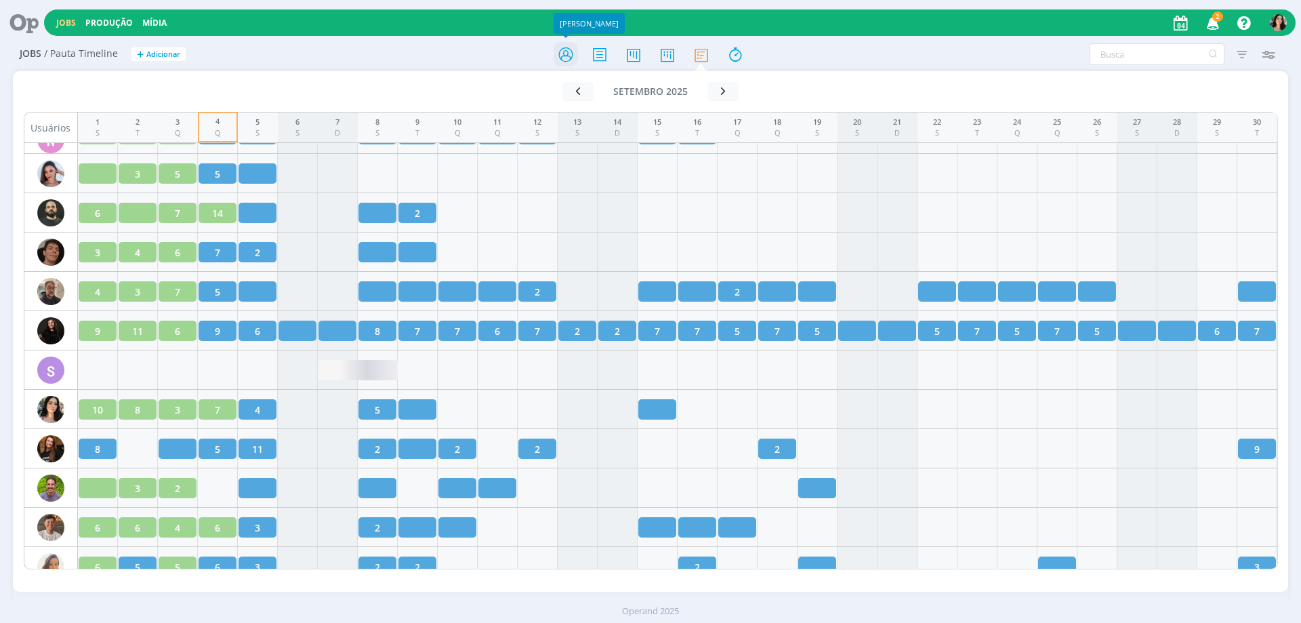
click at [567, 50] on icon at bounding box center [566, 54] width 24 height 26
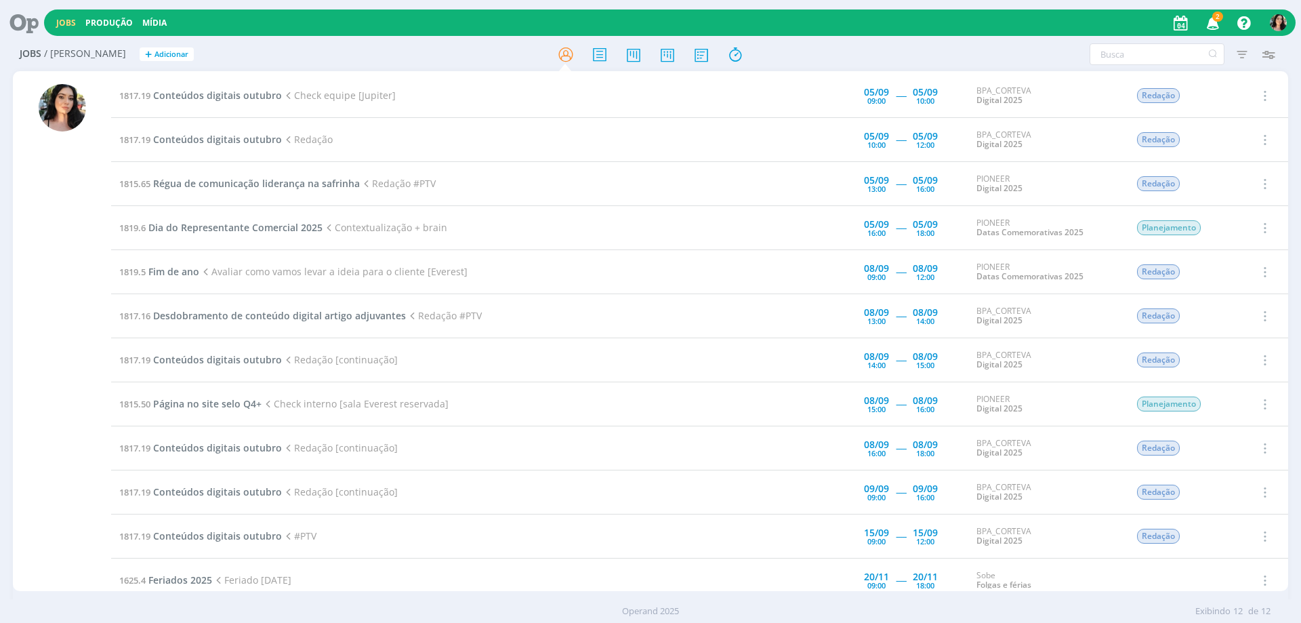
click at [1219, 23] on icon "button" at bounding box center [1214, 22] width 24 height 23
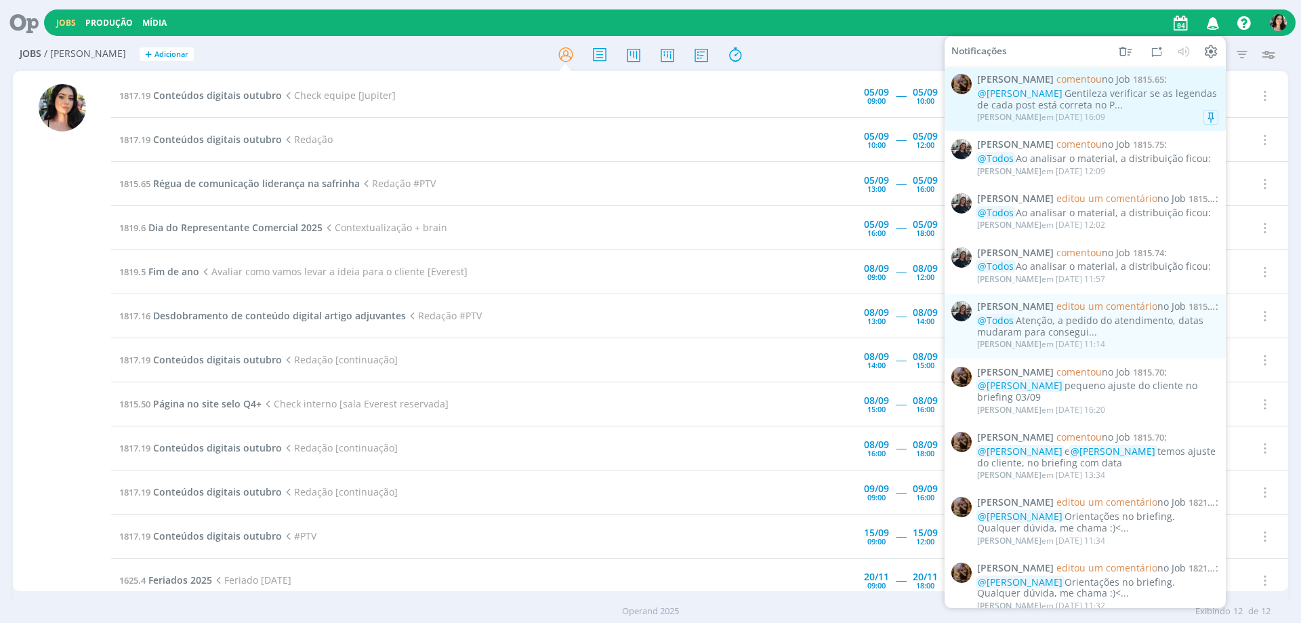
click at [1145, 97] on div "@[PERSON_NAME] verificar se as legendas de cada post está correta no P..." at bounding box center [1097, 99] width 241 height 23
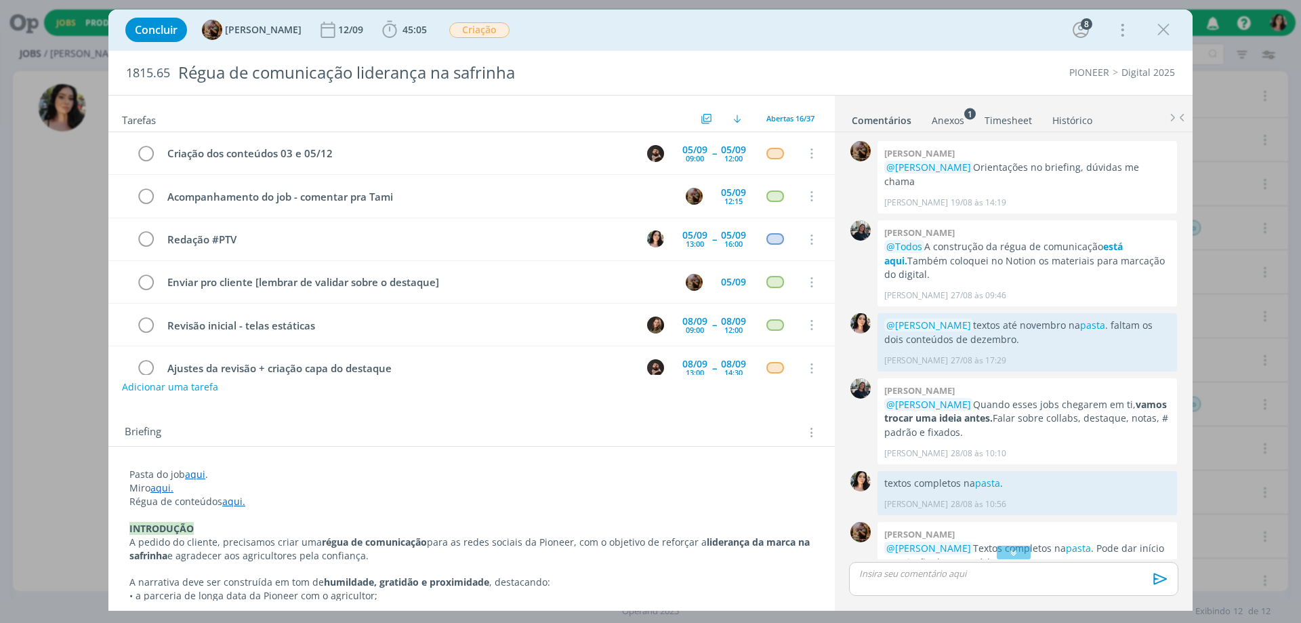
click at [874, 24] on div "Concluir [PERSON_NAME] 12/09 45:05 Iniciar Apontar Data * [DATE] Horas * 00:00 …" at bounding box center [651, 30] width 1064 height 33
click at [956, 115] on div "Anexos 1" at bounding box center [948, 121] width 33 height 14
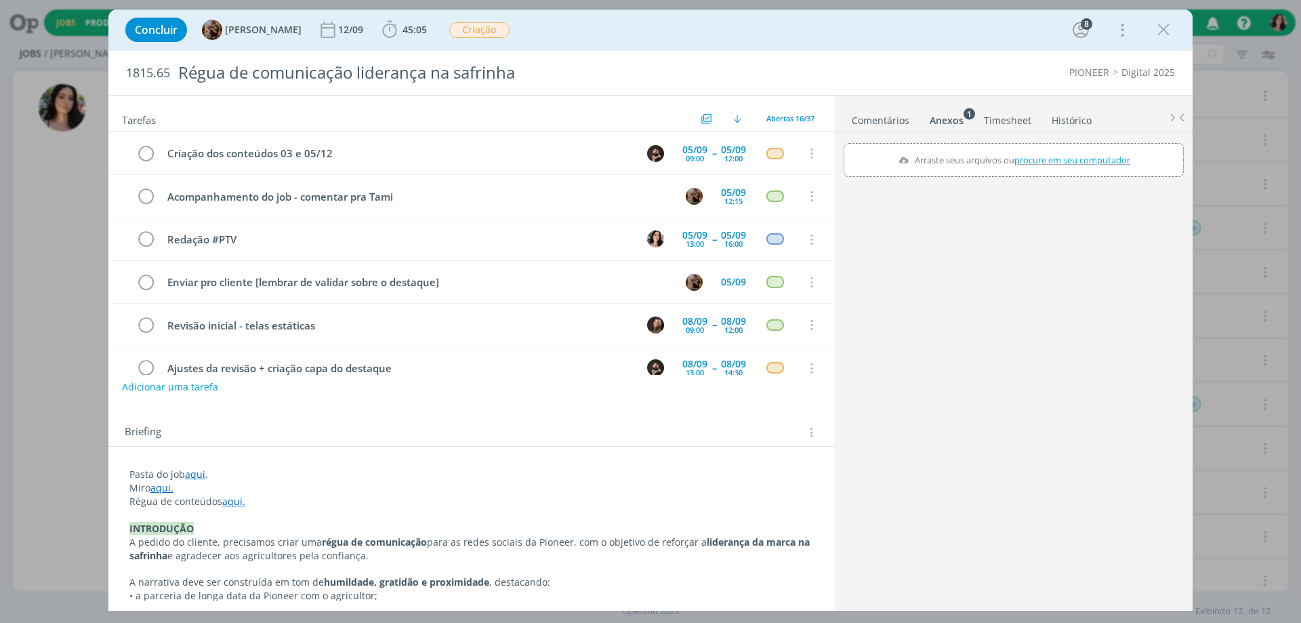
click at [893, 123] on link "Comentários" at bounding box center [880, 118] width 59 height 20
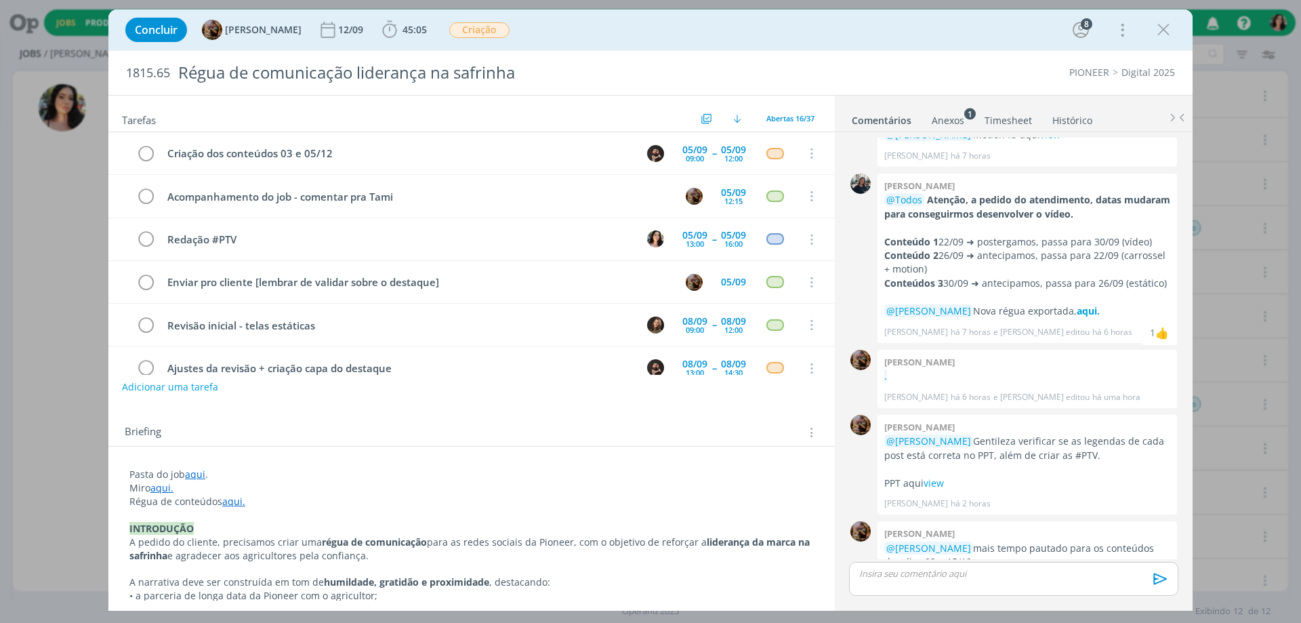
scroll to position [1156, 0]
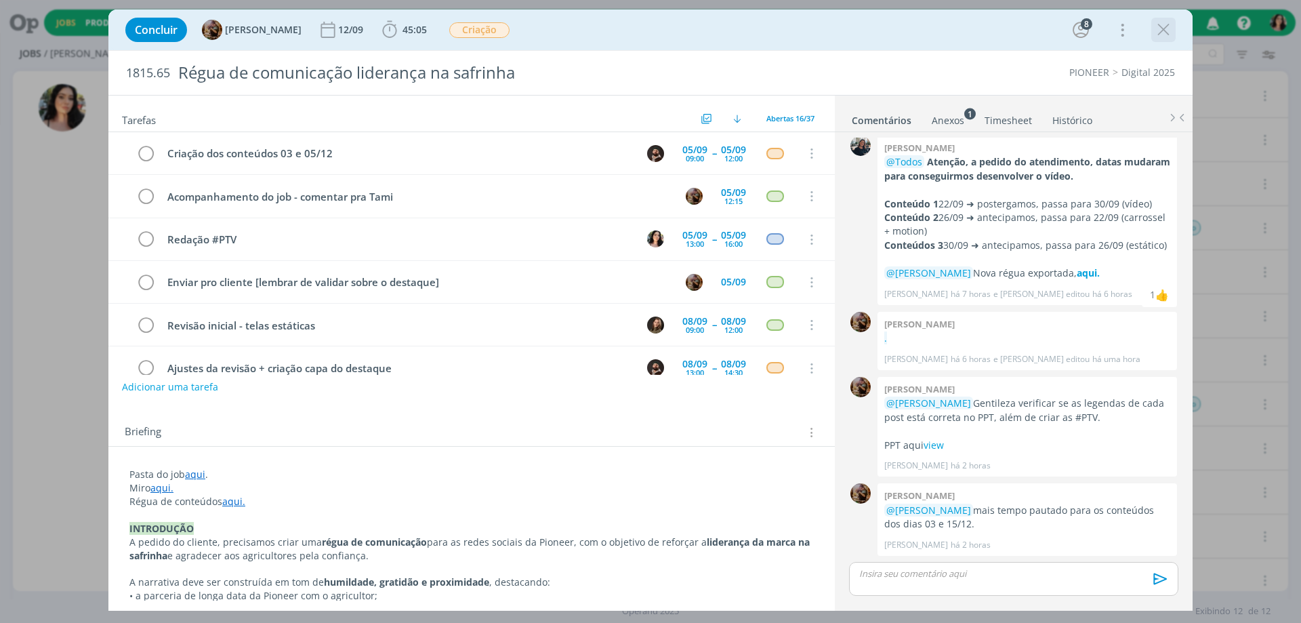
click at [1168, 37] on icon "dialog" at bounding box center [1164, 30] width 20 height 20
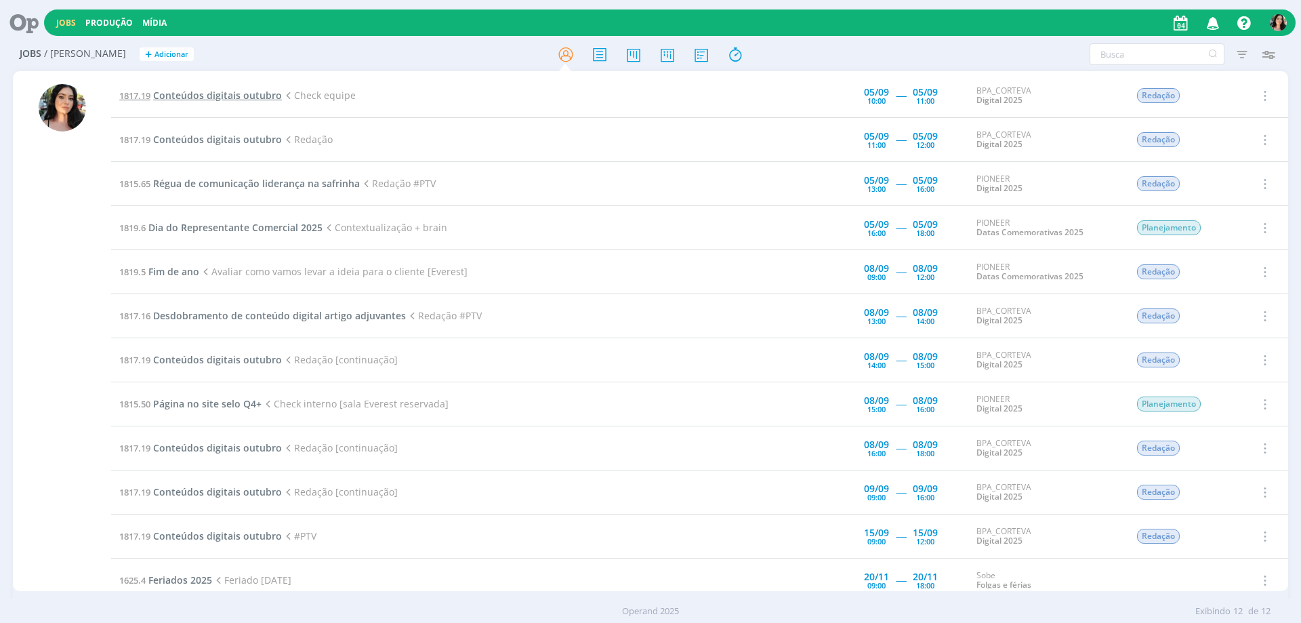
click at [262, 94] on span "Conteúdos digitais outubro" at bounding box center [217, 95] width 129 height 13
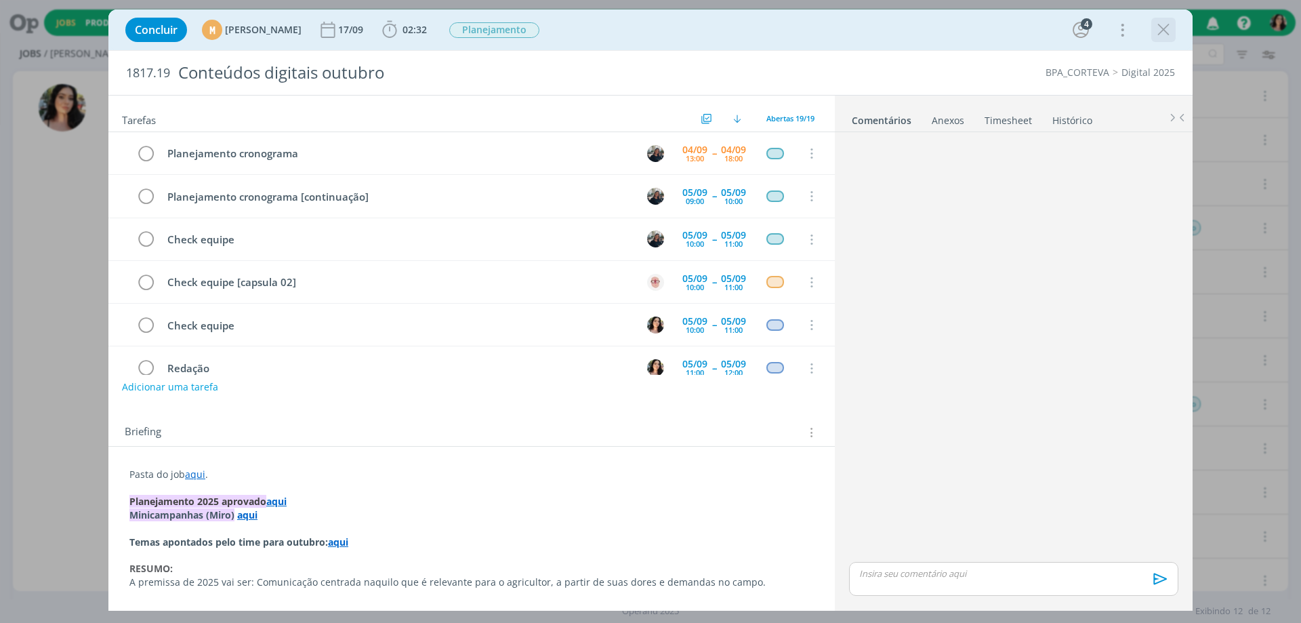
click at [1164, 28] on icon "dialog" at bounding box center [1164, 30] width 20 height 20
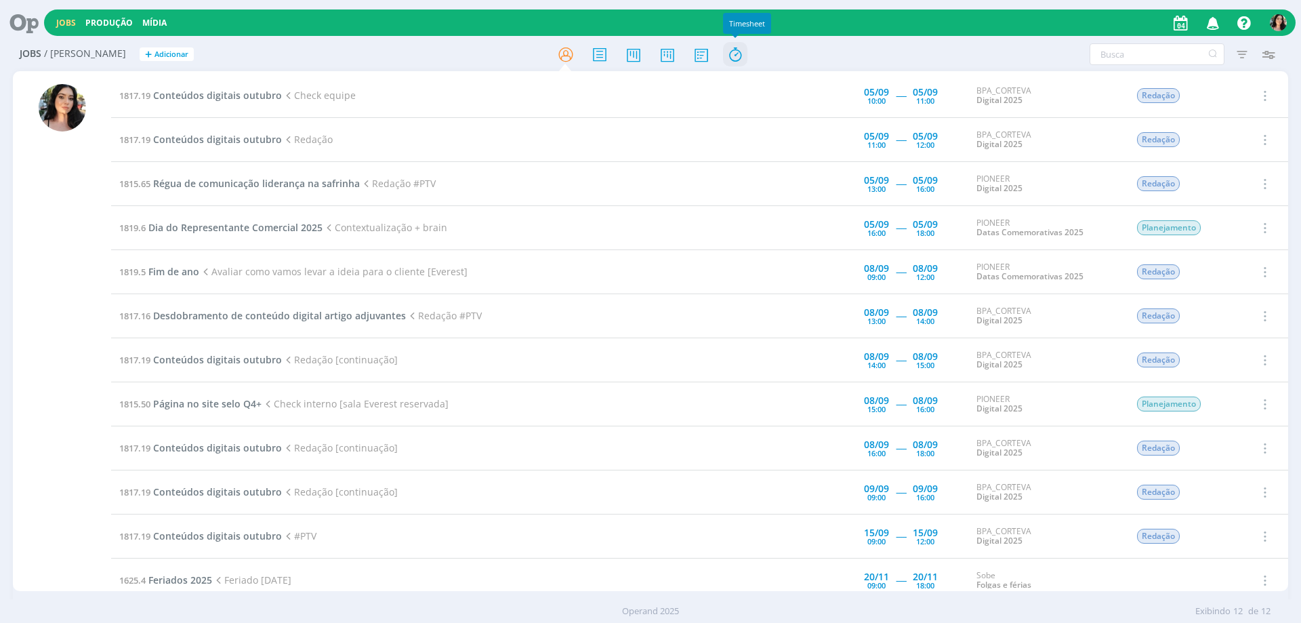
click at [739, 64] on icon at bounding box center [735, 54] width 24 height 26
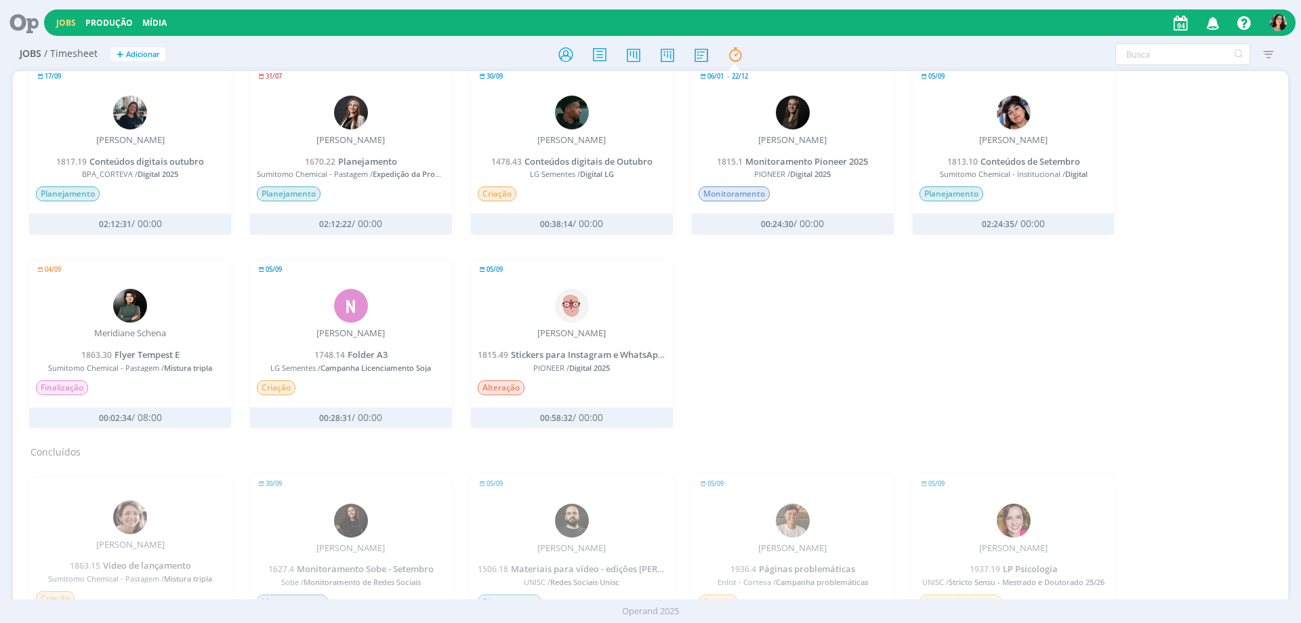
scroll to position [68, 0]
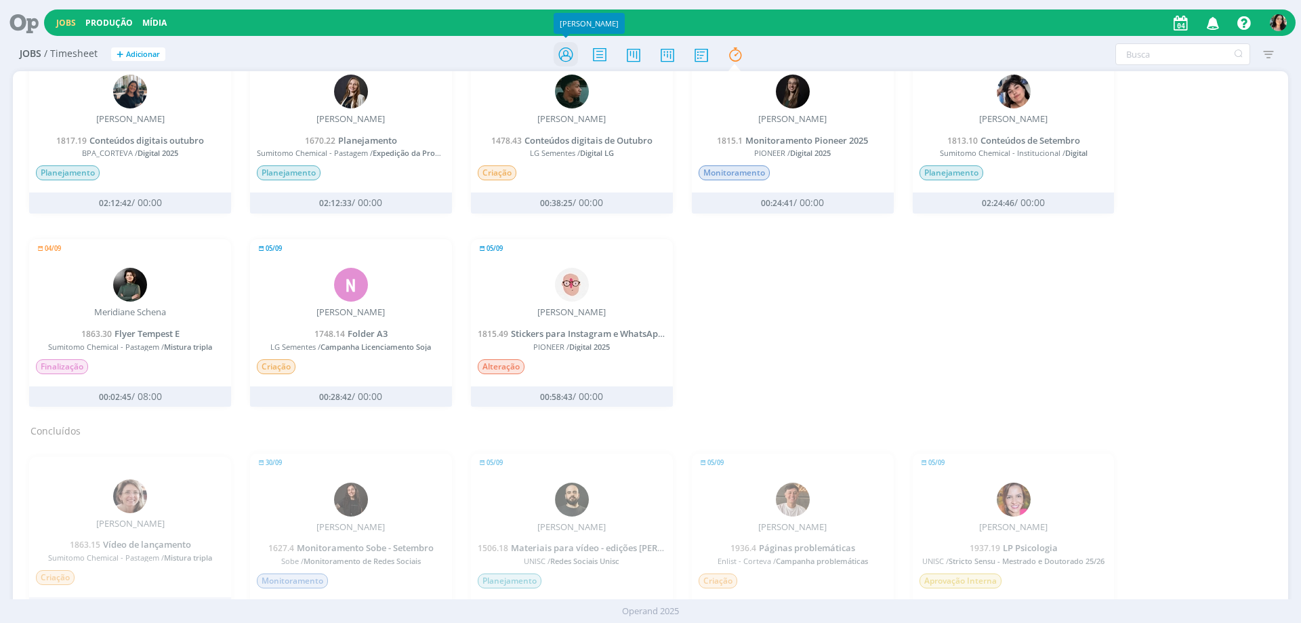
click at [561, 48] on icon at bounding box center [566, 54] width 24 height 26
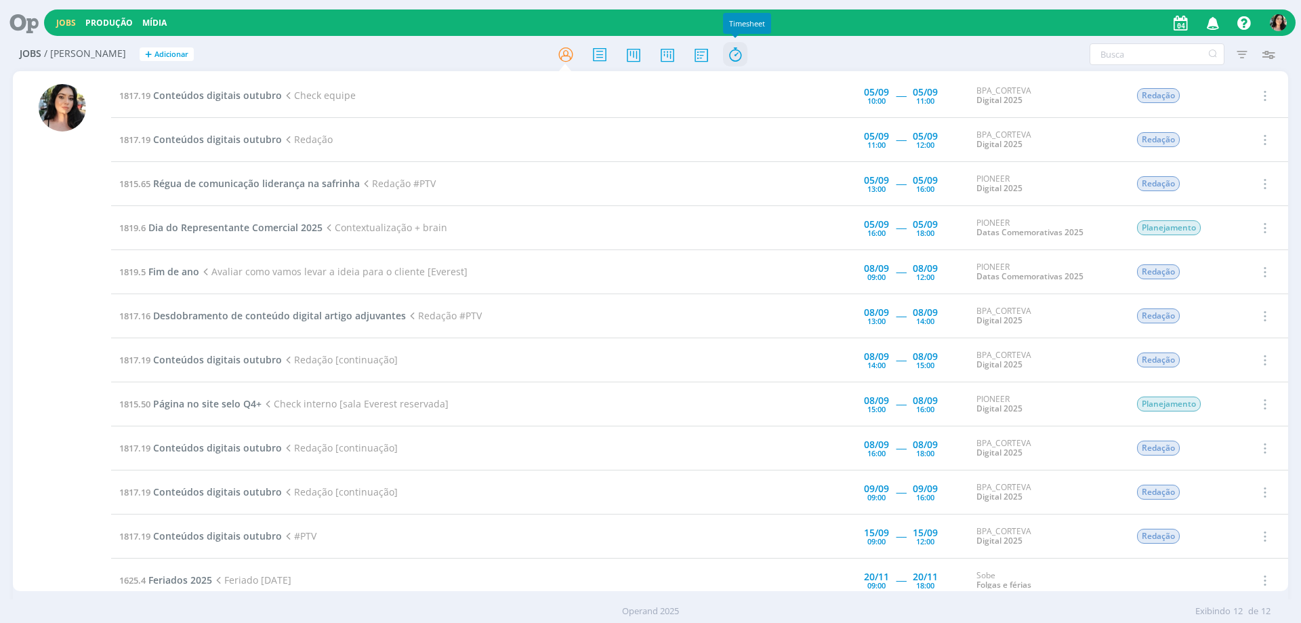
click at [740, 52] on icon at bounding box center [735, 54] width 24 height 26
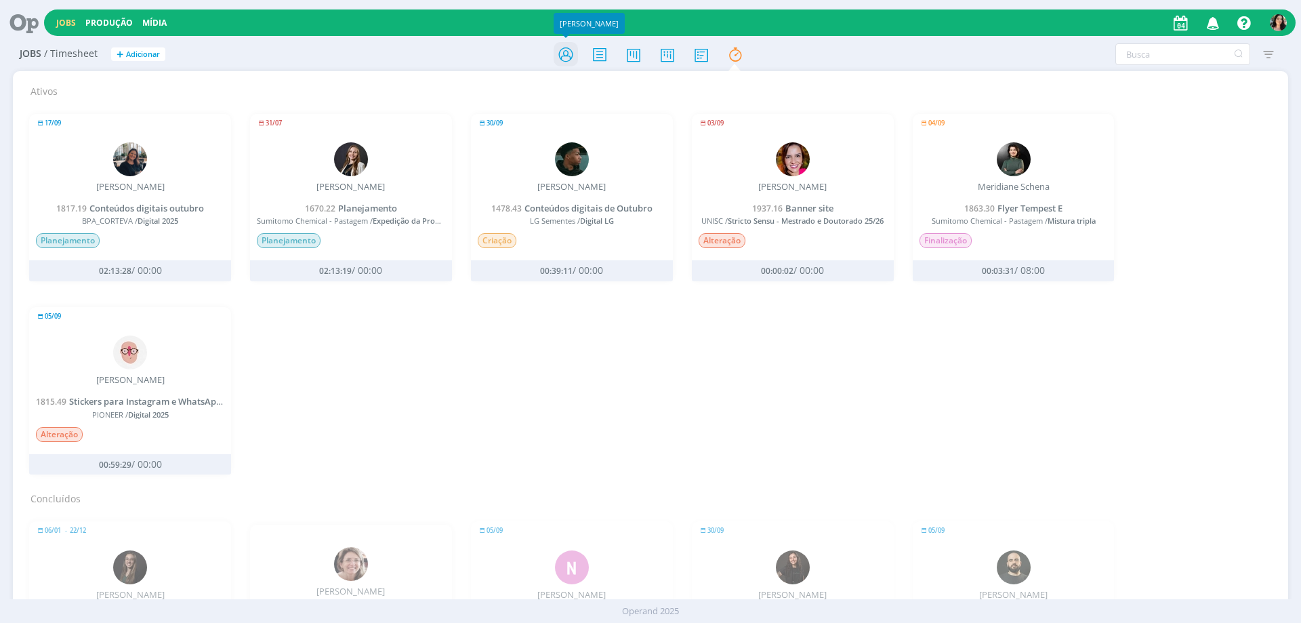
click at [560, 60] on icon at bounding box center [566, 54] width 24 height 26
